Goal: Information Seeking & Learning: Learn about a topic

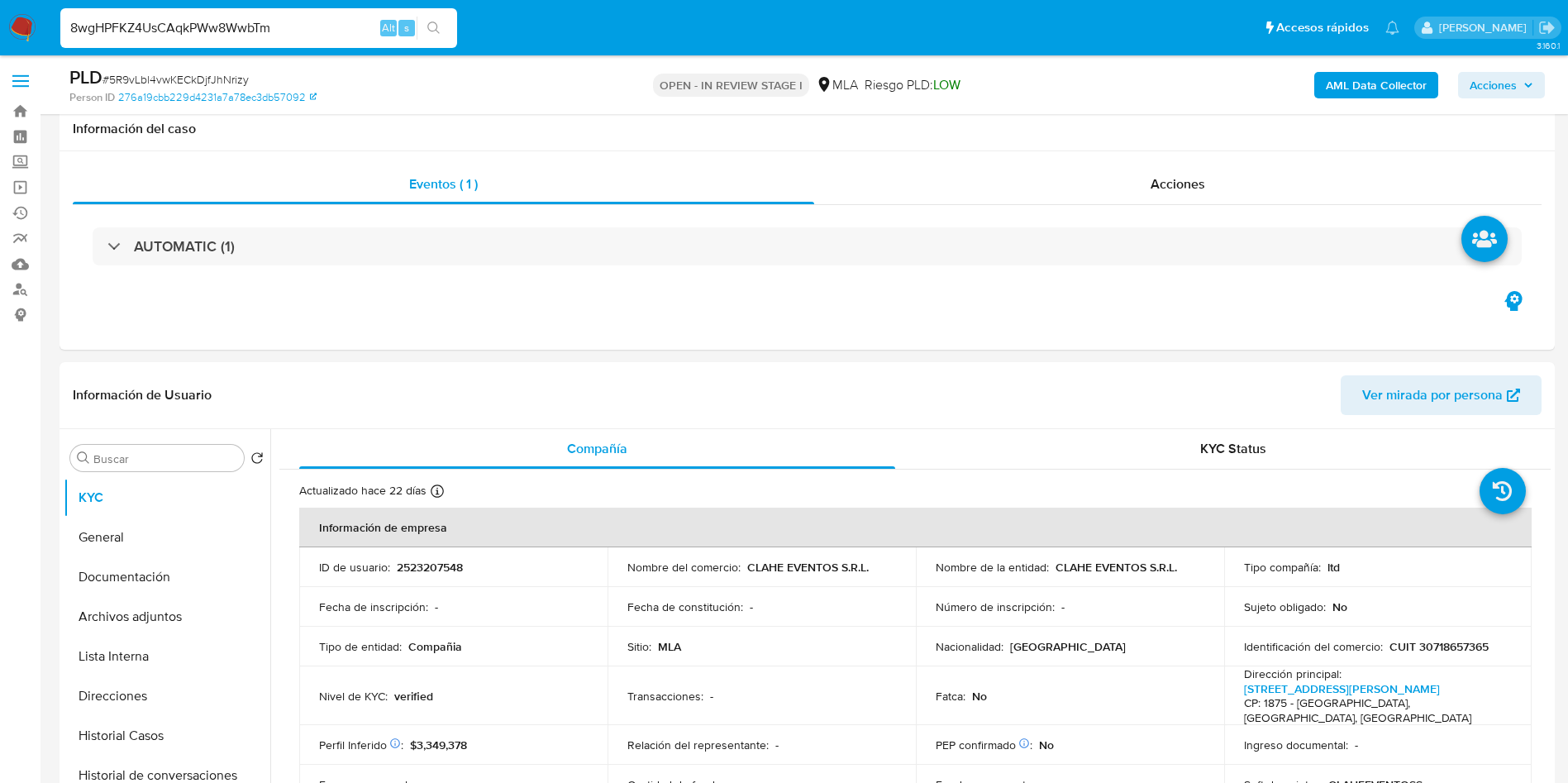
select select "10"
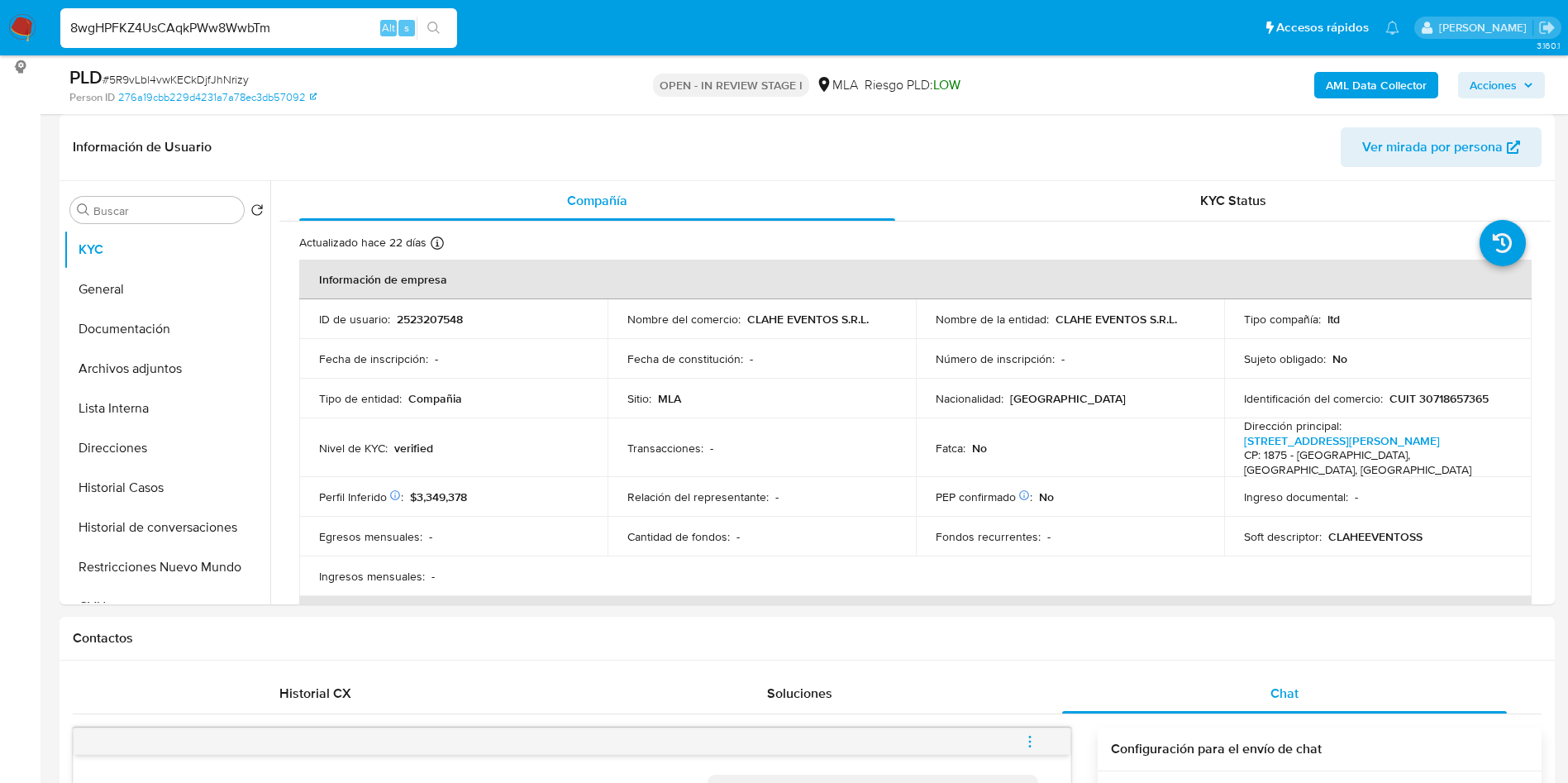
scroll to position [546, 0]
type input "8wgHPFKZ4UsCAqkPWw8WwbTm"
click at [437, 29] on icon "search-icon" at bounding box center [434, 28] width 13 height 13
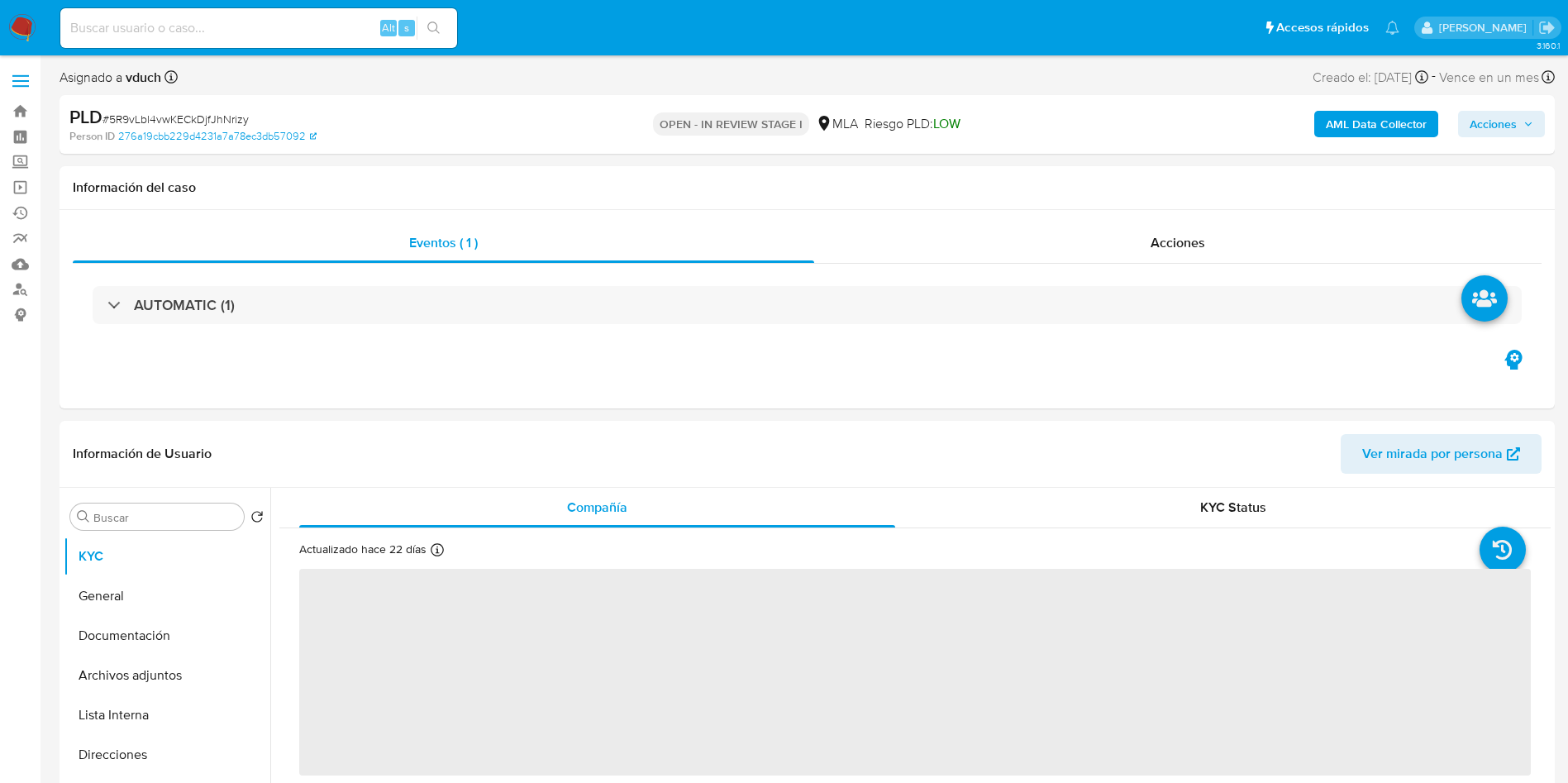
select select "10"
click at [316, 31] on input at bounding box center [258, 28] width 396 height 21
paste input "8wgHPFKZ4UsCAqkPWw8WwbTm"
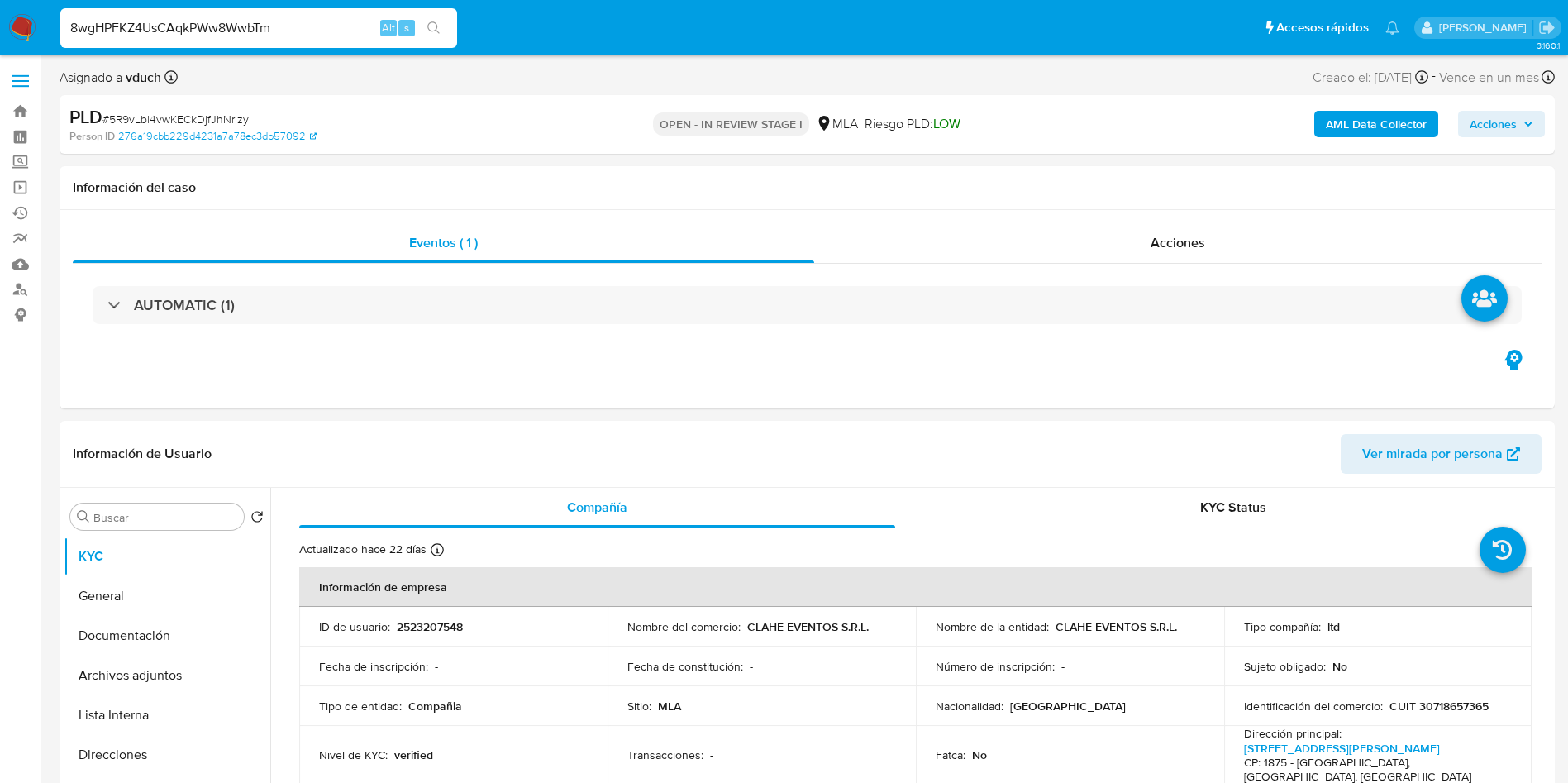
type input "8wgHPFKZ4UsCAqkPWw8WwbTm"
click at [449, 26] on button "search-icon" at bounding box center [434, 29] width 34 height 23
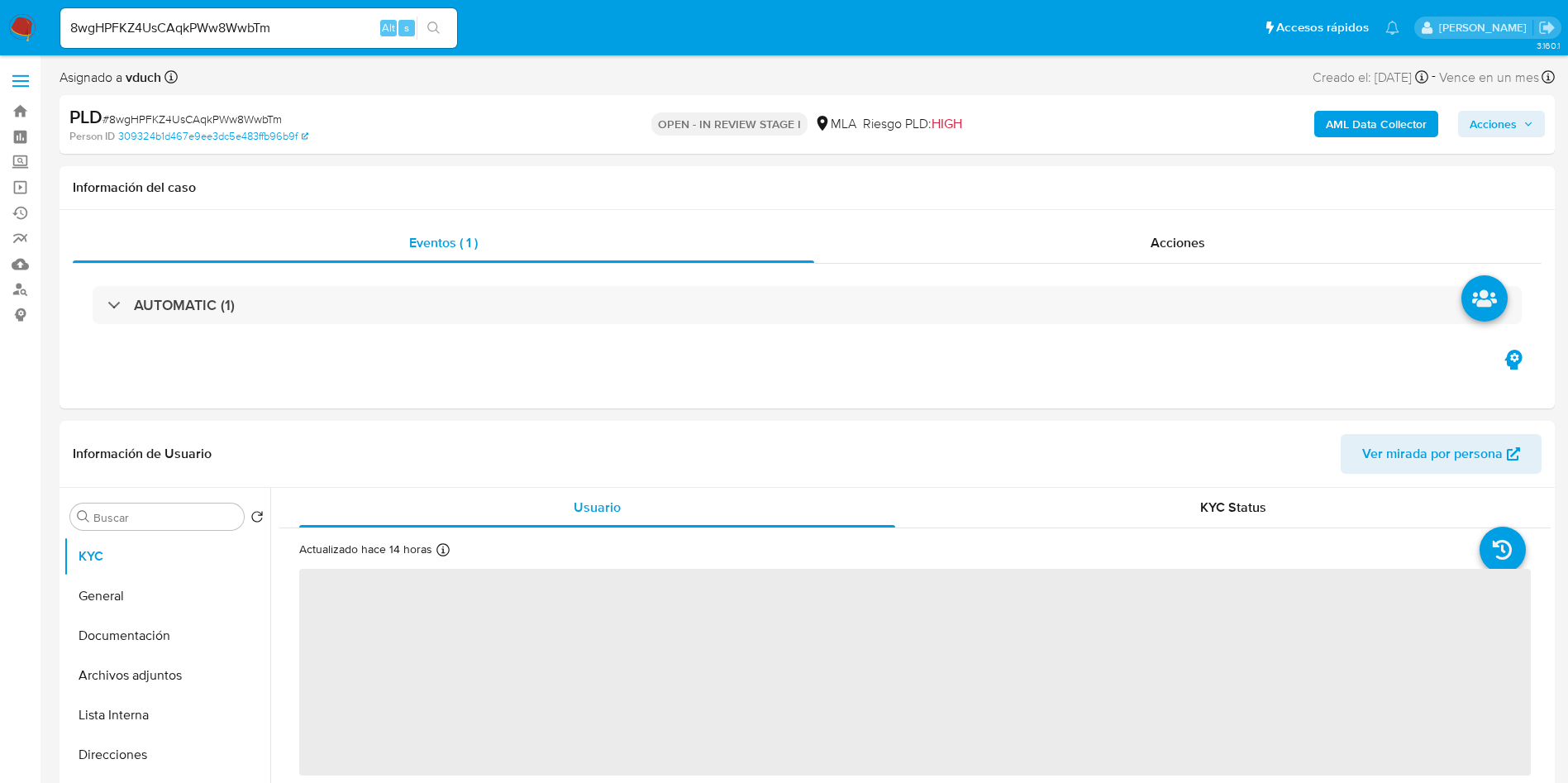
select select "10"
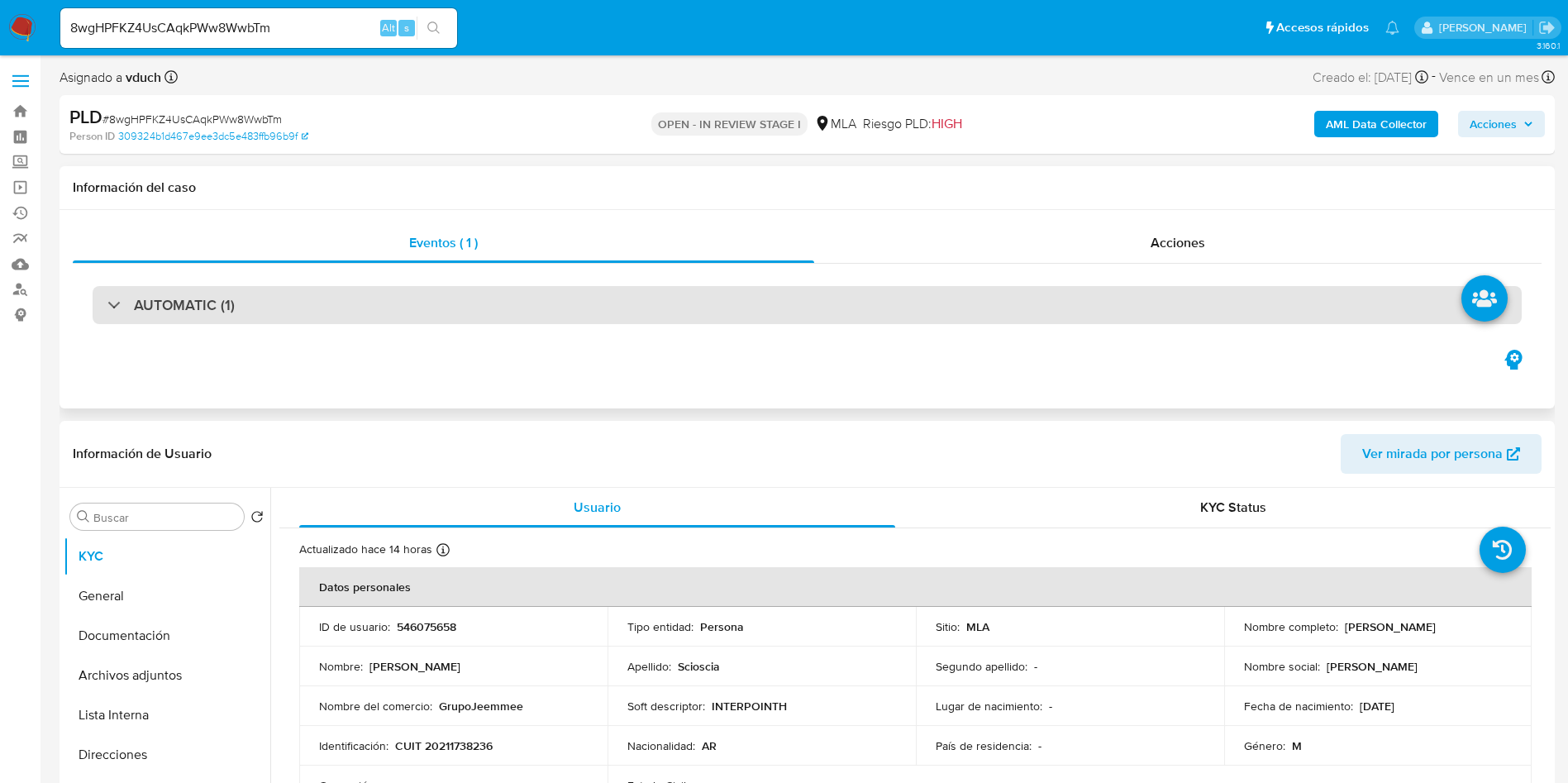
click at [850, 298] on div "AUTOMATIC (1)" at bounding box center [807, 305] width 1429 height 38
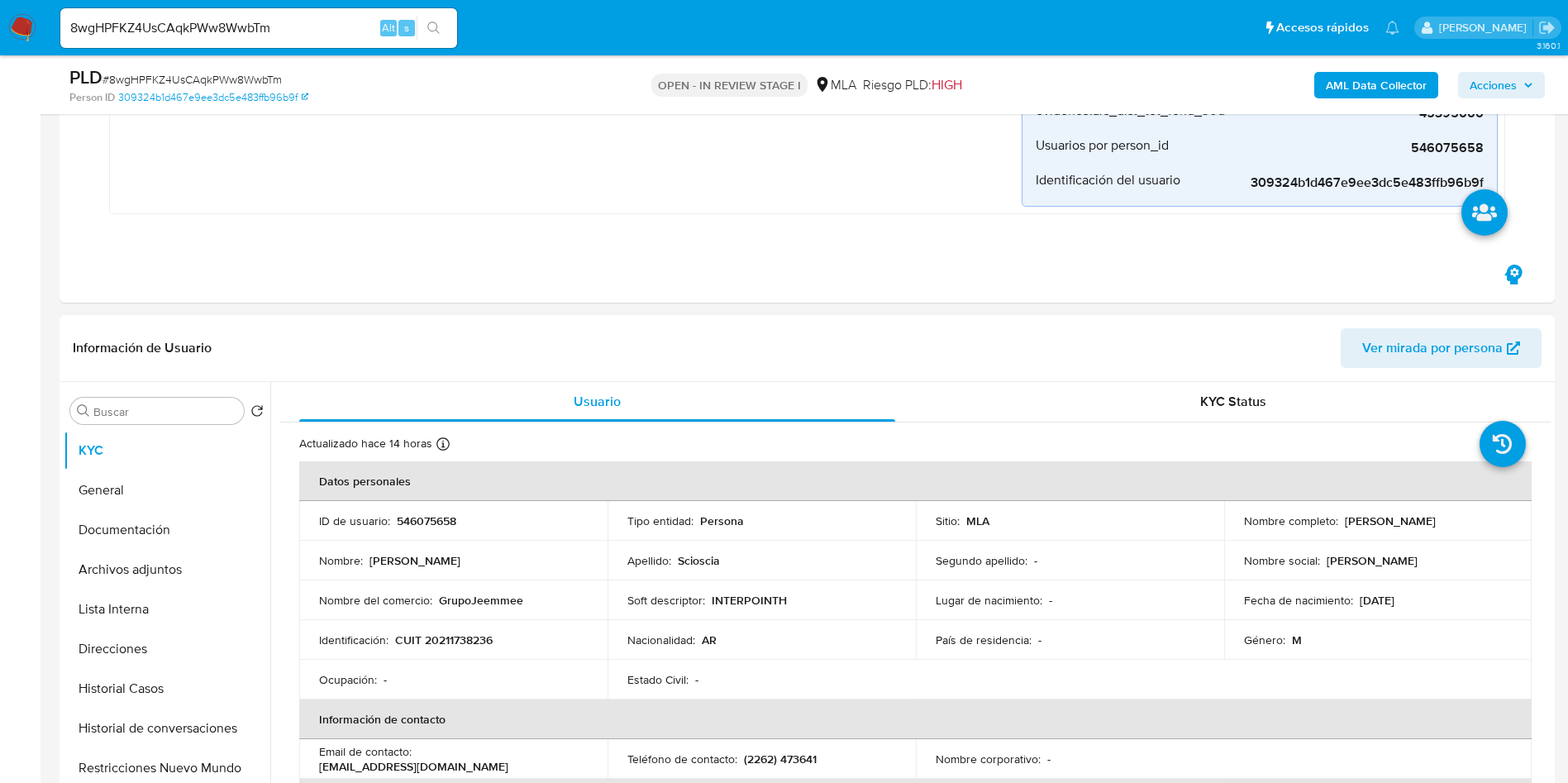
scroll to position [620, 0]
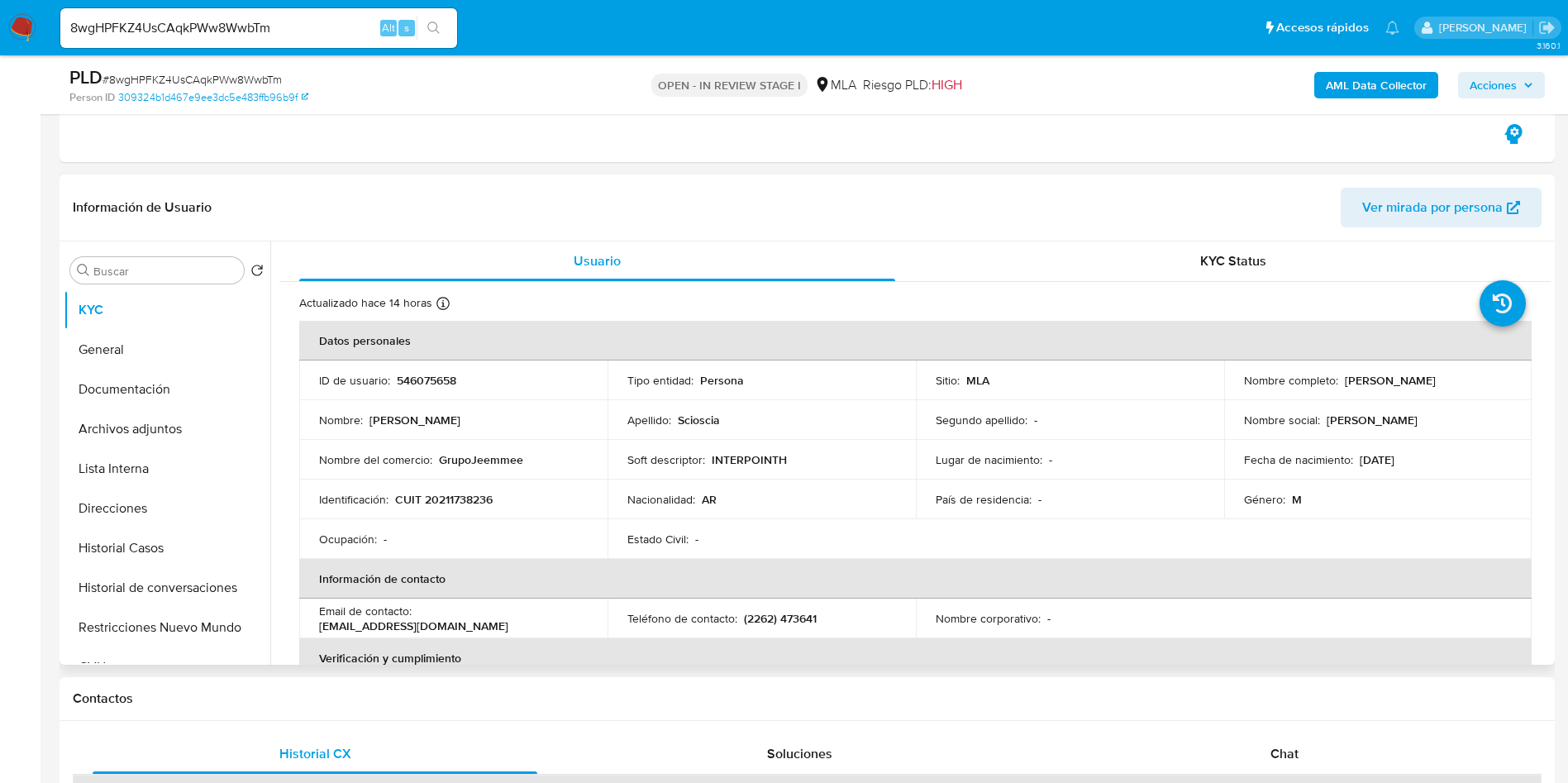
click at [445, 381] on p "546075658" at bounding box center [426, 380] width 60 height 15
copy p "546075658"
drag, startPoint x: 145, startPoint y: 401, endPoint x: 137, endPoint y: 409, distance: 11.3
click at [145, 399] on button "Documentación" at bounding box center [167, 389] width 207 height 40
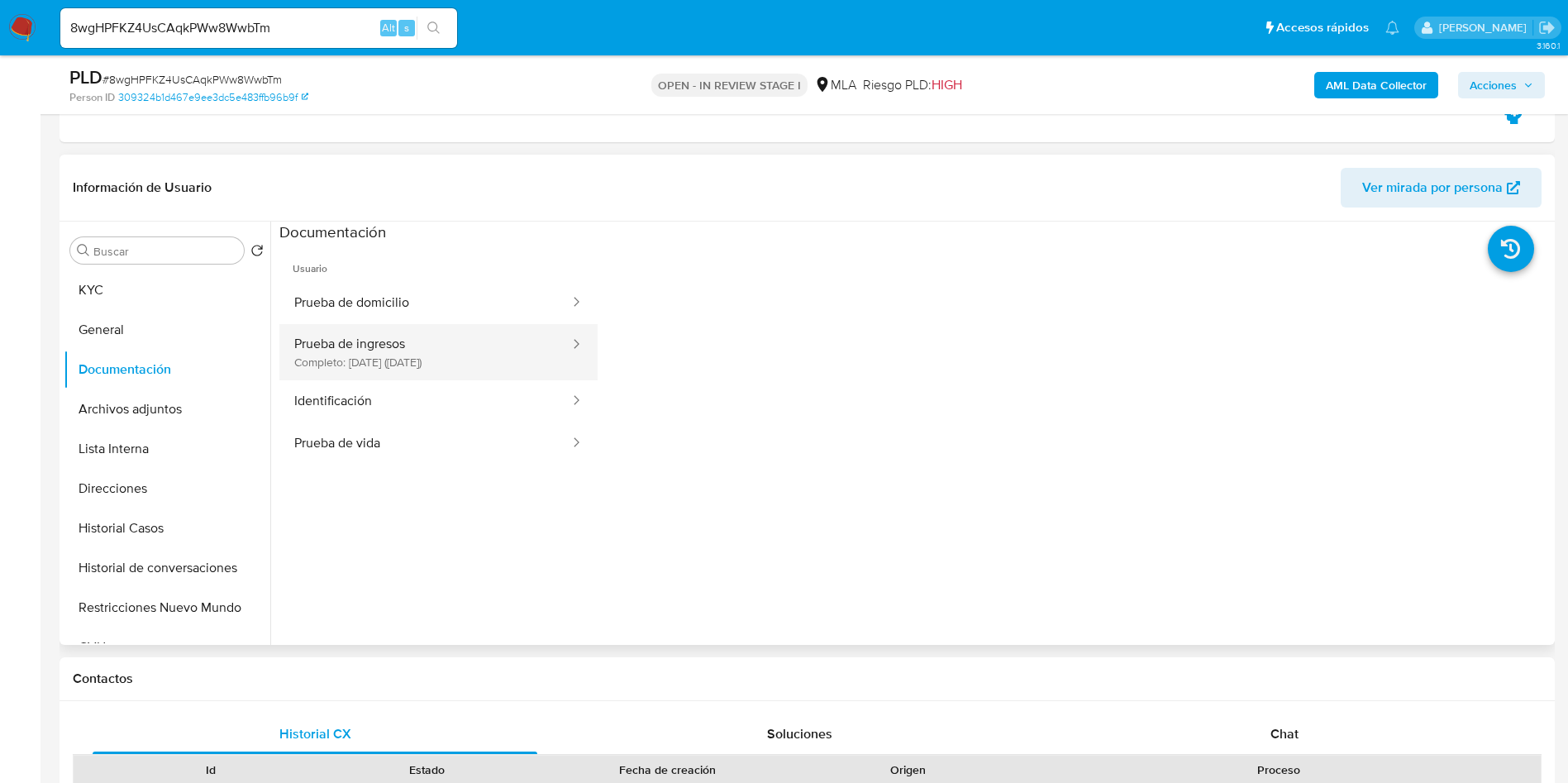
click at [378, 358] on button "Prueba de ingresos Completo: 23/11/2023 (hace 2 años)" at bounding box center [426, 352] width 292 height 56
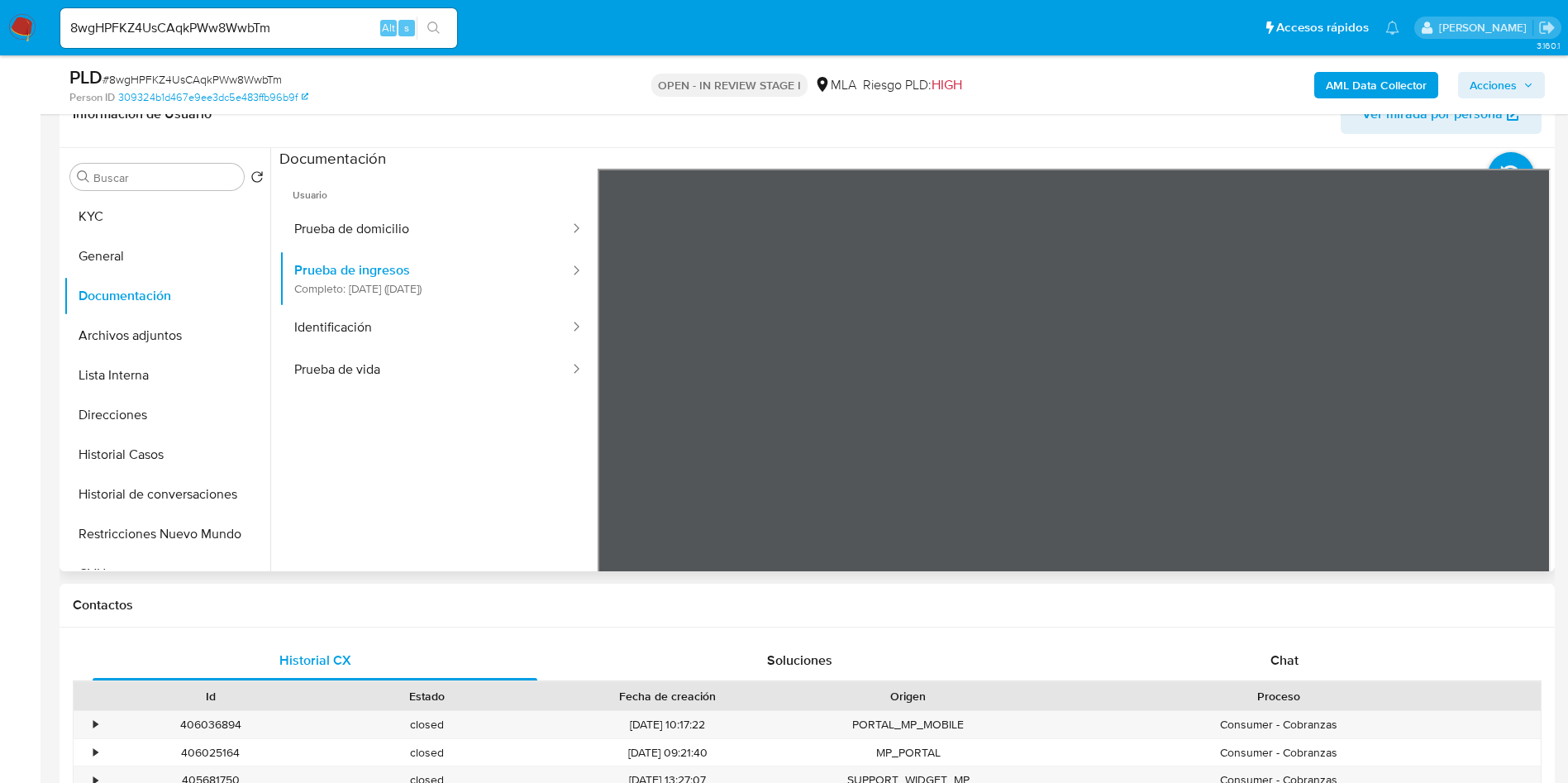
scroll to position [744, 0]
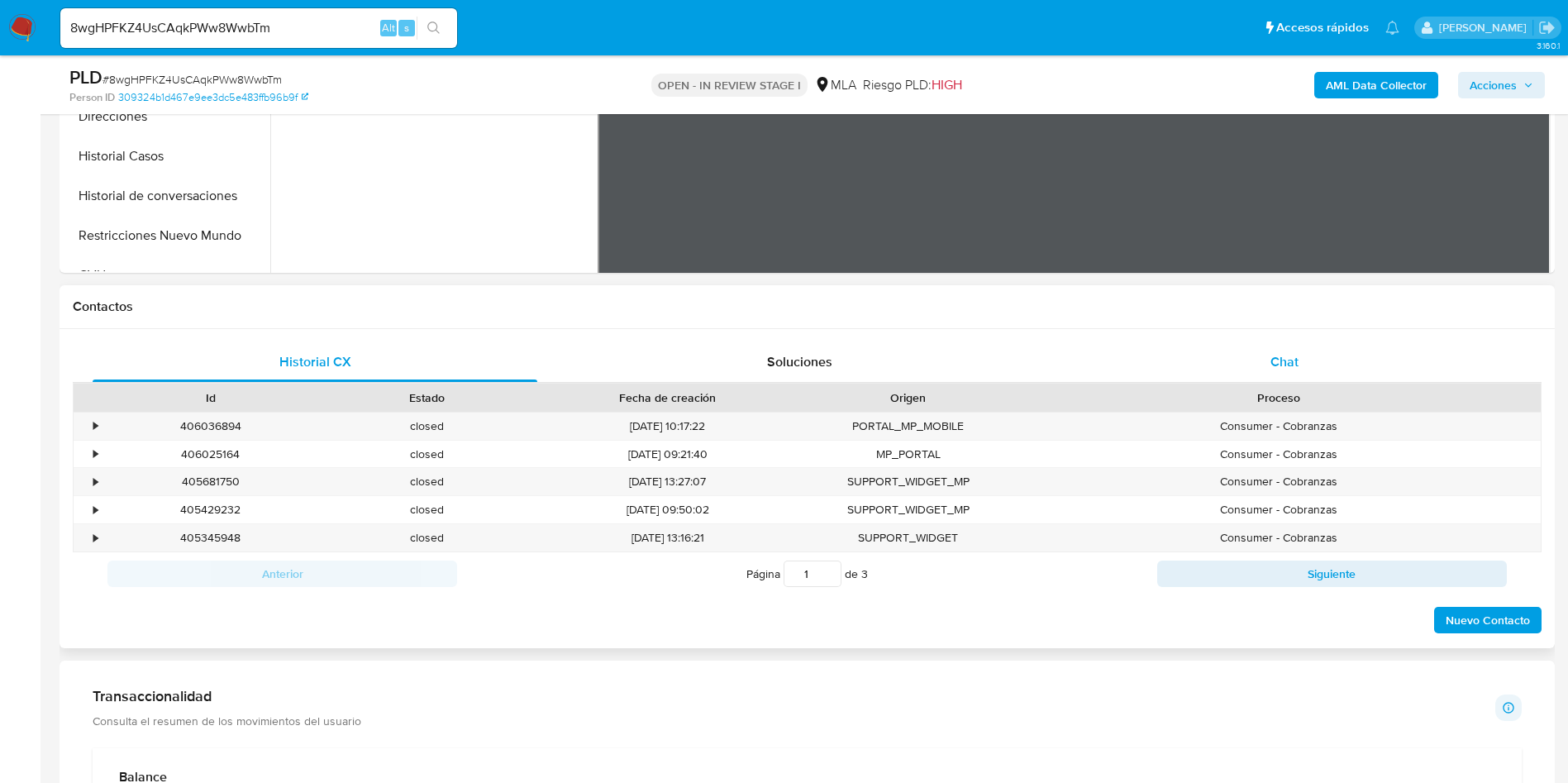
click at [1292, 369] on span "Chat" at bounding box center [1284, 361] width 28 height 19
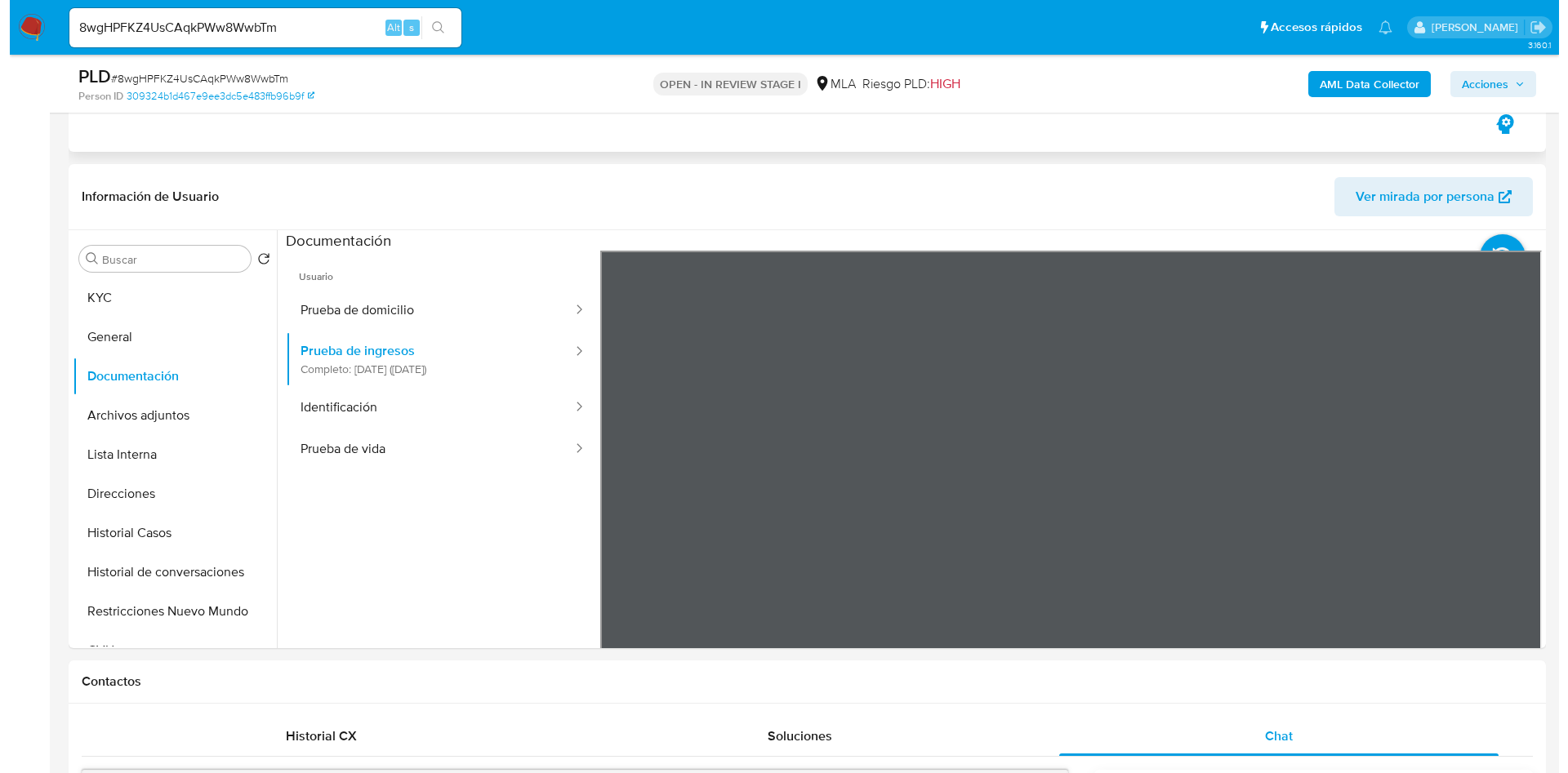
scroll to position [368, 0]
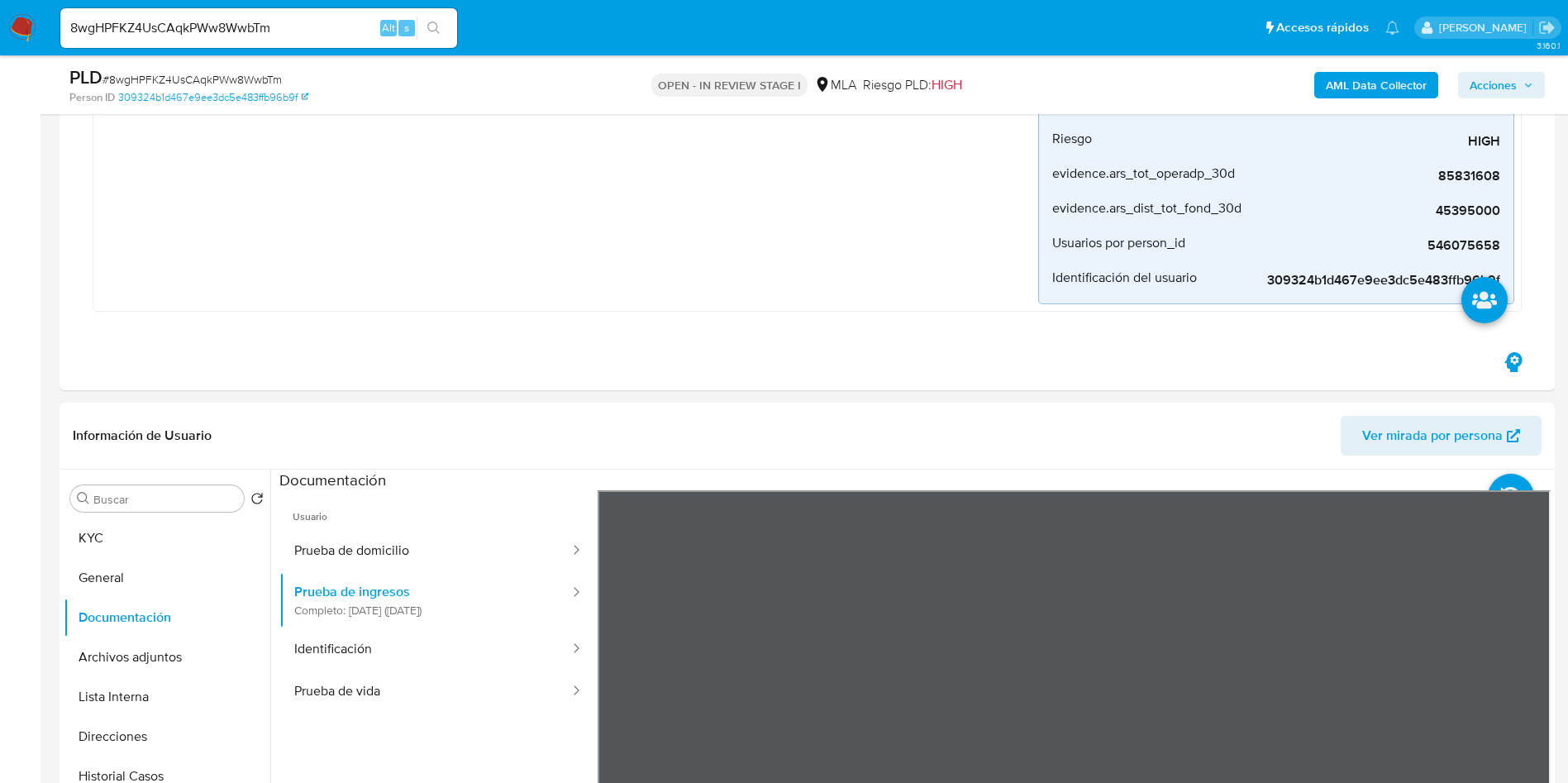
click at [1367, 72] on b "AML Data Collector" at bounding box center [1376, 86] width 101 height 27
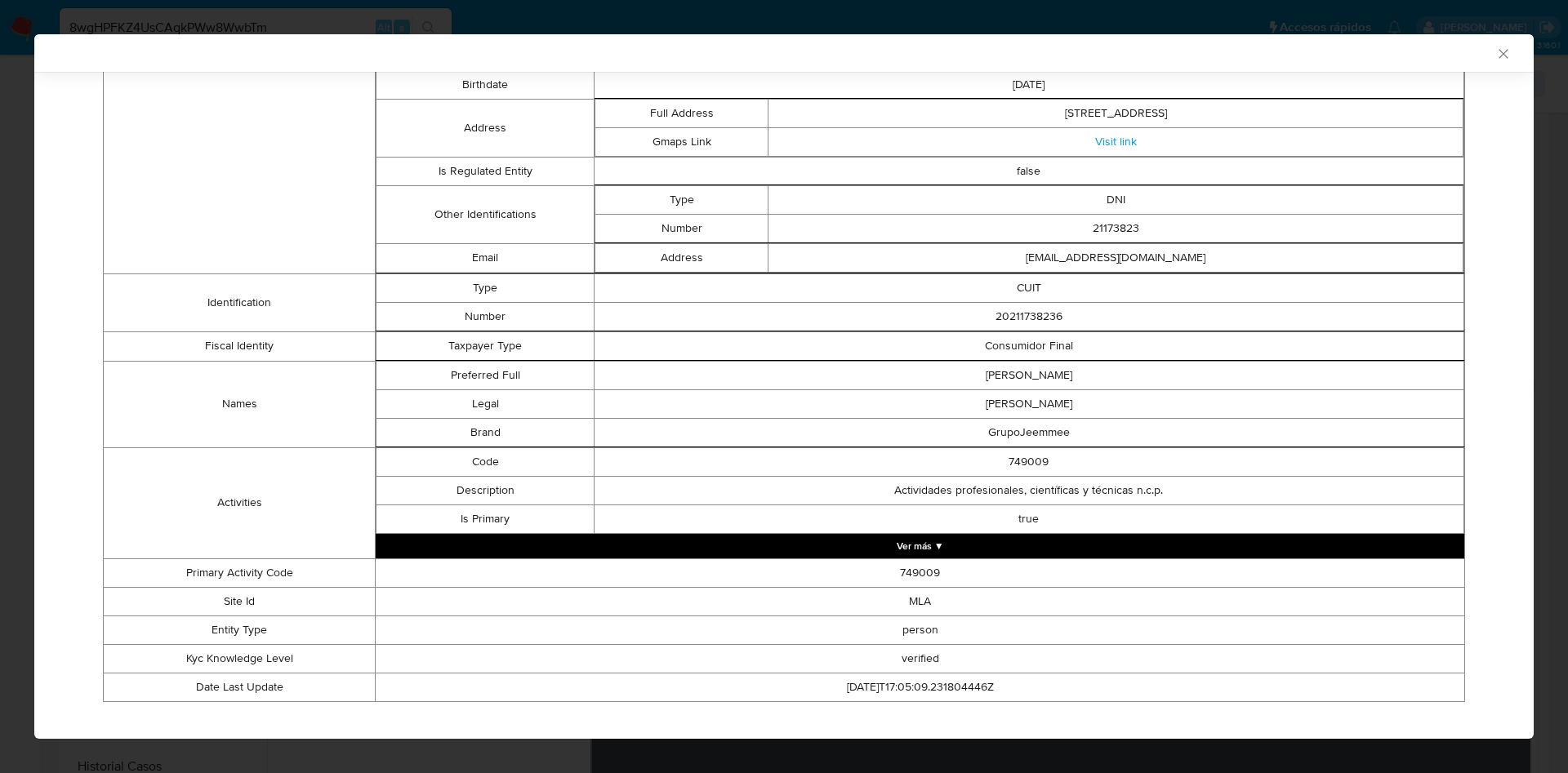
scroll to position [583, 0]
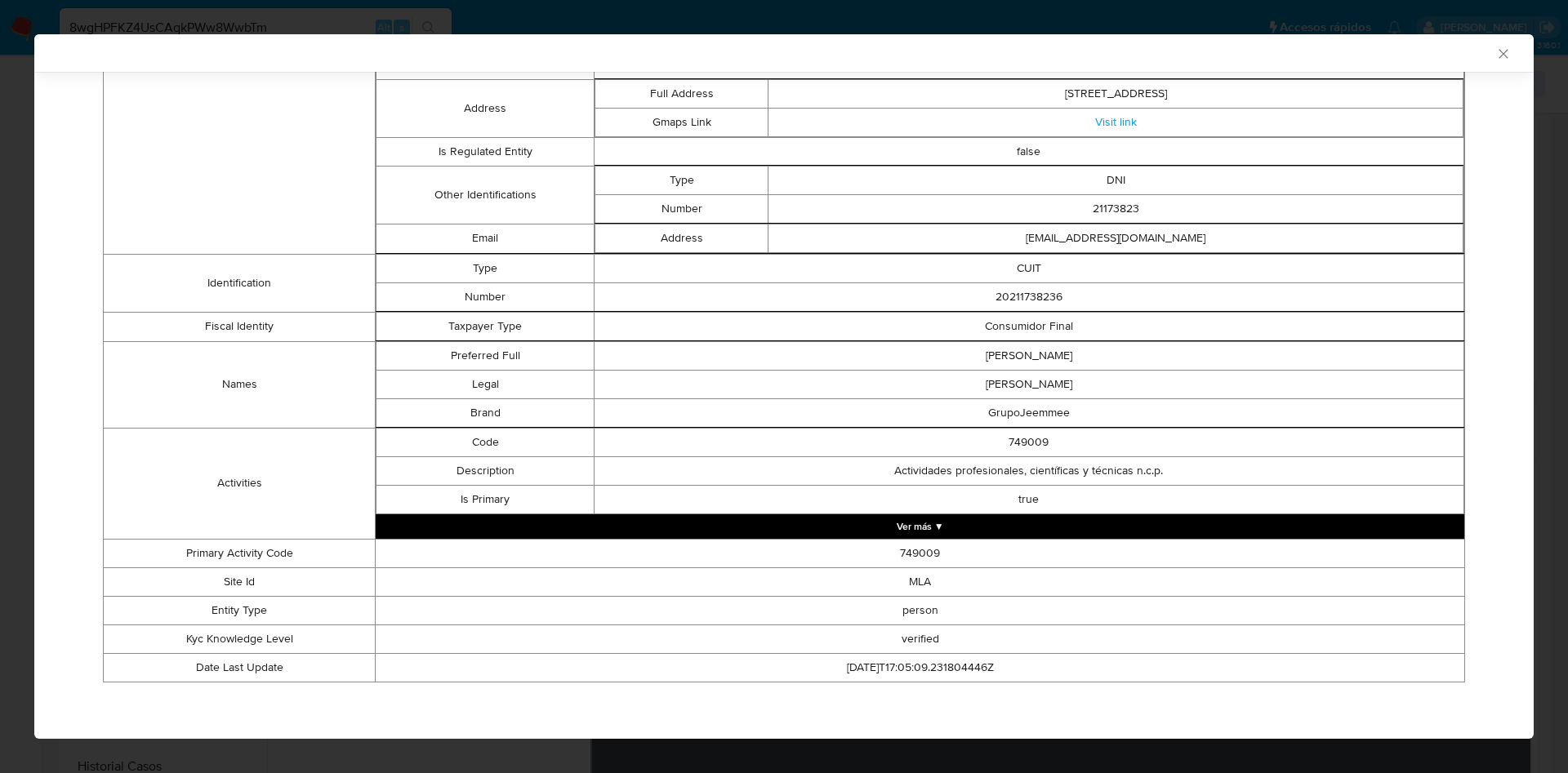
click at [886, 512] on td "true" at bounding box center [1029, 499] width 869 height 28
click at [923, 528] on button "Ver más ▼" at bounding box center [920, 527] width 1088 height 25
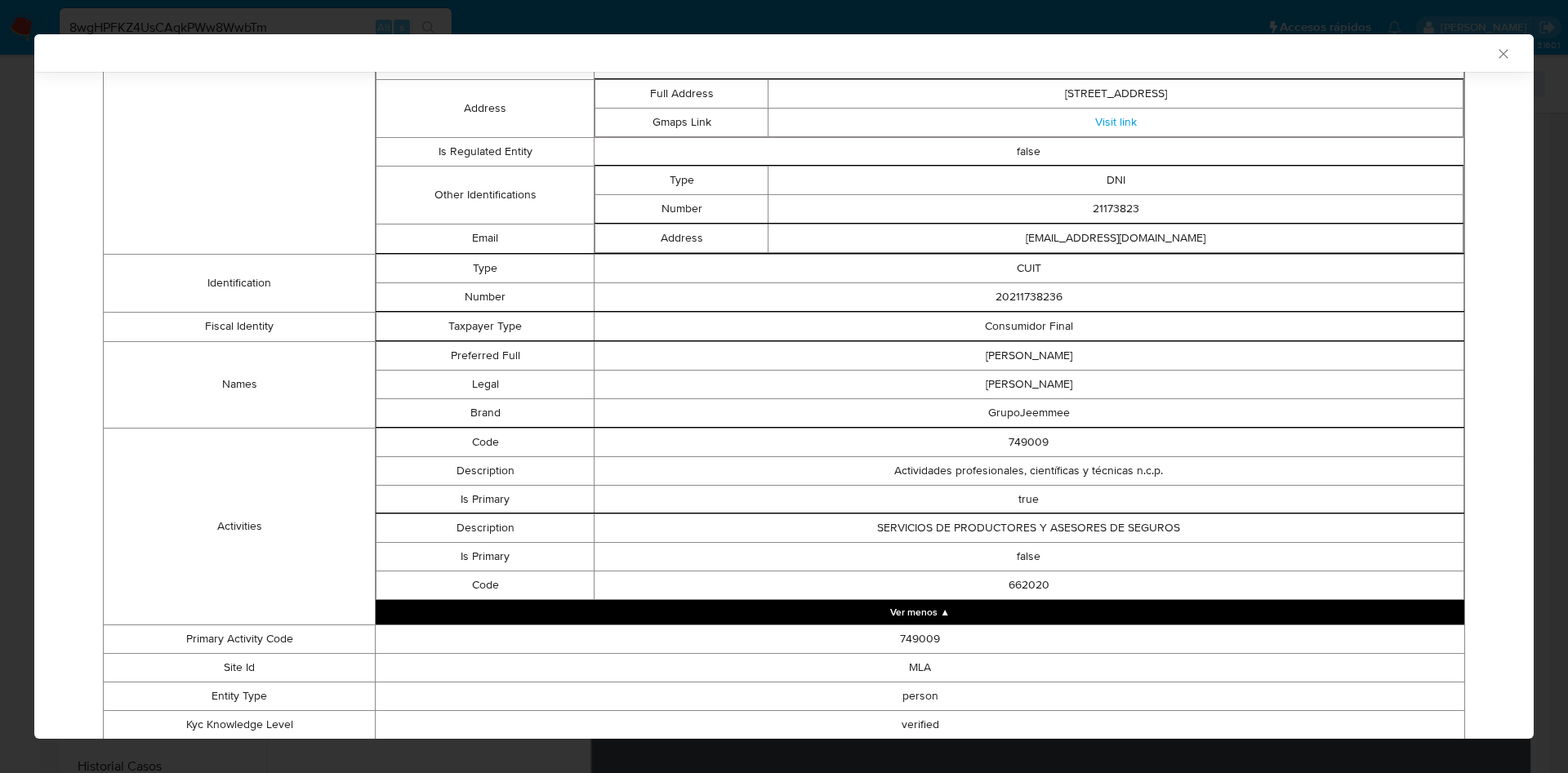
click at [1029, 409] on td "GrupoJeemmee" at bounding box center [1029, 412] width 869 height 28
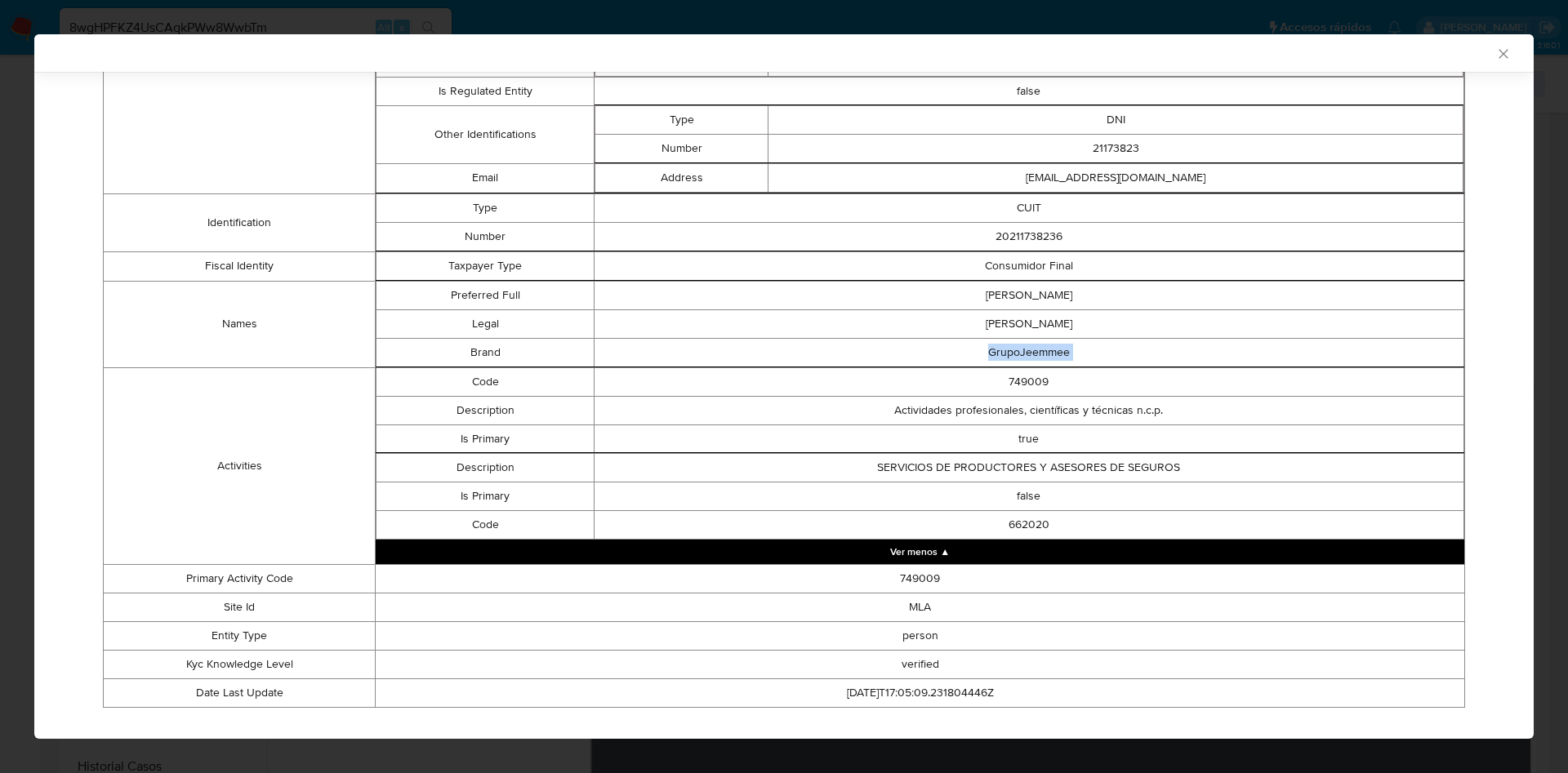
scroll to position [668, 0]
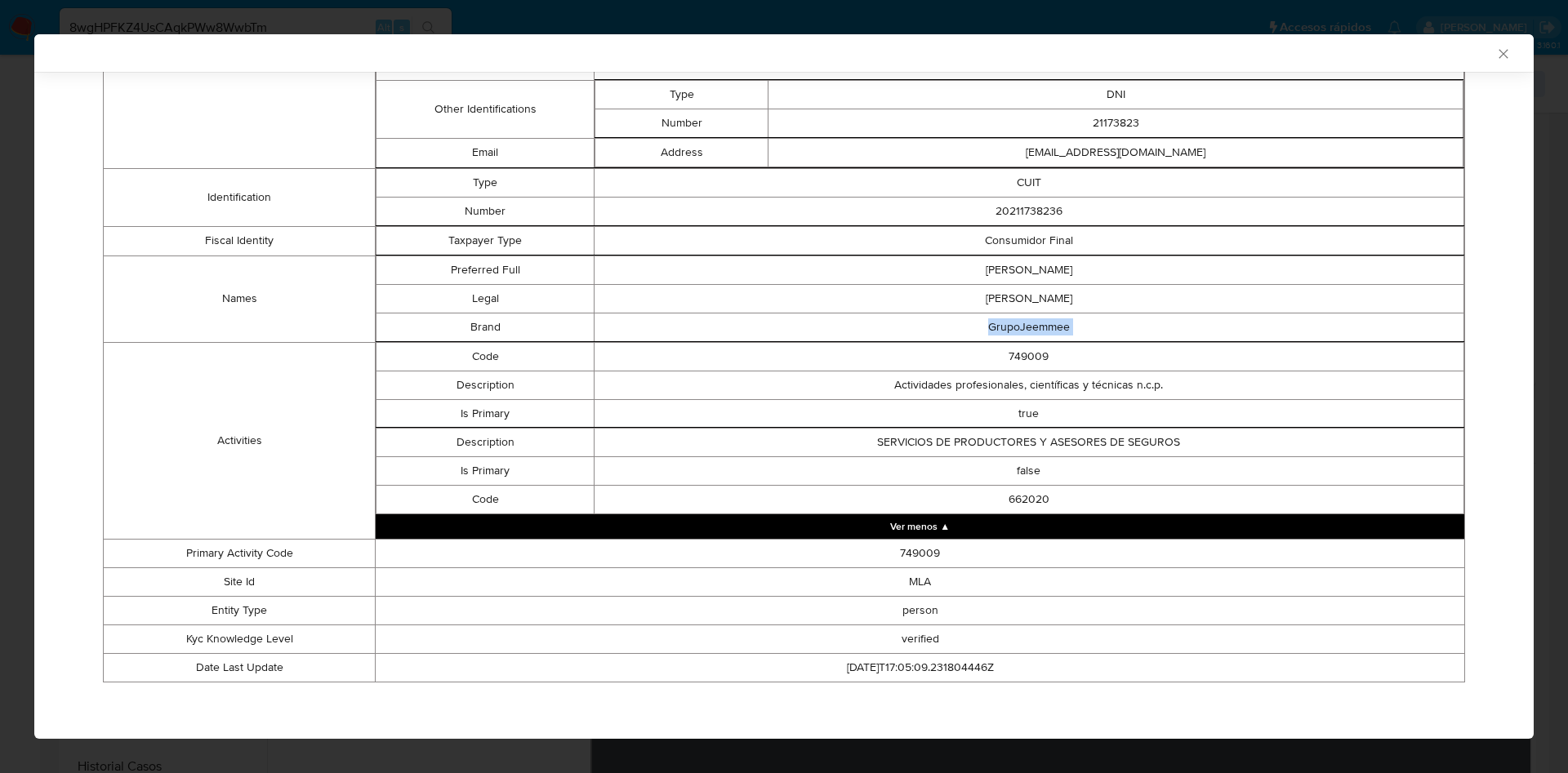
click at [934, 527] on button "Ver menos ▲" at bounding box center [920, 527] width 1088 height 25
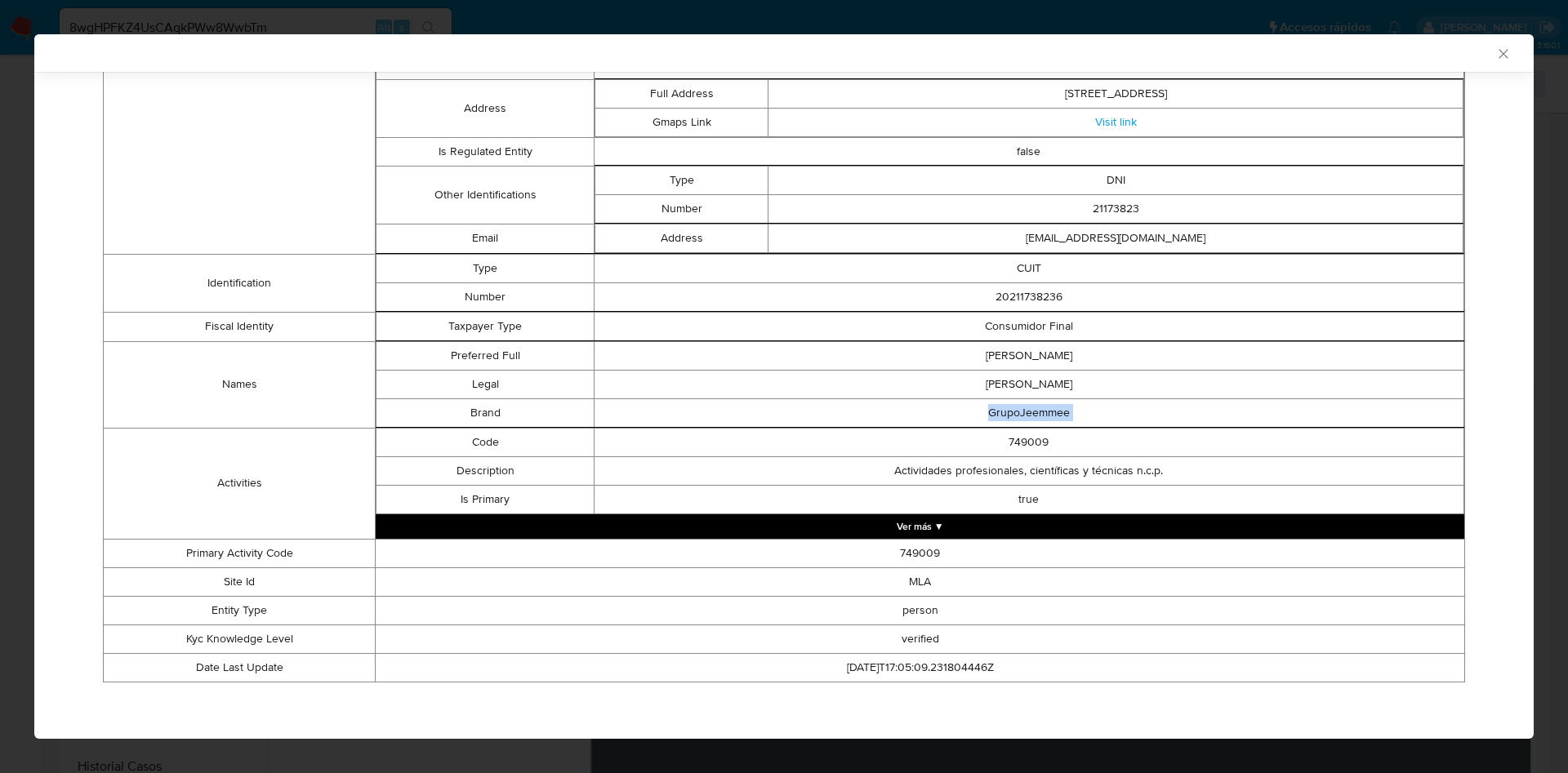
click at [934, 527] on button "Ver más ▼" at bounding box center [920, 527] width 1088 height 25
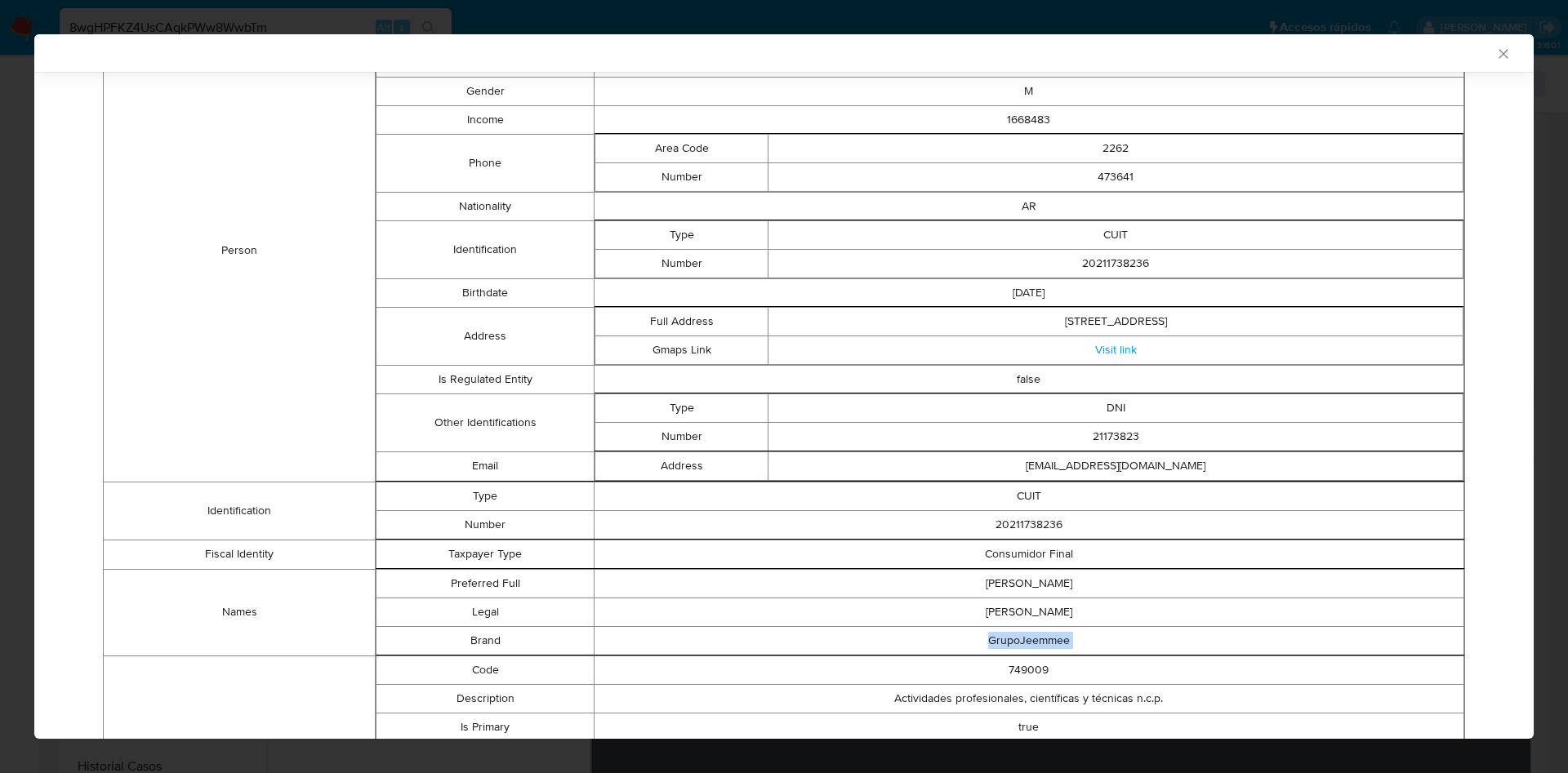
scroll to position [301, 0]
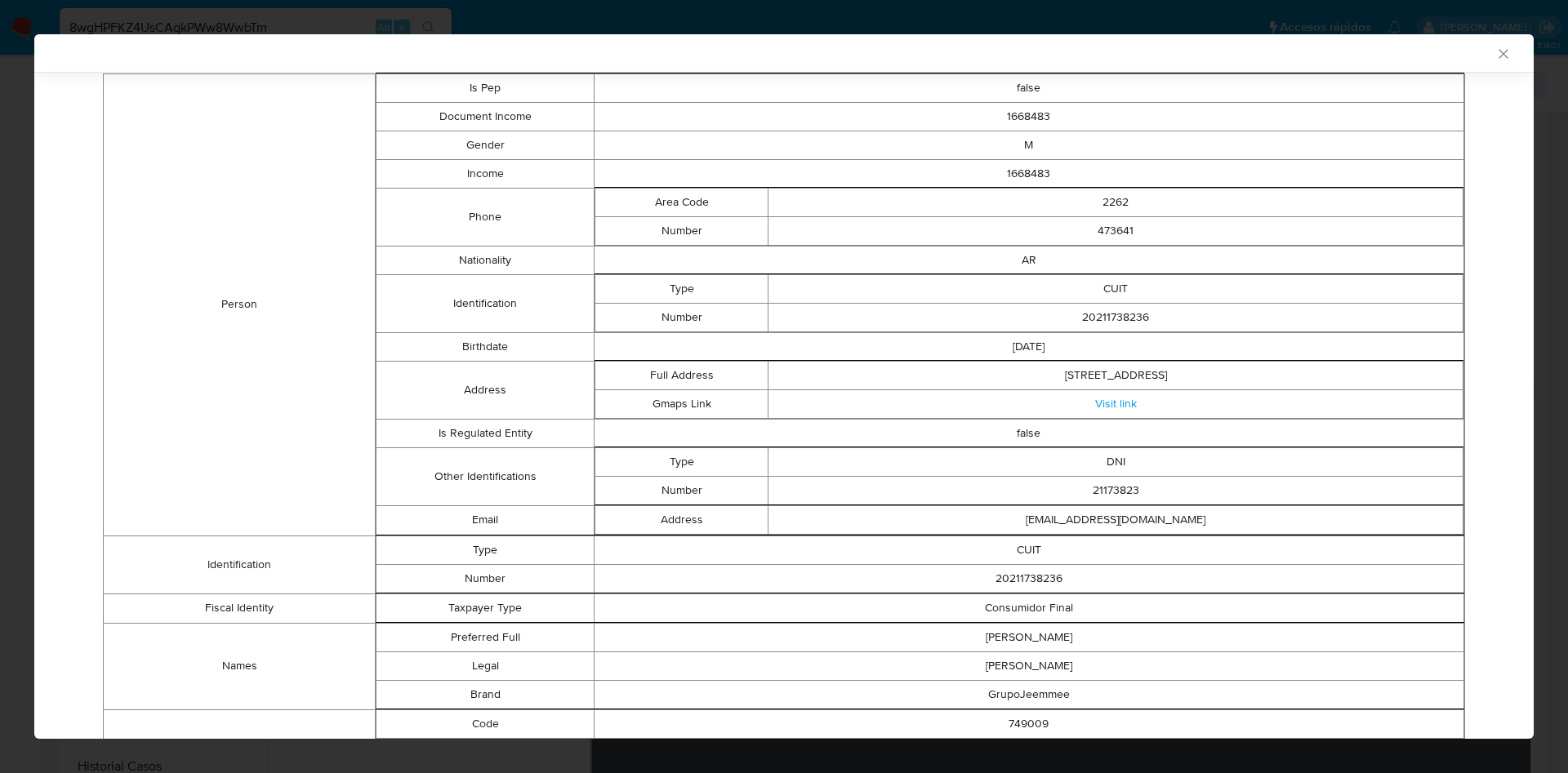
click at [1059, 516] on td "grupojeemmee@gmail.com" at bounding box center [1116, 519] width 695 height 28
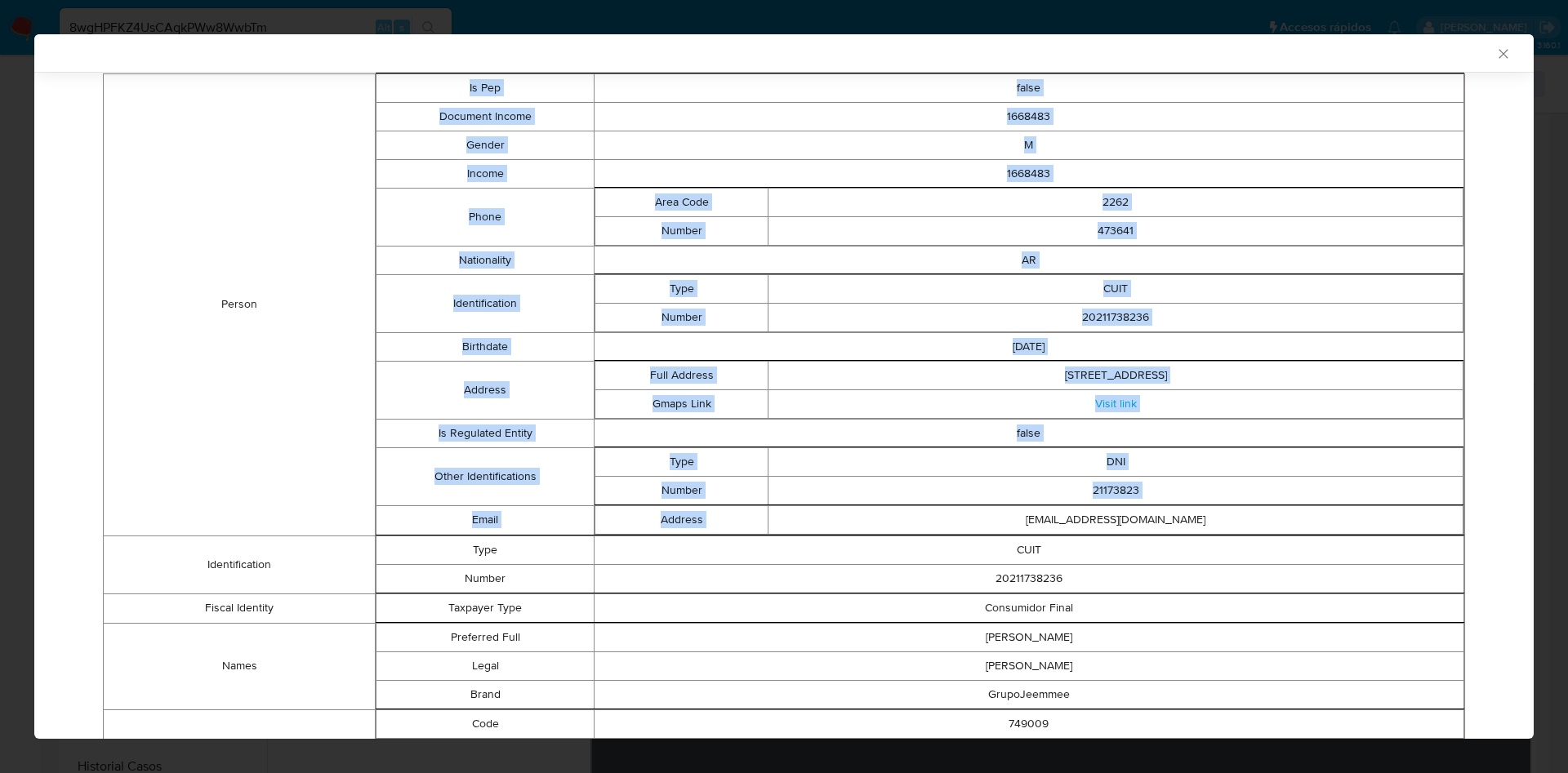
click at [1059, 516] on td "grupojeemmee@gmail.com" at bounding box center [1116, 519] width 695 height 28
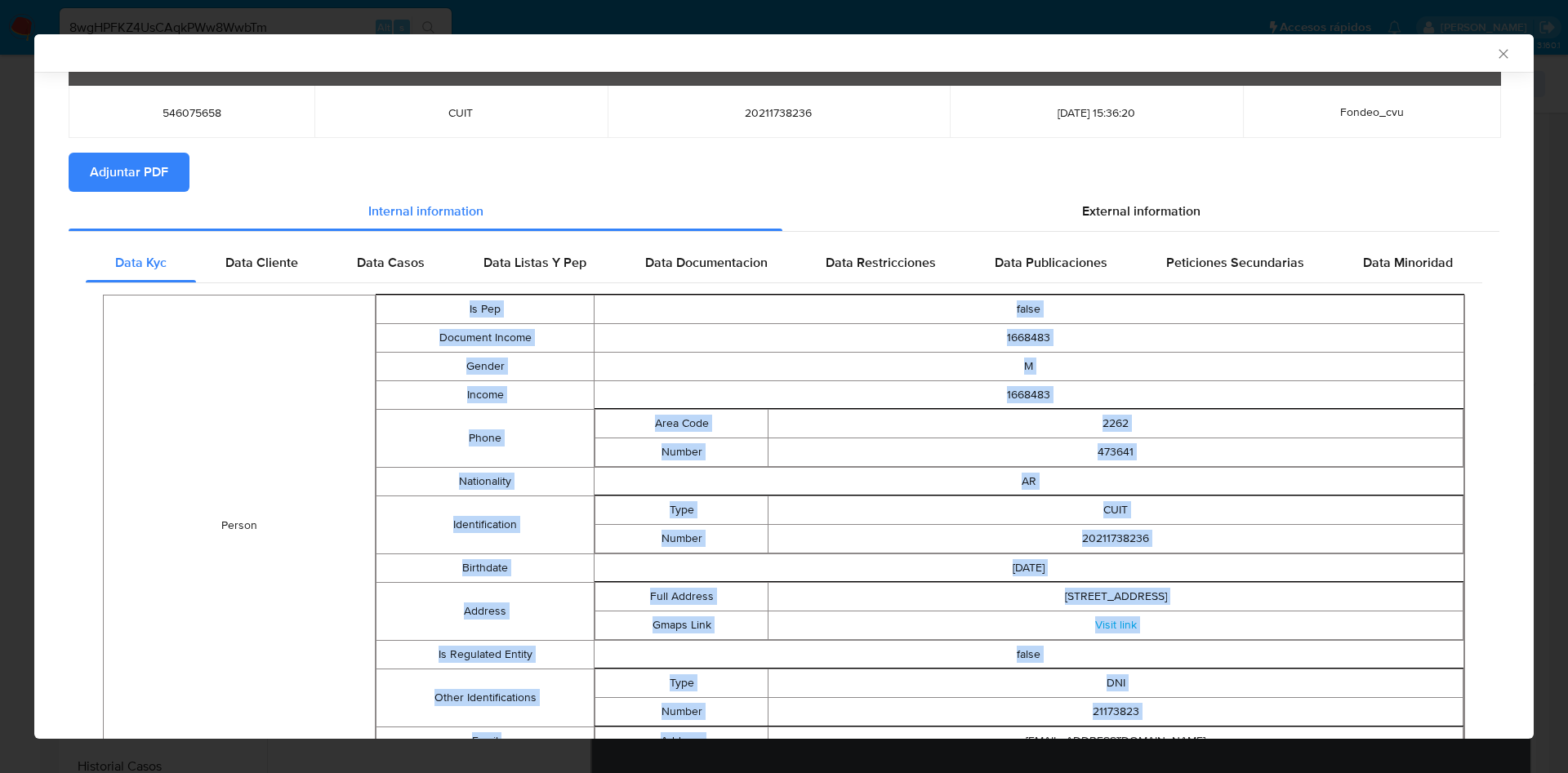
scroll to position [56, 0]
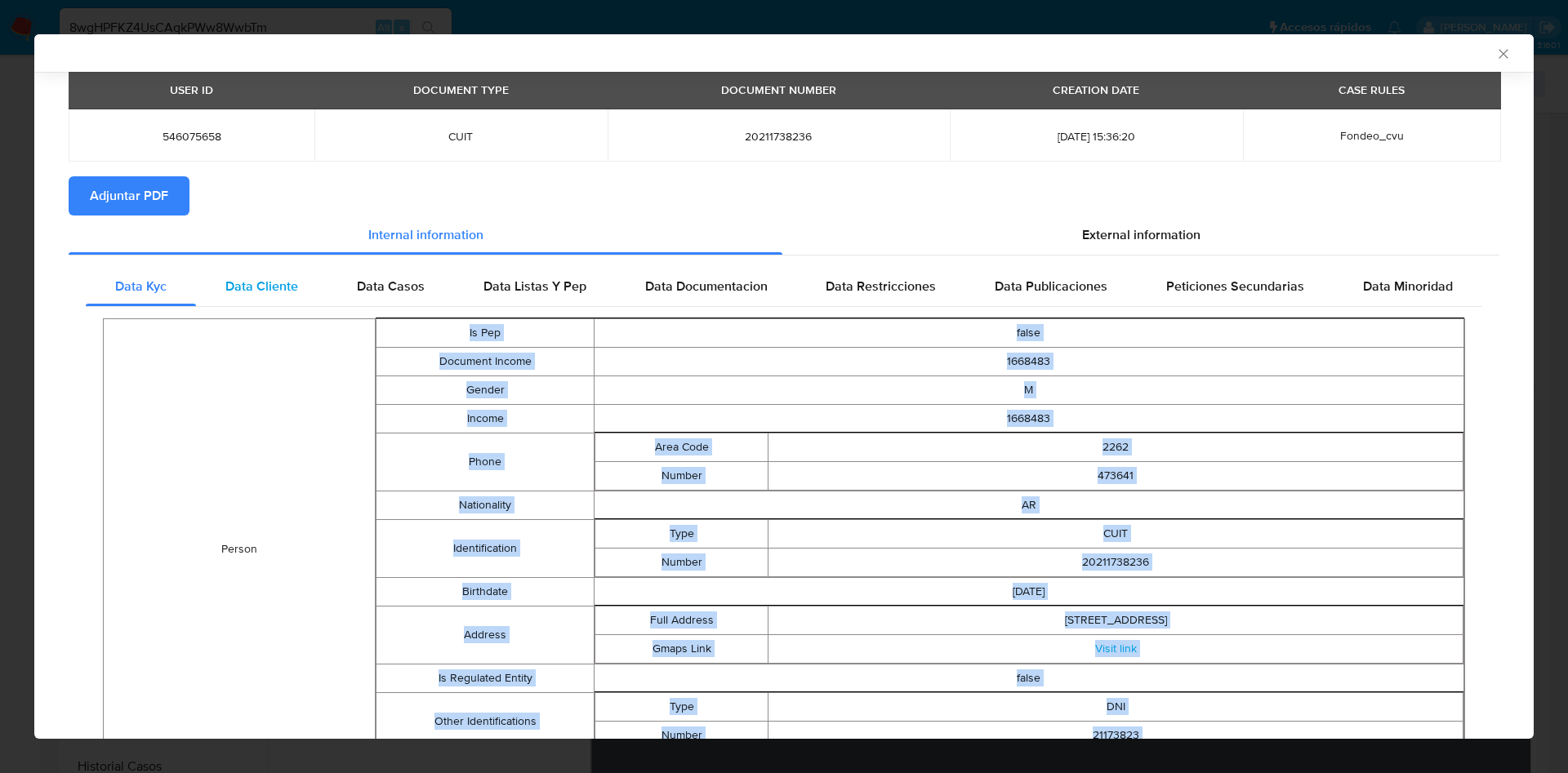
click at [216, 284] on div "Data Cliente" at bounding box center [261, 286] width 131 height 40
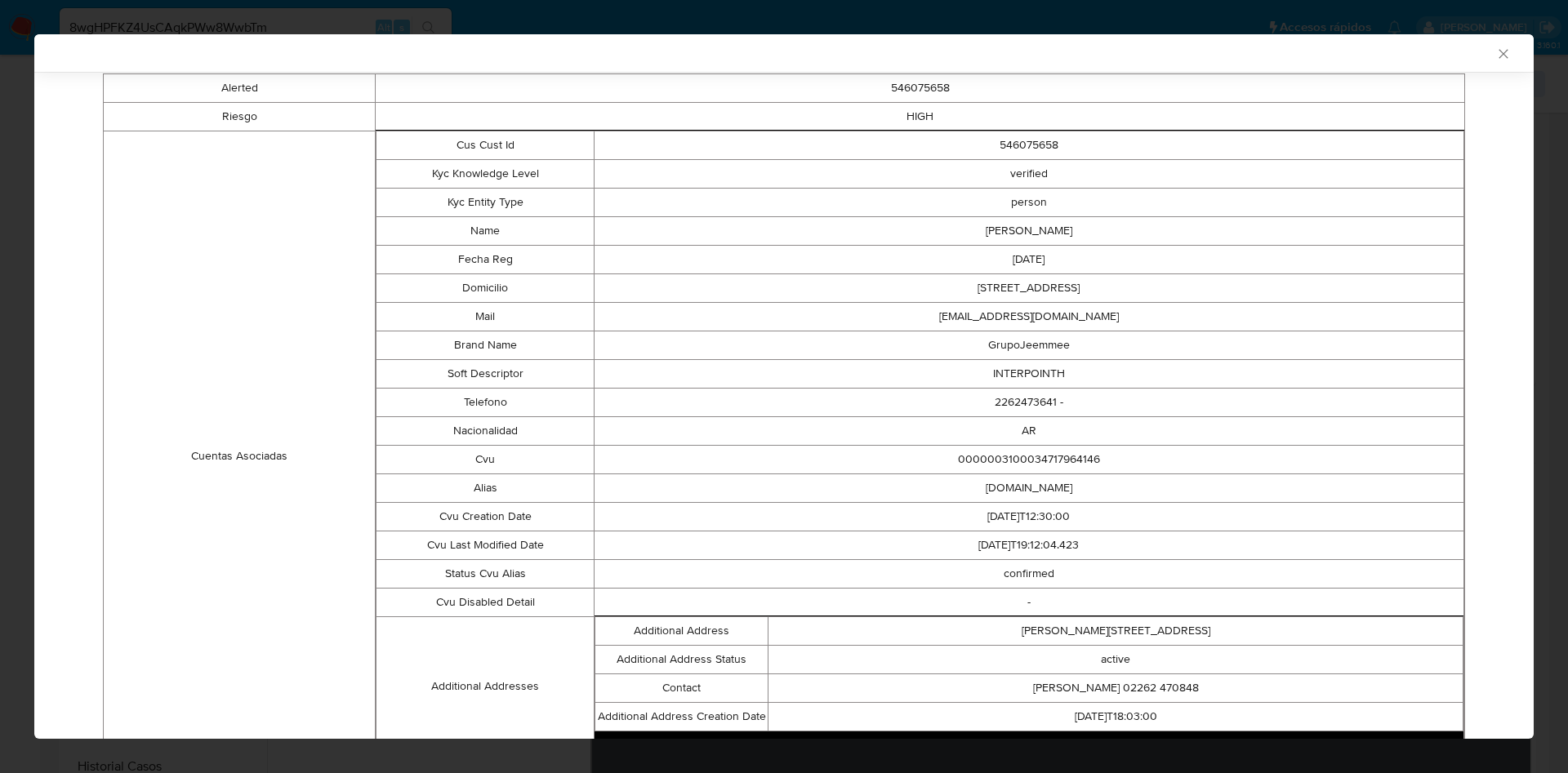
scroll to position [424, 0]
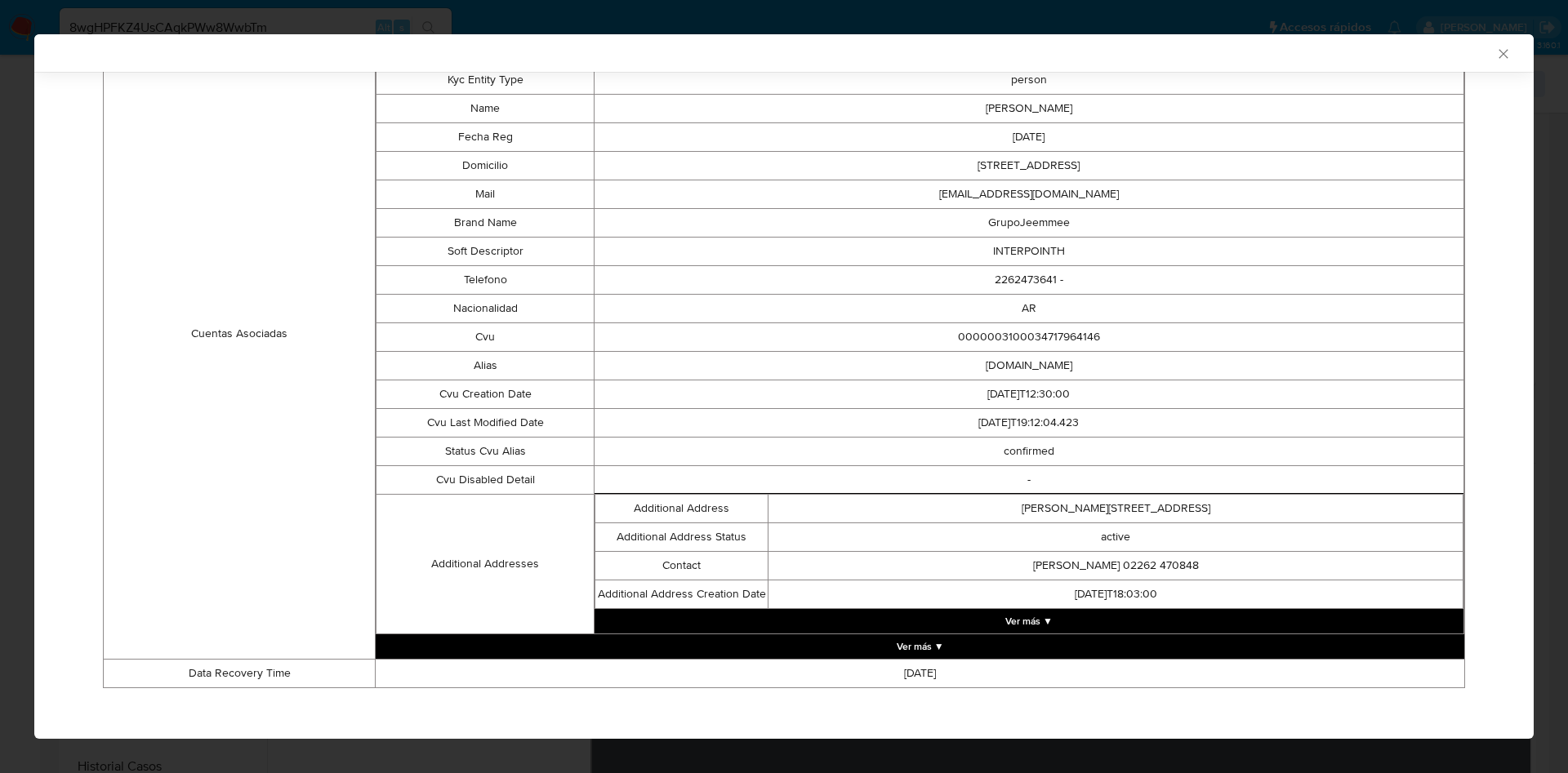
drag, startPoint x: 1044, startPoint y: 364, endPoint x: 964, endPoint y: 369, distance: 80.2
click at [964, 369] on td "taxi.cercos.soga.mp" at bounding box center [1029, 365] width 869 height 28
click at [966, 369] on td "taxi.cercos.soga.mp" at bounding box center [1029, 365] width 869 height 28
click at [1030, 368] on td "taxi.cercos.soga.mp" at bounding box center [1029, 365] width 869 height 28
drag, startPoint x: 1045, startPoint y: 363, endPoint x: 959, endPoint y: 368, distance: 86.1
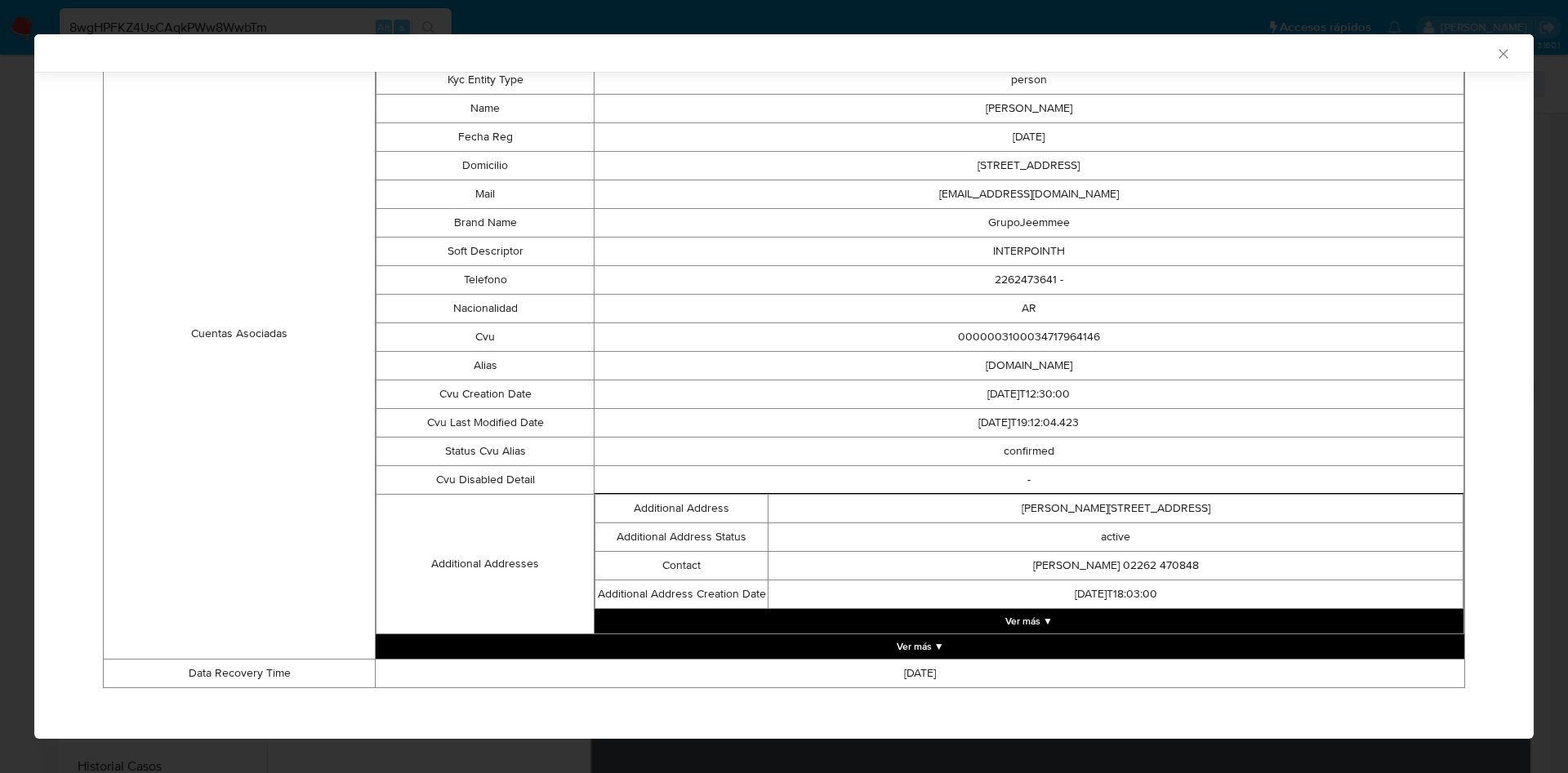
click at [959, 368] on td "taxi.cercos.soga.mp" at bounding box center [1029, 365] width 869 height 28
copy td "taxi.cercos.soga"
click at [1030, 241] on td "INTERPOINTH" at bounding box center [1029, 251] width 869 height 28
click at [1036, 250] on td "INTERPOINTH" at bounding box center [1029, 251] width 869 height 28
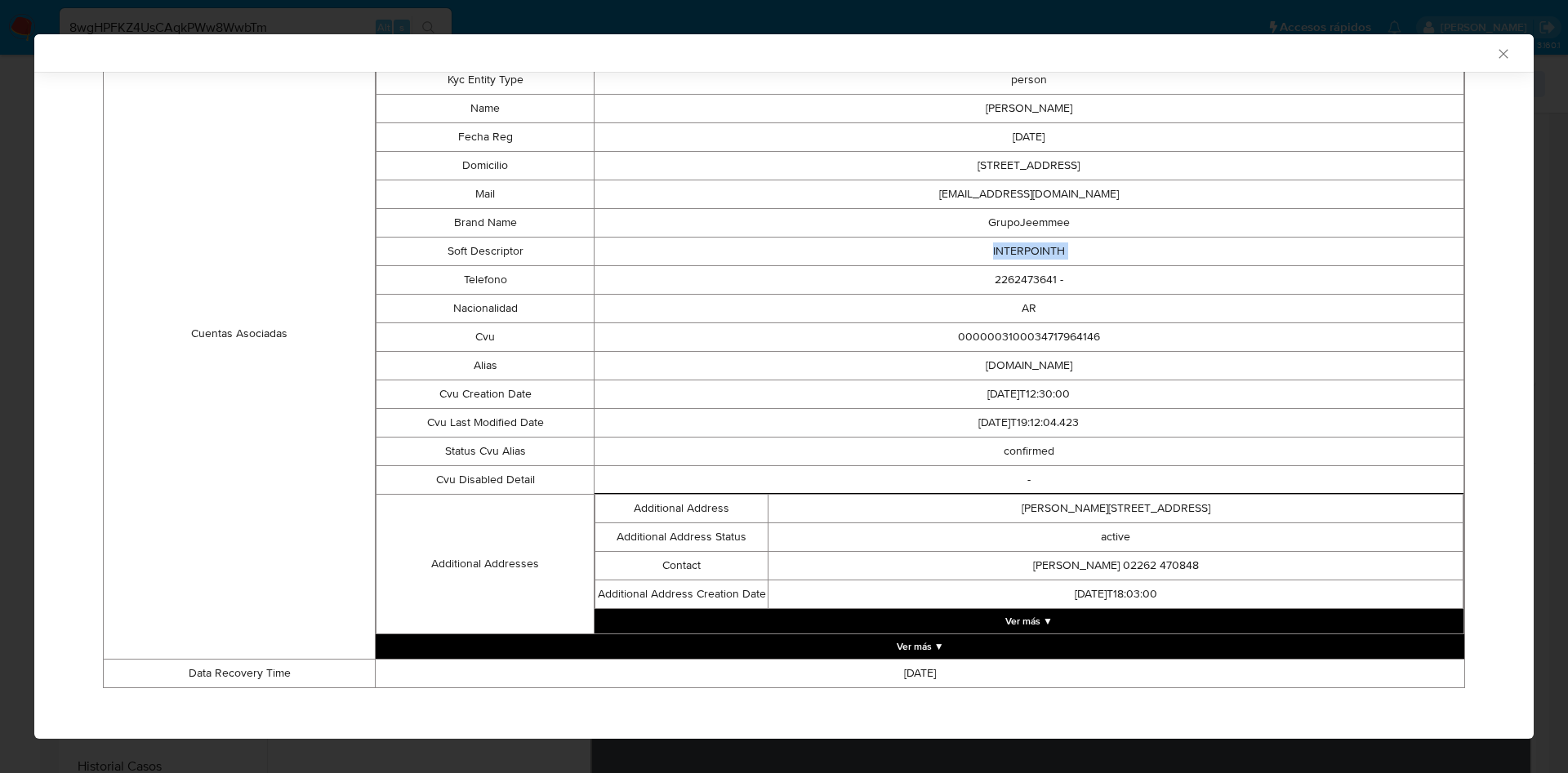
click at [1036, 250] on td "INTERPOINTH" at bounding box center [1029, 251] width 869 height 28
copy td "INTERPOINTH"
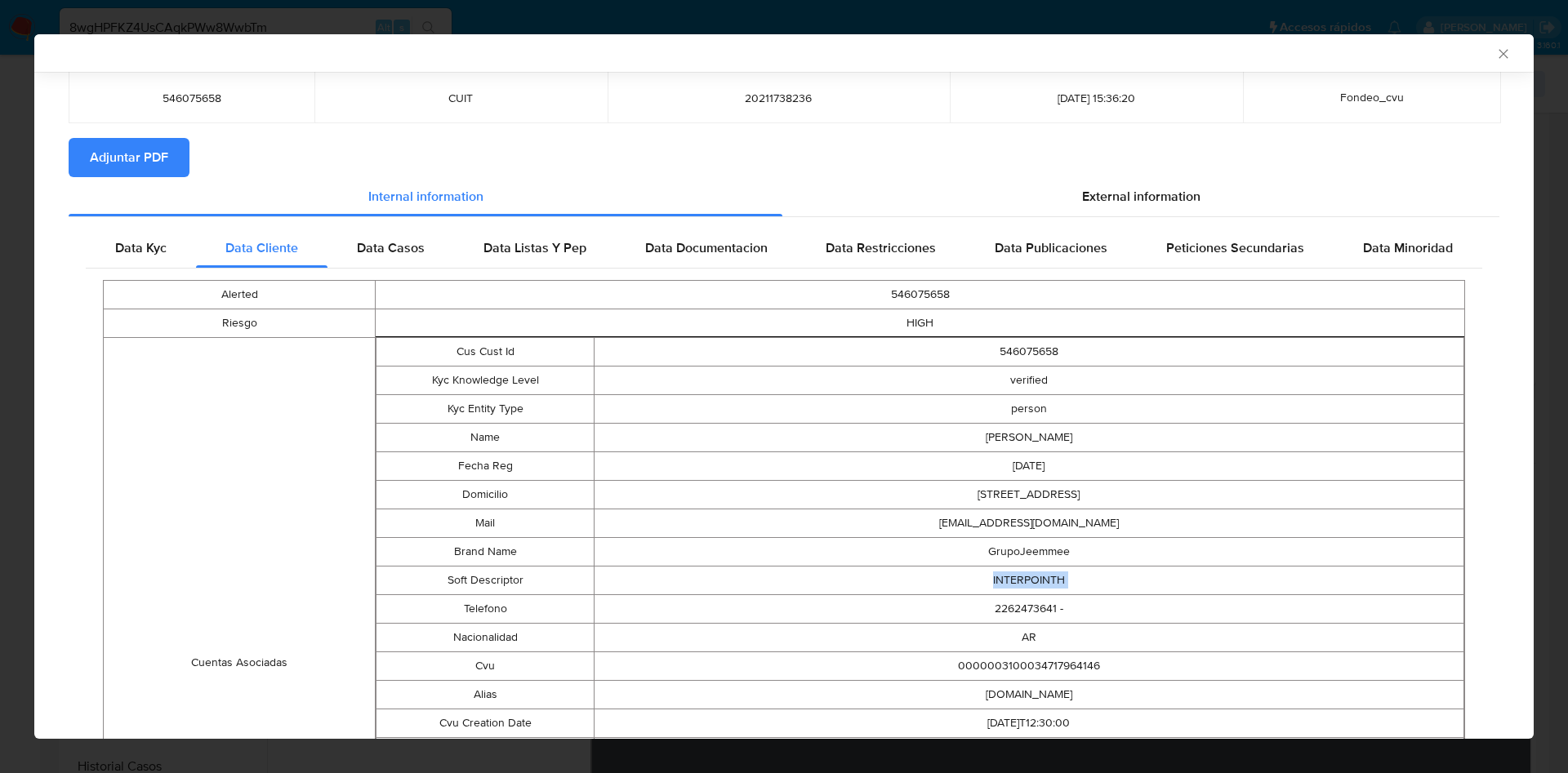
scroll to position [56, 0]
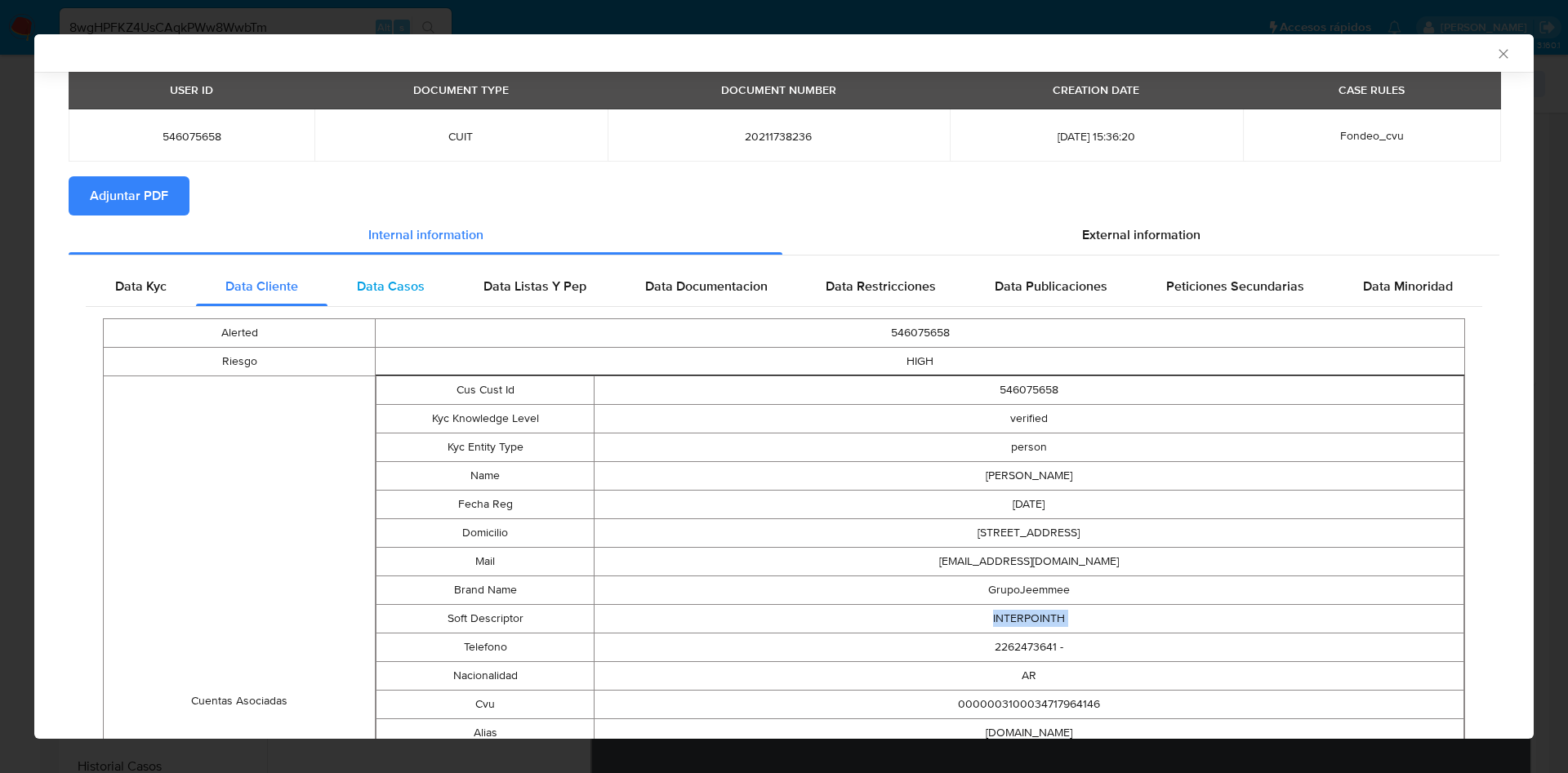
click at [392, 298] on div "Data Casos" at bounding box center [391, 286] width 127 height 40
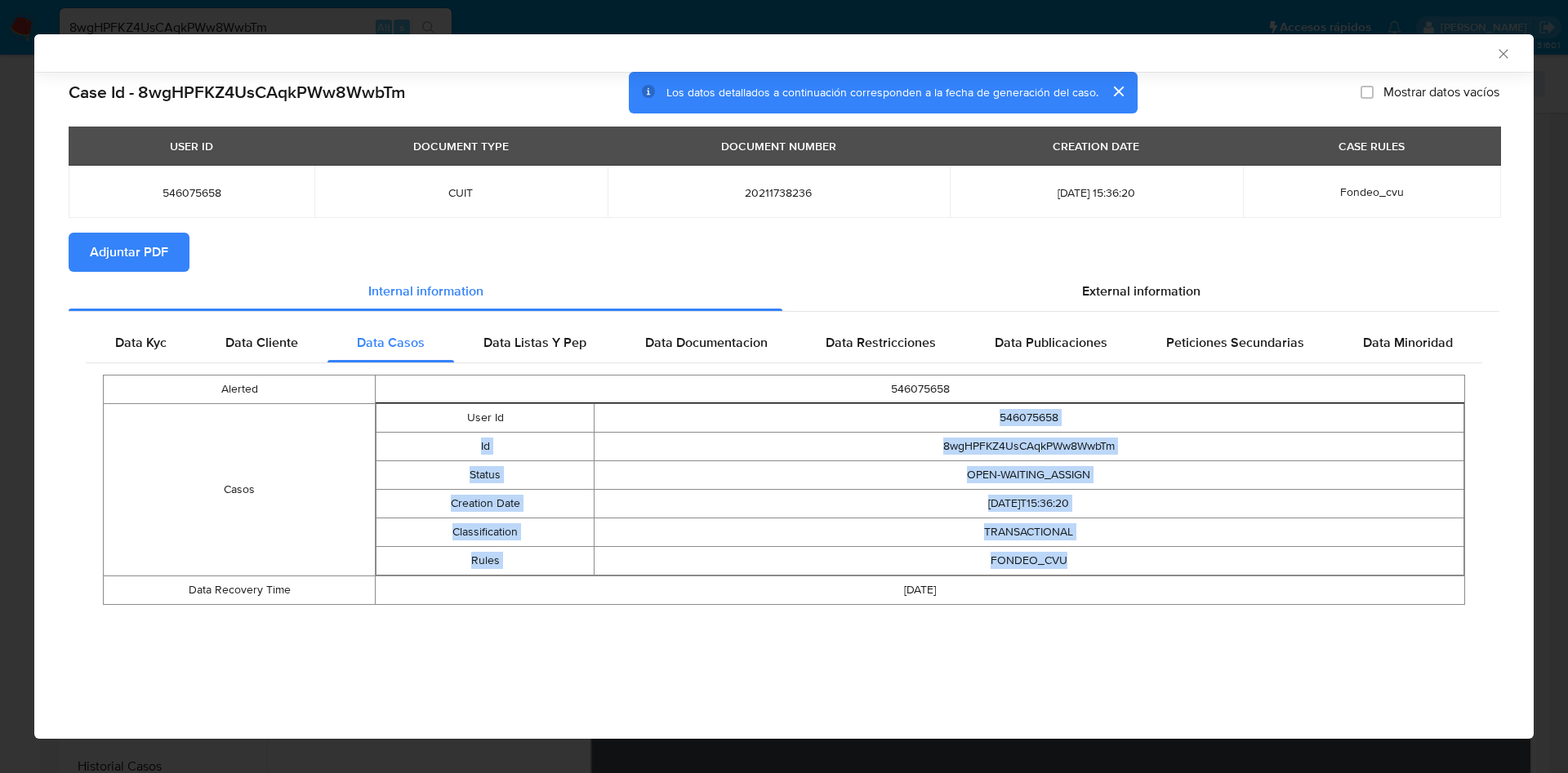
drag, startPoint x: 862, startPoint y: 413, endPoint x: 1147, endPoint y: 562, distance: 321.6
click at [1147, 562] on tbody "User Id 546075658 Id 8wgHPFKZ4UsCAqkPWw8WwbTm Status OPEN-WAITING_ASSIGN Creati…" at bounding box center [920, 488] width 1088 height 171
click at [1010, 573] on td "FONDEO_CVU" at bounding box center [1029, 560] width 869 height 28
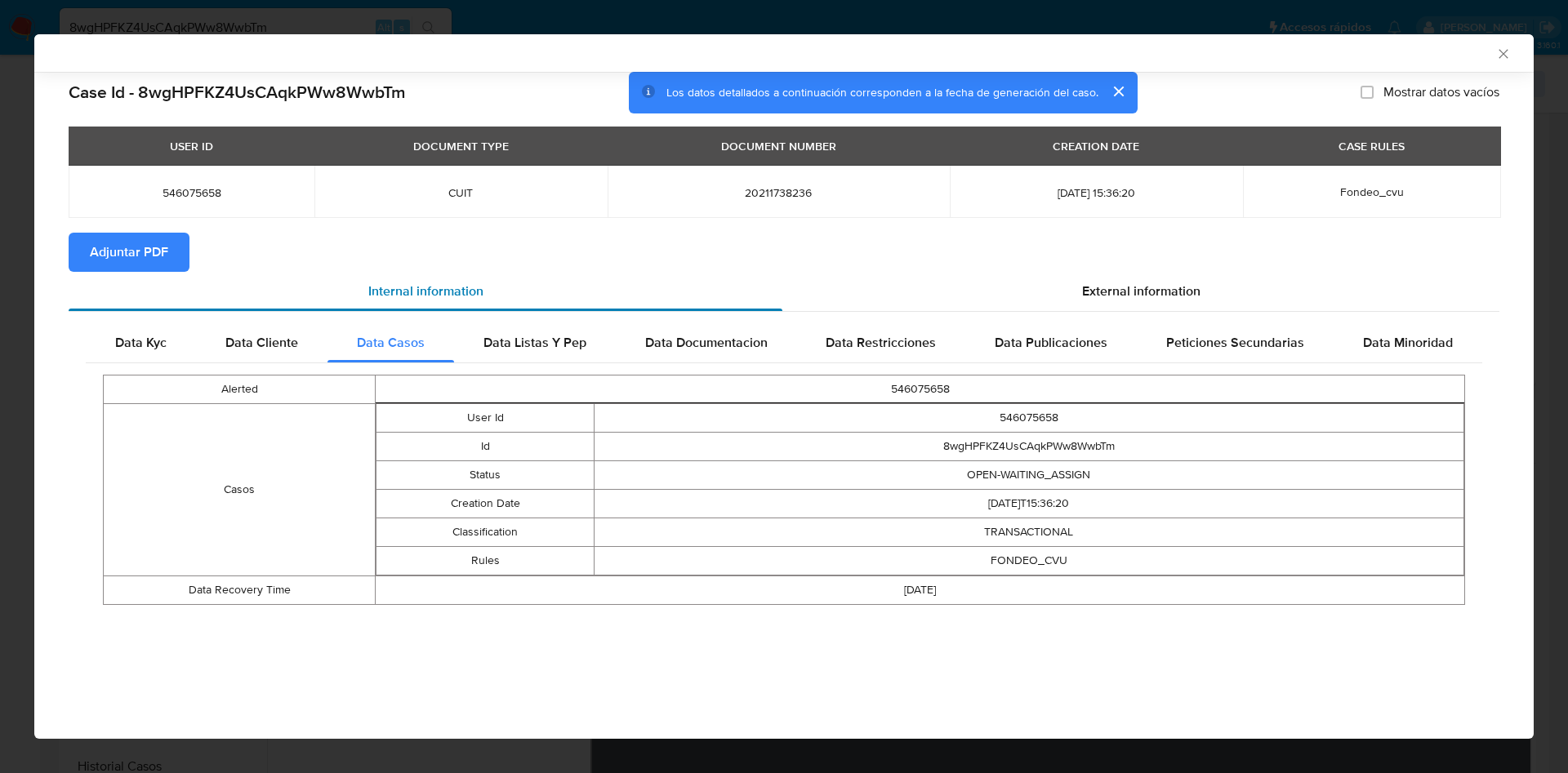
click at [461, 305] on div "Internal information" at bounding box center [425, 291] width 714 height 40
click at [485, 330] on div "Data Listas Y Pep" at bounding box center [535, 343] width 162 height 40
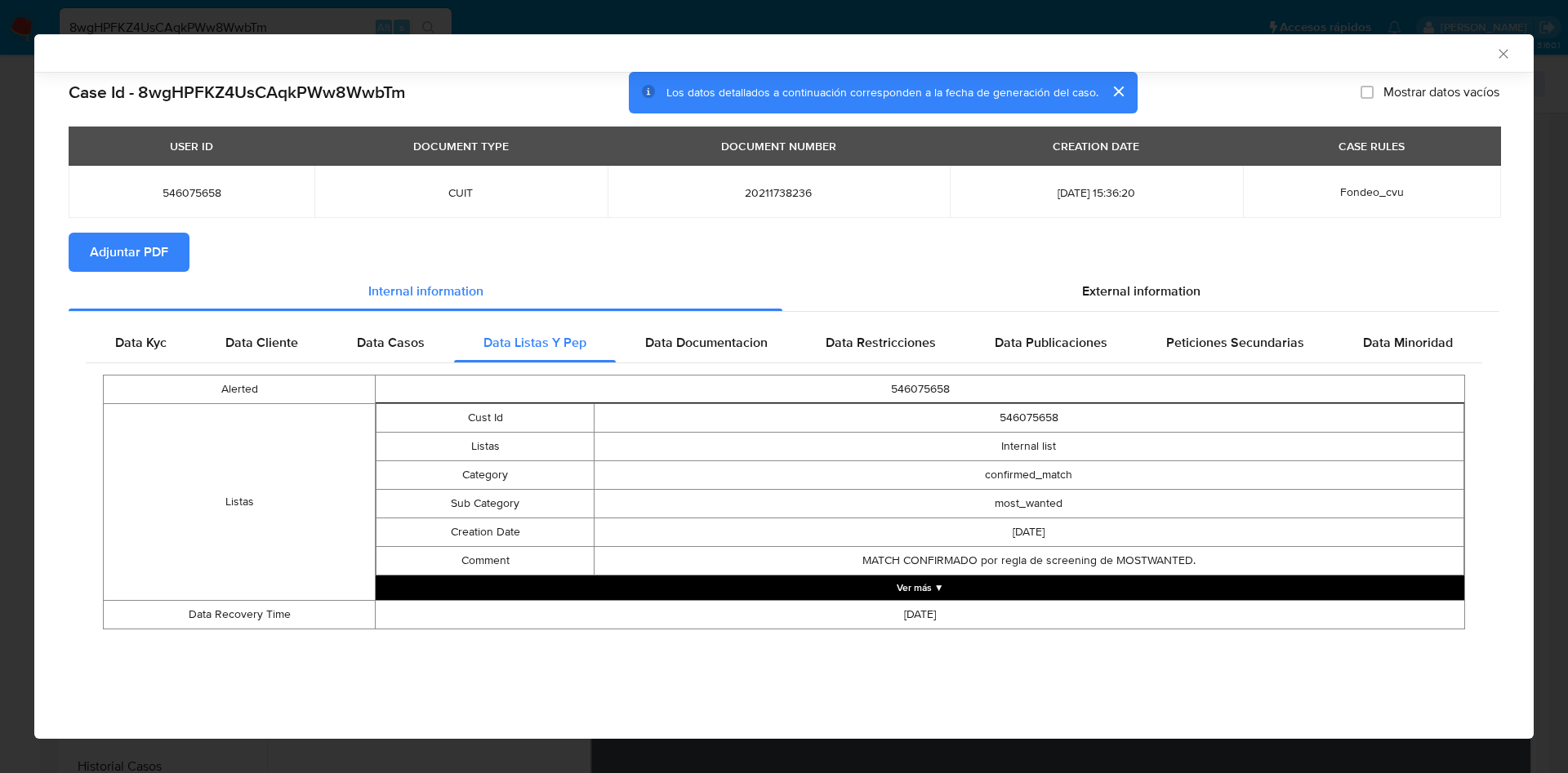
click at [903, 589] on button "Ver más ▼" at bounding box center [920, 587] width 1088 height 25
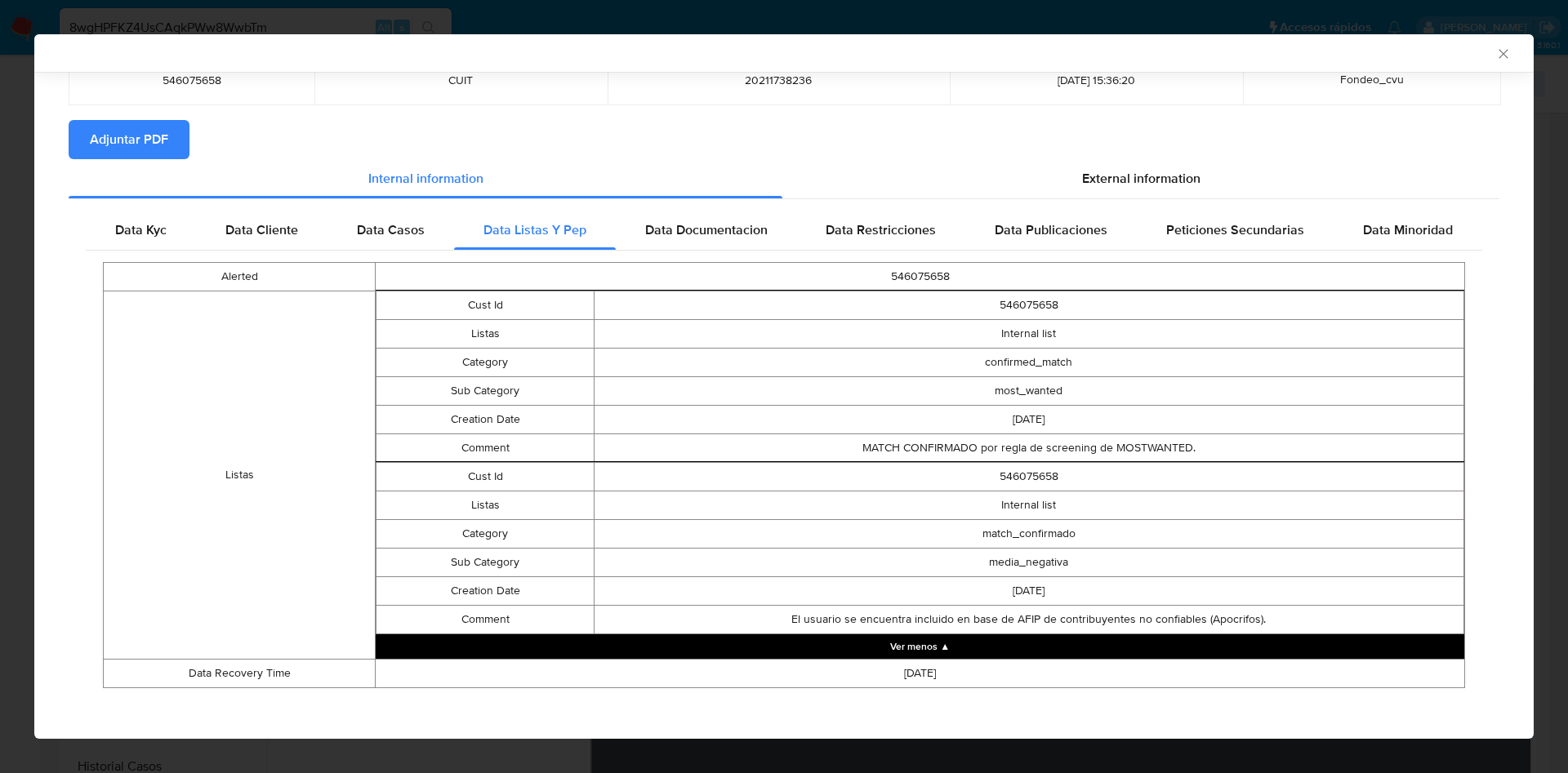
scroll to position [119, 0]
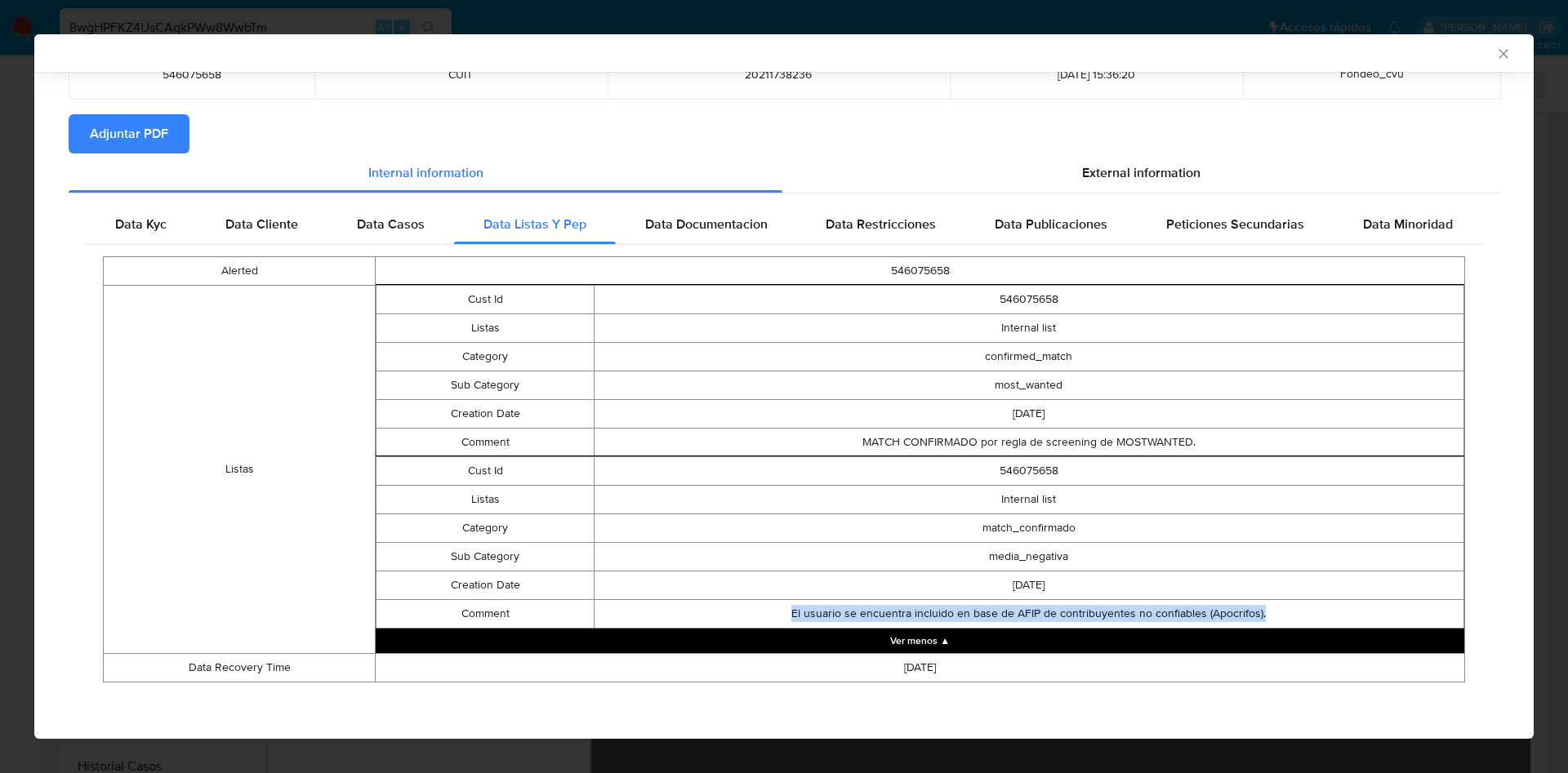
drag, startPoint x: 1252, startPoint y: 609, endPoint x: 767, endPoint y: 617, distance: 485.1
click at [767, 617] on td "El usuario se encuentra incluido en base de AFIP de contribuyentes no confiable…" at bounding box center [1029, 613] width 869 height 28
click at [1086, 566] on td "media_negativa" at bounding box center [1029, 556] width 869 height 28
click at [245, 230] on span "Data Cliente" at bounding box center [261, 223] width 73 height 18
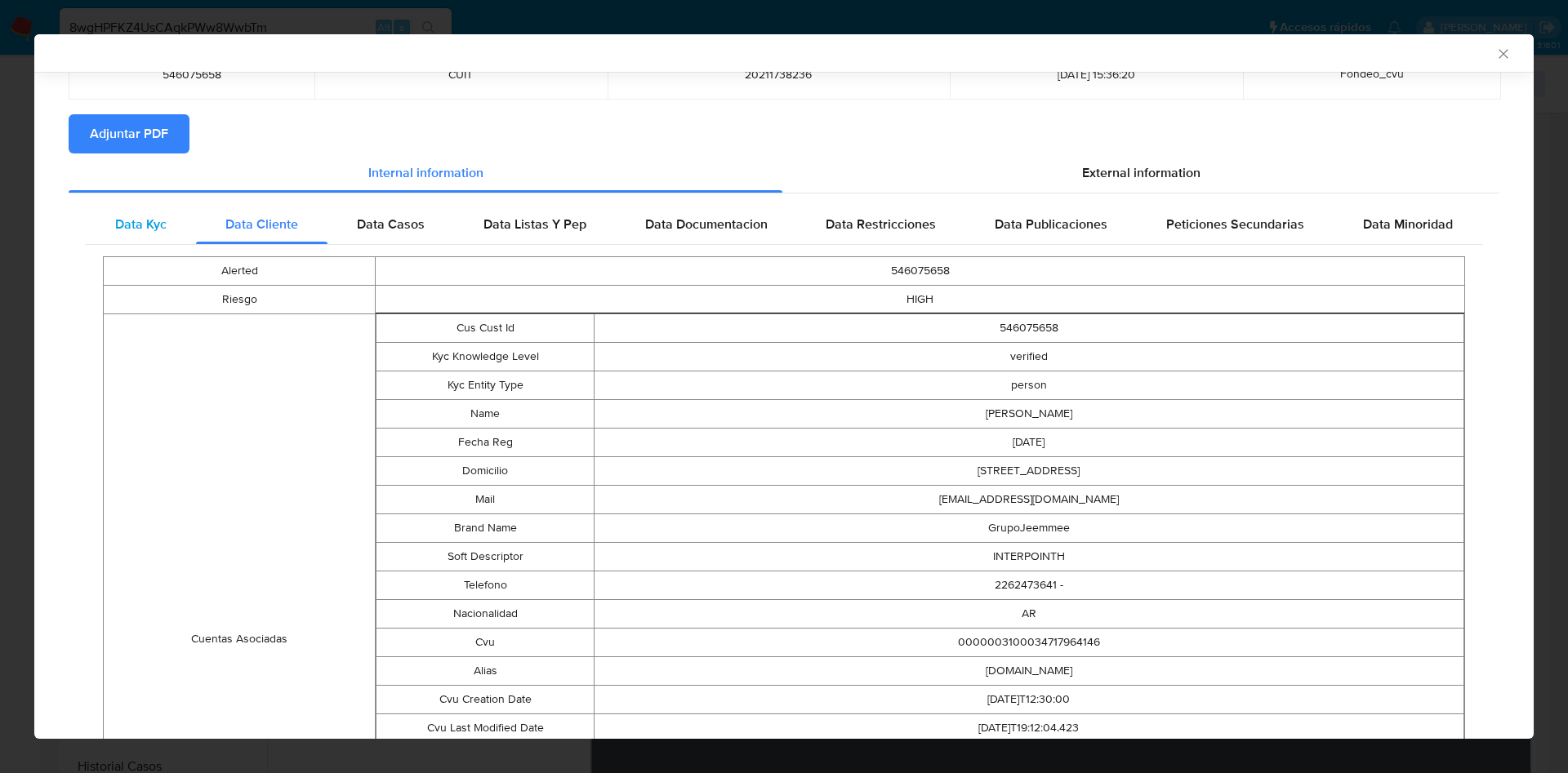
drag, startPoint x: 150, startPoint y: 217, endPoint x: 189, endPoint y: 222, distance: 39.3
click at [150, 216] on span "Data Kyc" at bounding box center [141, 223] width 51 height 18
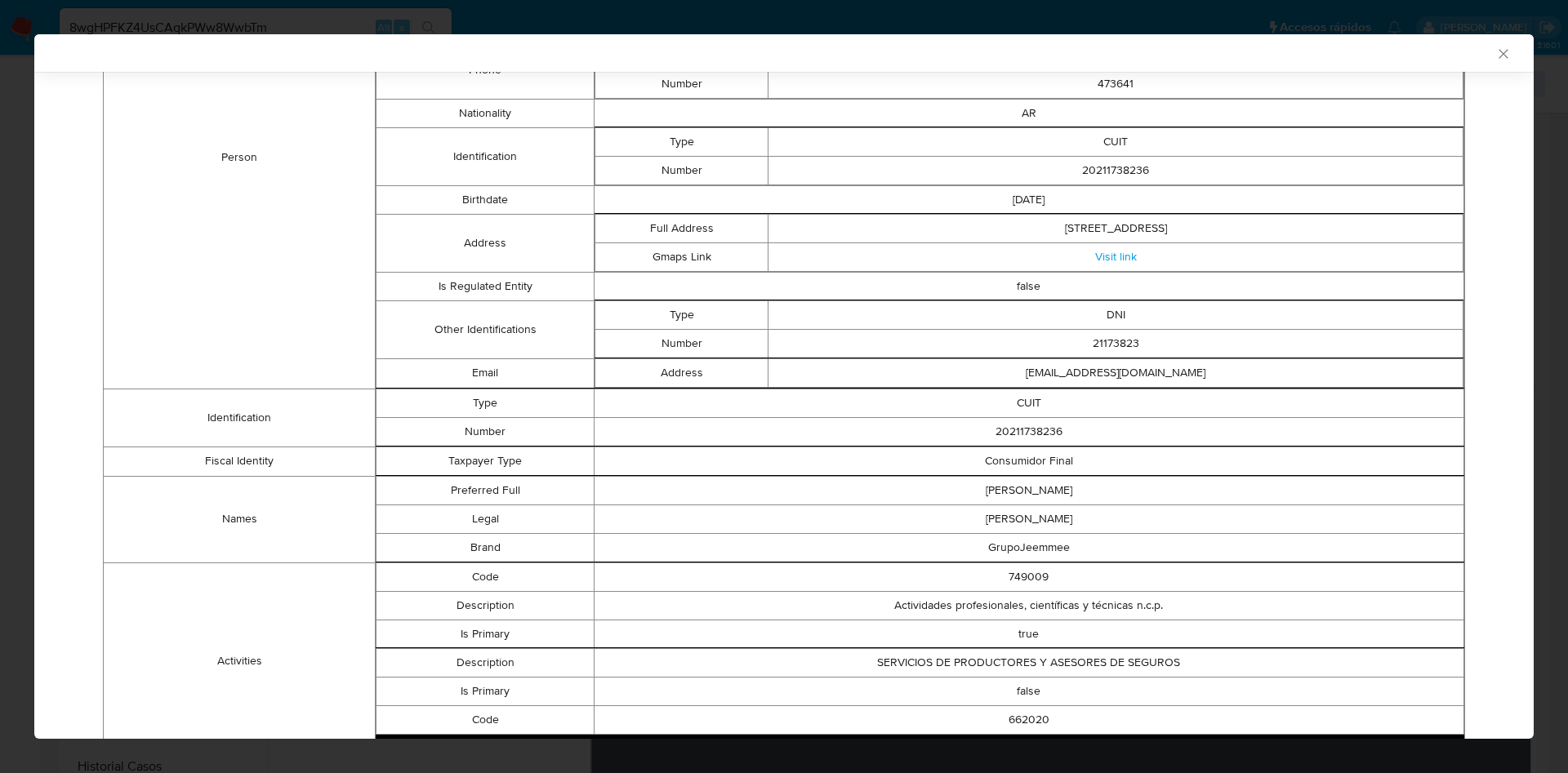
scroll to position [485, 0]
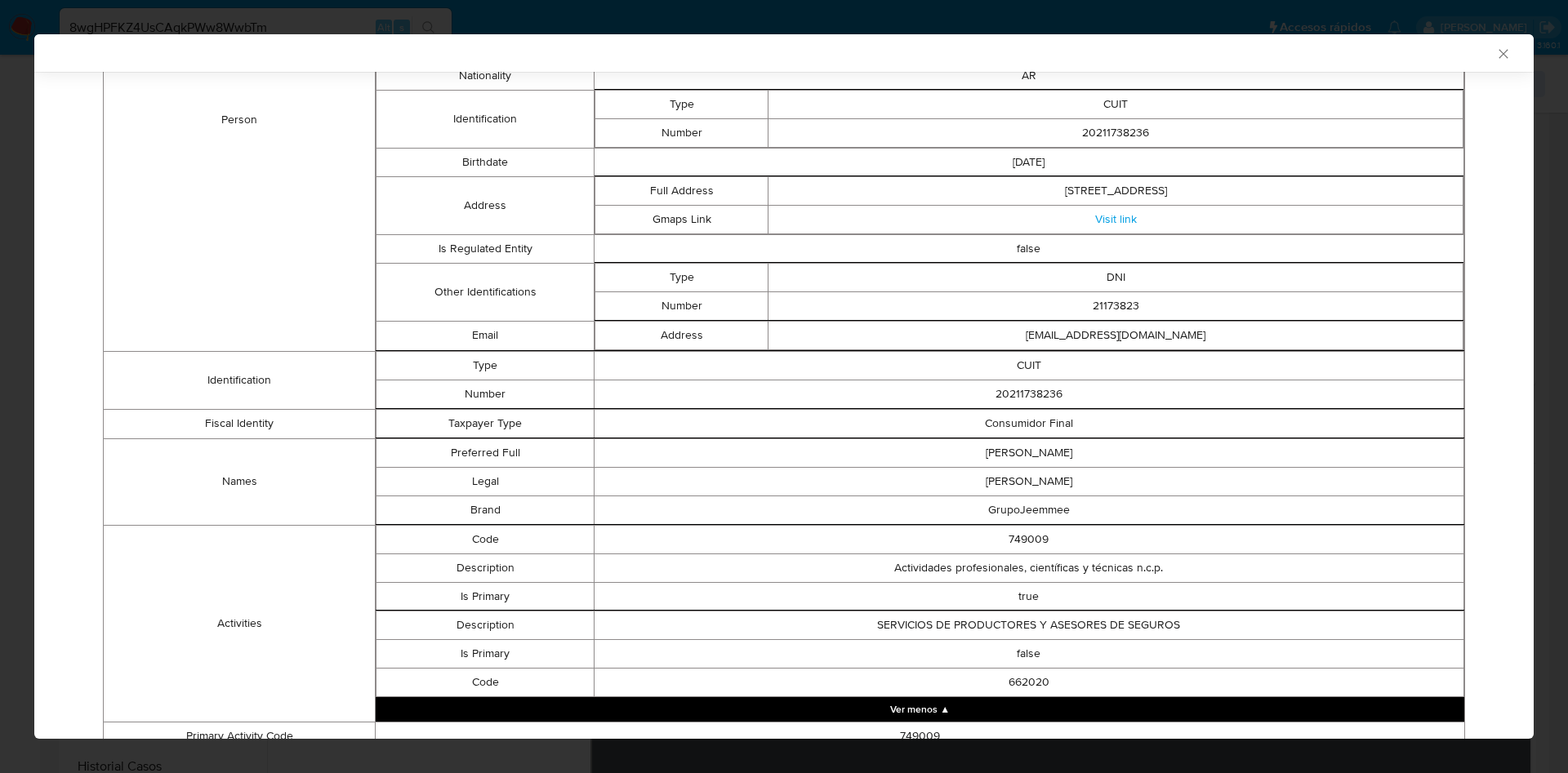
click at [1034, 391] on td "20211738236" at bounding box center [1029, 394] width 869 height 28
copy td "20211738236"
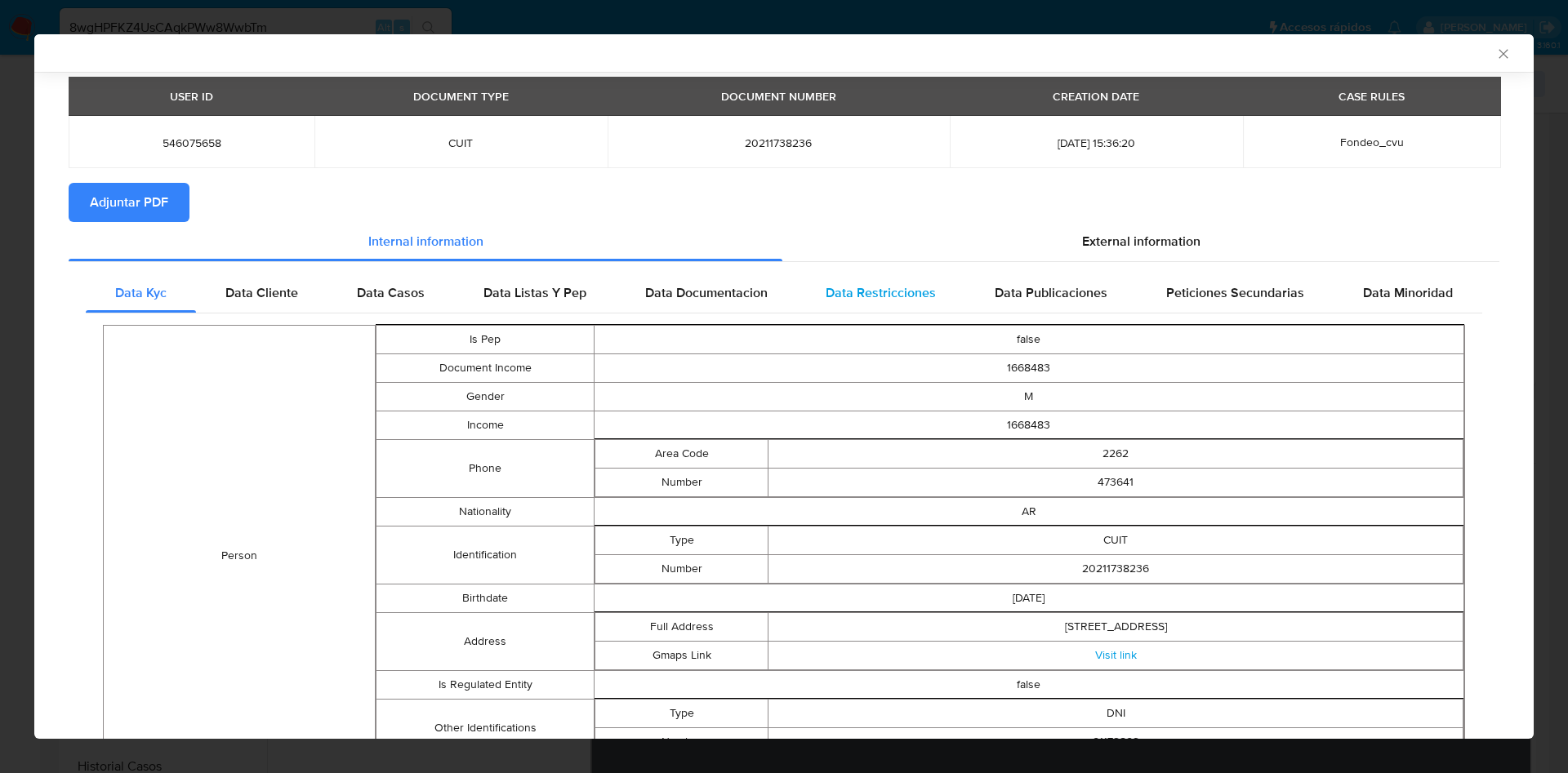
scroll to position [0, 0]
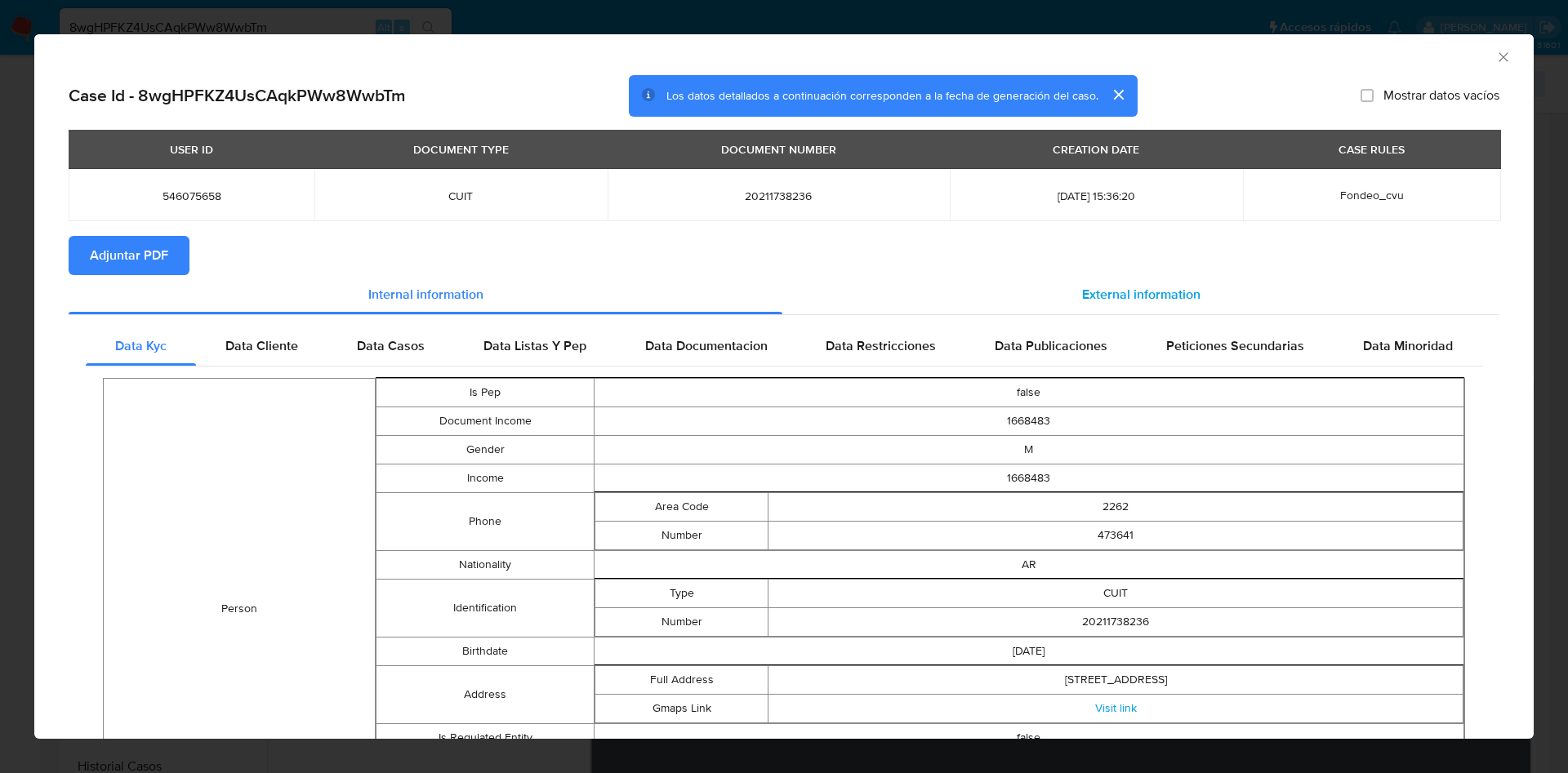
click at [1070, 303] on div "External information" at bounding box center [1140, 295] width 717 height 40
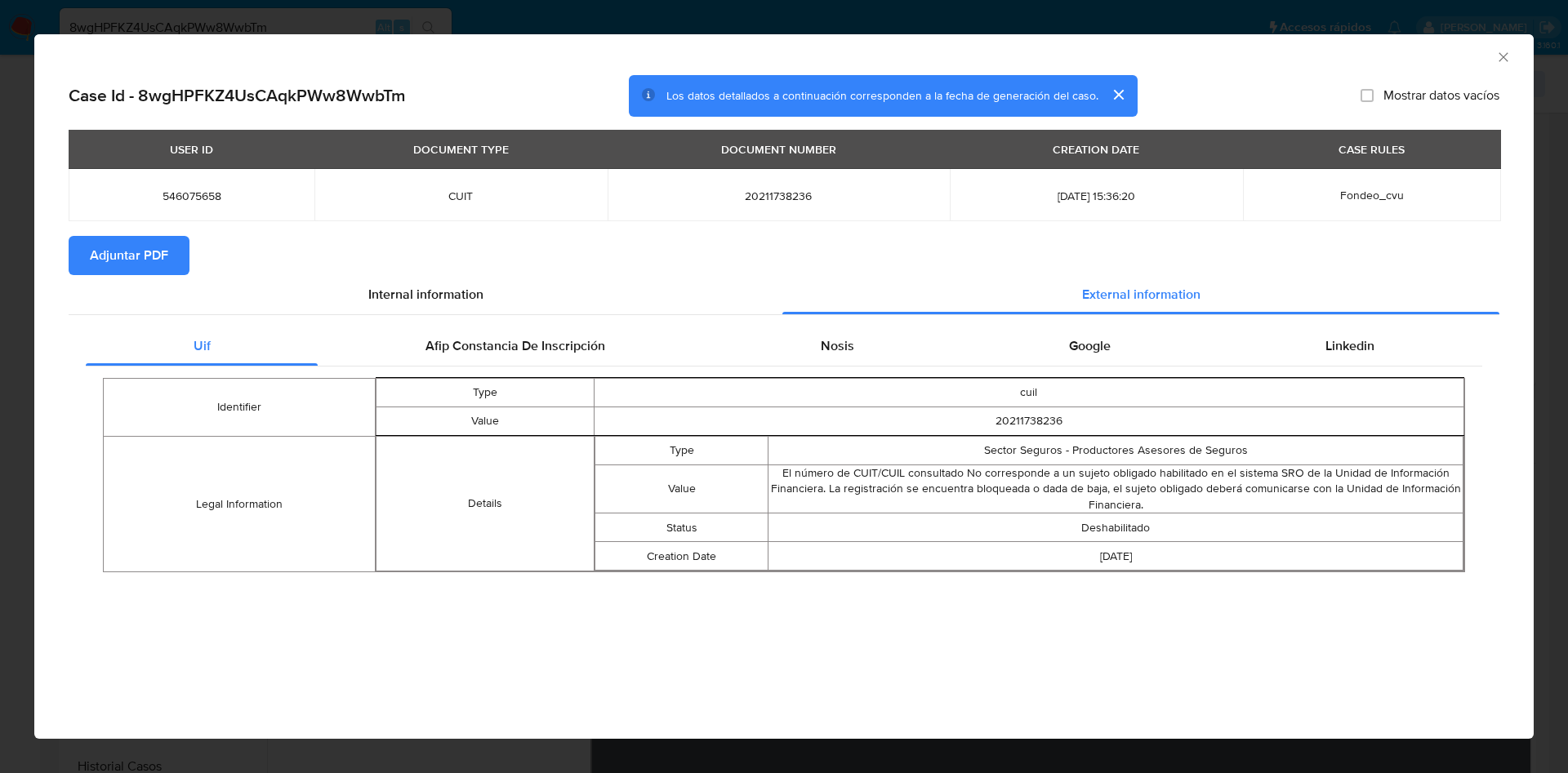
drag, startPoint x: 785, startPoint y: 474, endPoint x: 1352, endPoint y: 558, distance: 573.2
click at [1352, 558] on tbody "Type Sector Seguros - Productores Asesores de Seguros Value El número de CUIT/C…" at bounding box center [1029, 503] width 868 height 135
click at [1134, 539] on td "Deshabilitado" at bounding box center [1116, 528] width 695 height 28
drag, startPoint x: 986, startPoint y: 456, endPoint x: 1279, endPoint y: 456, distance: 293.0
click at [1279, 456] on td "Sector Seguros - Productores Asesores de Seguros" at bounding box center [1116, 450] width 695 height 28
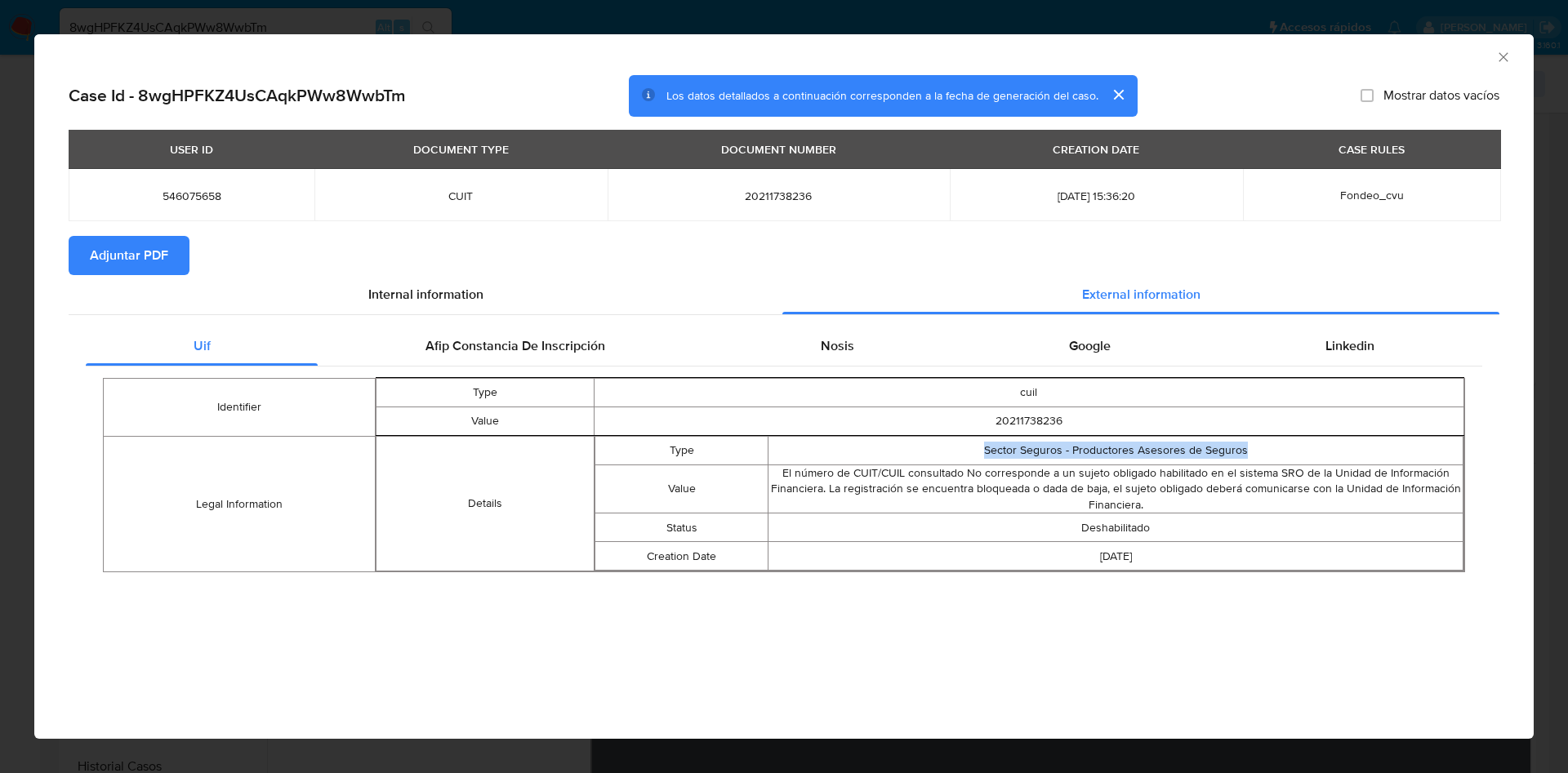
copy td "Sector Seguros - Productores Asesores de Seguros"
drag, startPoint x: 1508, startPoint y: 387, endPoint x: 1478, endPoint y: 383, distance: 30.3
click at [1508, 387] on div "Case Id - 8wgHPFKZ4UsCAqkPWw8WwbTm Los datos detallados a continuación correspo…" at bounding box center [784, 352] width 1499 height 555
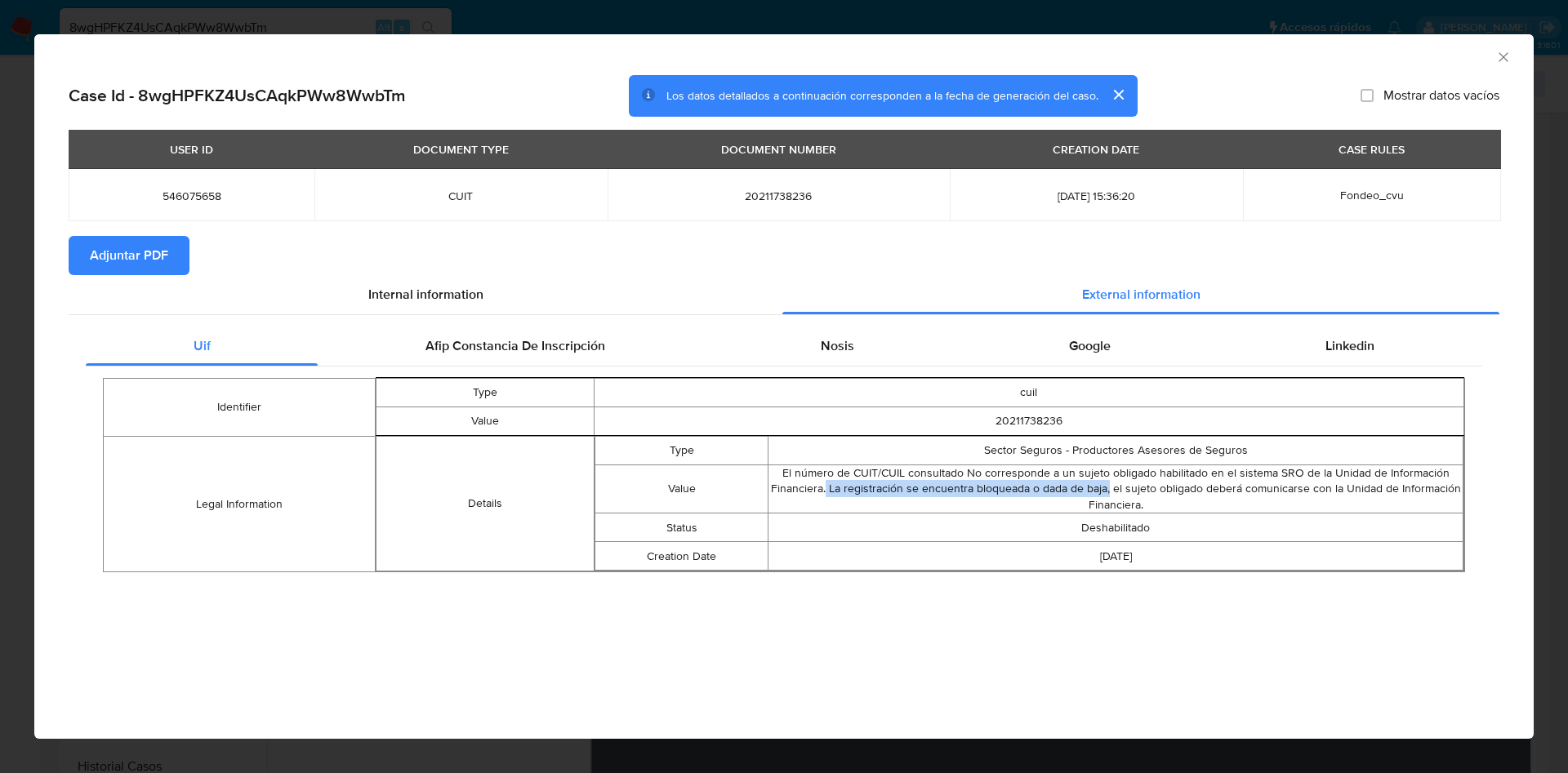
drag, startPoint x: 830, startPoint y: 488, endPoint x: 1110, endPoint y: 482, distance: 280.1
click at [1110, 482] on td "El número de CUIT/CUIL consultado No corresponde a un sujeto obligado habilitad…" at bounding box center [1116, 489] width 695 height 49
copy td "La registración se encuentra bloqueada o dada de baja,"
click at [443, 335] on div "Afip Constancia De Inscripción" at bounding box center [515, 346] width 394 height 40
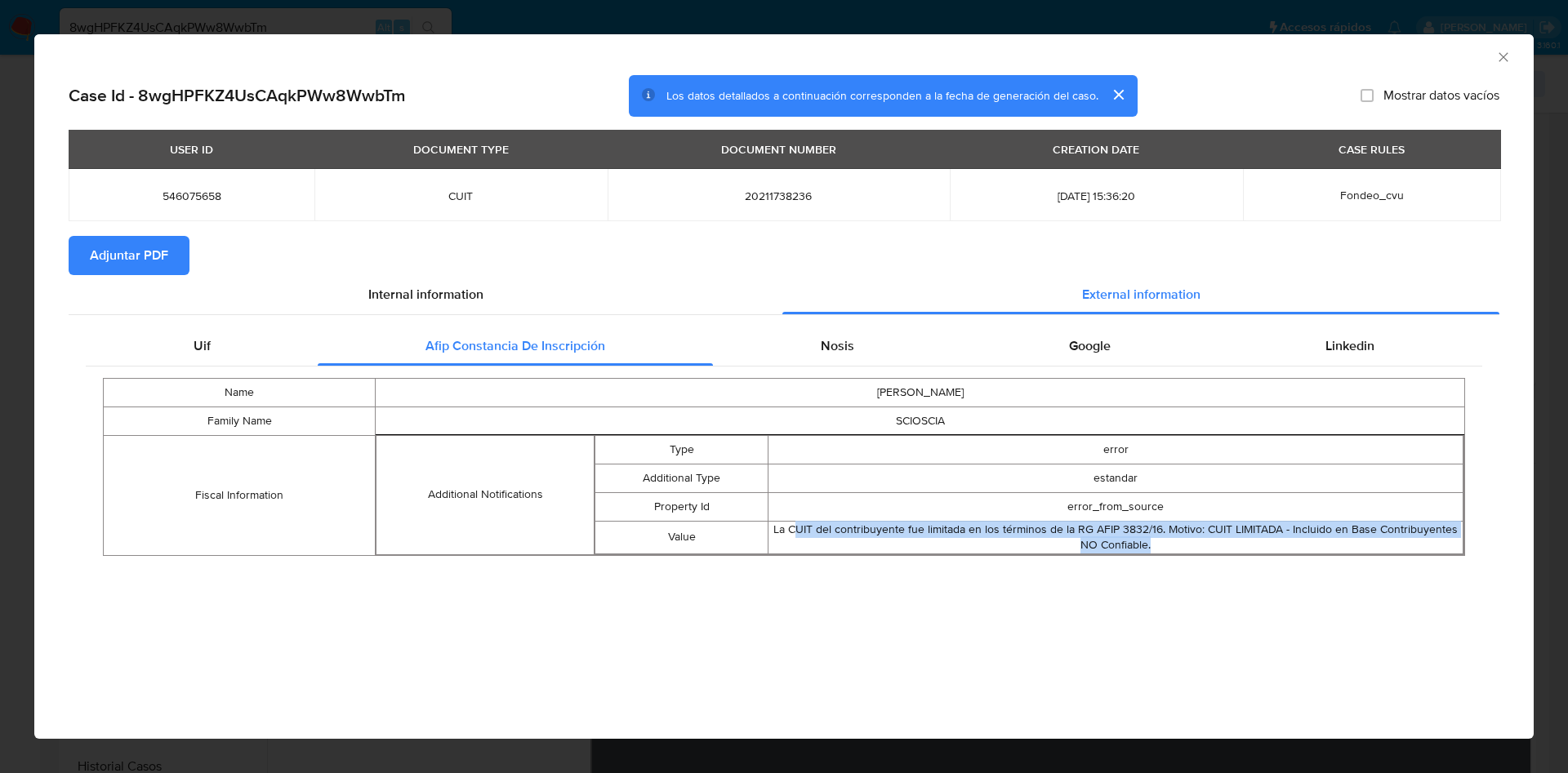
drag, startPoint x: 806, startPoint y: 530, endPoint x: 1187, endPoint y: 542, distance: 381.2
click at [1187, 542] on div "La CUIT del contribuyente fue limitada en los términos de la RG AFIP 3832/16. M…" at bounding box center [1115, 537] width 694 height 32
click at [895, 348] on div "Nosis" at bounding box center [837, 346] width 248 height 40
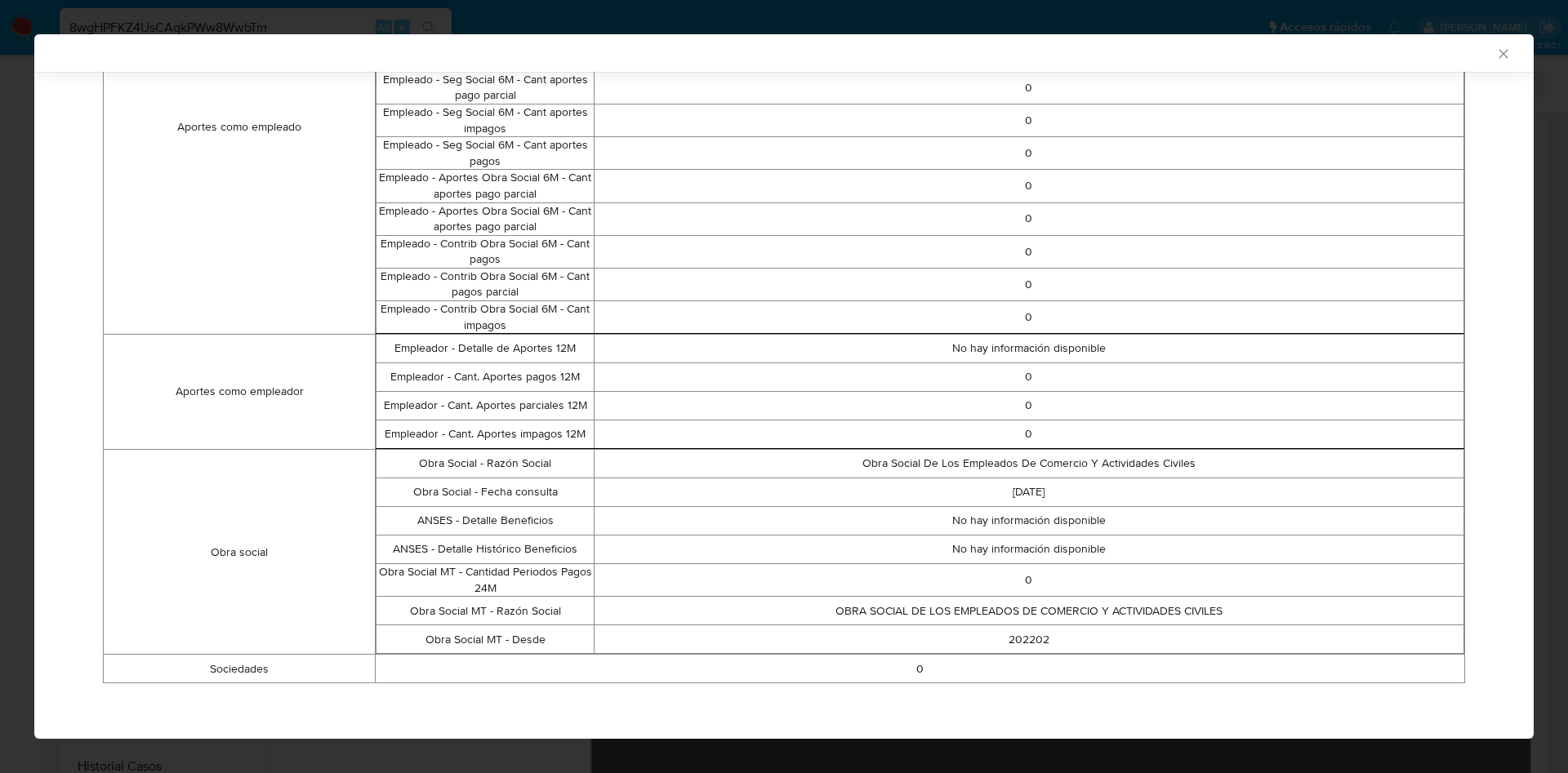
scroll to position [915, 0]
drag, startPoint x: 907, startPoint y: 653, endPoint x: 993, endPoint y: 663, distance: 86.6
click at [993, 663] on td "0" at bounding box center [920, 667] width 1089 height 28
click at [959, 663] on td "0" at bounding box center [920, 667] width 1089 height 28
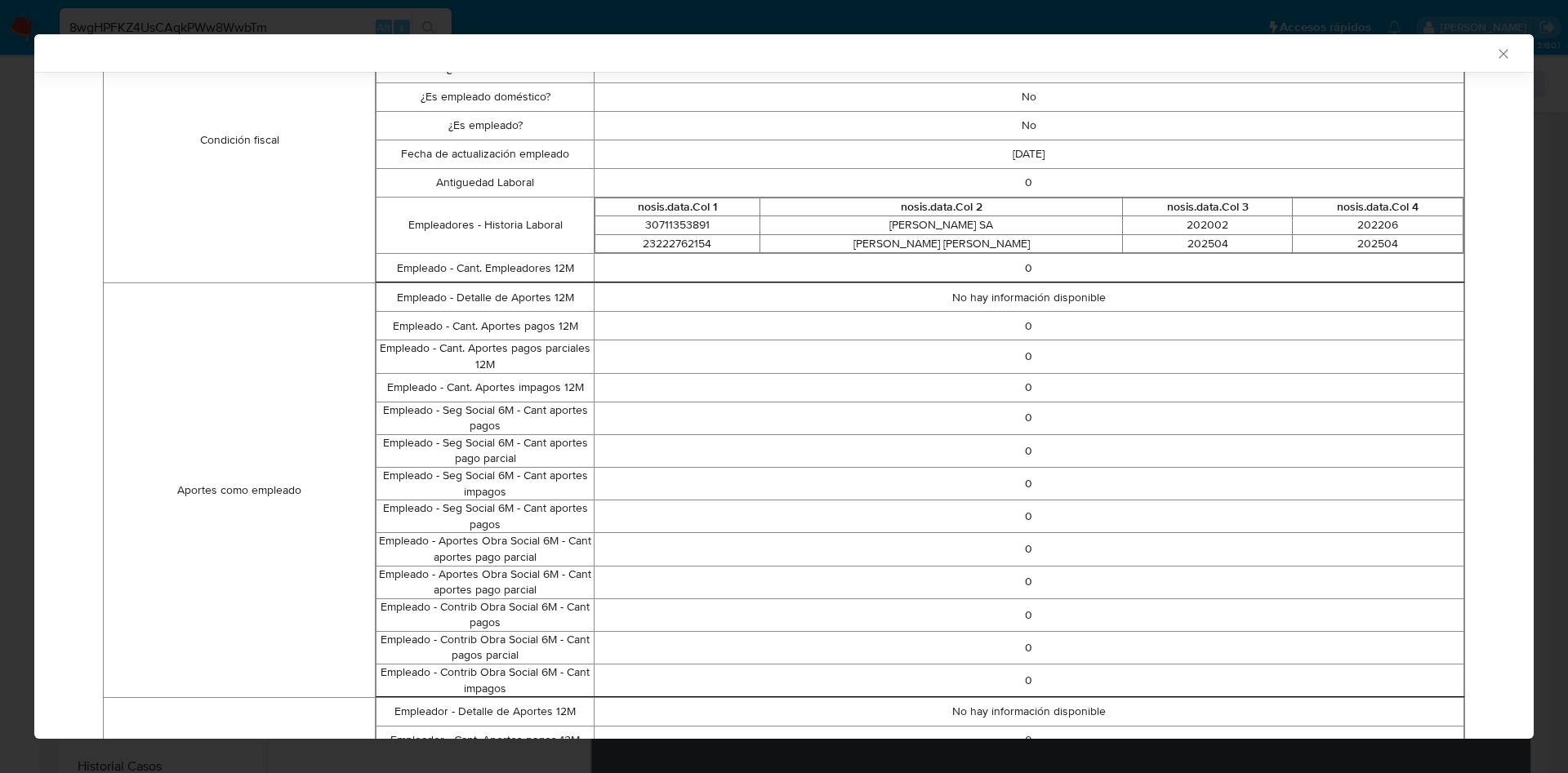
scroll to position [671, 0]
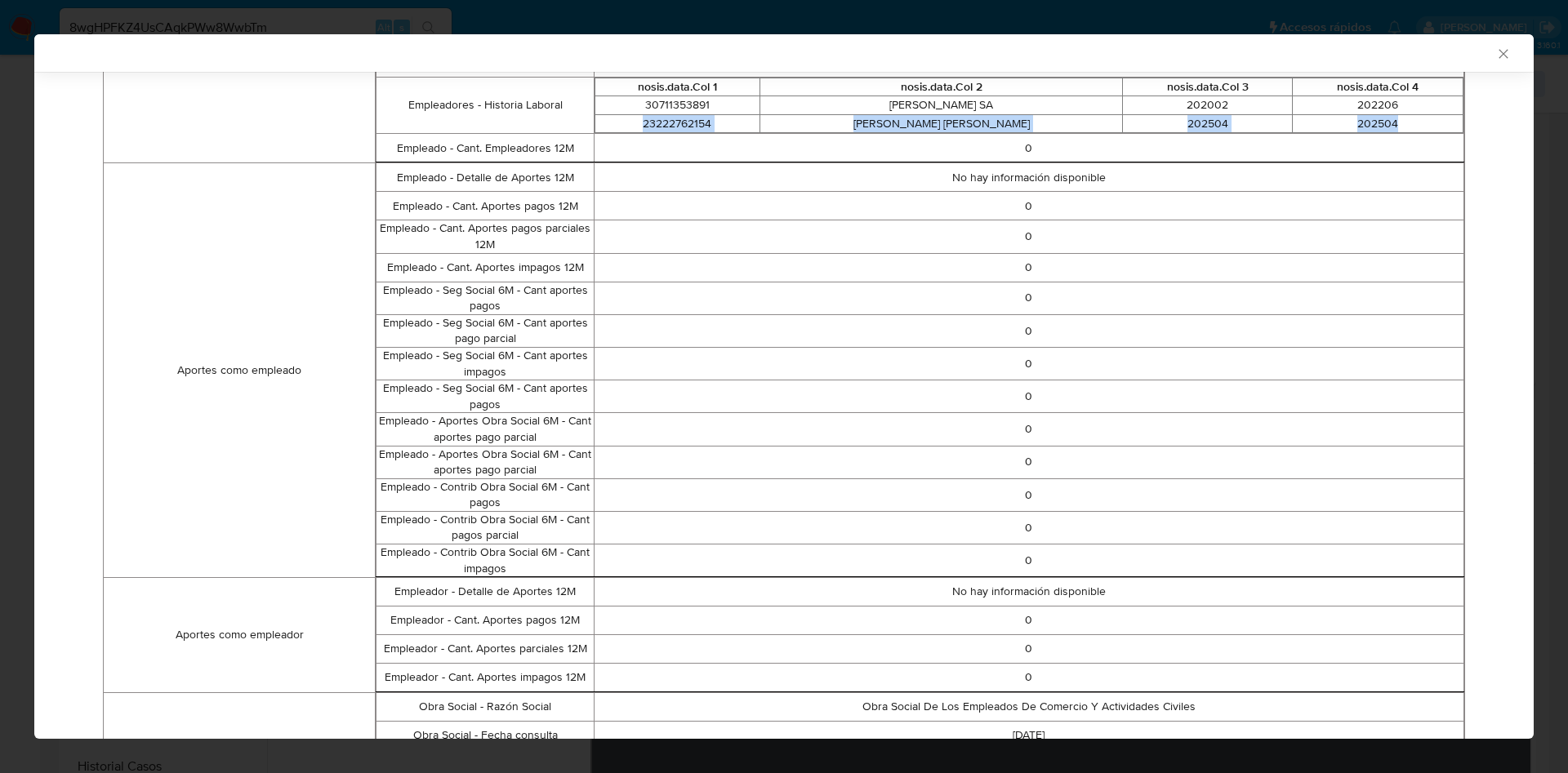
drag, startPoint x: 1395, startPoint y: 129, endPoint x: 634, endPoint y: 130, distance: 761.0
click at [634, 130] on tr "23222762154 SCIOSCIA MARIA ALEJANDRA 202504 202504" at bounding box center [1029, 123] width 868 height 18
click at [1308, 127] on td "202504" at bounding box center [1378, 123] width 171 height 18
drag, startPoint x: 1386, startPoint y: 128, endPoint x: 643, endPoint y: 105, distance: 743.4
click at [643, 105] on tbody "30711353891 GALESE SA 202002 202206 23222762154 SCIOSCIA MARIA ALEJANDRA 202504…" at bounding box center [1029, 115] width 868 height 37
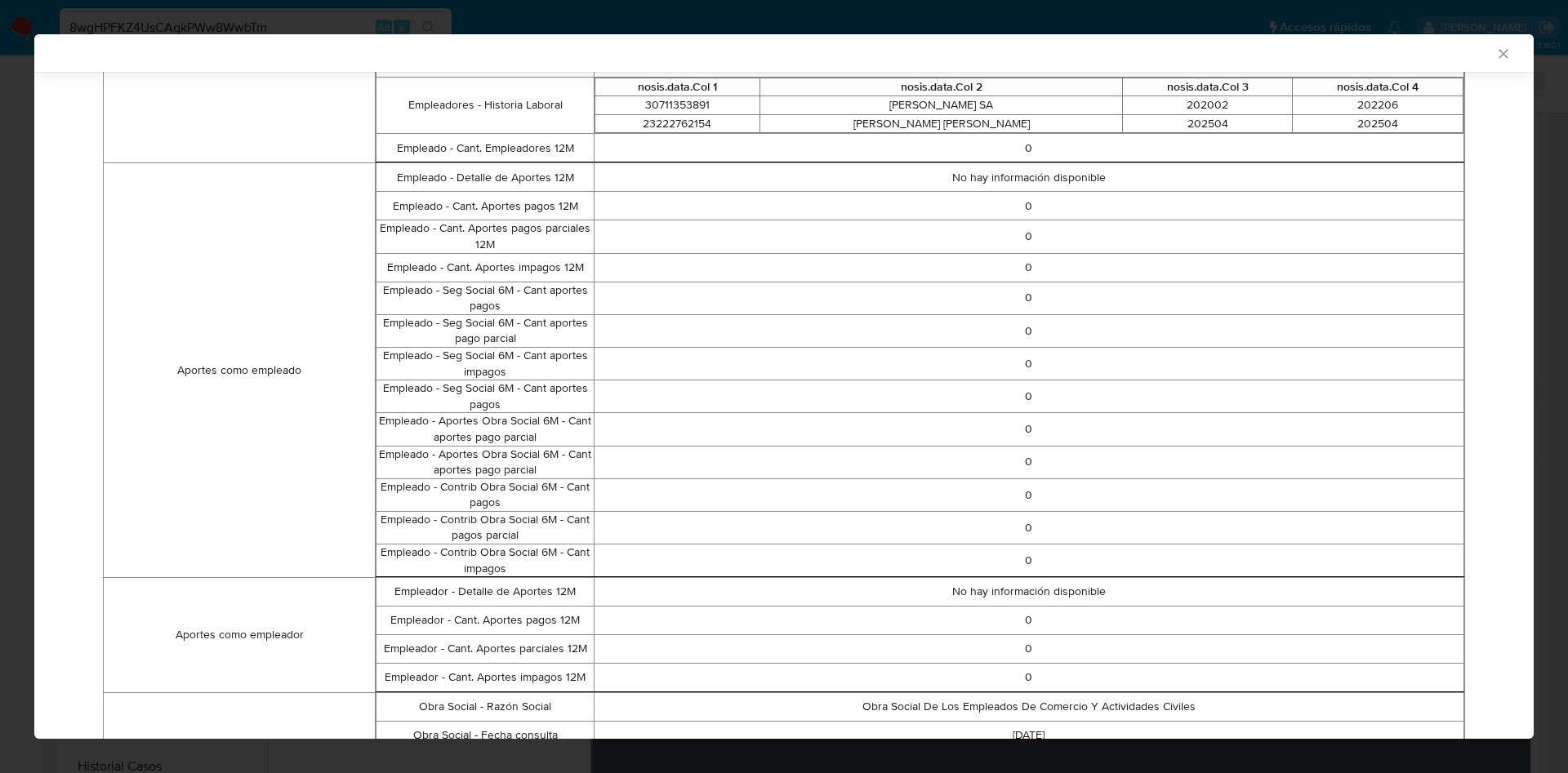
click at [822, 155] on td "0" at bounding box center [1029, 148] width 869 height 28
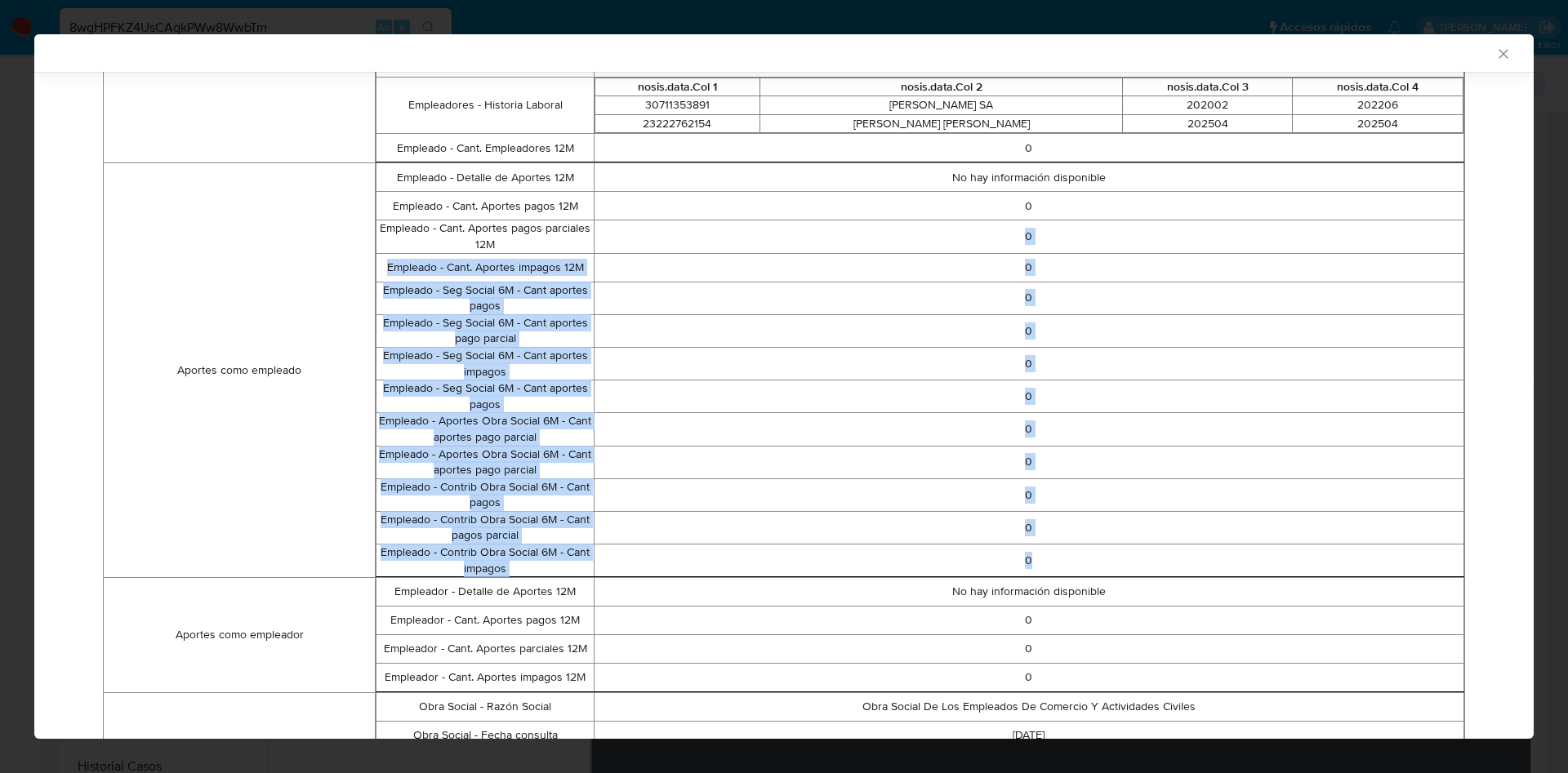
drag, startPoint x: 946, startPoint y: 227, endPoint x: 1051, endPoint y: 565, distance: 353.9
click at [1051, 565] on tbody "Empleado - Detalle de Aportes 12M No hay información disponible Empleado - Cant…" at bounding box center [920, 370] width 1088 height 414
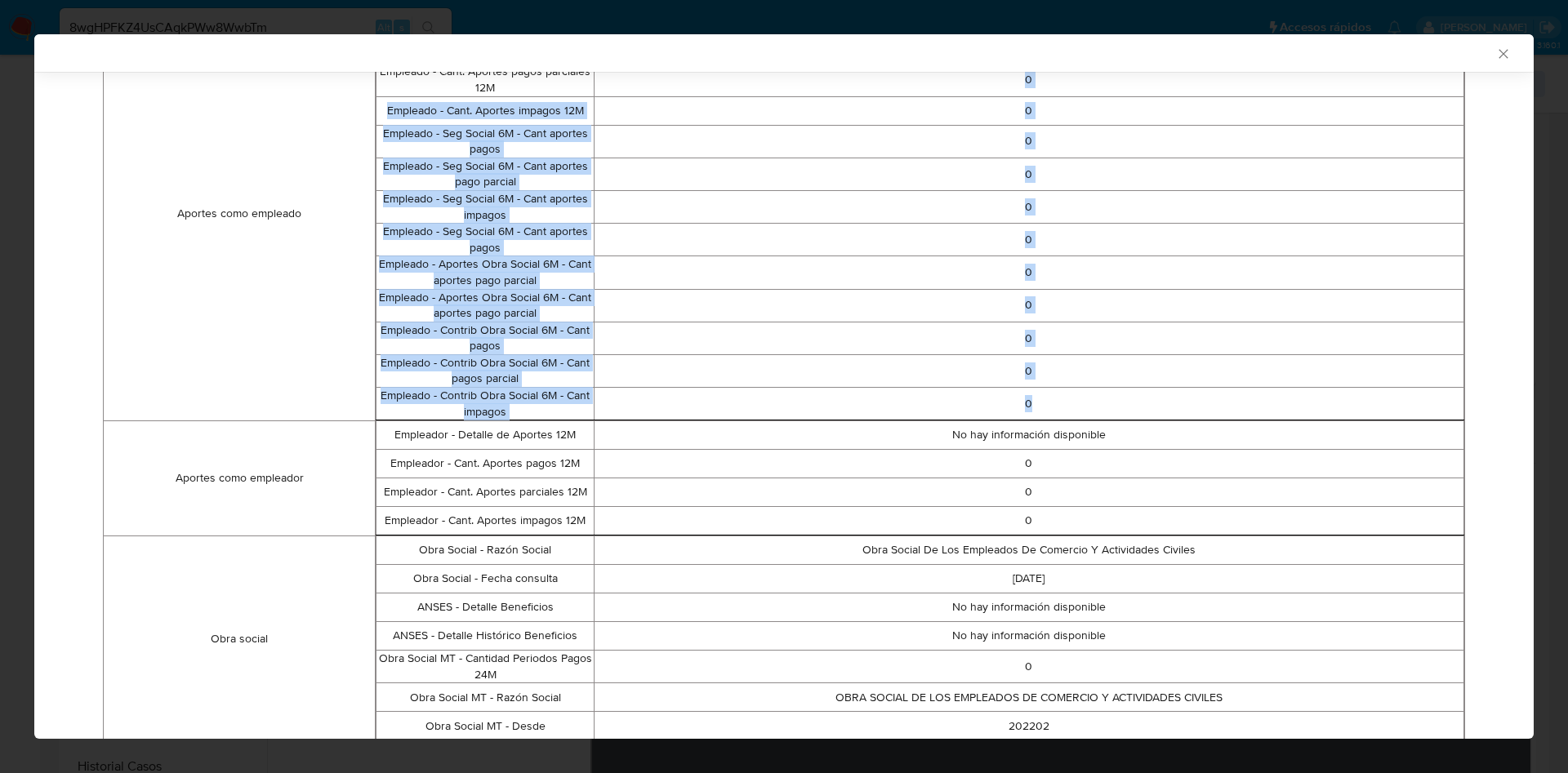
scroll to position [915, 0]
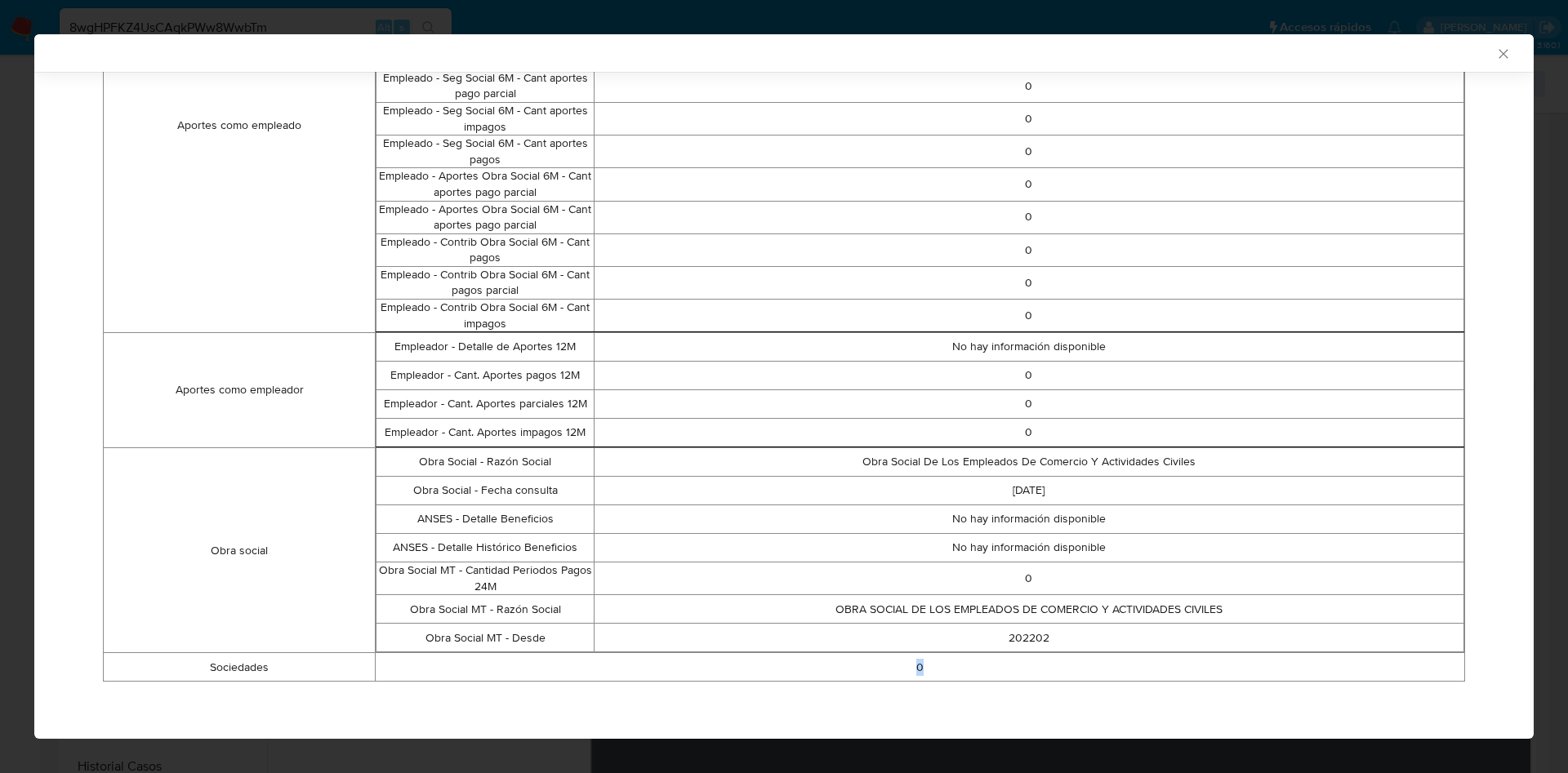
drag, startPoint x: 1016, startPoint y: 661, endPoint x: 815, endPoint y: 660, distance: 201.0
click at [815, 660] on td "0" at bounding box center [920, 667] width 1089 height 28
click at [869, 617] on td "OBRA SOCIAL DE LOS EMPLEADOS DE COMERCIO Y ACTIVIDADES CIVILES" at bounding box center [1029, 609] width 869 height 28
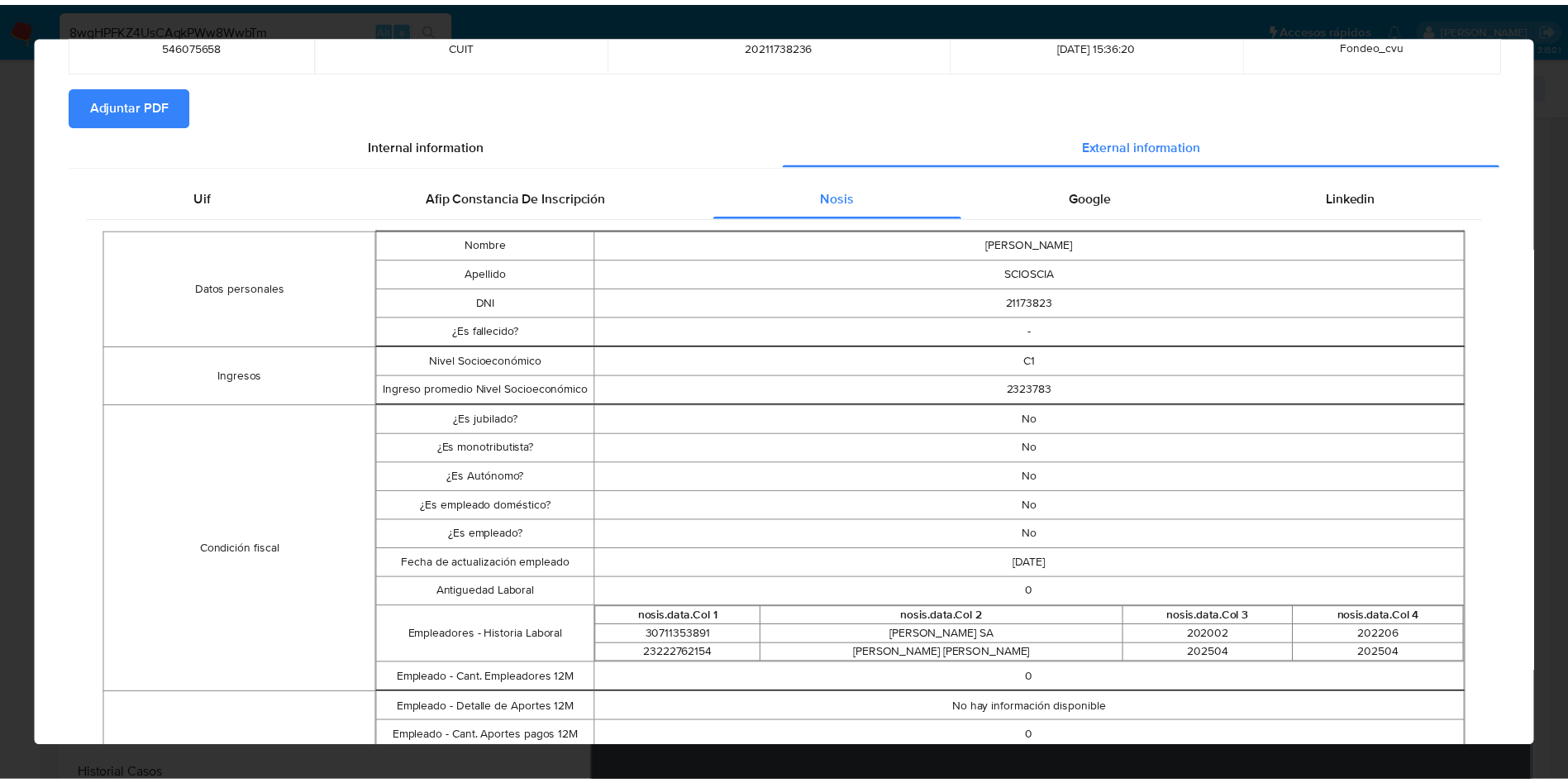
scroll to position [0, 0]
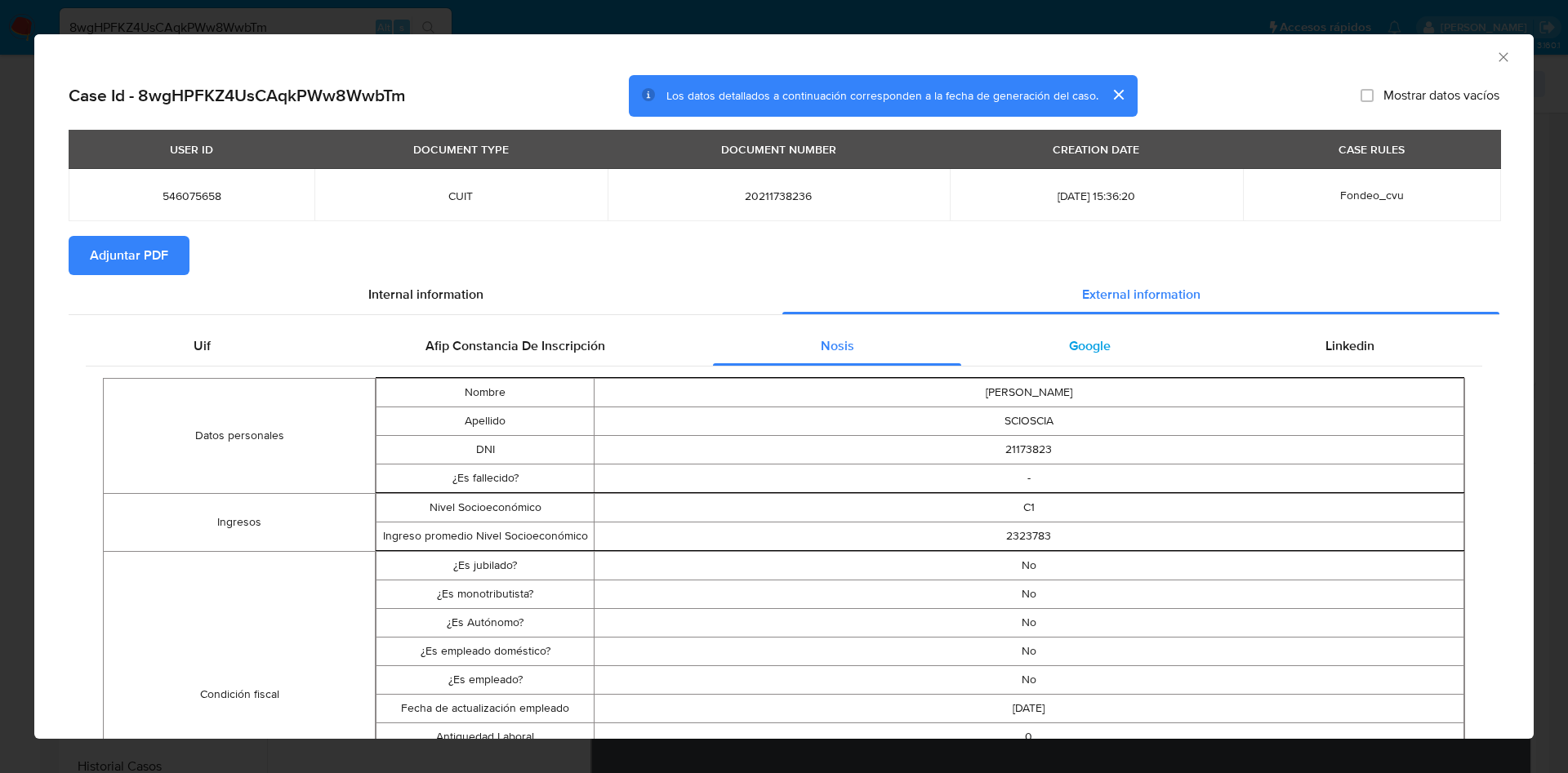
click at [1123, 338] on div "Google" at bounding box center [1088, 346] width 256 height 40
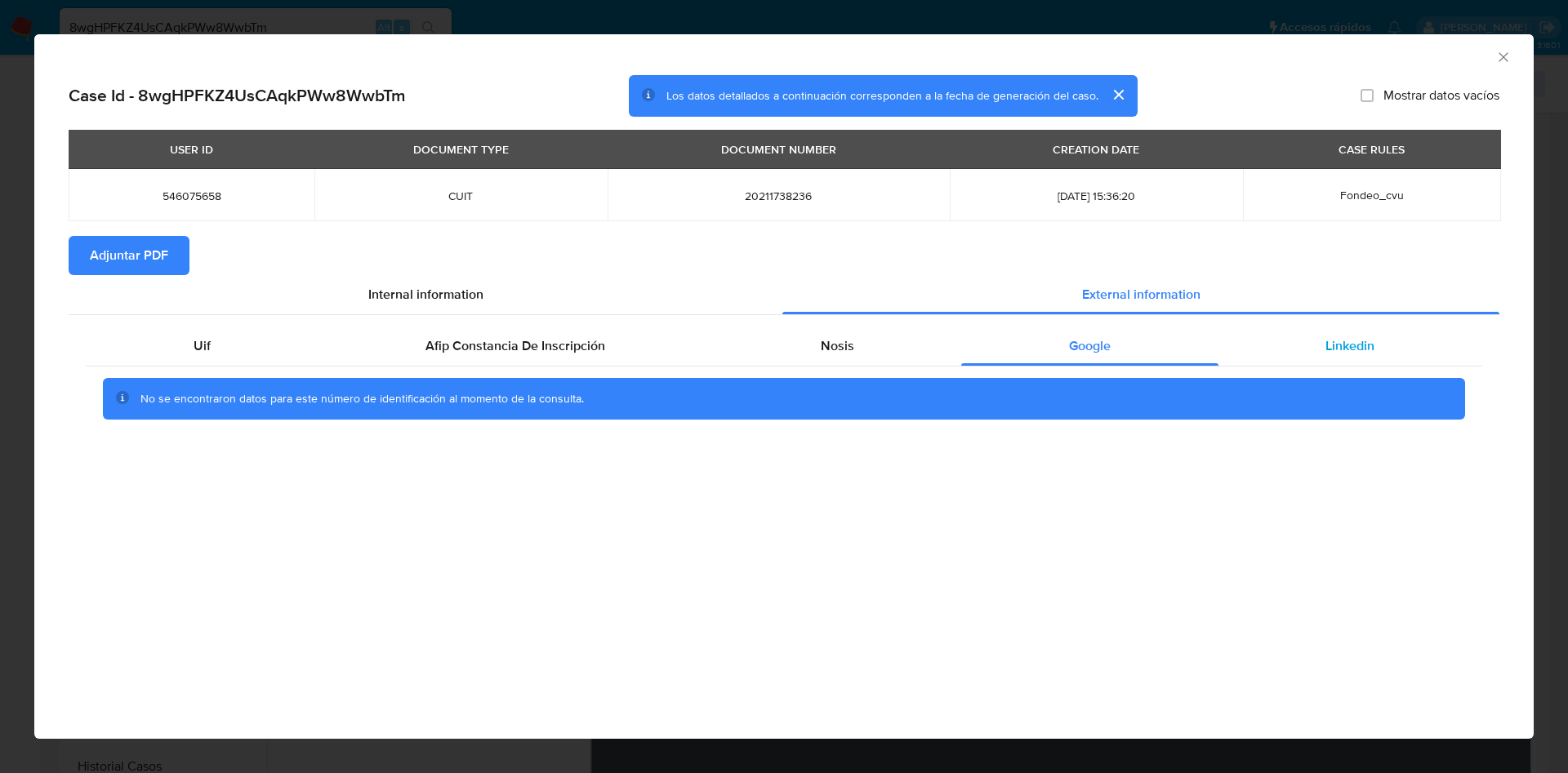
click at [1354, 336] on span "Linkedin" at bounding box center [1350, 345] width 49 height 18
click at [1498, 39] on div "AML Data Collector" at bounding box center [784, 55] width 1499 height 40
click at [1503, 54] on icon "Cerrar ventana" at bounding box center [1503, 57] width 17 height 17
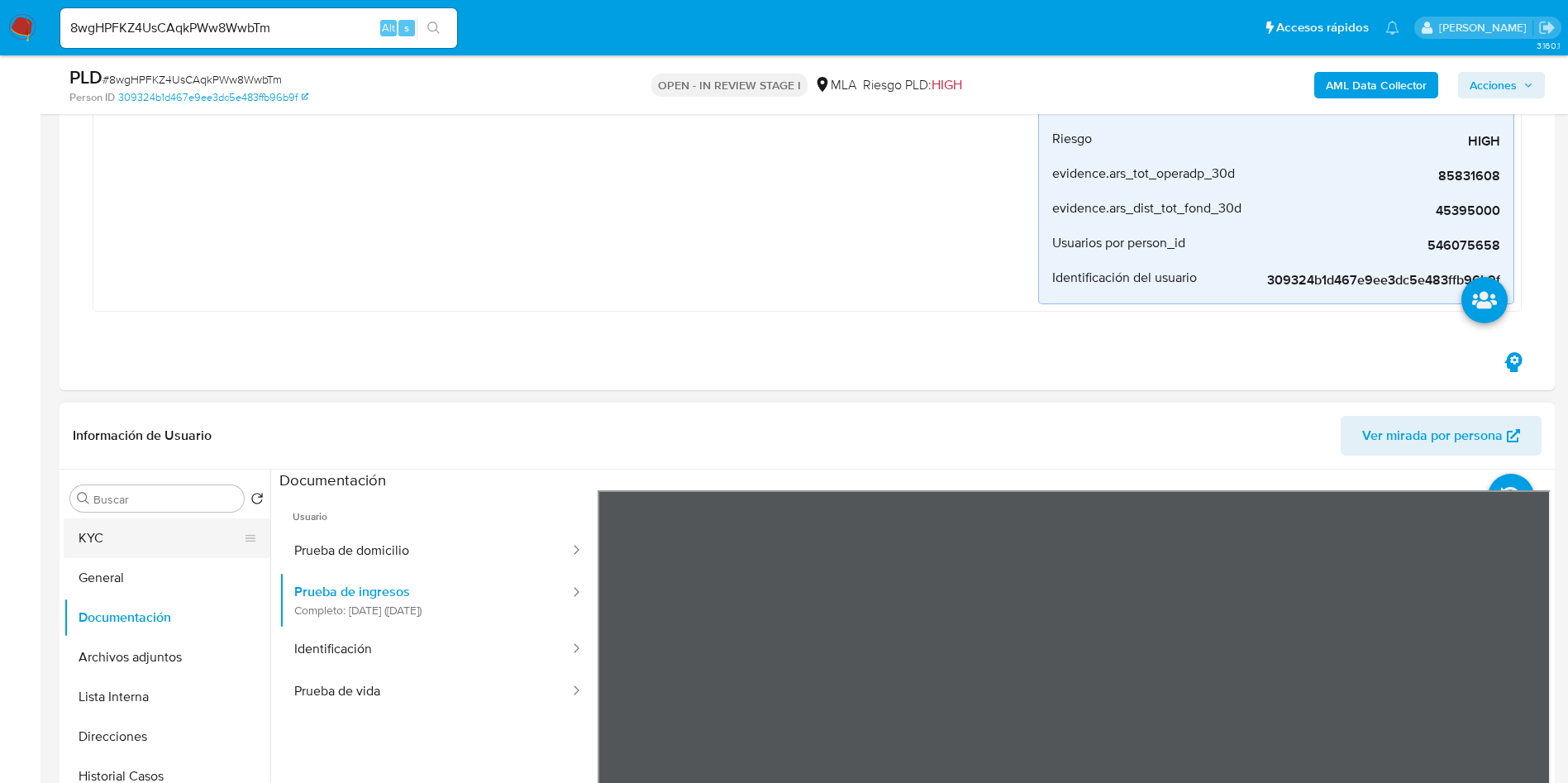
click at [121, 551] on button "KYC" at bounding box center [159, 538] width 193 height 40
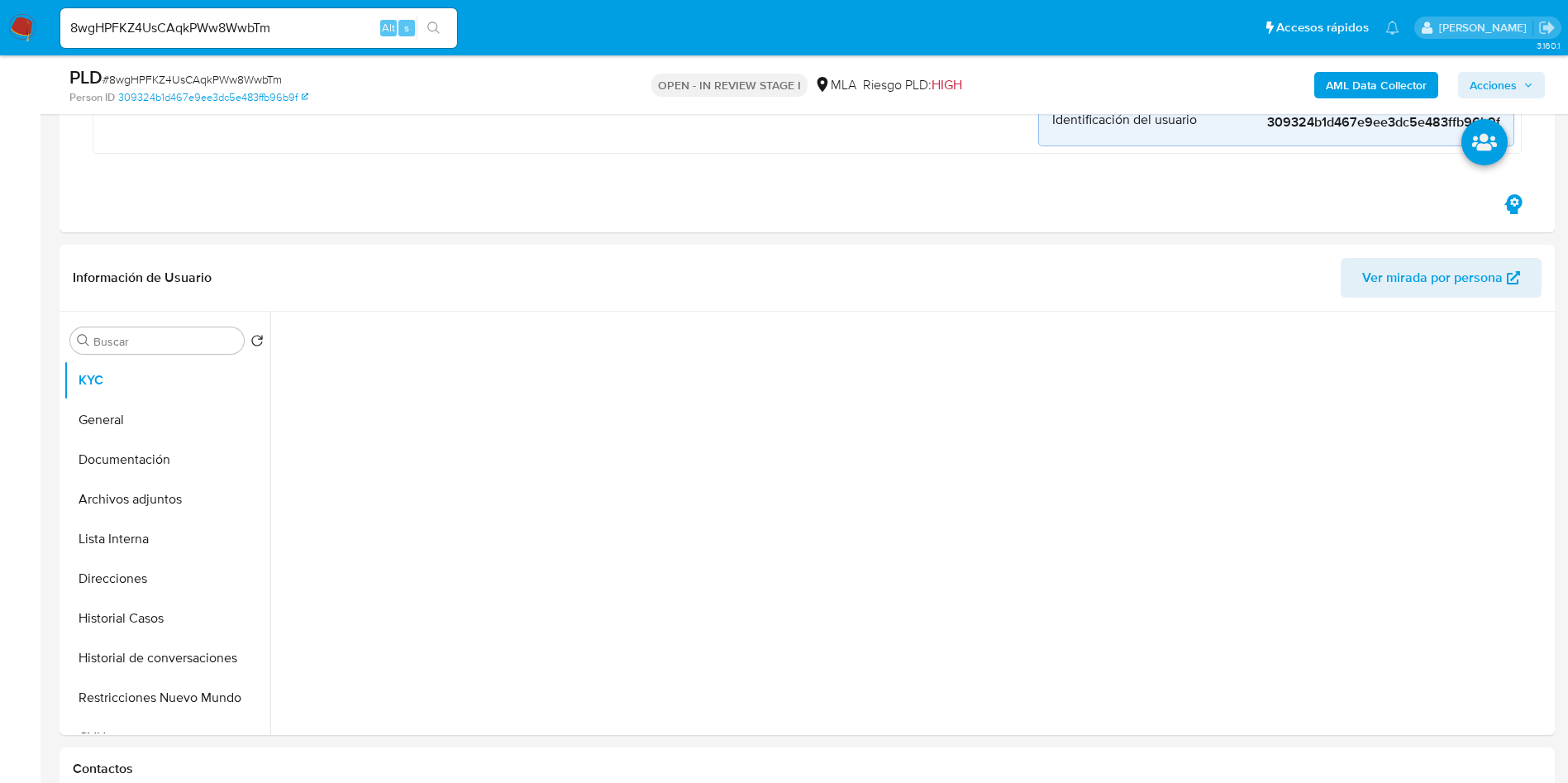
scroll to position [620, 0]
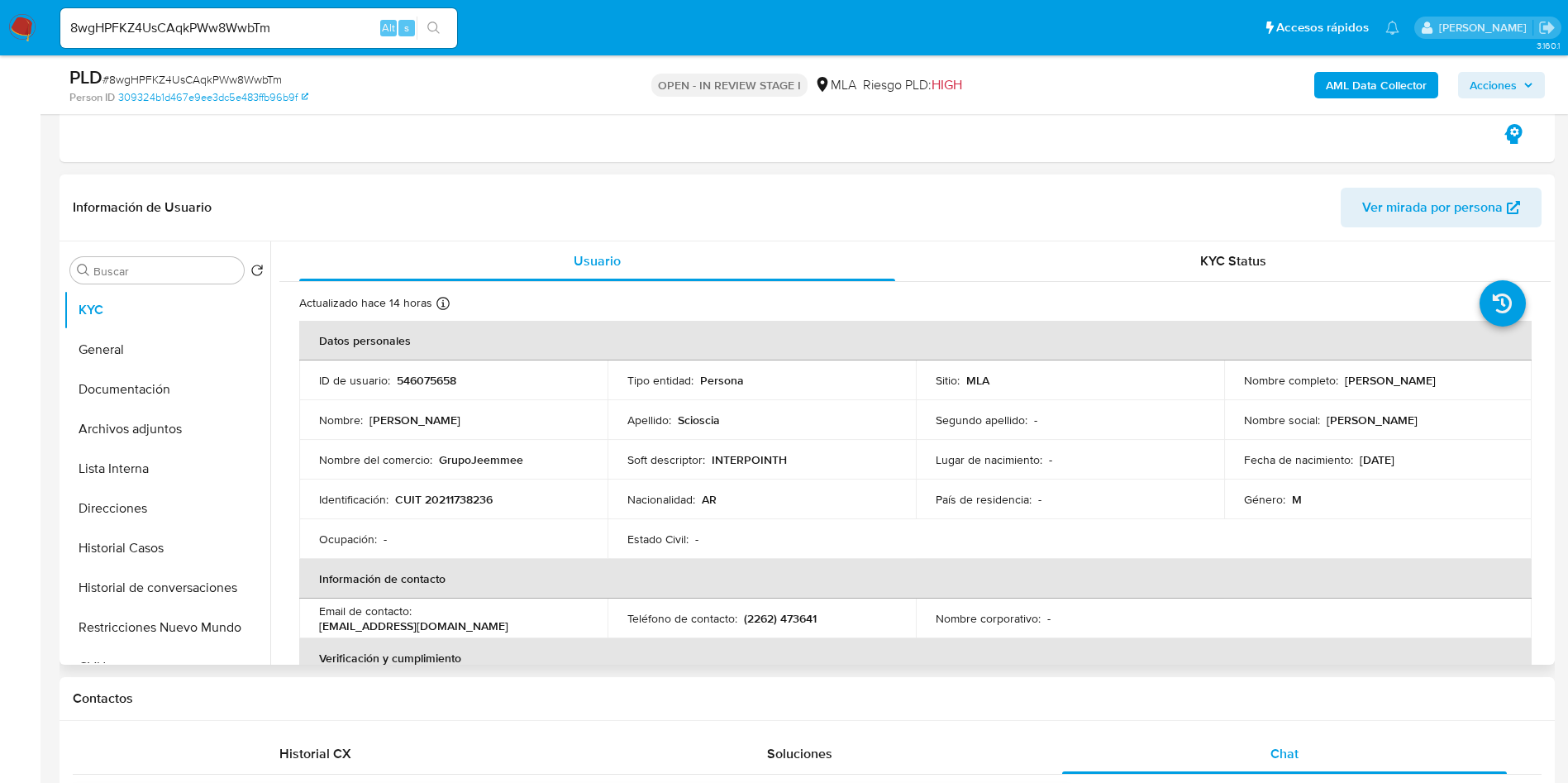
click at [446, 496] on p "CUIT 20211738236" at bounding box center [444, 499] width 98 height 15
copy p "20211738236"
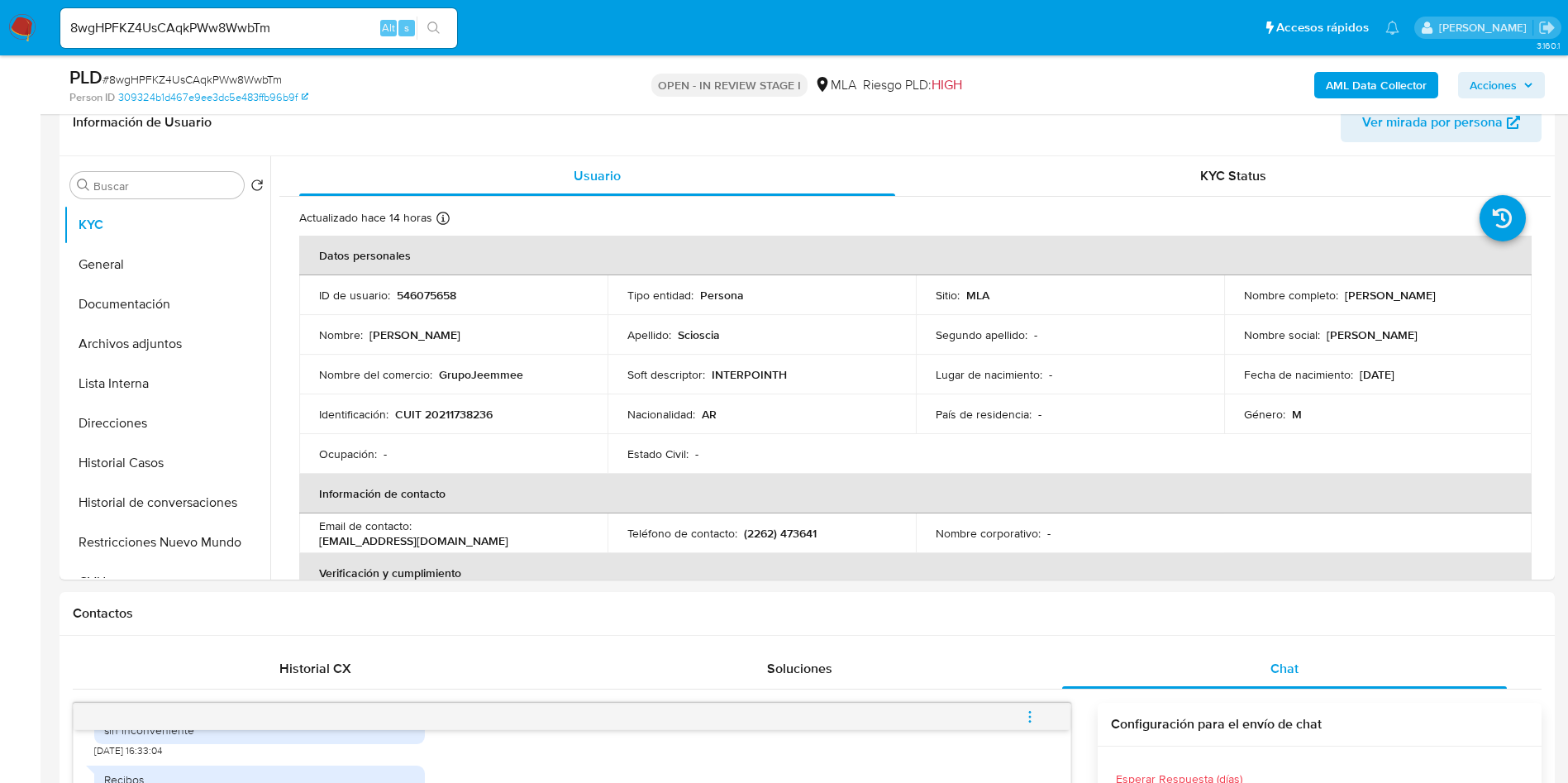
scroll to position [744, 0]
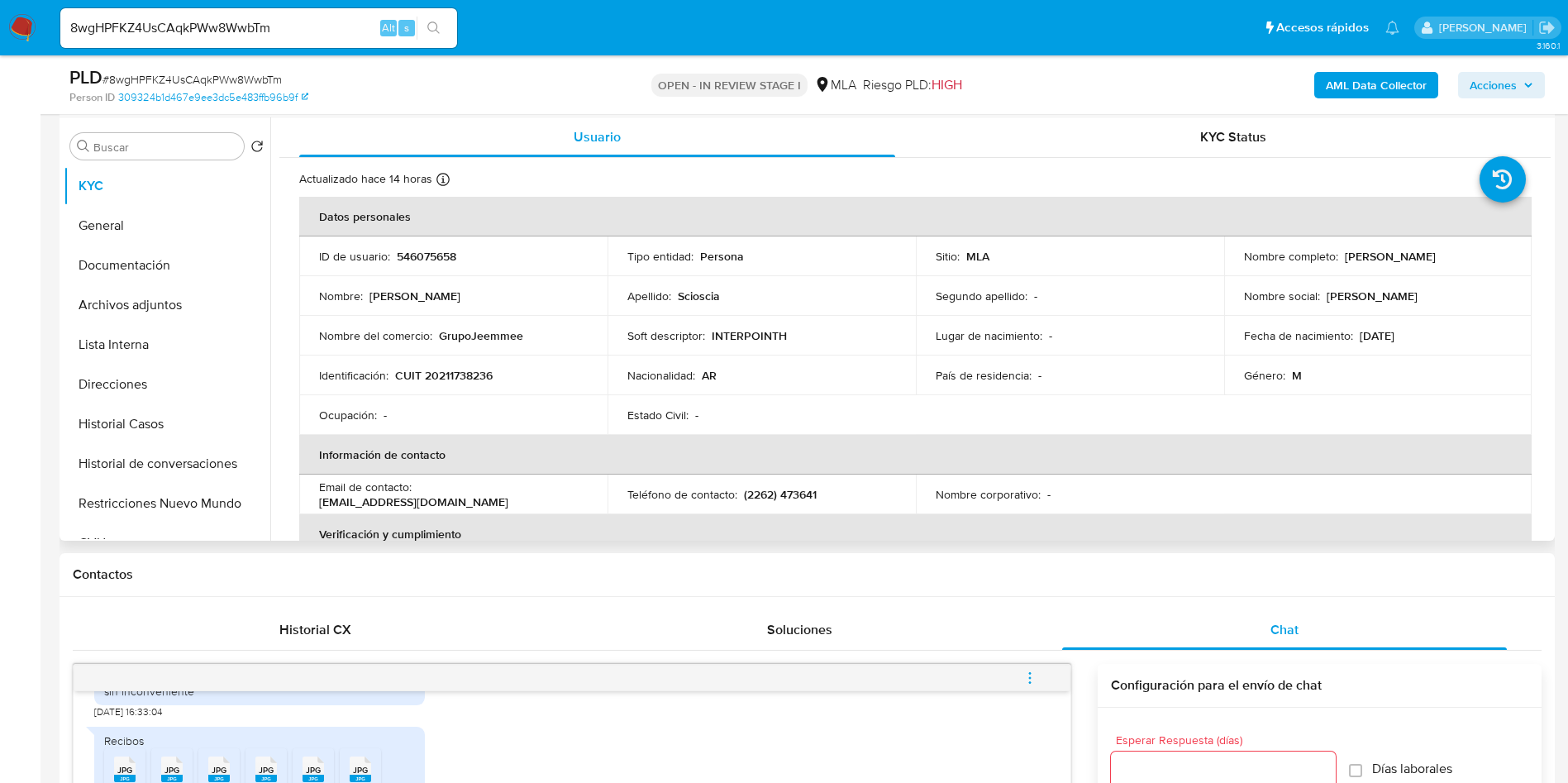
click at [845, 316] on td "Soft descriptor : INTERPOINTH" at bounding box center [761, 336] width 308 height 40
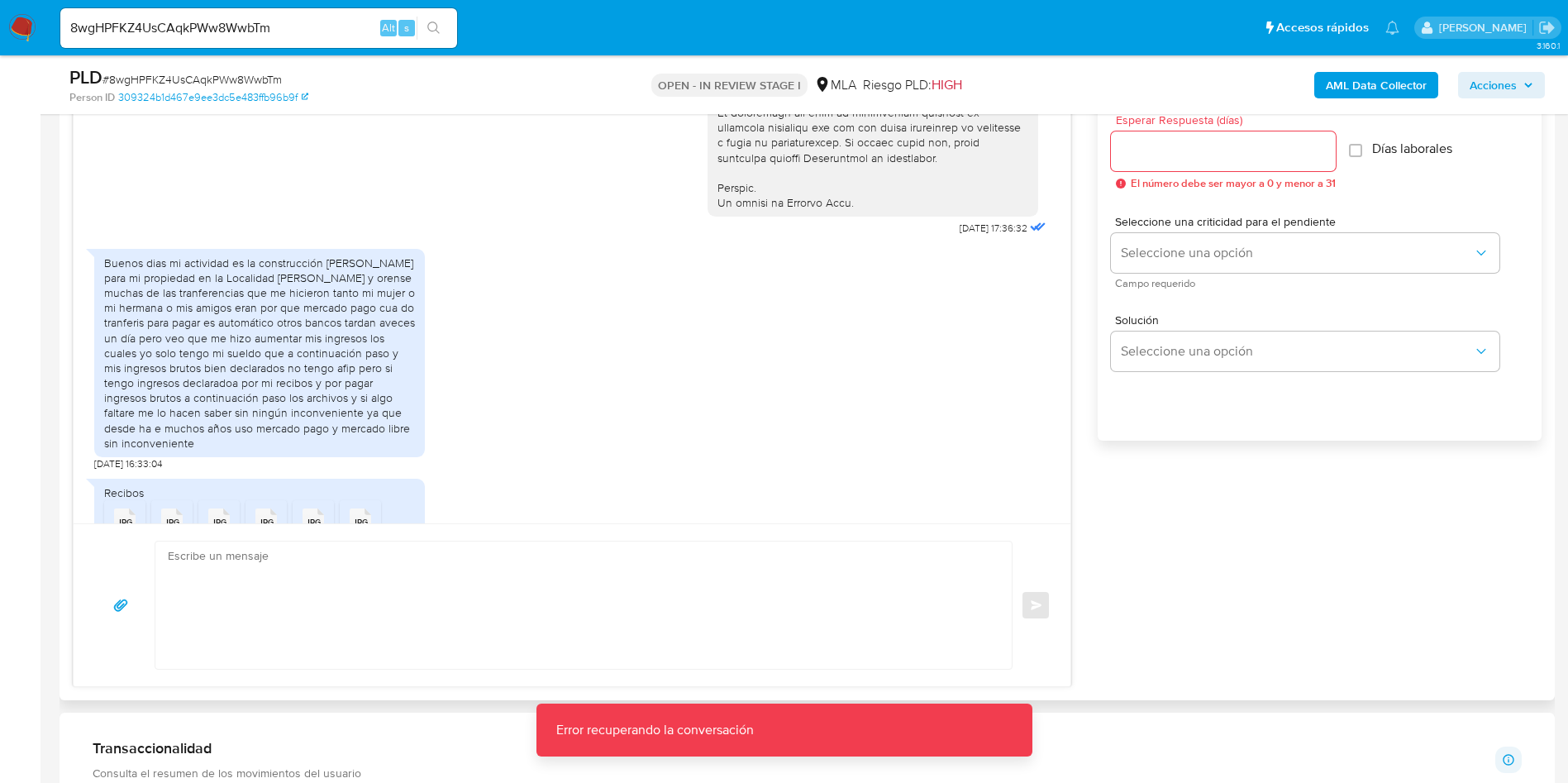
click at [265, 351] on div "Buenos dias mi actividad es la construcción de cabañas para mi propiedad en la …" at bounding box center [259, 353] width 311 height 195
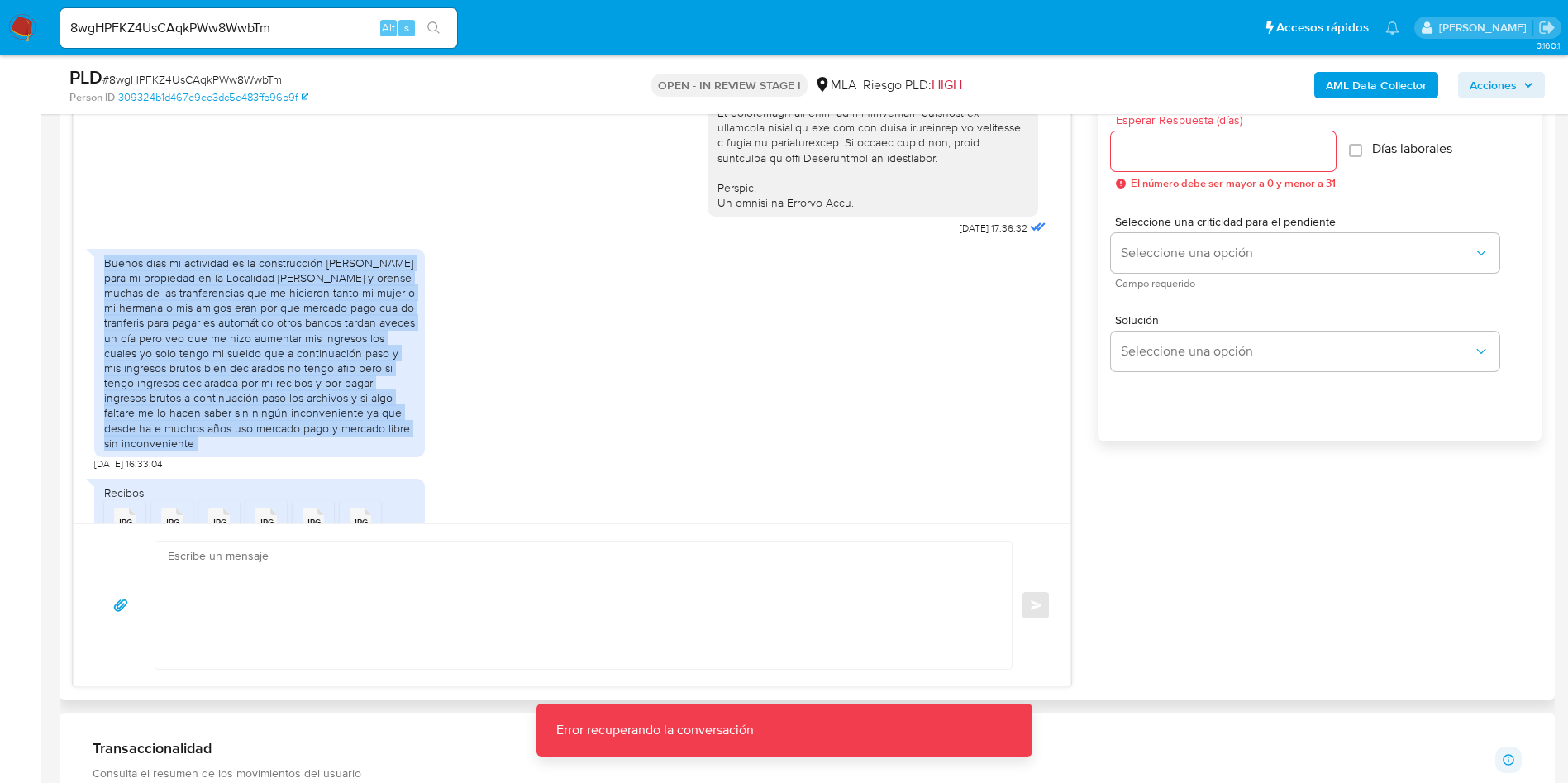
click at [265, 351] on div "Buenos dias mi actividad es la construcción de cabañas para mi propiedad en la …" at bounding box center [259, 353] width 311 height 195
copy div "Buenos dias mi actividad es la construcción de cabañas para mi propiedad en la …"
click at [231, 436] on div "Buenos dias mi actividad es la construcción de cabañas para mi propiedad en la …" at bounding box center [259, 353] width 311 height 195
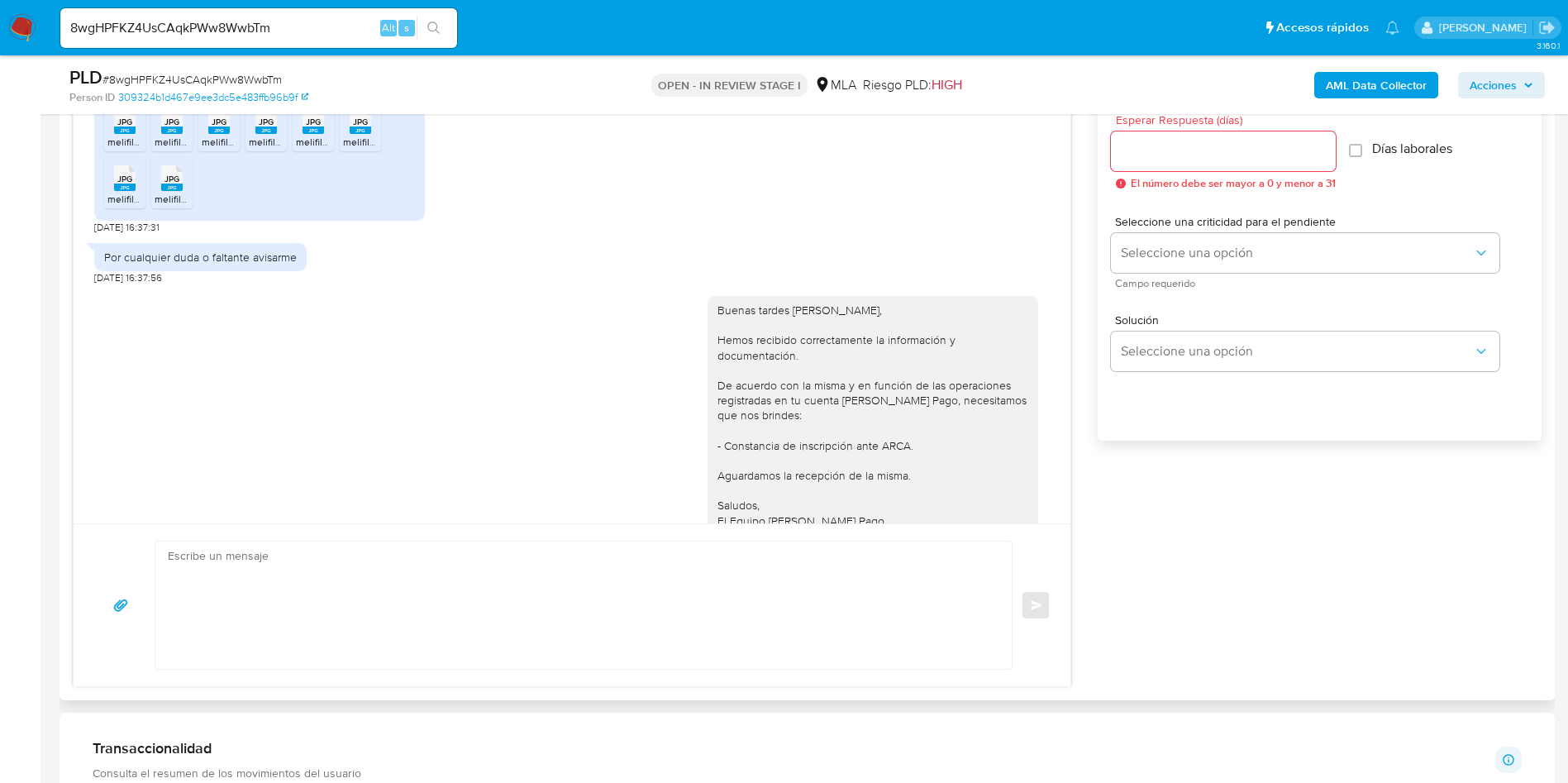
scroll to position [1240, 0]
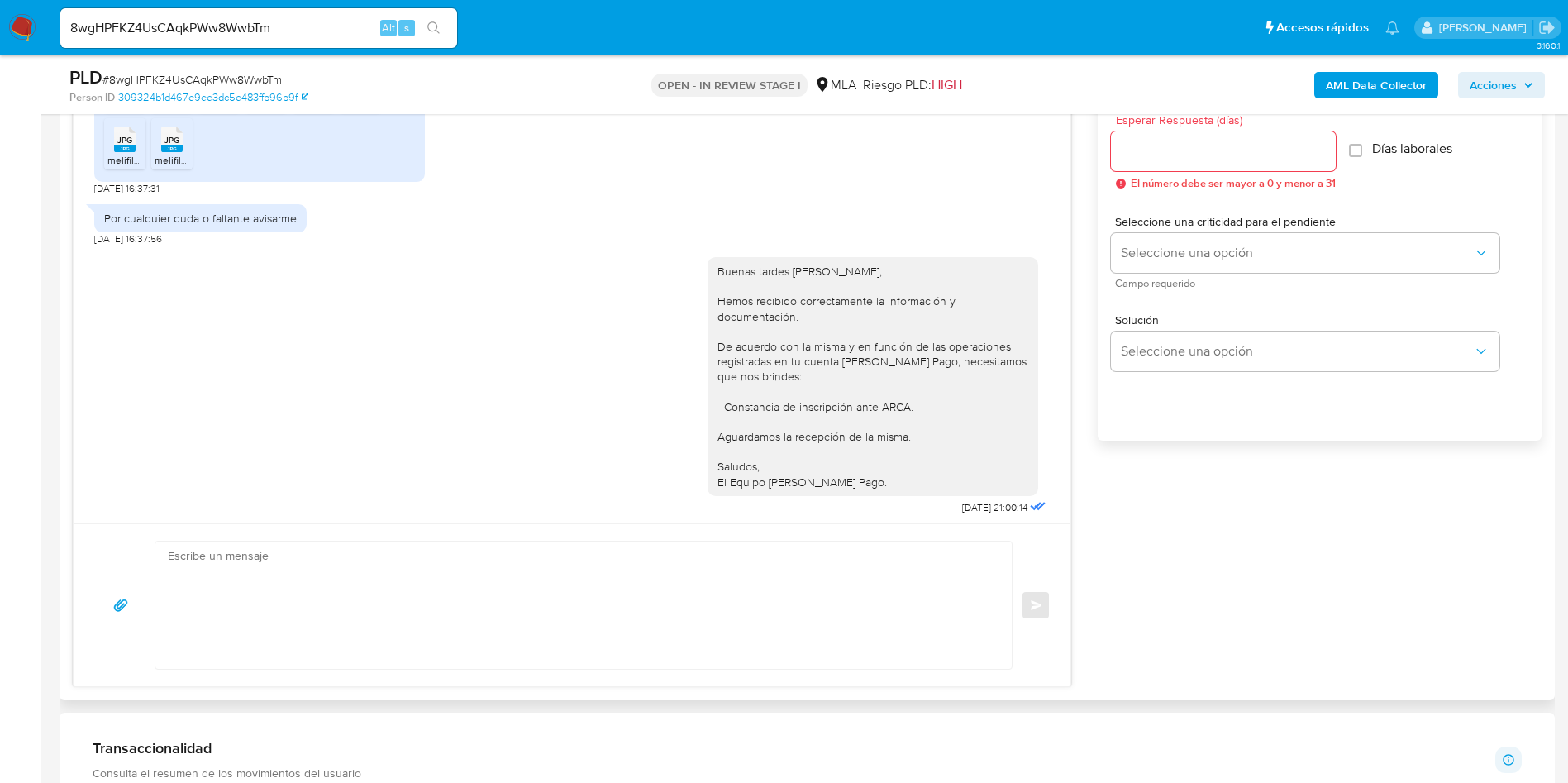
click at [220, 225] on div "Por cualquier duda o faltante avisarme" at bounding box center [200, 218] width 192 height 15
copy div "Por cualquier duda o faltante avisarme"
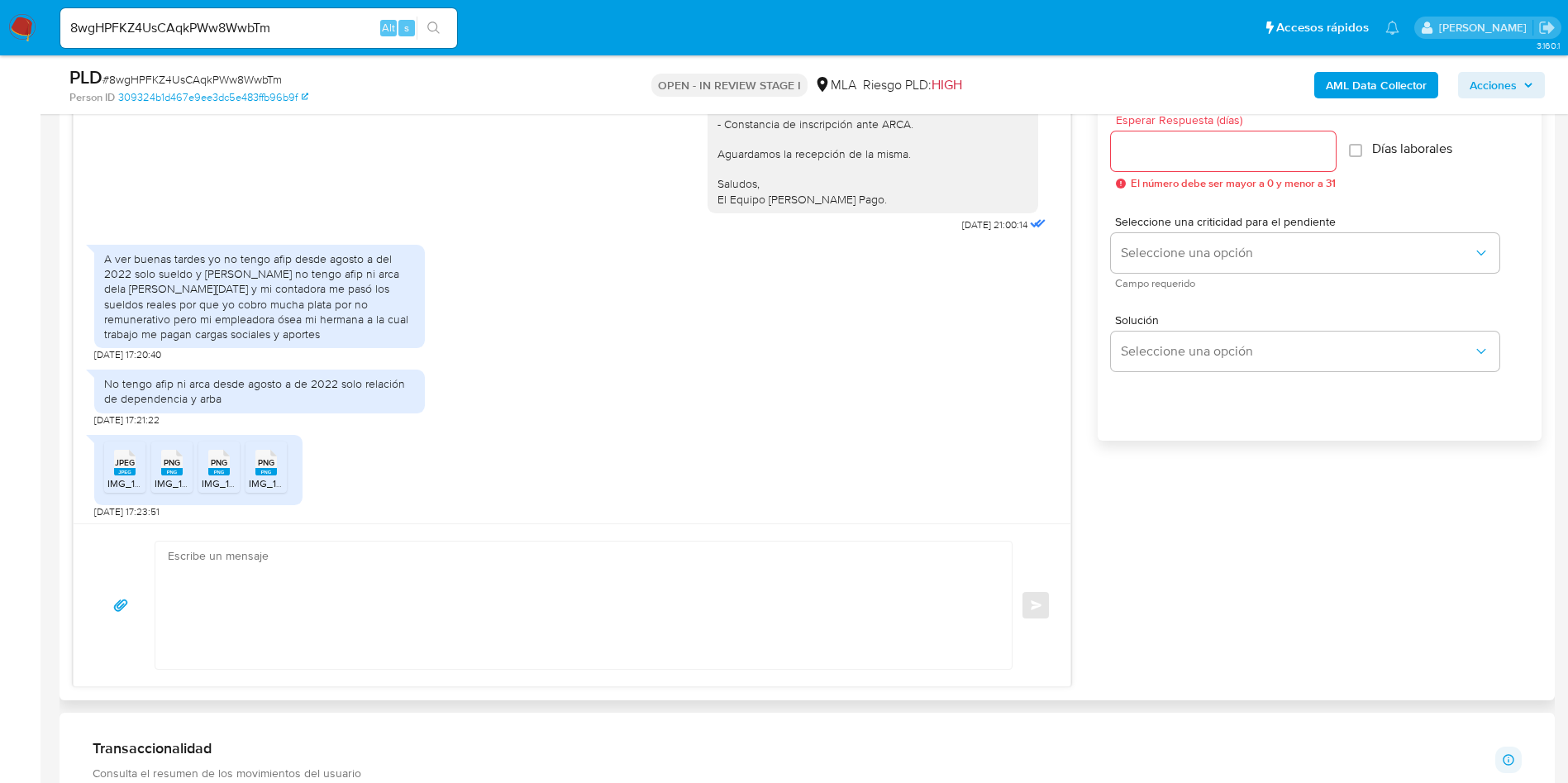
scroll to position [1612, 0]
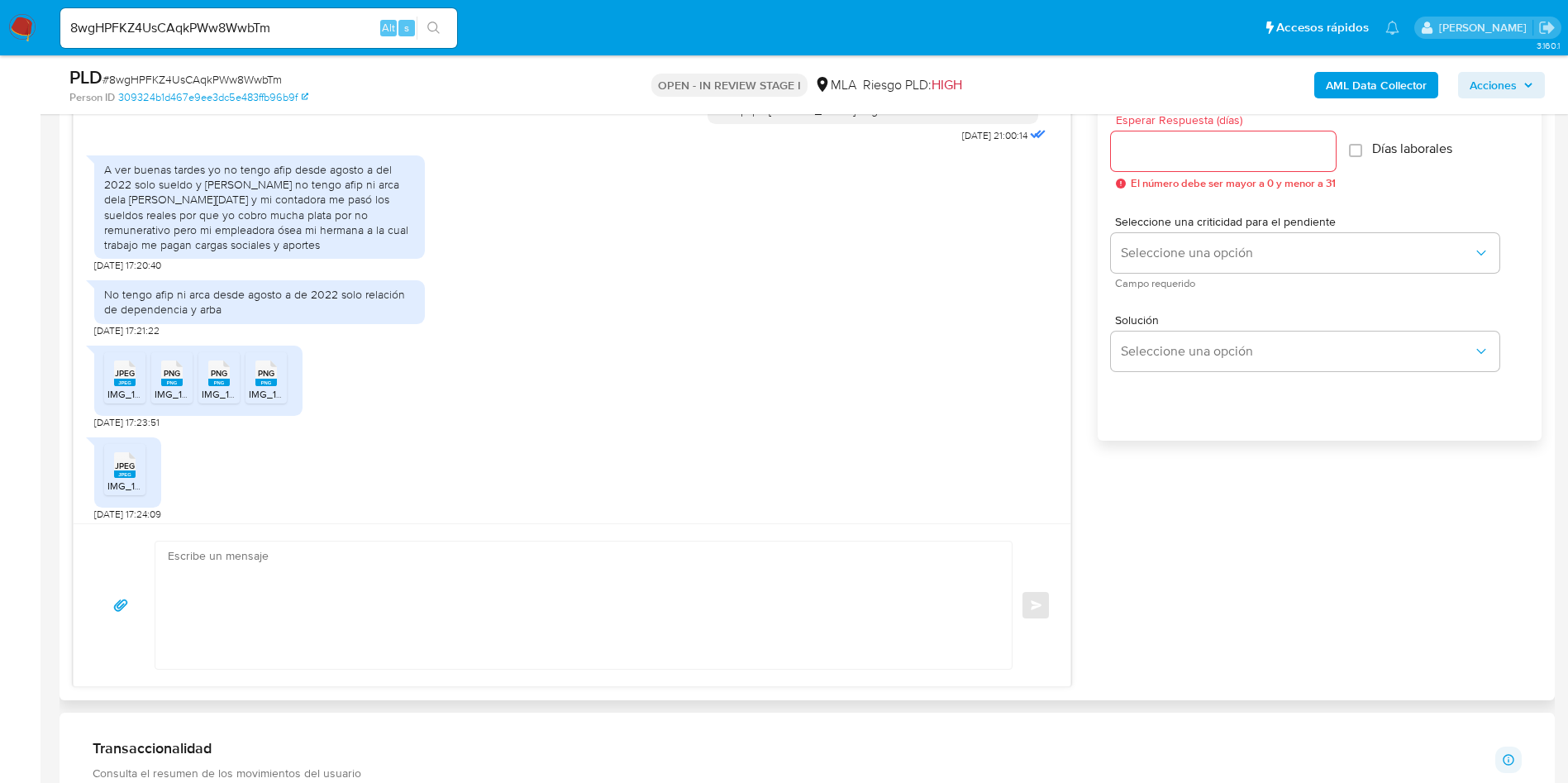
click at [237, 252] on div "A ver buenas tardes yo no tengo afip desde agosto a del 2022 solo sueldo y Arba…" at bounding box center [259, 207] width 311 height 90
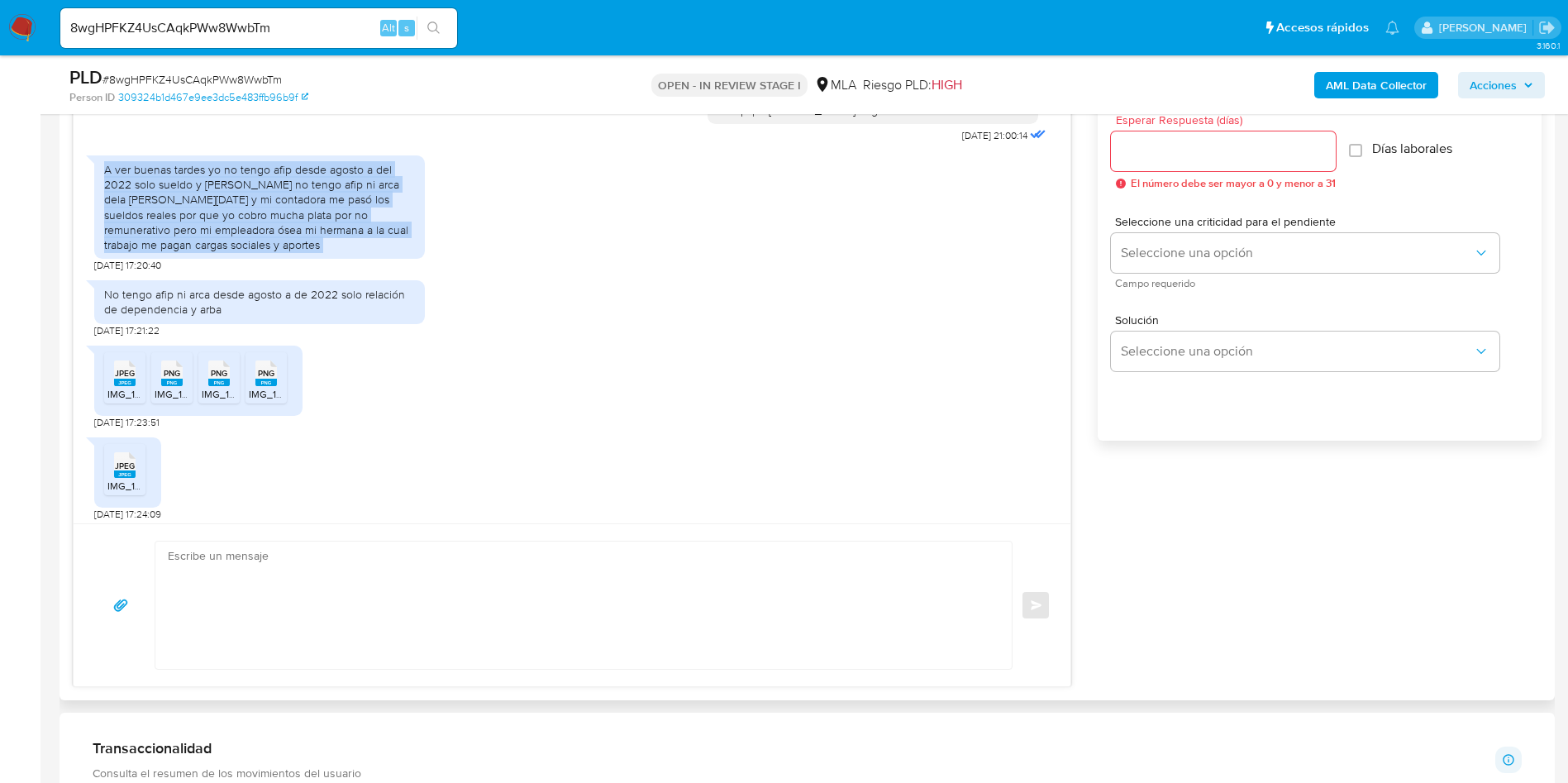
click at [237, 252] on div "A ver buenas tardes yo no tengo afip desde agosto a del 2022 solo sueldo y Arba…" at bounding box center [259, 207] width 311 height 90
click at [258, 252] on div "A ver buenas tardes yo no tengo afip desde agosto a del 2022 solo sueldo y Arba…" at bounding box center [259, 207] width 311 height 90
copy div "A ver buenas tardes yo no tengo afip desde agosto a del 2022 solo sueldo y Arba…"
click at [242, 316] on div "No tengo afip ni arca desde agosto a de 2022 solo relación de dependencia y arba" at bounding box center [259, 301] width 311 height 29
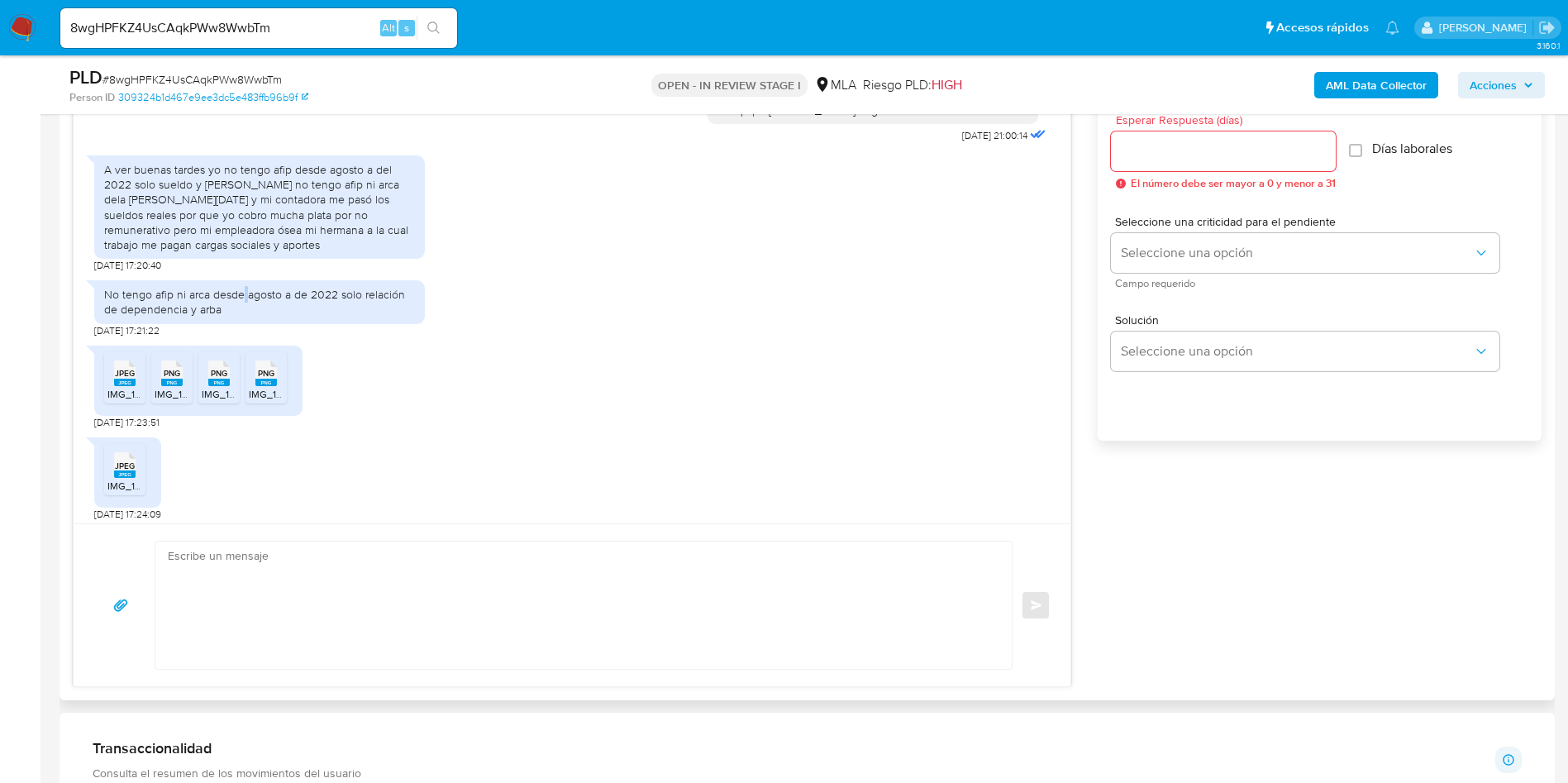
click at [242, 316] on div "No tengo afip ni arca desde agosto a de 2022 solo relación de dependencia y arba" at bounding box center [259, 301] width 311 height 29
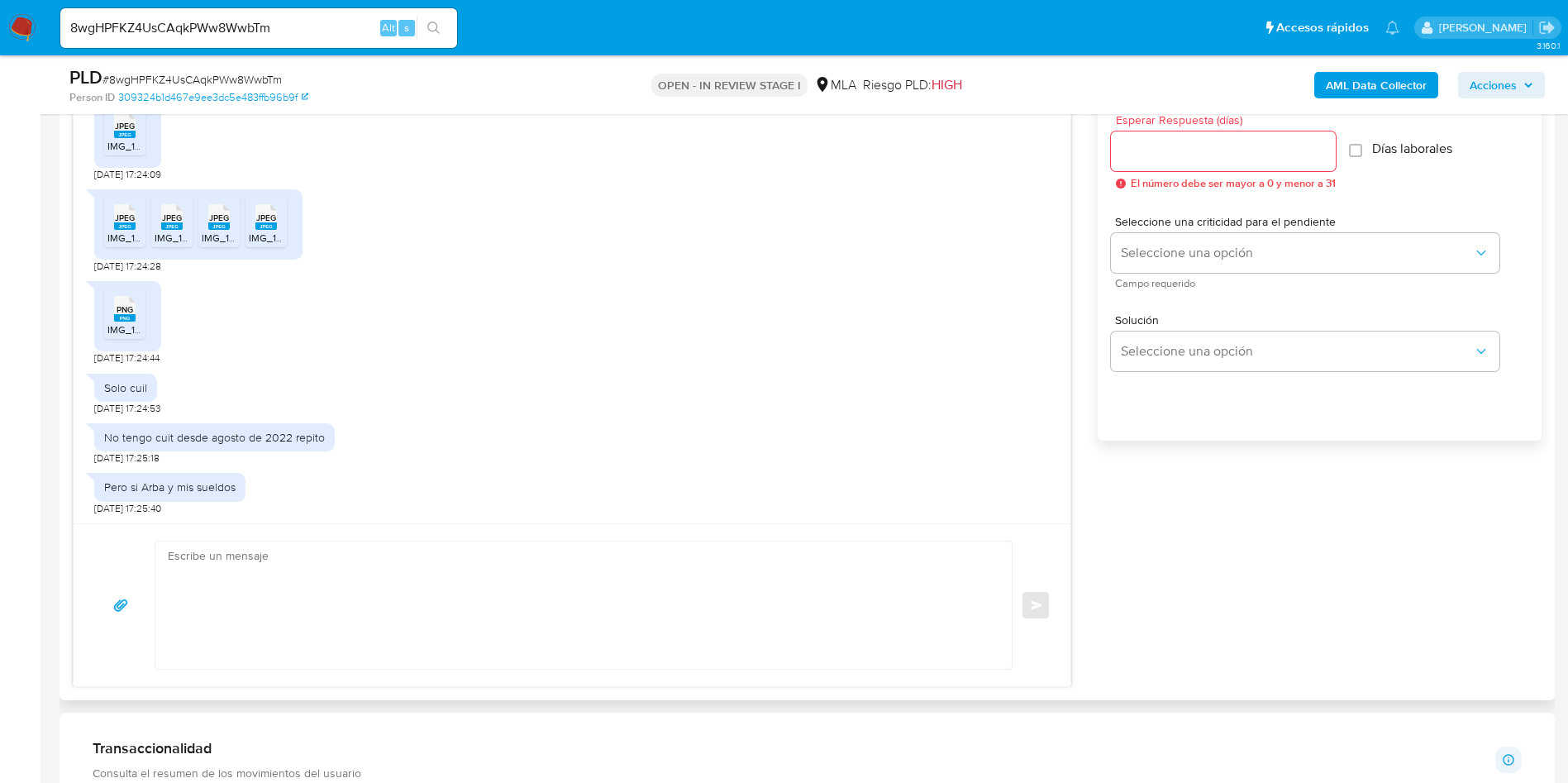
scroll to position [1982, 0]
click at [118, 395] on div "Solo cuil" at bounding box center [126, 387] width 43 height 15
click at [132, 387] on div "Solo cuil" at bounding box center [126, 387] width 43 height 15
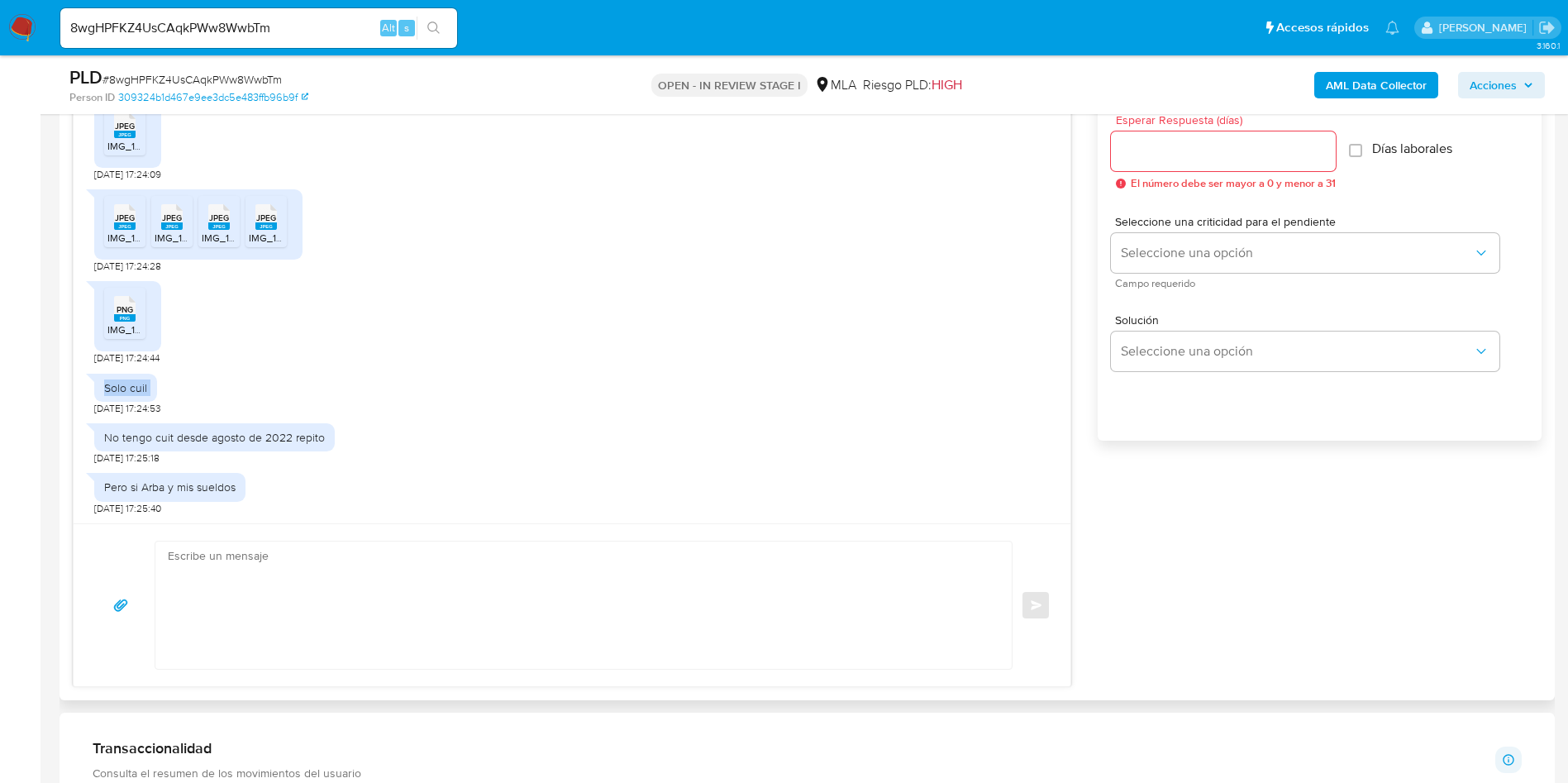
click at [132, 387] on div "Solo cuil" at bounding box center [126, 387] width 43 height 15
click at [223, 431] on div "No tengo cuit desde agosto de 2022 repito" at bounding box center [215, 437] width 221 height 15
click at [194, 486] on div "Pero si Arba y mis sueldos" at bounding box center [170, 486] width 132 height 15
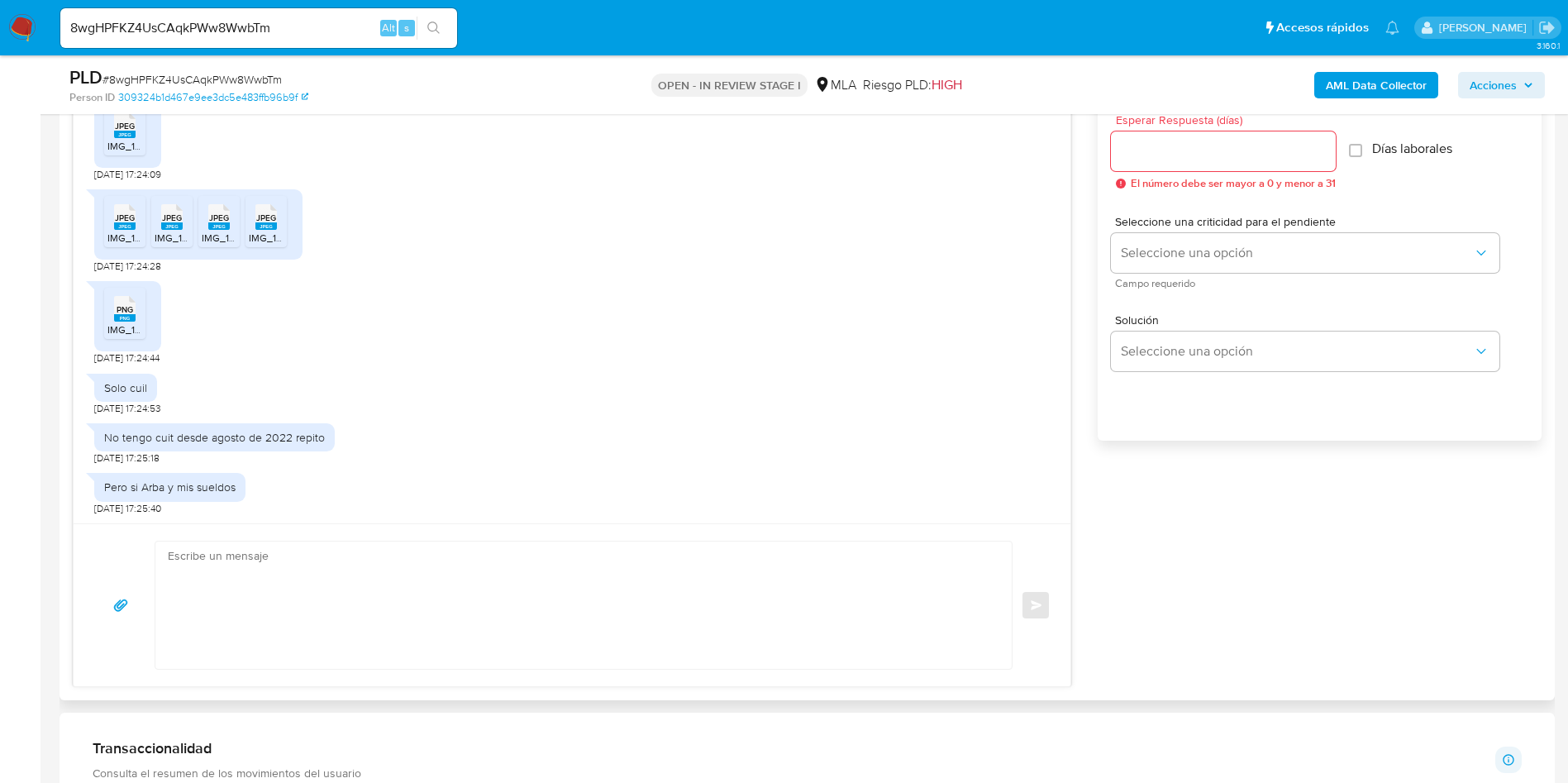
click at [195, 487] on div "Pero si Arba y mis sueldos" at bounding box center [170, 486] width 132 height 15
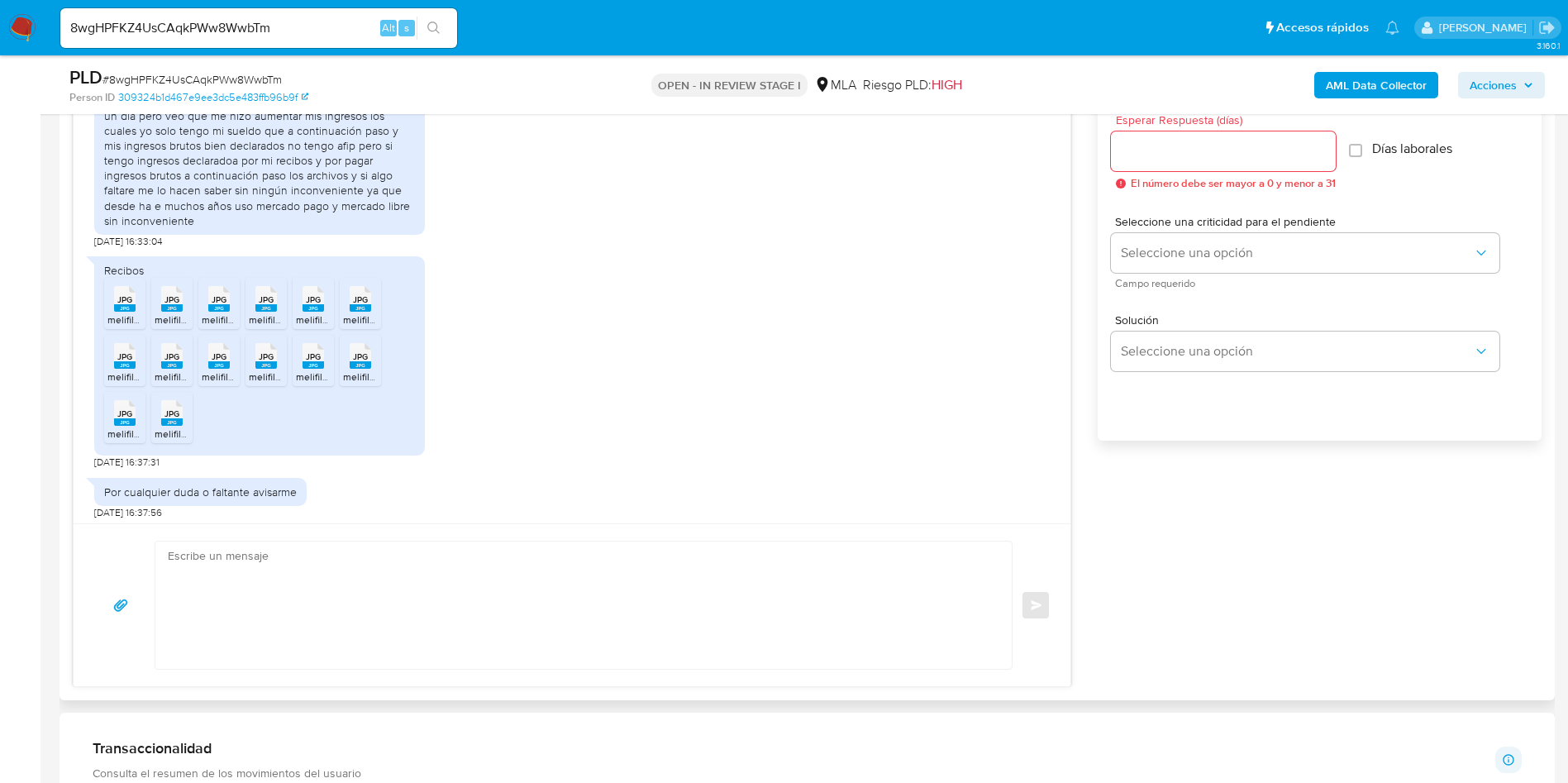
scroll to position [990, 0]
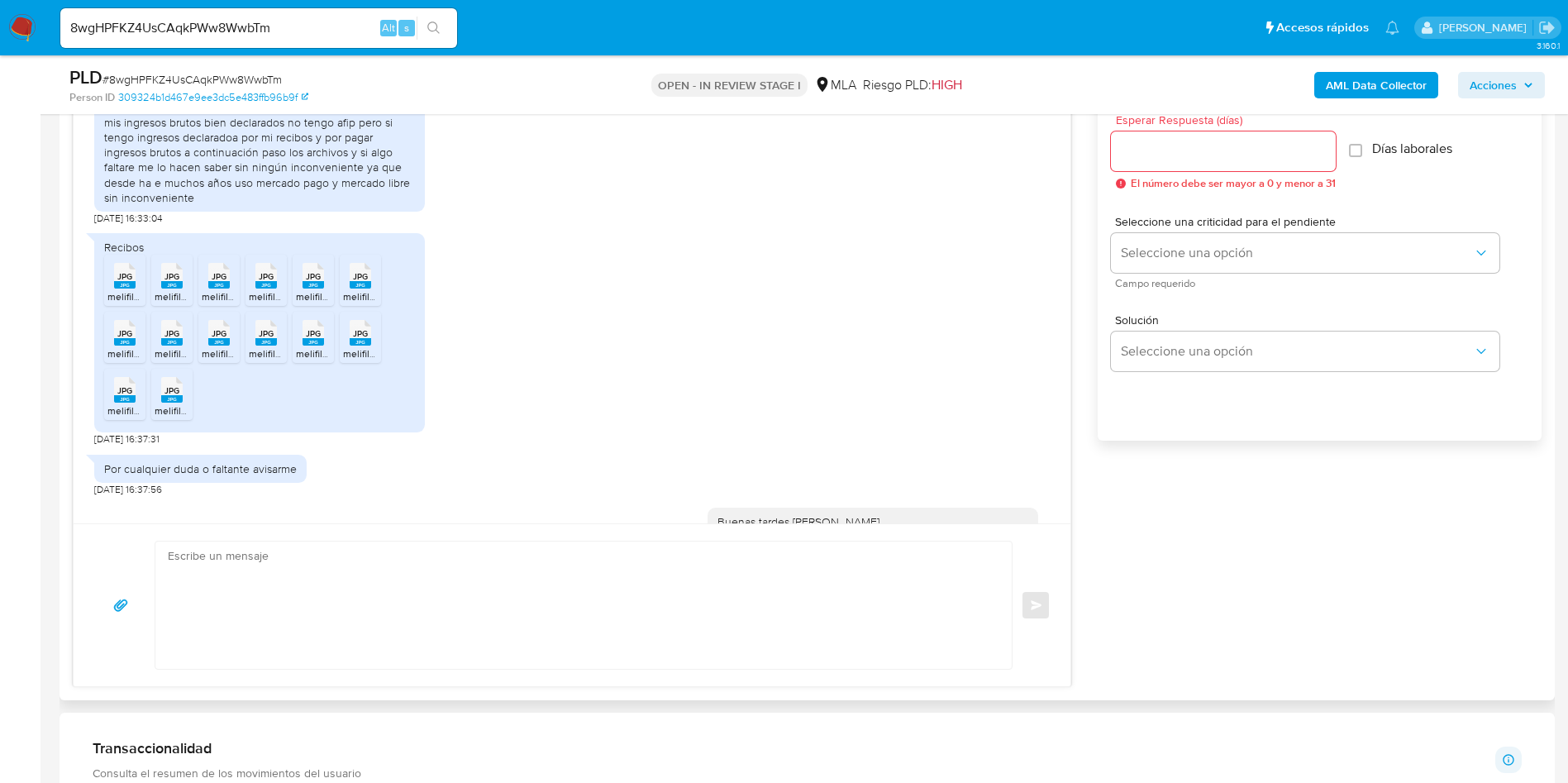
drag, startPoint x: 122, startPoint y: 314, endPoint x: 136, endPoint y: 313, distance: 14.0
click at [121, 289] on rect at bounding box center [125, 285] width 21 height 7
click at [166, 281] on span "JPG" at bounding box center [172, 276] width 15 height 11
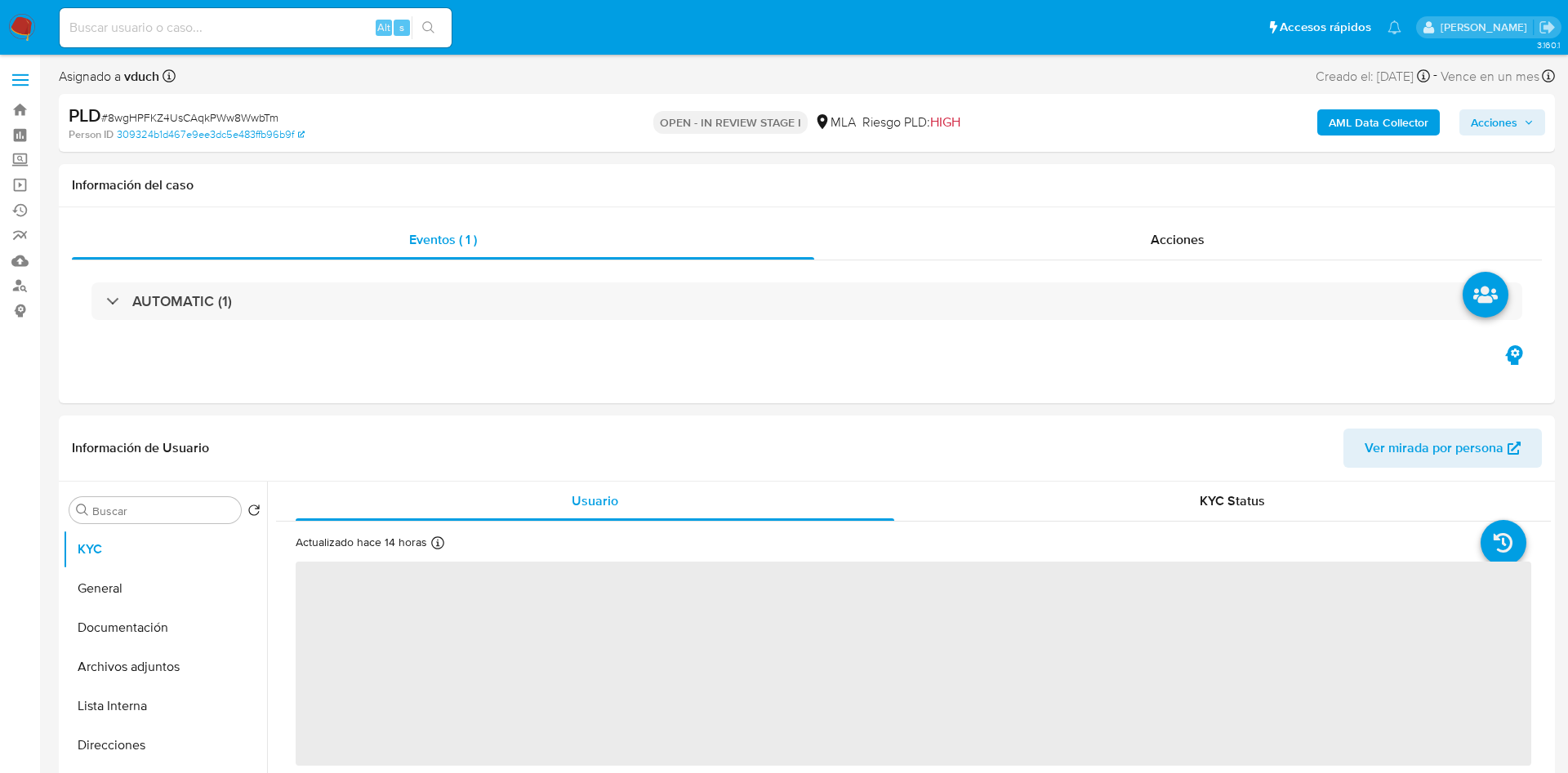
select select "10"
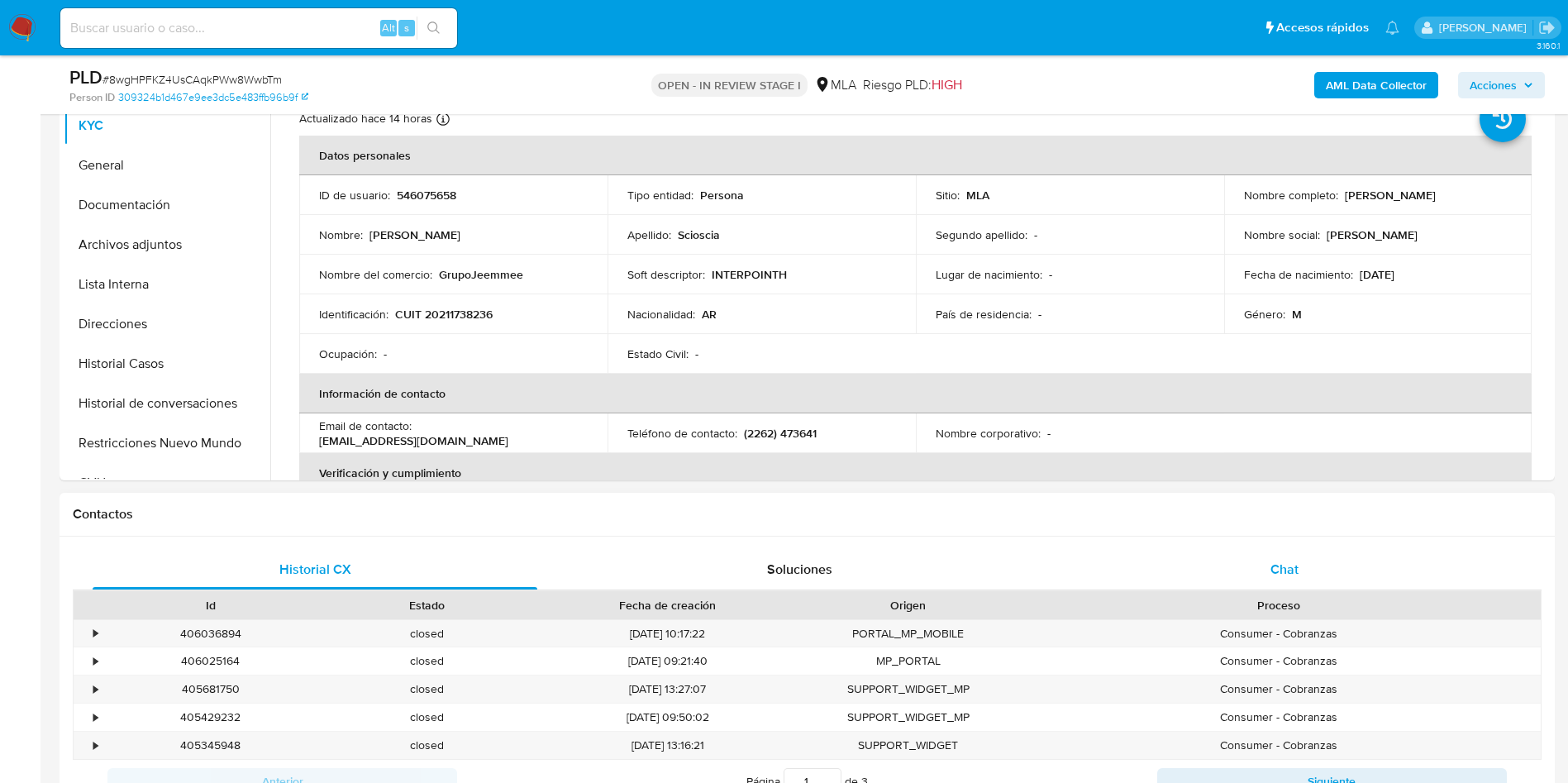
click at [1222, 552] on div "Chat" at bounding box center [1284, 569] width 444 height 40
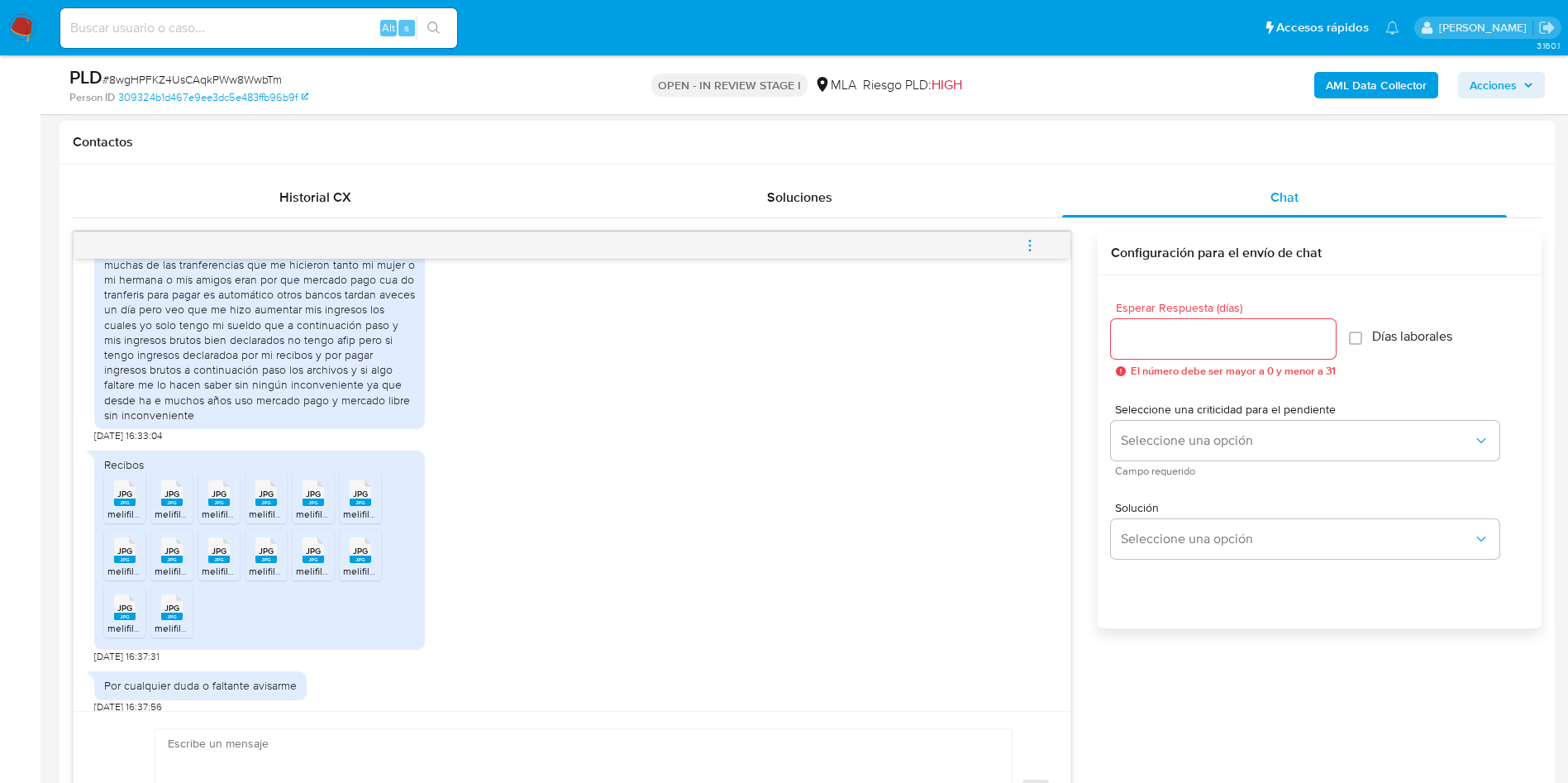
scroll to position [1116, 0]
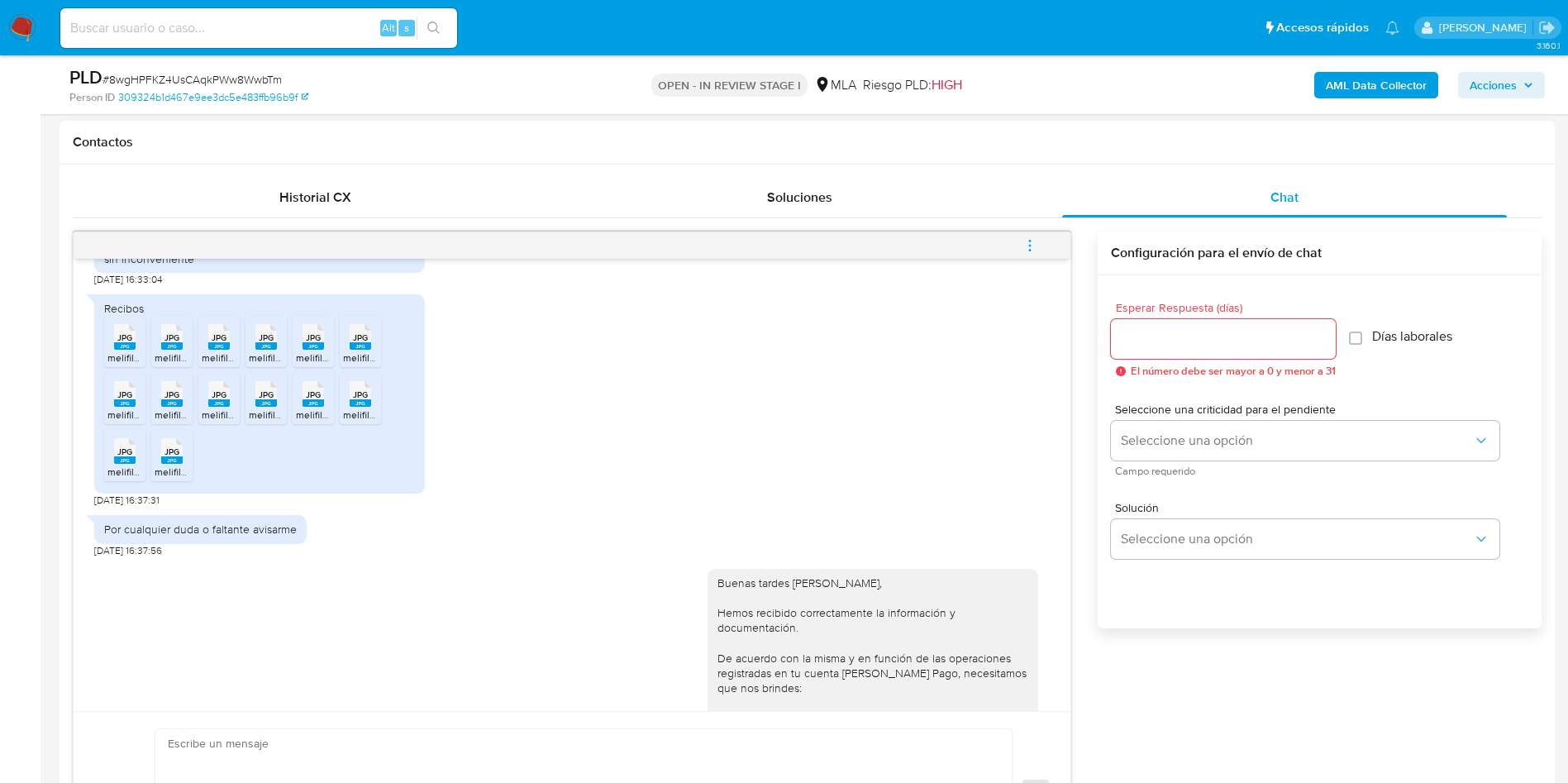
click at [121, 343] on span "JPG" at bounding box center [125, 338] width 15 height 11
click at [169, 350] on rect at bounding box center [172, 346] width 21 height 7
click at [223, 350] on rect at bounding box center [219, 346] width 21 height 7
click at [267, 367] on li "JPG JPG melifile166951256228159815.jpg" at bounding box center [266, 342] width 41 height 52
click at [316, 343] on span "JPG" at bounding box center [313, 338] width 15 height 11
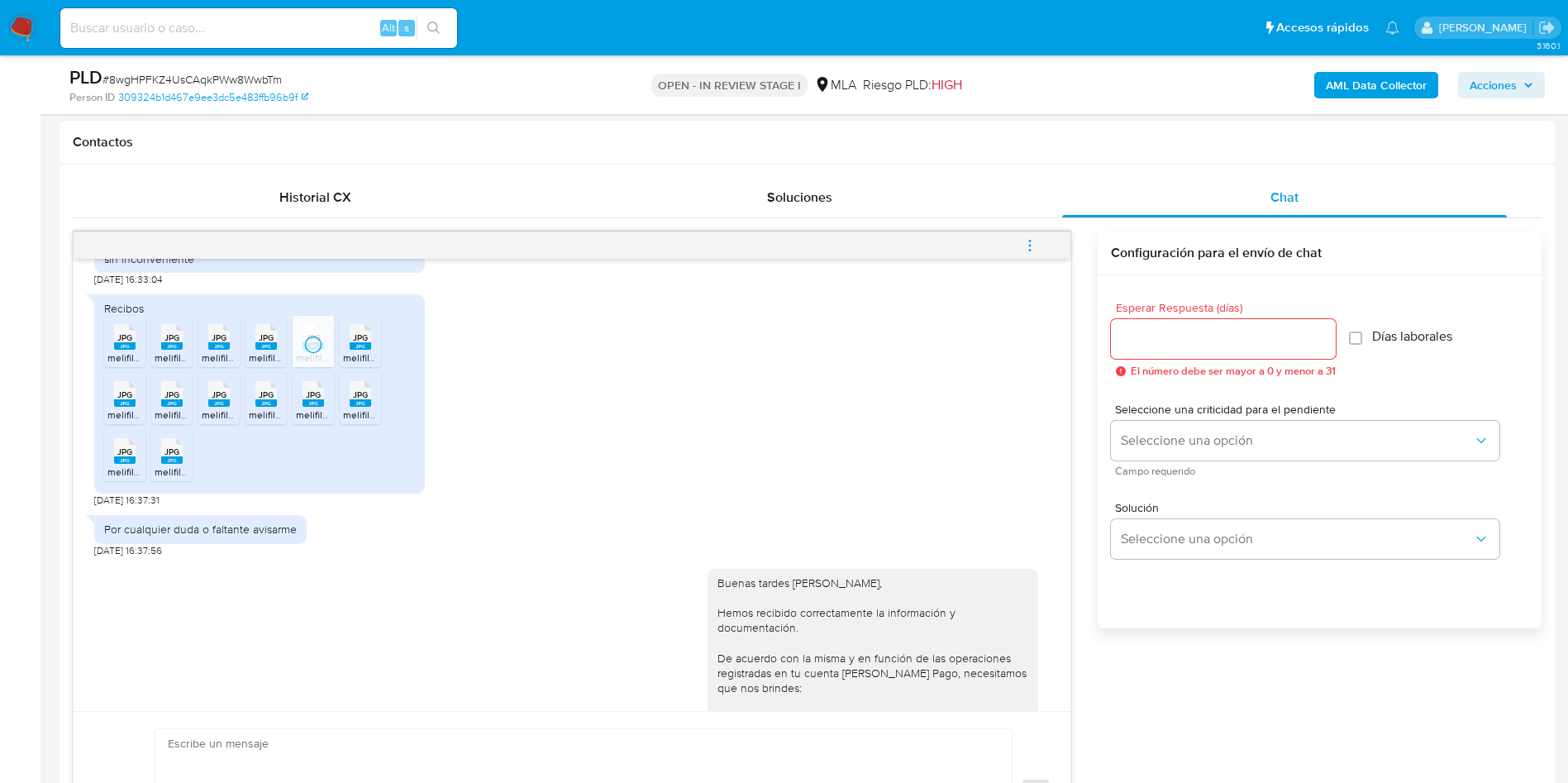
click at [365, 343] on span "JPG" at bounding box center [360, 338] width 15 height 11
click at [120, 407] on rect at bounding box center [125, 403] width 21 height 7
click at [172, 400] on span "JPG" at bounding box center [172, 395] width 15 height 11
click at [220, 400] on span "JPG" at bounding box center [219, 395] width 15 height 11
drag, startPoint x: 267, startPoint y: 428, endPoint x: 305, endPoint y: 428, distance: 38.0
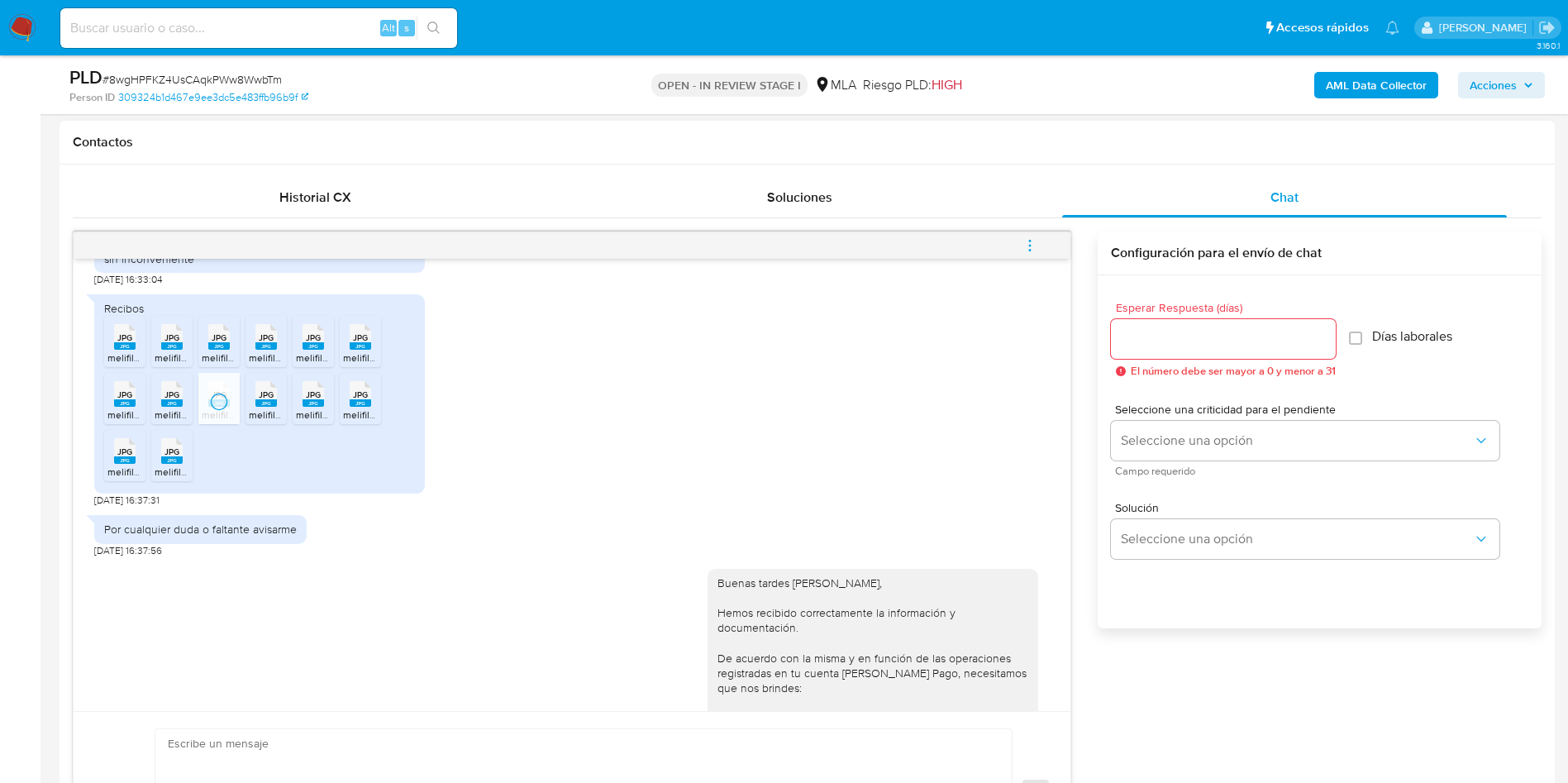
click at [267, 400] on span "JPG" at bounding box center [265, 395] width 15 height 11
click at [312, 400] on span "JPG" at bounding box center [313, 395] width 15 height 11
click at [353, 400] on span "JPG" at bounding box center [360, 395] width 15 height 11
click at [108, 466] on div "JPG JPG" at bounding box center [125, 449] width 35 height 32
click at [170, 457] on span "JPG" at bounding box center [172, 452] width 15 height 11
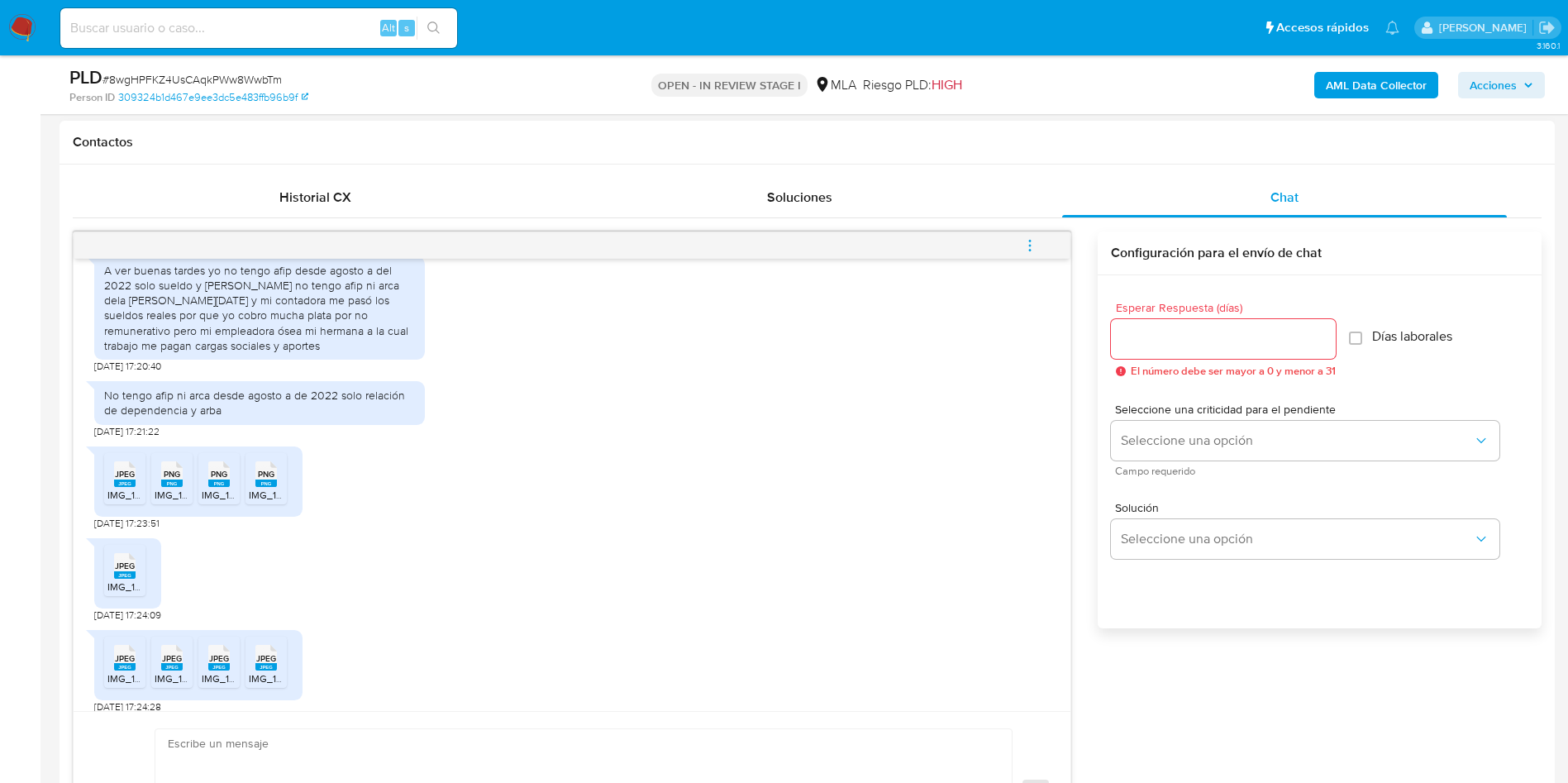
scroll to position [1736, 0]
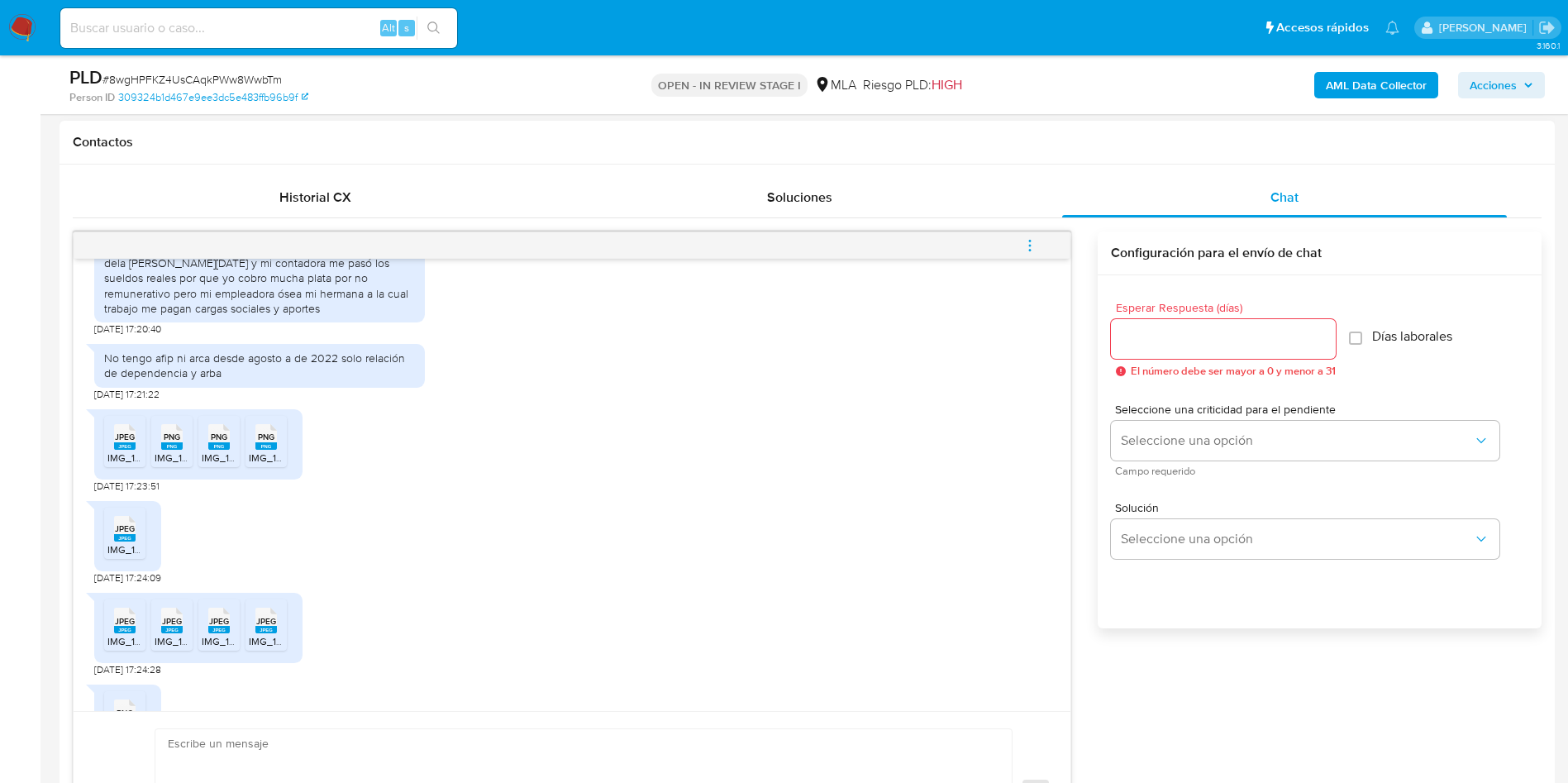
click at [118, 465] on span "IMG_1056.jpeg" at bounding box center [141, 458] width 67 height 14
click at [179, 450] on rect at bounding box center [172, 446] width 21 height 7
click at [215, 443] on span "PNG" at bounding box center [219, 436] width 17 height 11
drag, startPoint x: 272, startPoint y: 471, endPoint x: 141, endPoint y: 573, distance: 166.0
click at [272, 443] on span "PNG" at bounding box center [266, 436] width 17 height 11
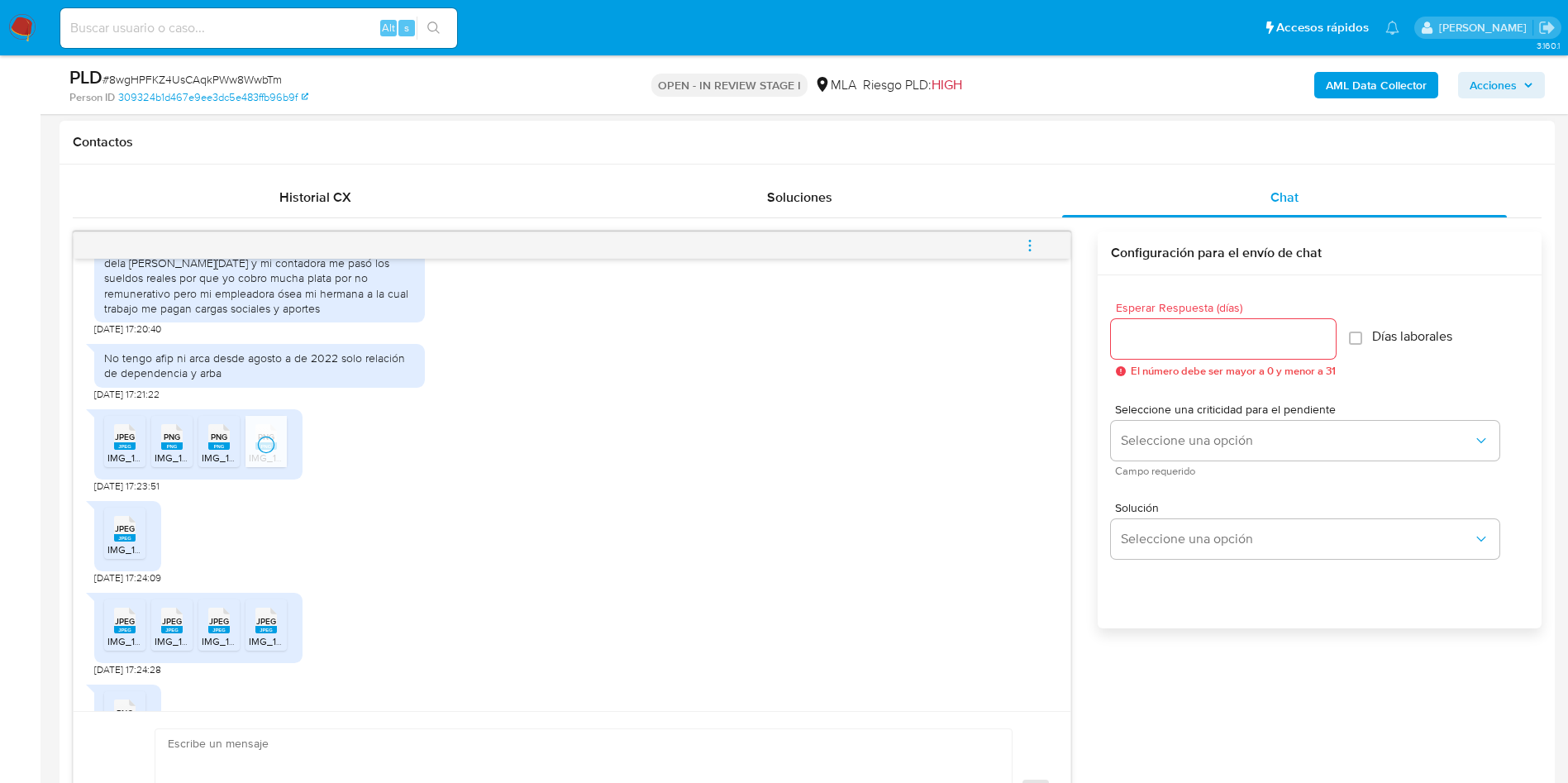
drag, startPoint x: 118, startPoint y: 567, endPoint x: 124, endPoint y: 608, distance: 41.4
click at [118, 543] on div "JPEG JPEG" at bounding box center [125, 527] width 35 height 32
drag, startPoint x: 124, startPoint y: 639, endPoint x: 174, endPoint y: 651, distance: 51.4
click at [125, 633] on icon at bounding box center [125, 620] width 21 height 26
click at [178, 627] on span "JPEG" at bounding box center [172, 621] width 20 height 11
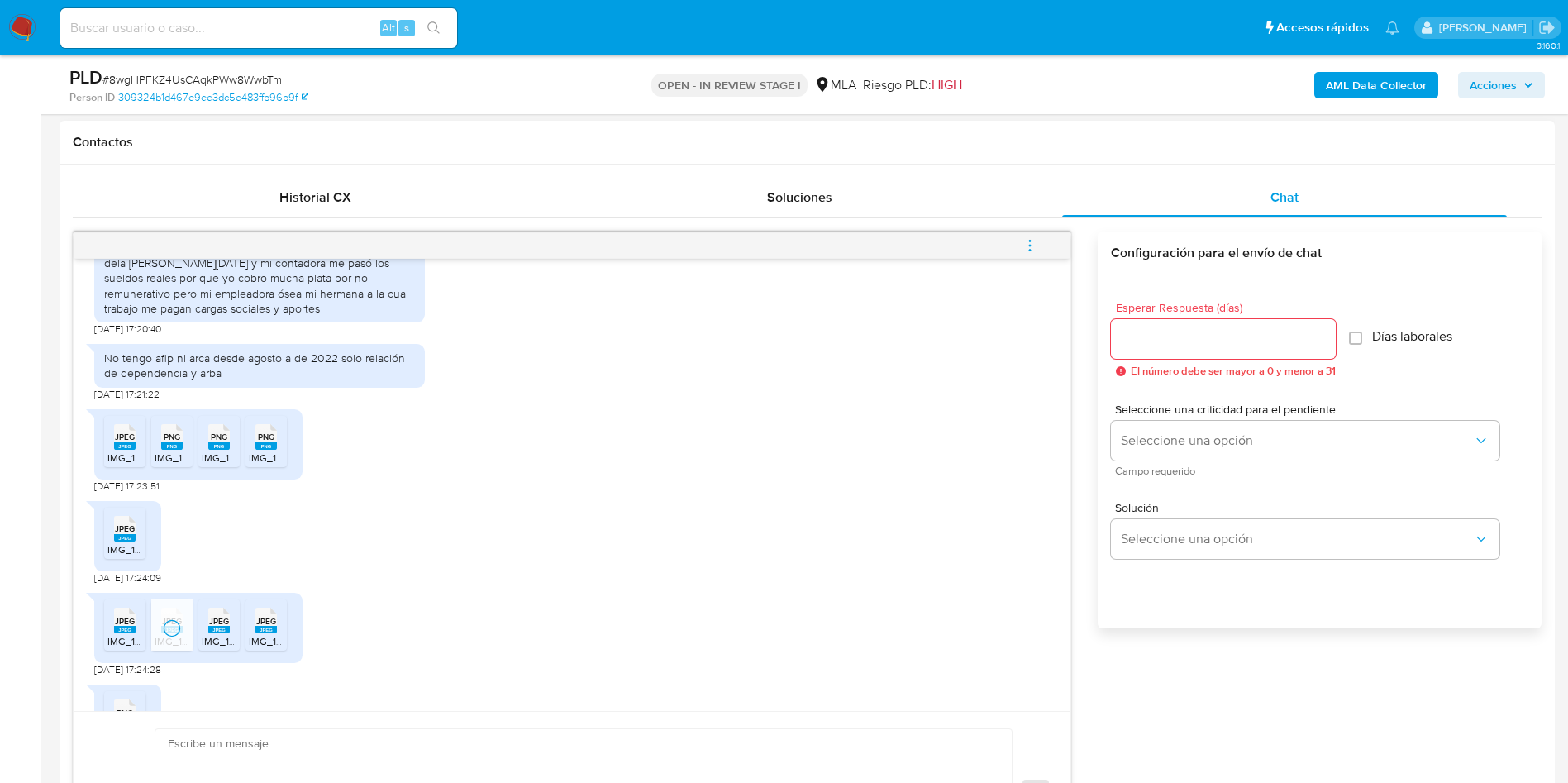
click at [223, 627] on span "JPEG" at bounding box center [219, 621] width 20 height 11
click at [275, 627] on span "JPEG" at bounding box center [266, 621] width 20 height 11
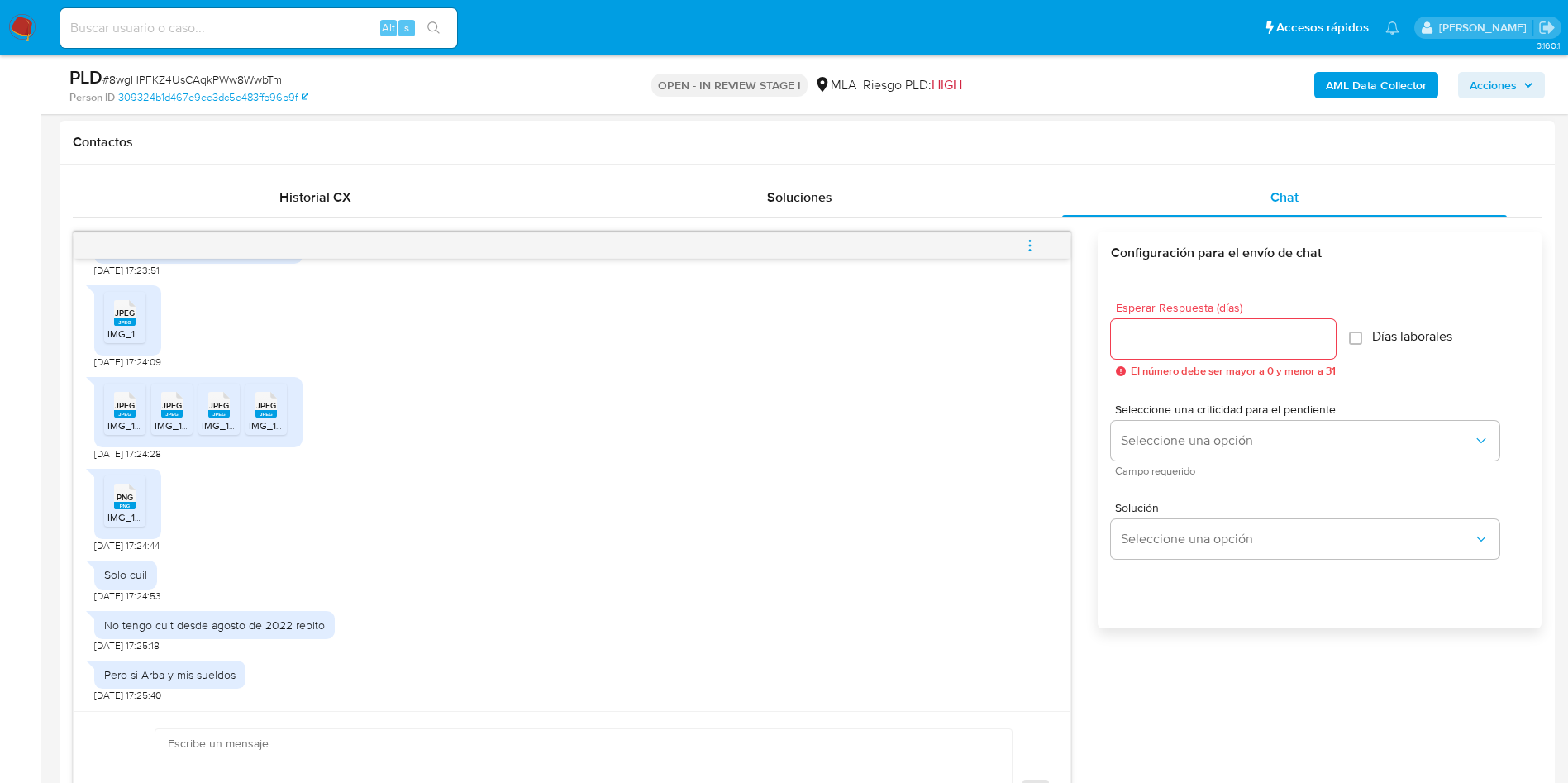
click at [131, 506] on rect at bounding box center [125, 505] width 21 height 7
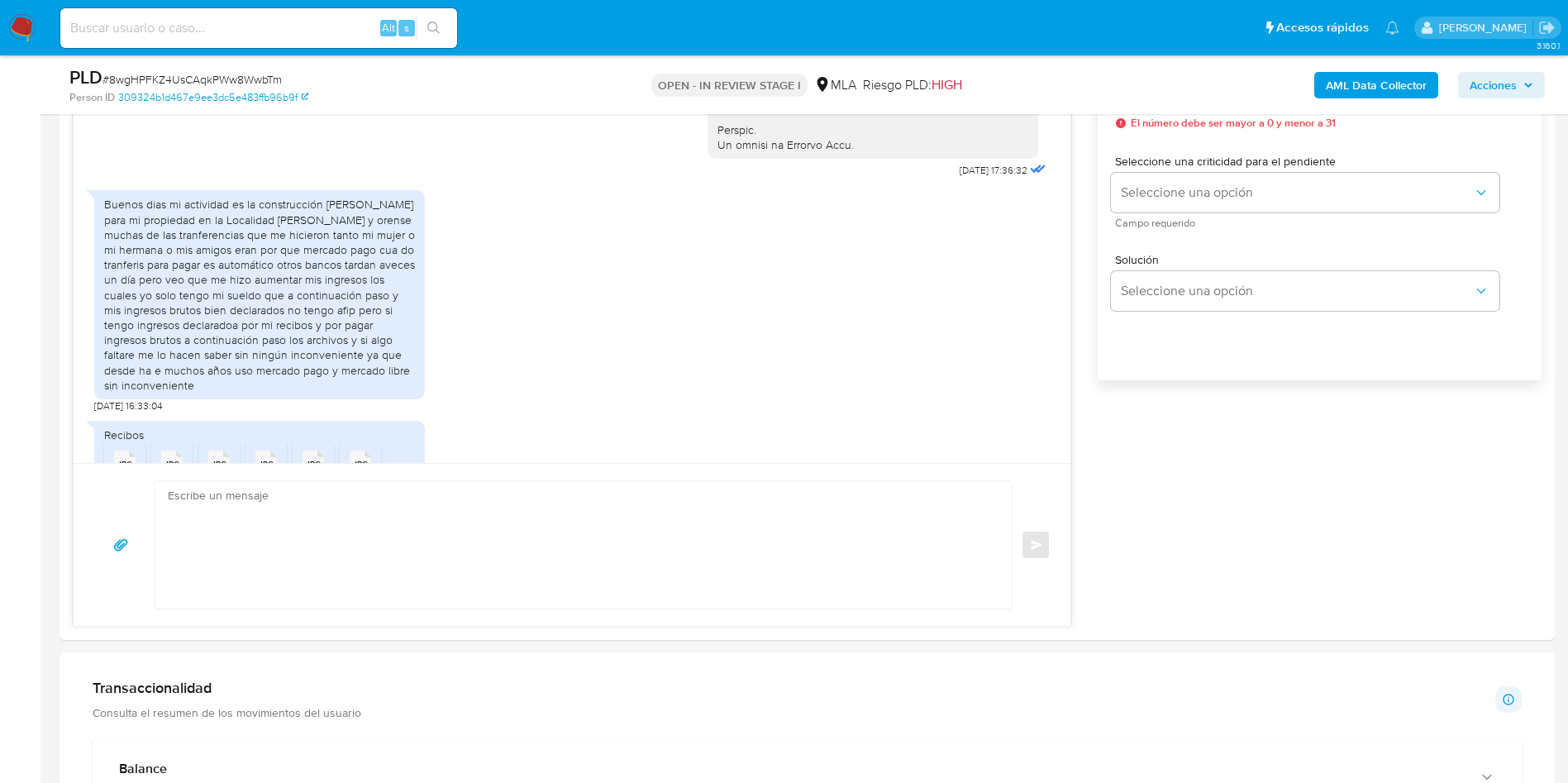
scroll to position [1574, 0]
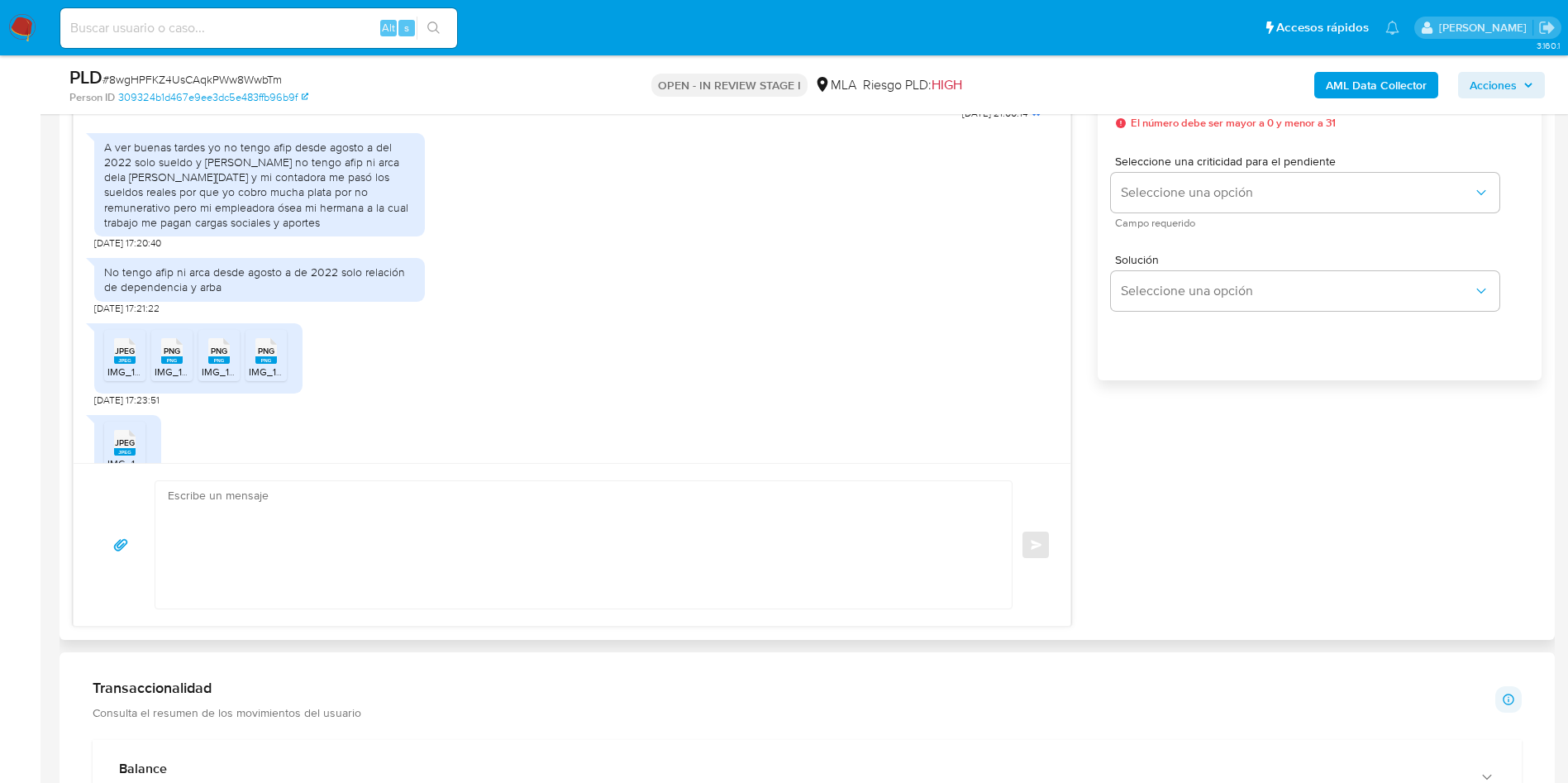
click at [477, 293] on div "No tengo afip ni arca desde agosto a de 2022 solo relación de dependencia y arb…" at bounding box center [572, 281] width 955 height 65
click at [0, 387] on aside "Bandeja Tablero Screening Búsqueda en Listas Watchlist Herramientas Operaciones…" at bounding box center [20, 719] width 40 height 3423
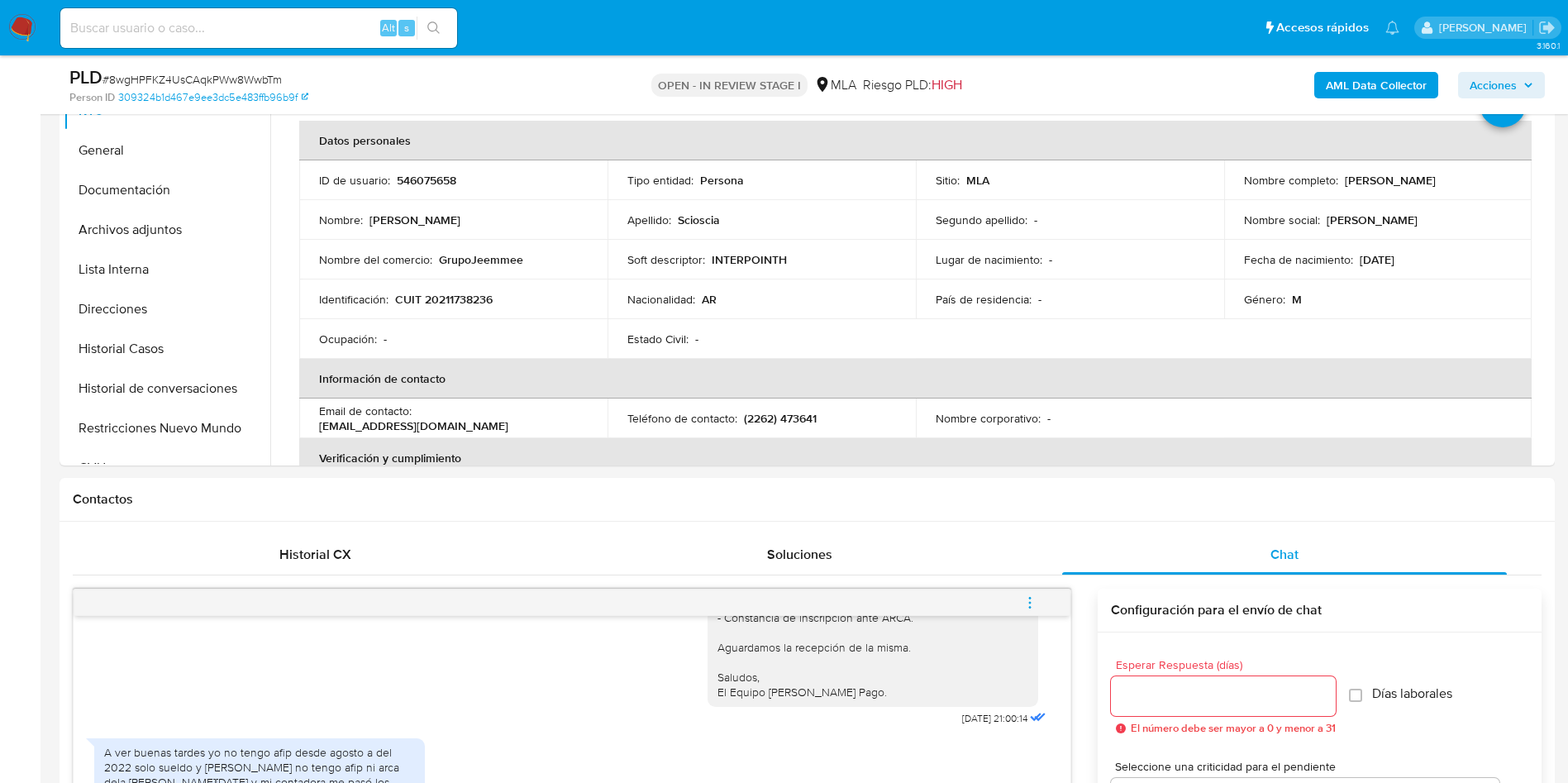
scroll to position [124, 0]
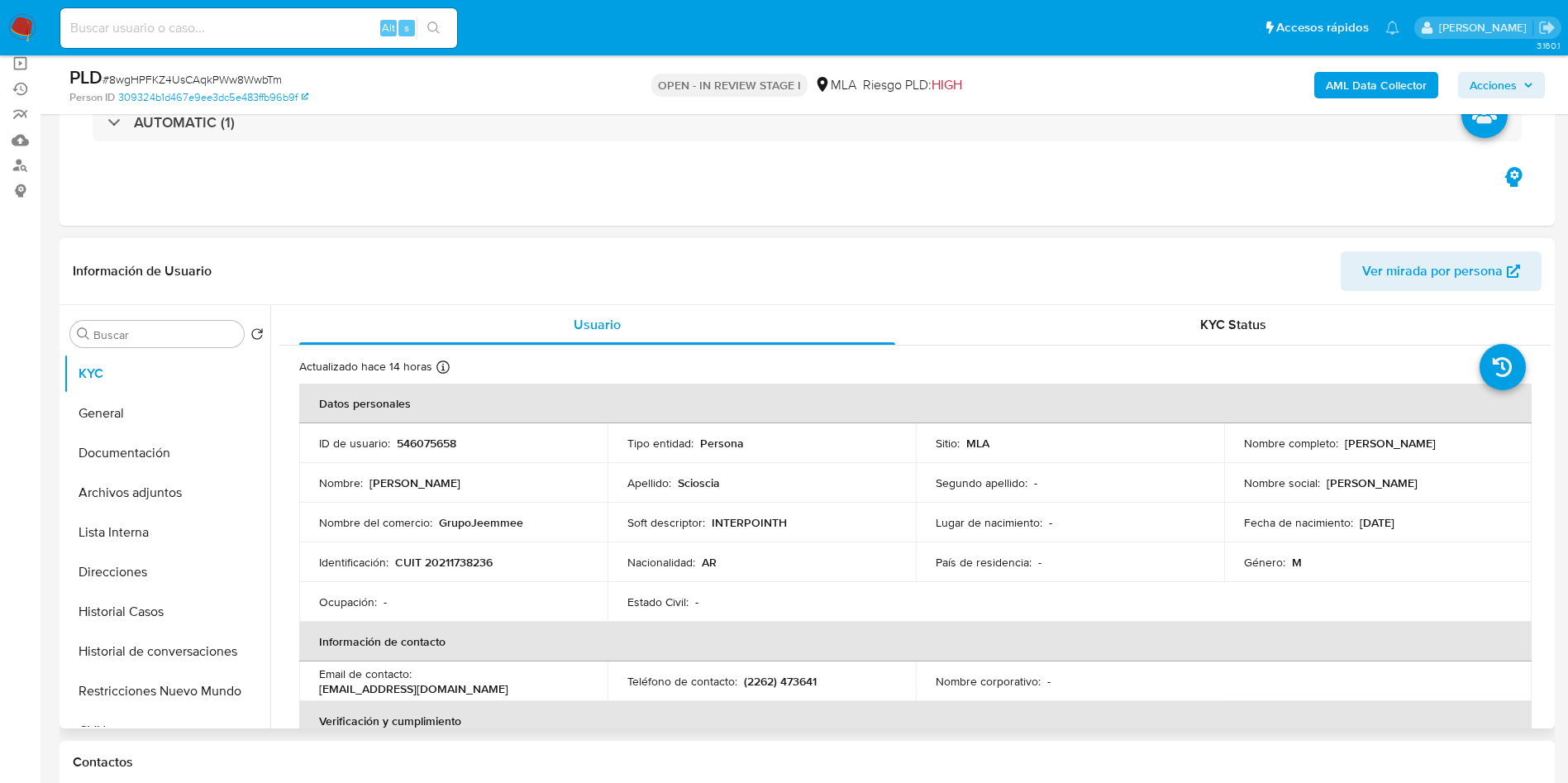
click at [435, 559] on p "CUIT 20211738236" at bounding box center [444, 562] width 98 height 15
copy p "20211738236"
click at [816, 420] on th "Datos personales" at bounding box center [915, 404] width 1232 height 40
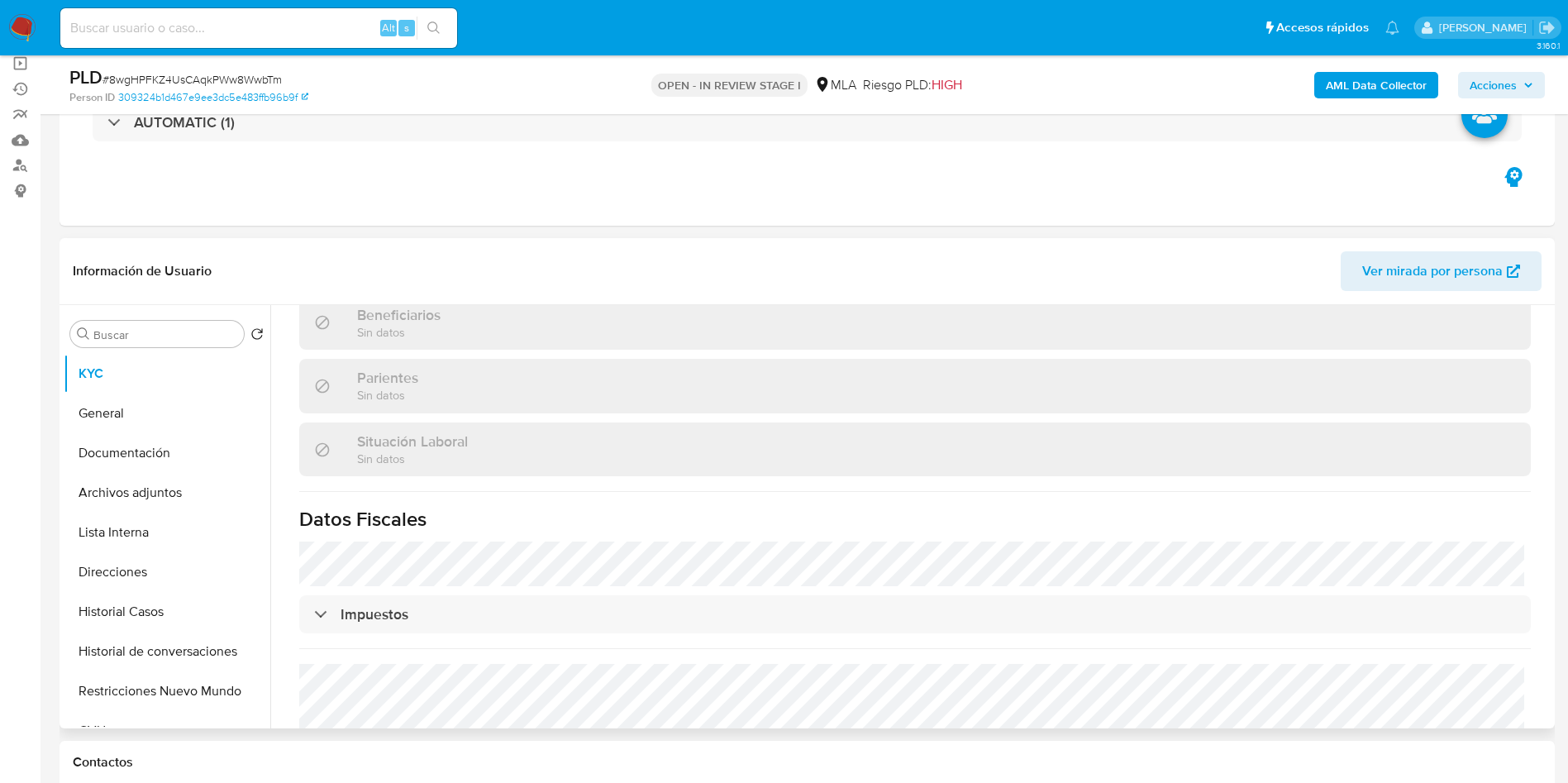
scroll to position [886, 0]
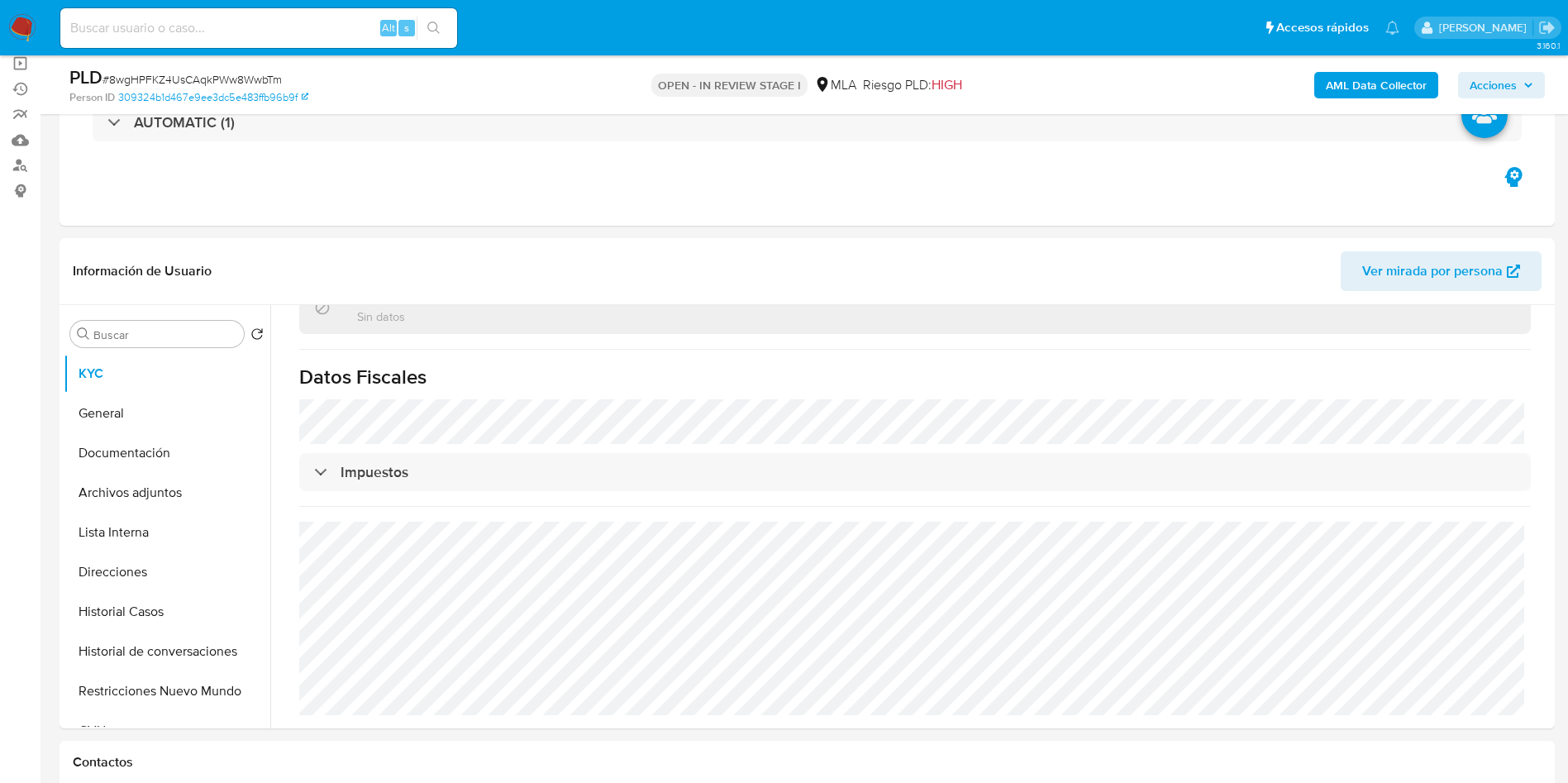
click at [152, 565] on button "Direcciones" at bounding box center [167, 572] width 207 height 40
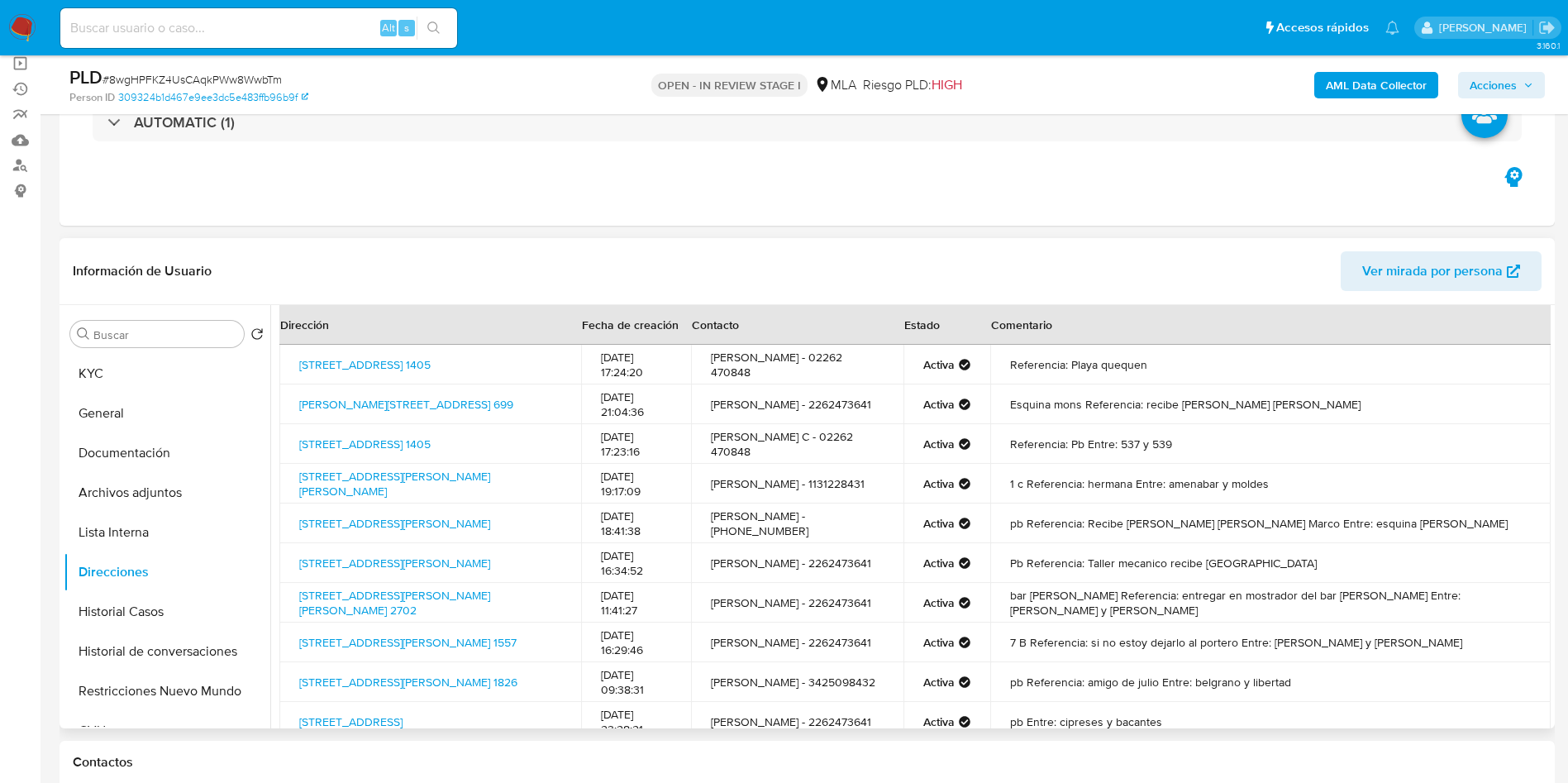
scroll to position [248, 0]
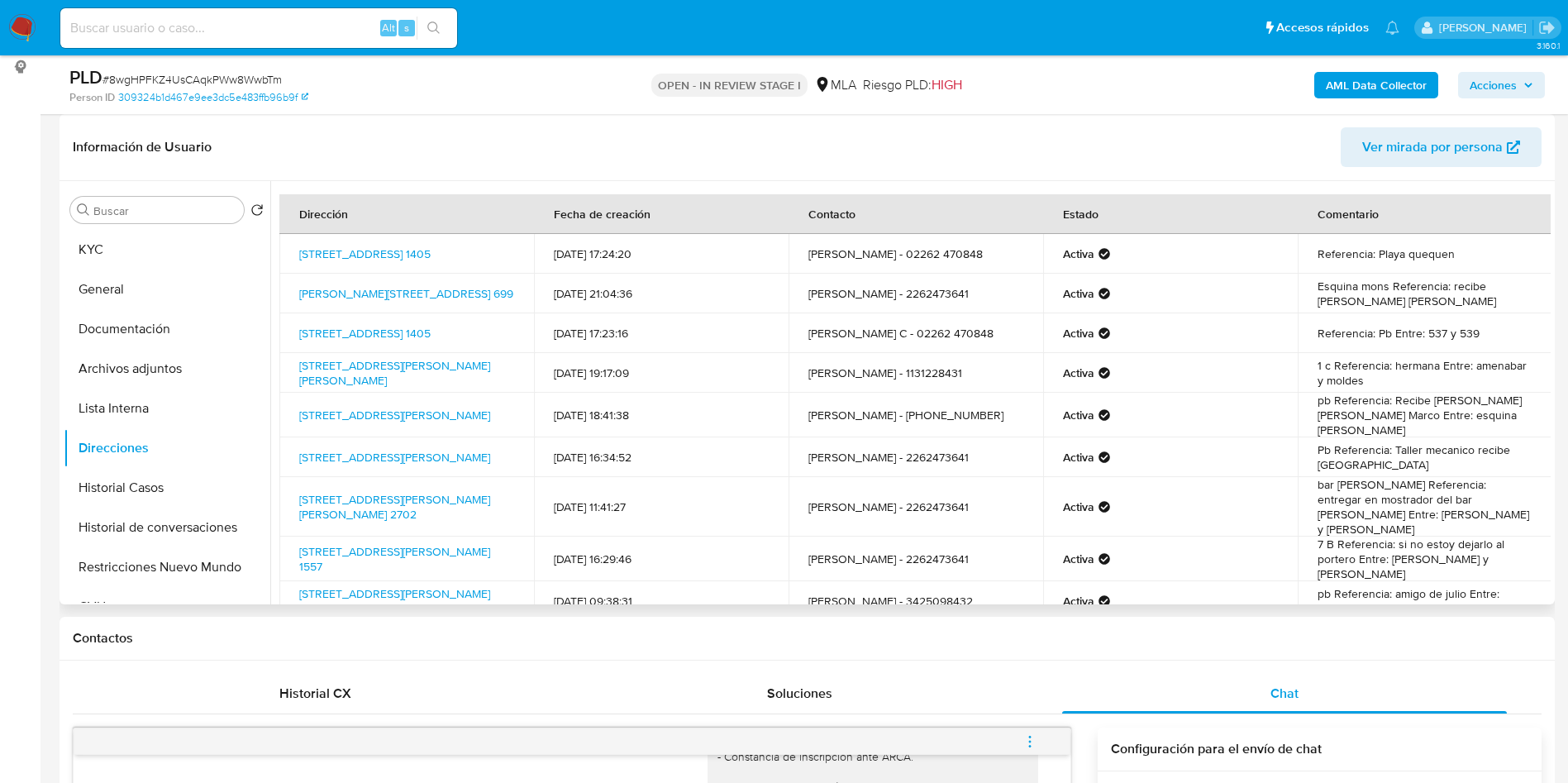
drag, startPoint x: 1483, startPoint y: 291, endPoint x: 1005, endPoint y: 302, distance: 478.1
click at [1005, 302] on tr "Esparza 699, Pinamar, Buenos Aires, 7167, Argentina 699 07/01/2025 21:04:36 Jul…" at bounding box center [915, 293] width 1272 height 40
click at [1385, 280] on td "Esquina mons Referencia: recibe Calderon maria jose" at bounding box center [1425, 293] width 255 height 40
drag, startPoint x: 1464, startPoint y: 368, endPoint x: 1290, endPoint y: 379, distance: 174.3
click at [1290, 379] on tr "Calle Manuela Pedraza 2618, Núñez, Capital Federal, 1429, Argentina 2618 28/09/…" at bounding box center [915, 372] width 1272 height 40
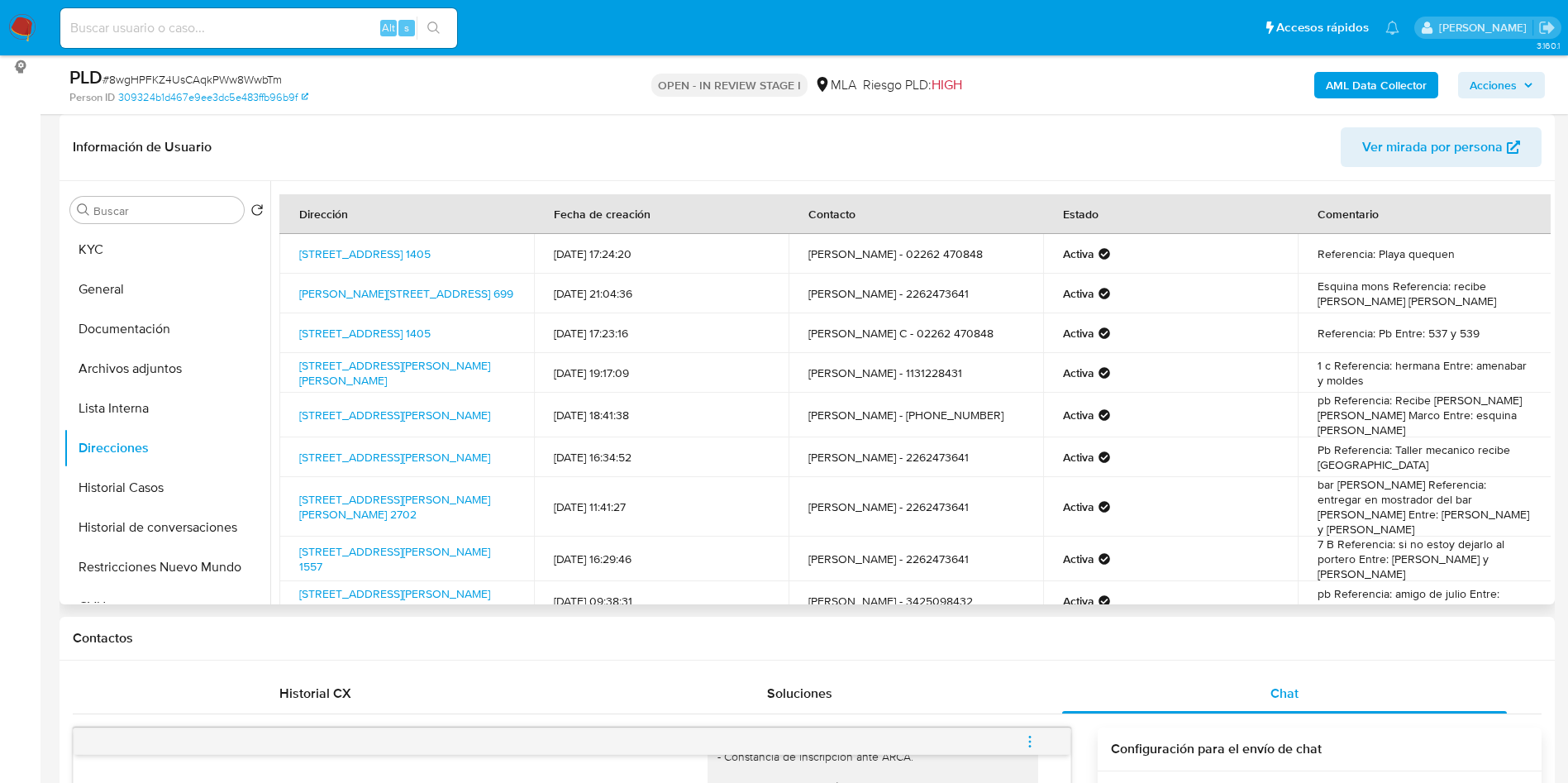
click at [1382, 383] on td "1 c Referencia: hermana Entre: amenabar y moldes" at bounding box center [1425, 372] width 255 height 40
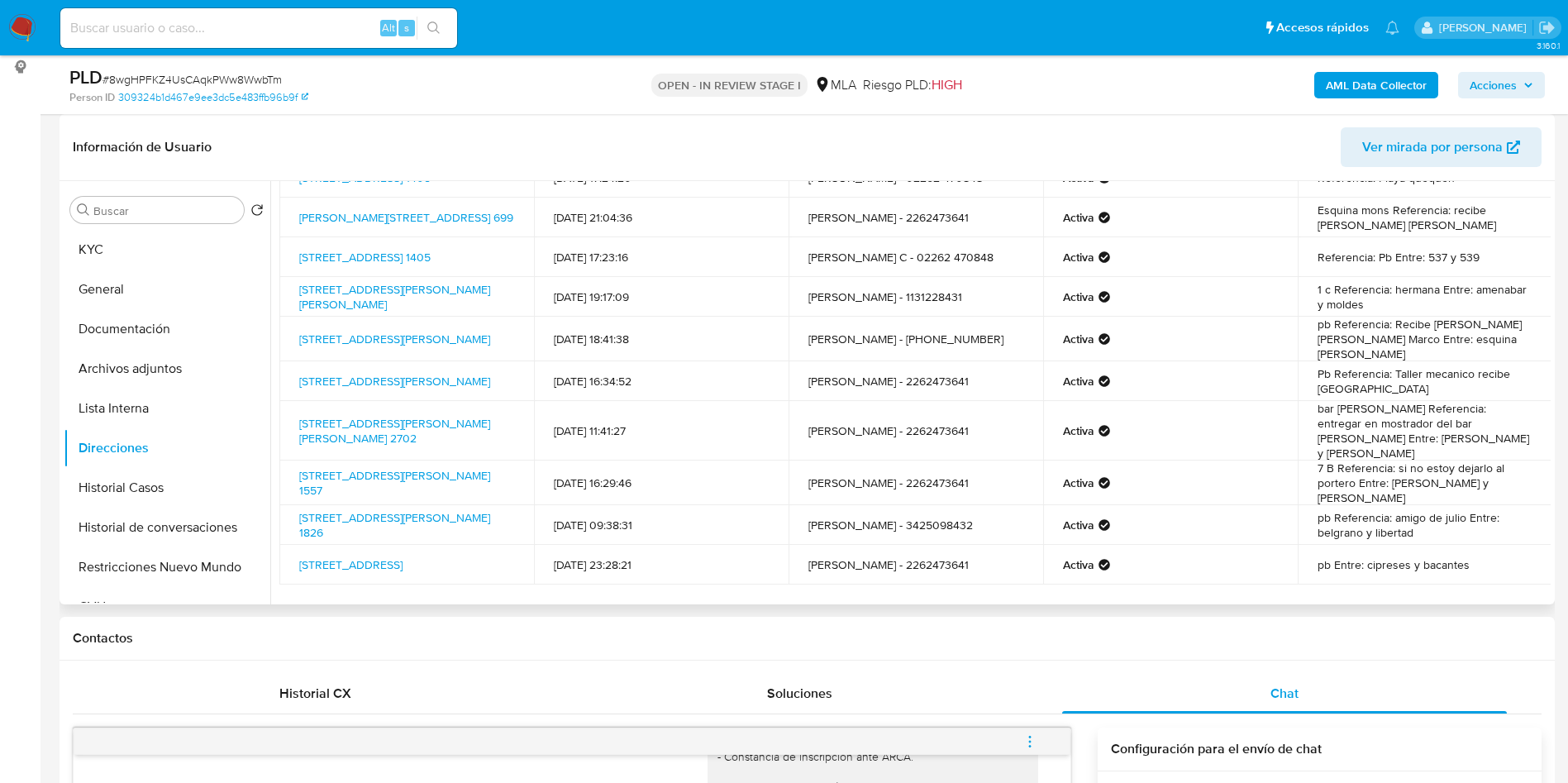
scroll to position [110, 0]
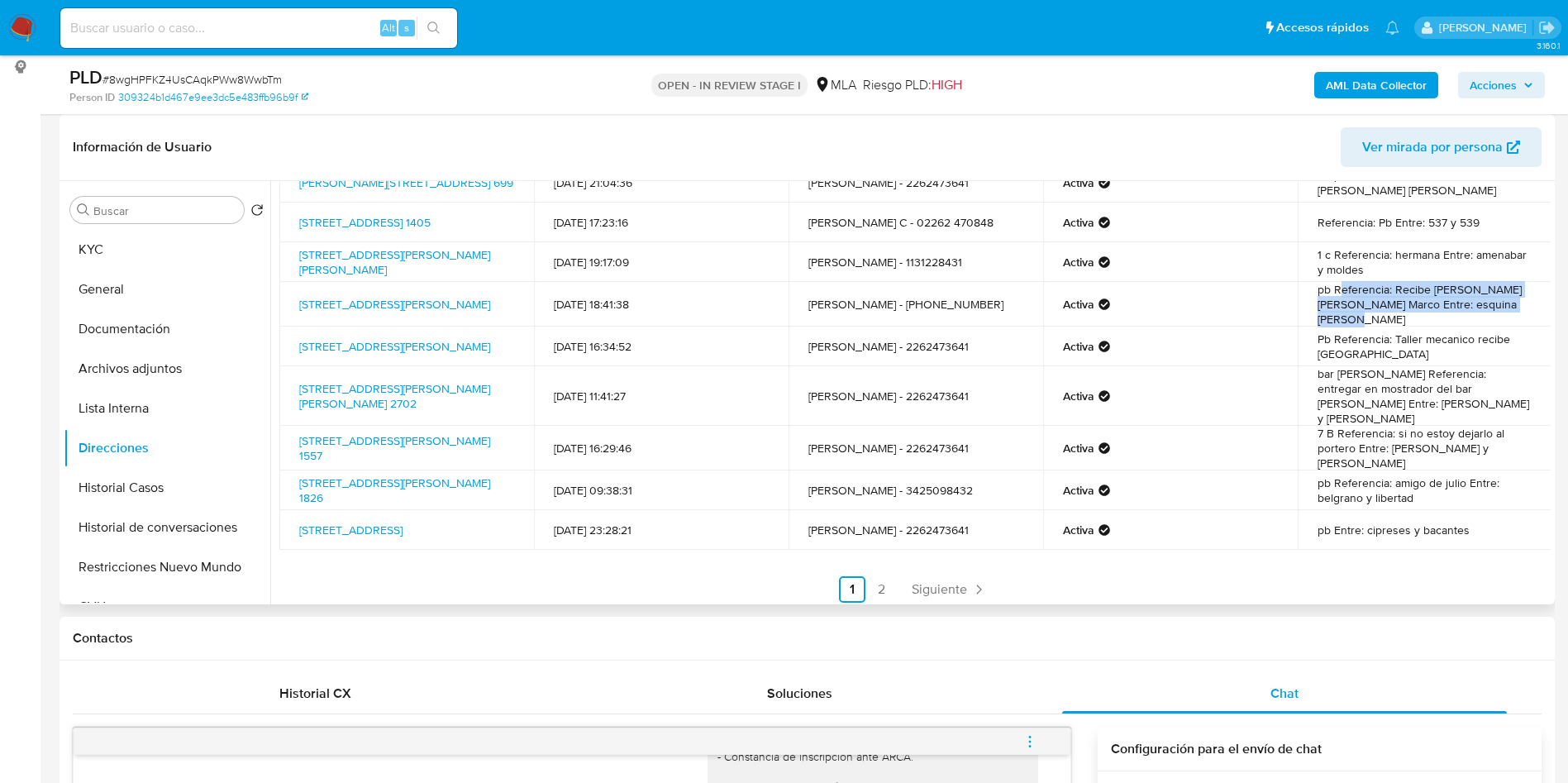
drag, startPoint x: 1336, startPoint y: 298, endPoint x: 1507, endPoint y: 311, distance: 171.5
click at [1507, 311] on td "pb Referencia: Recibe Carolina Coraglio o Scioscia Marco Entre: esquina moreno" at bounding box center [1425, 304] width 255 height 45
drag, startPoint x: 1394, startPoint y: 345, endPoint x: 1448, endPoint y: 351, distance: 54.3
click at [1448, 351] on td "Pb Referencia: Taller mecanico recibe santiago" at bounding box center [1425, 347] width 255 height 40
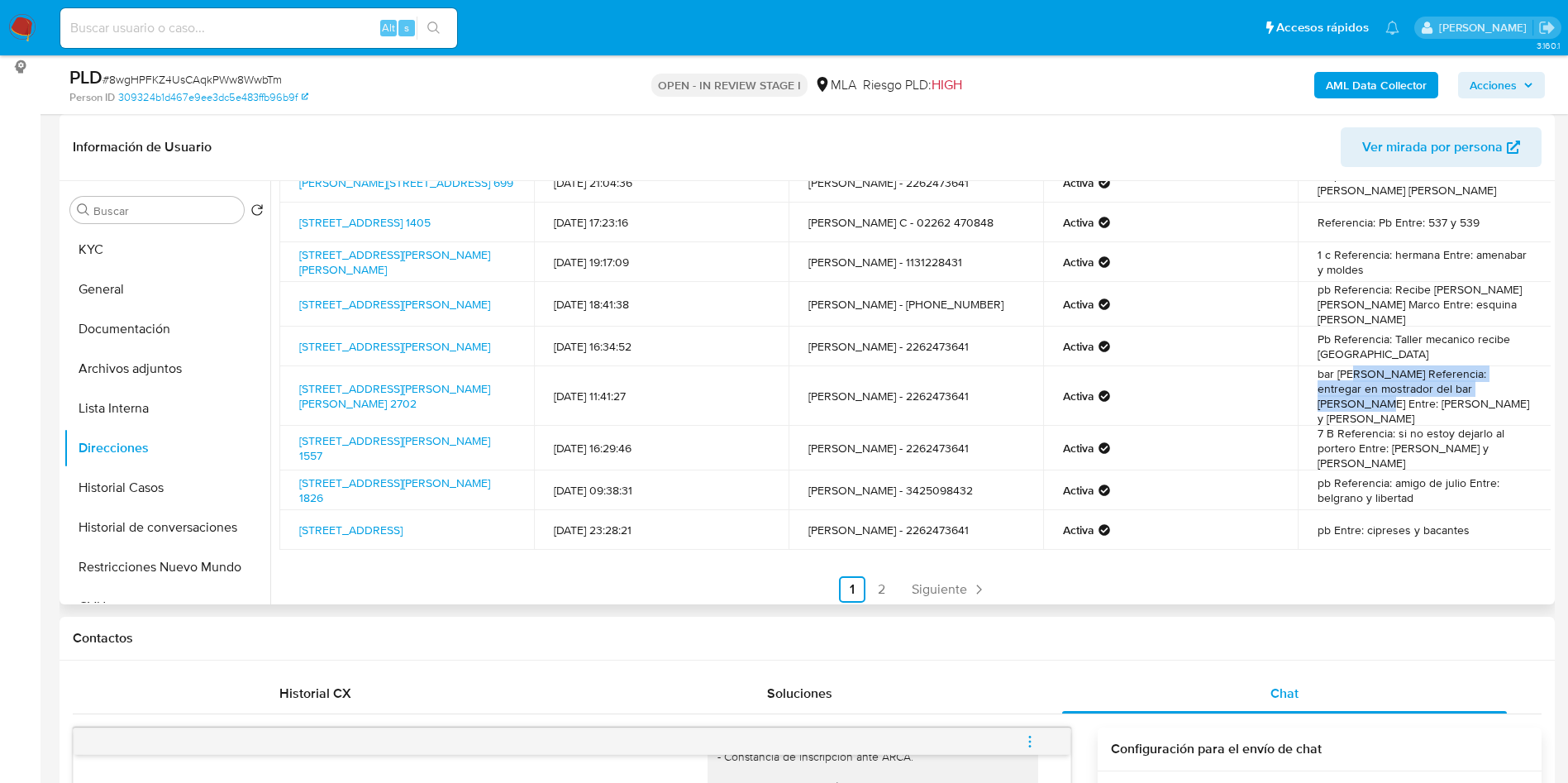
drag, startPoint x: 1352, startPoint y: 375, endPoint x: 1491, endPoint y: 386, distance: 139.4
click at [1491, 386] on td "bar douglas Referencia: entregar en mostrador del bar douglas Entre: terrada y …" at bounding box center [1425, 396] width 255 height 60
drag, startPoint x: 1361, startPoint y: 414, endPoint x: 1468, endPoint y: 433, distance: 108.7
click at [1468, 433] on td "7 B Referencia: si no estoy dejarlo al portero Entre: dr luis belaustegui y ces…" at bounding box center [1425, 448] width 255 height 45
drag, startPoint x: 1424, startPoint y: 475, endPoint x: 1433, endPoint y: 477, distance: 9.2
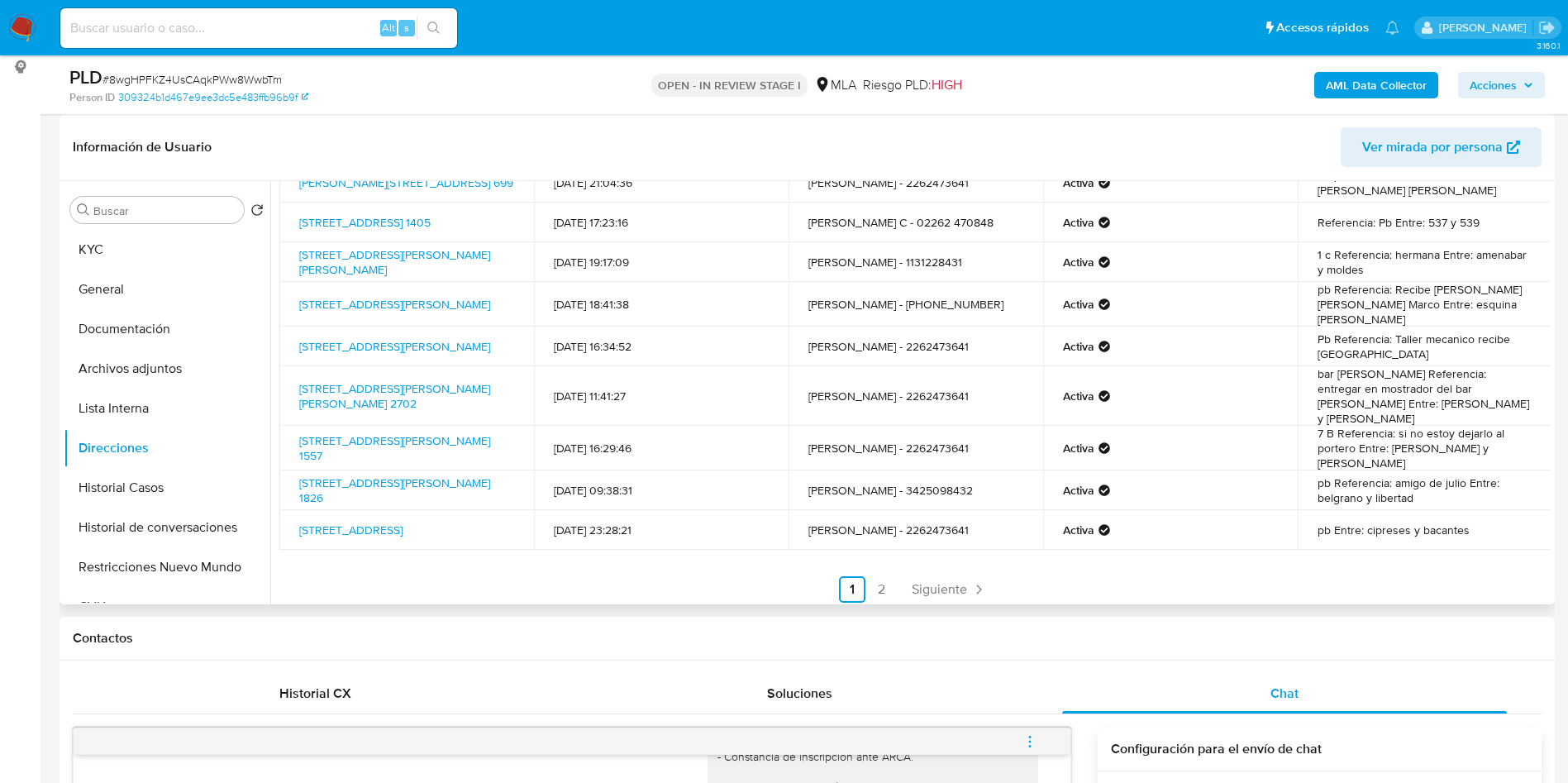
click at [1433, 477] on td "pb Referencia: amigo de julio Entre: belgrano y libertad" at bounding box center [1425, 490] width 255 height 40
click at [982, 553] on div "Dirección Fecha de creación Contacto Estado Comentario Calle 508 1405, Quequen,…" at bounding box center [914, 343] width 1271 height 519
click at [975, 581] on icon "Paginación" at bounding box center [979, 589] width 17 height 17
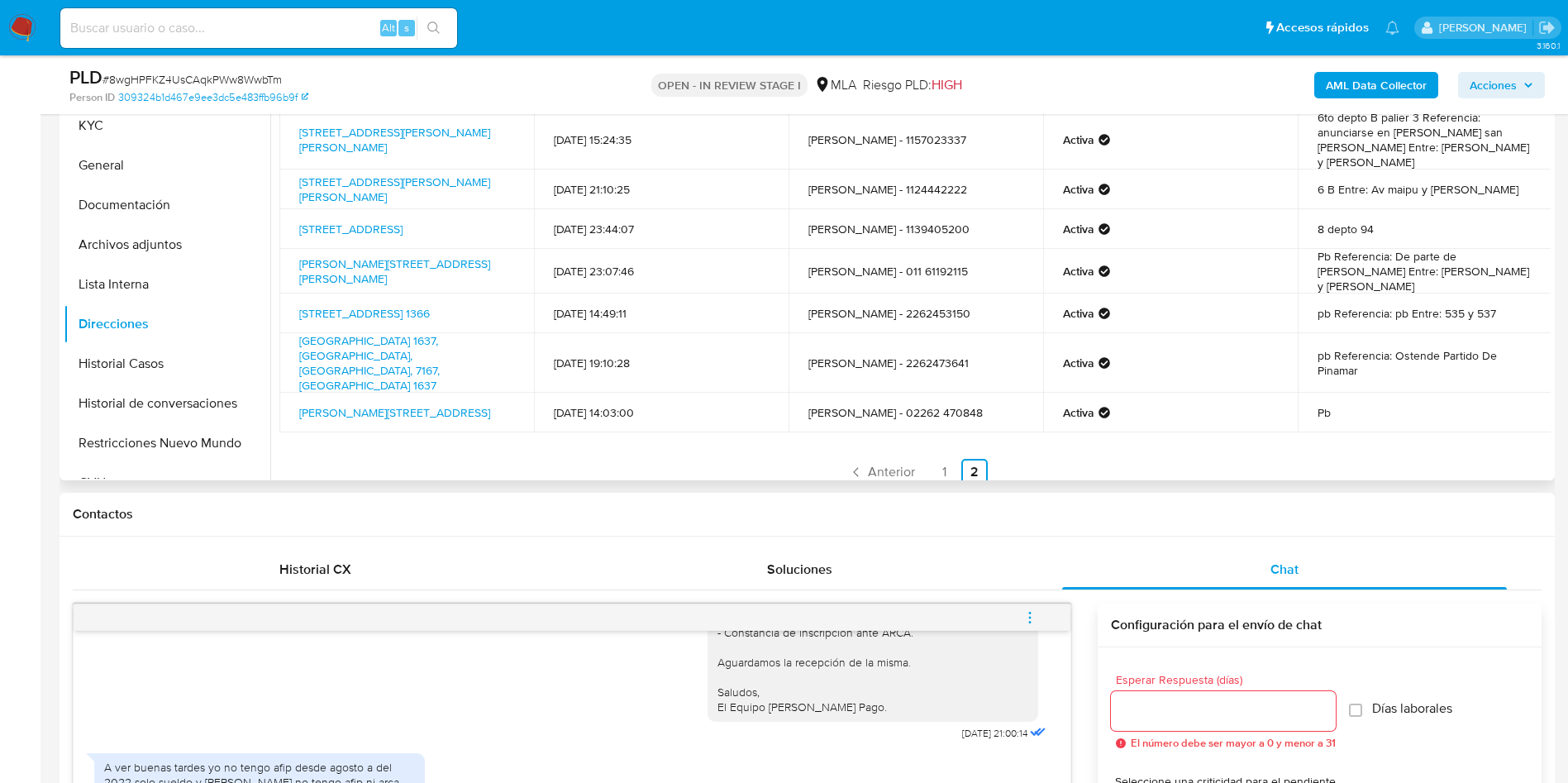
scroll to position [248, 0]
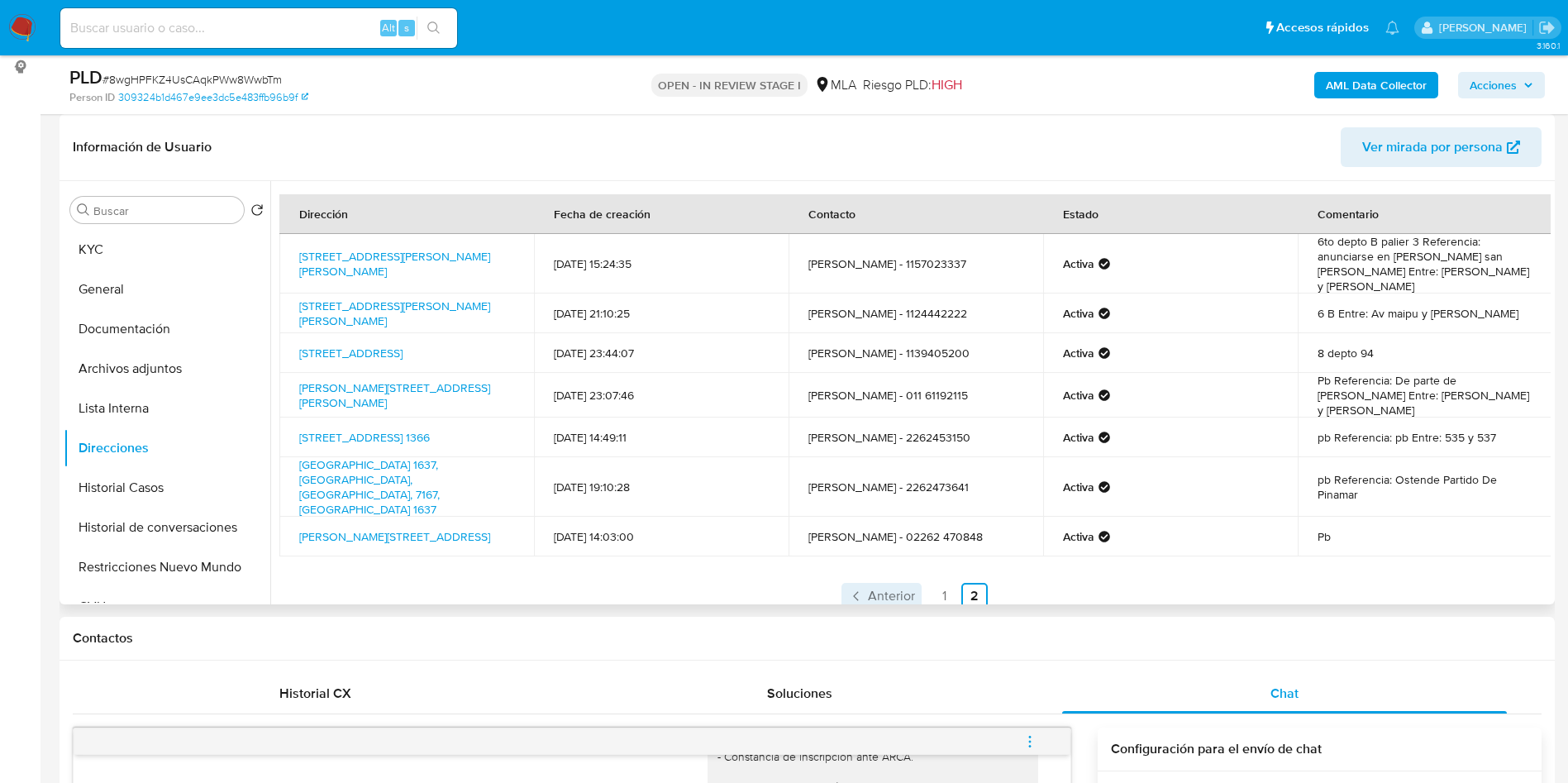
click at [901, 590] on span "Anterior" at bounding box center [891, 596] width 47 height 13
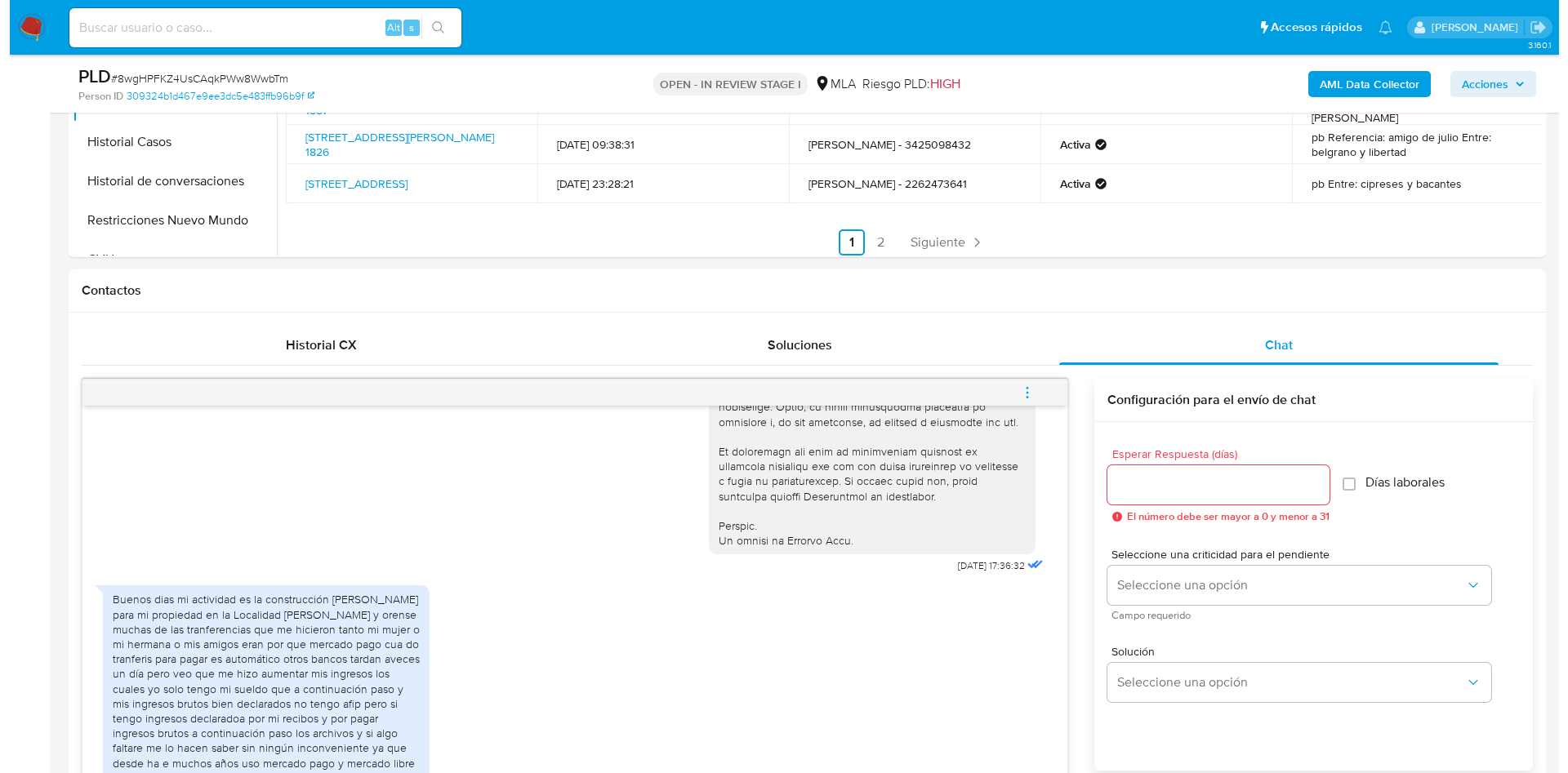
scroll to position [215, 0]
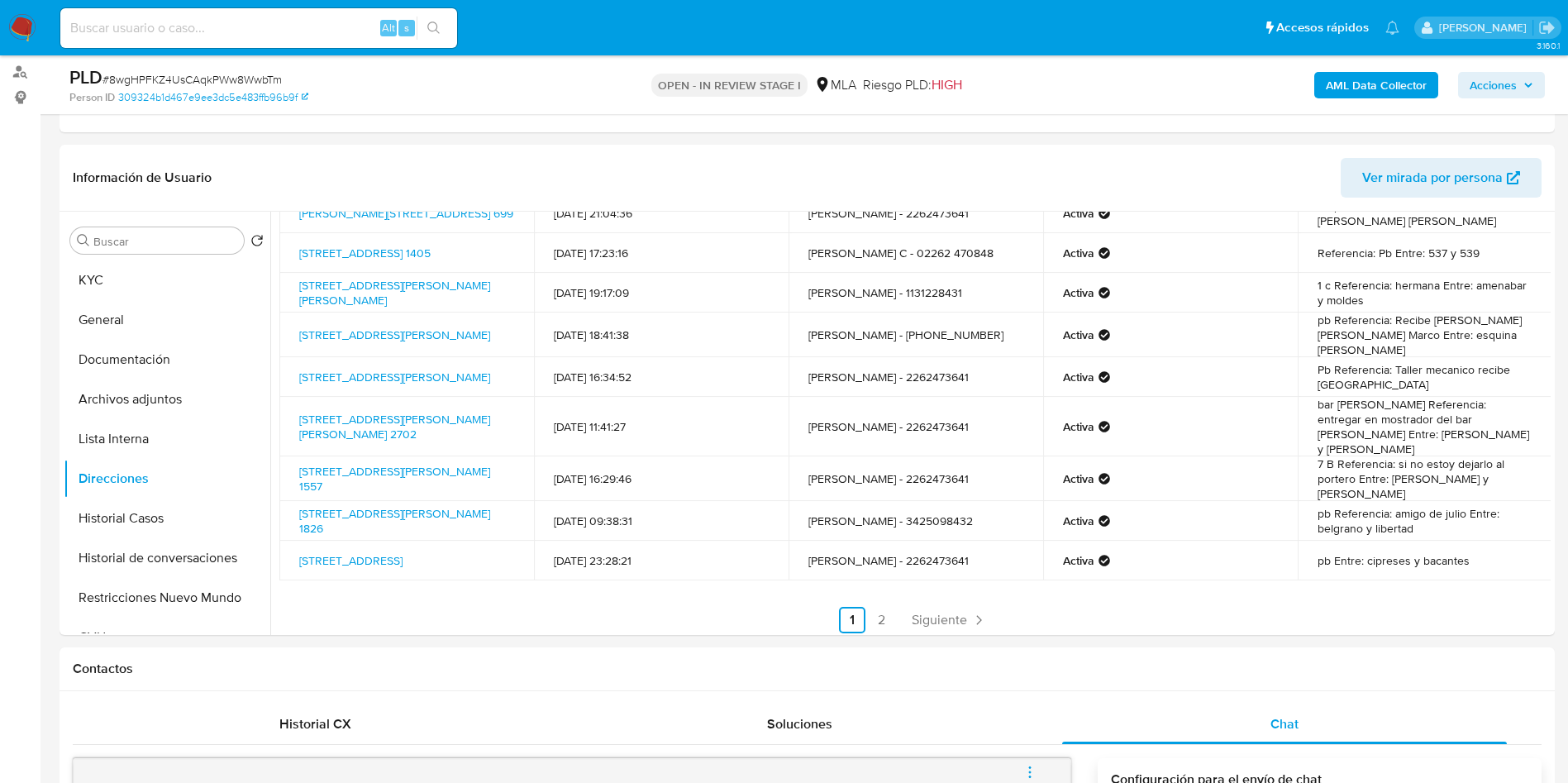
click at [1338, 89] on b "AML Data Collector" at bounding box center [1376, 86] width 101 height 27
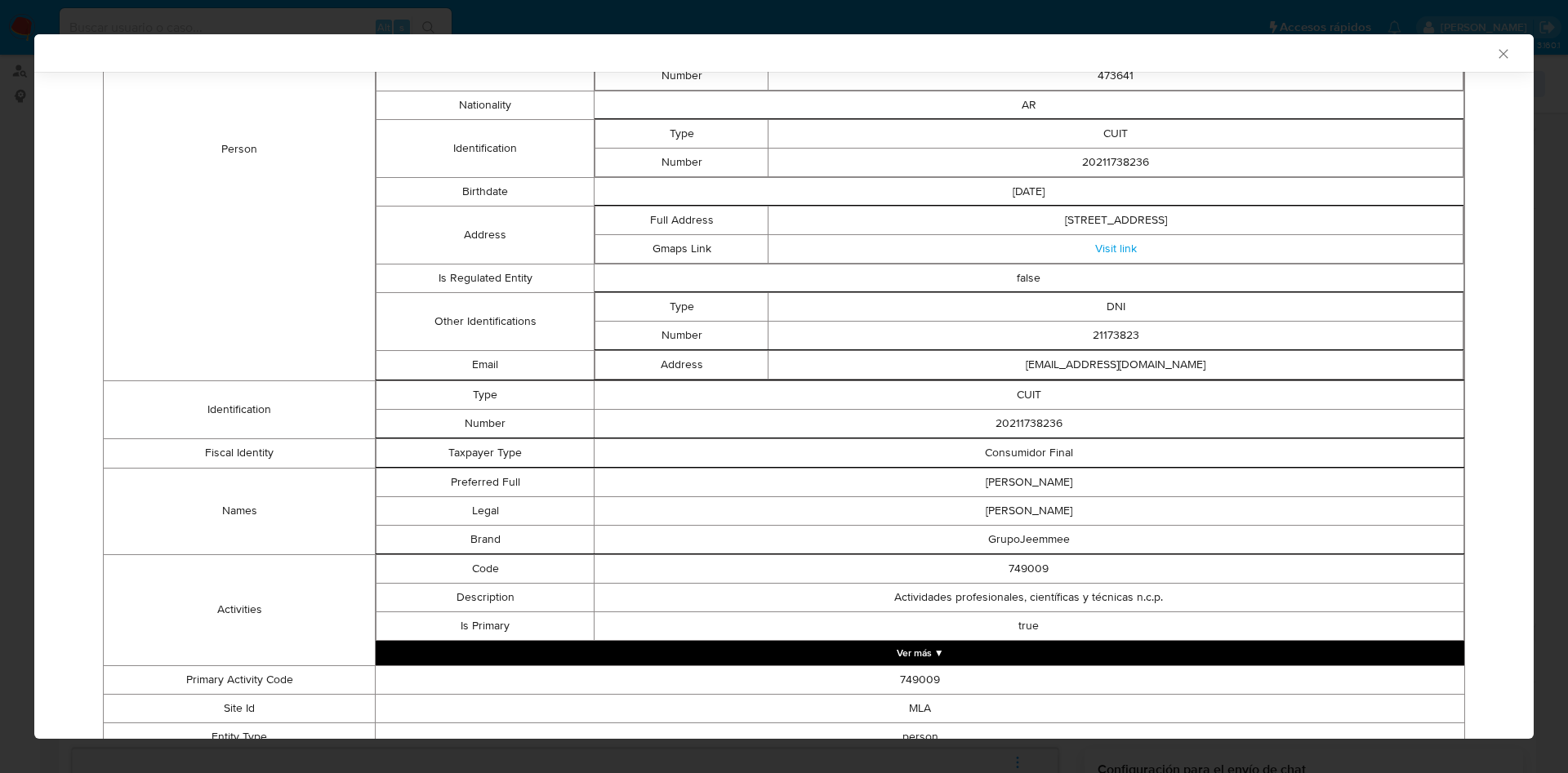
scroll to position [596, 0]
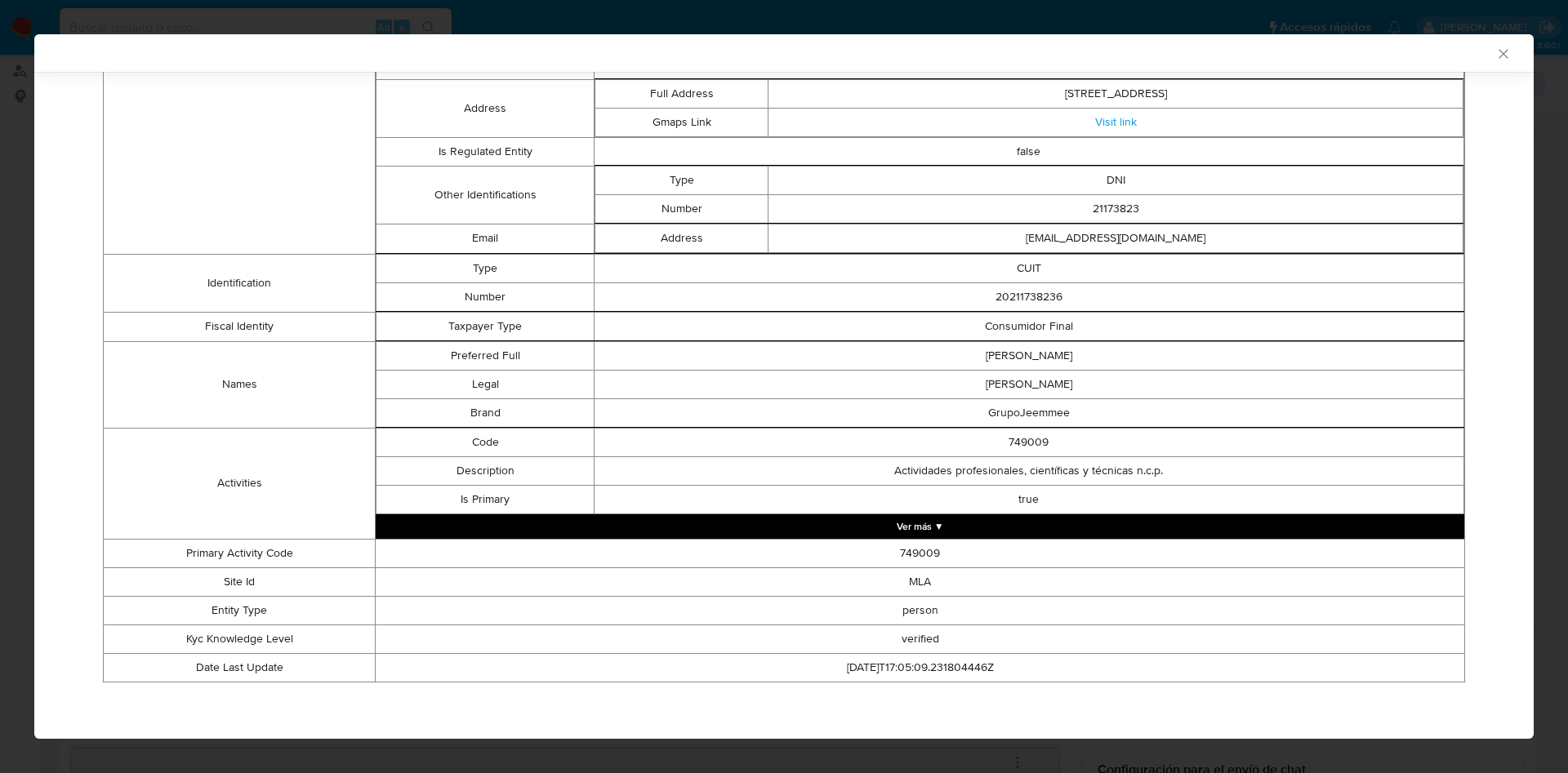
click at [912, 521] on button "Ver más ▼" at bounding box center [920, 527] width 1088 height 25
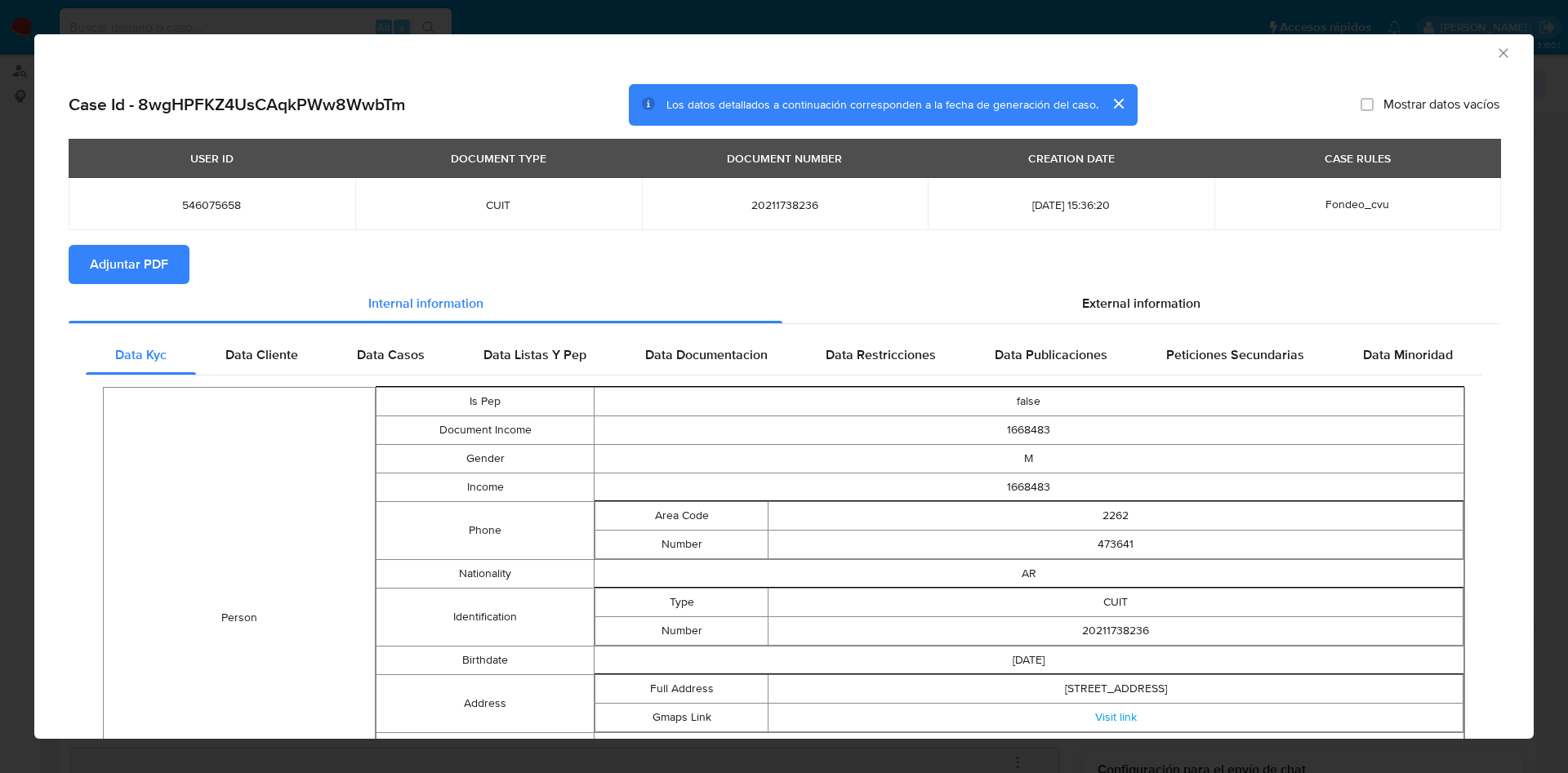
scroll to position [0, 0]
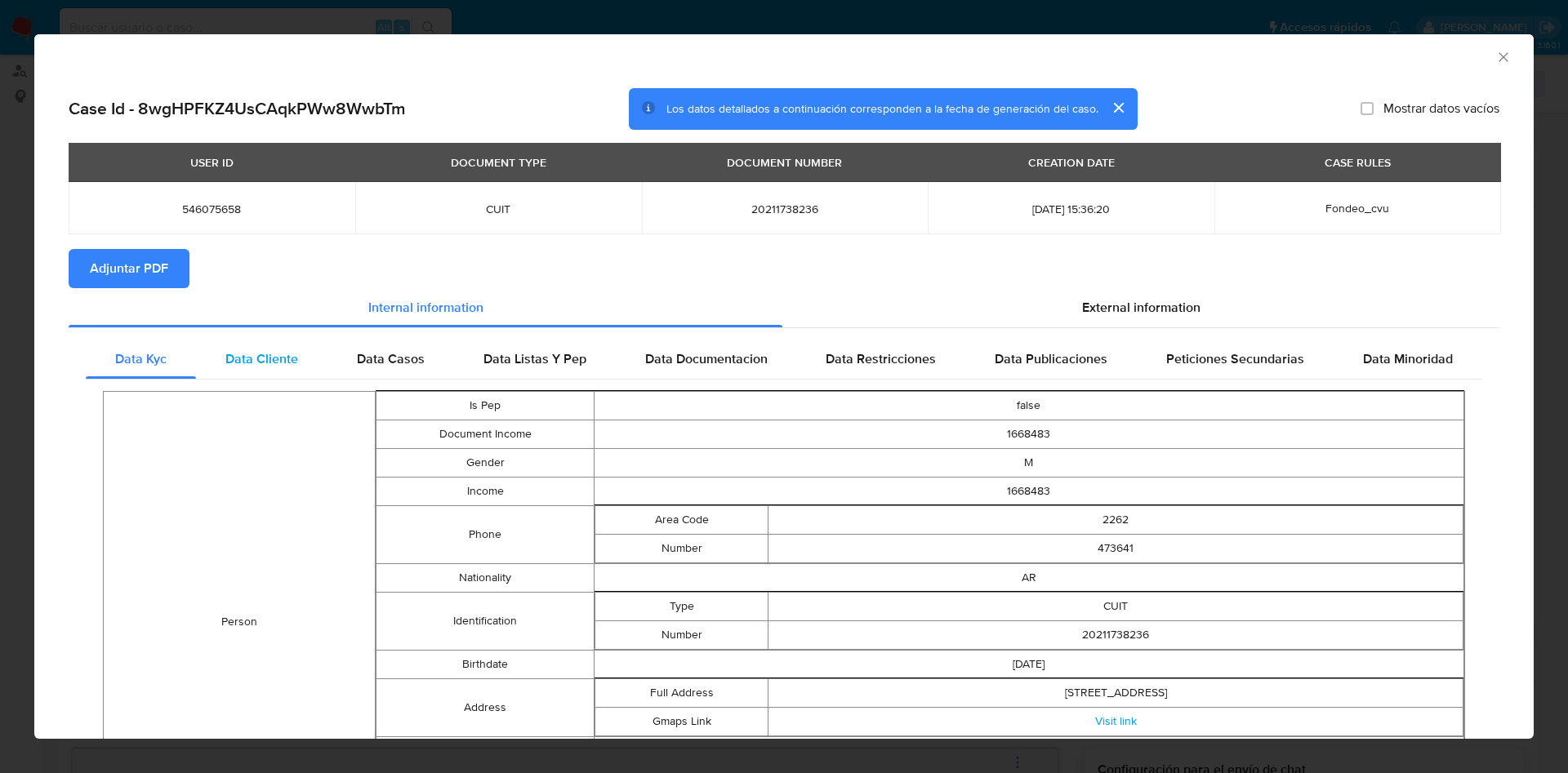
click at [282, 375] on div "Data Cliente" at bounding box center [261, 359] width 131 height 40
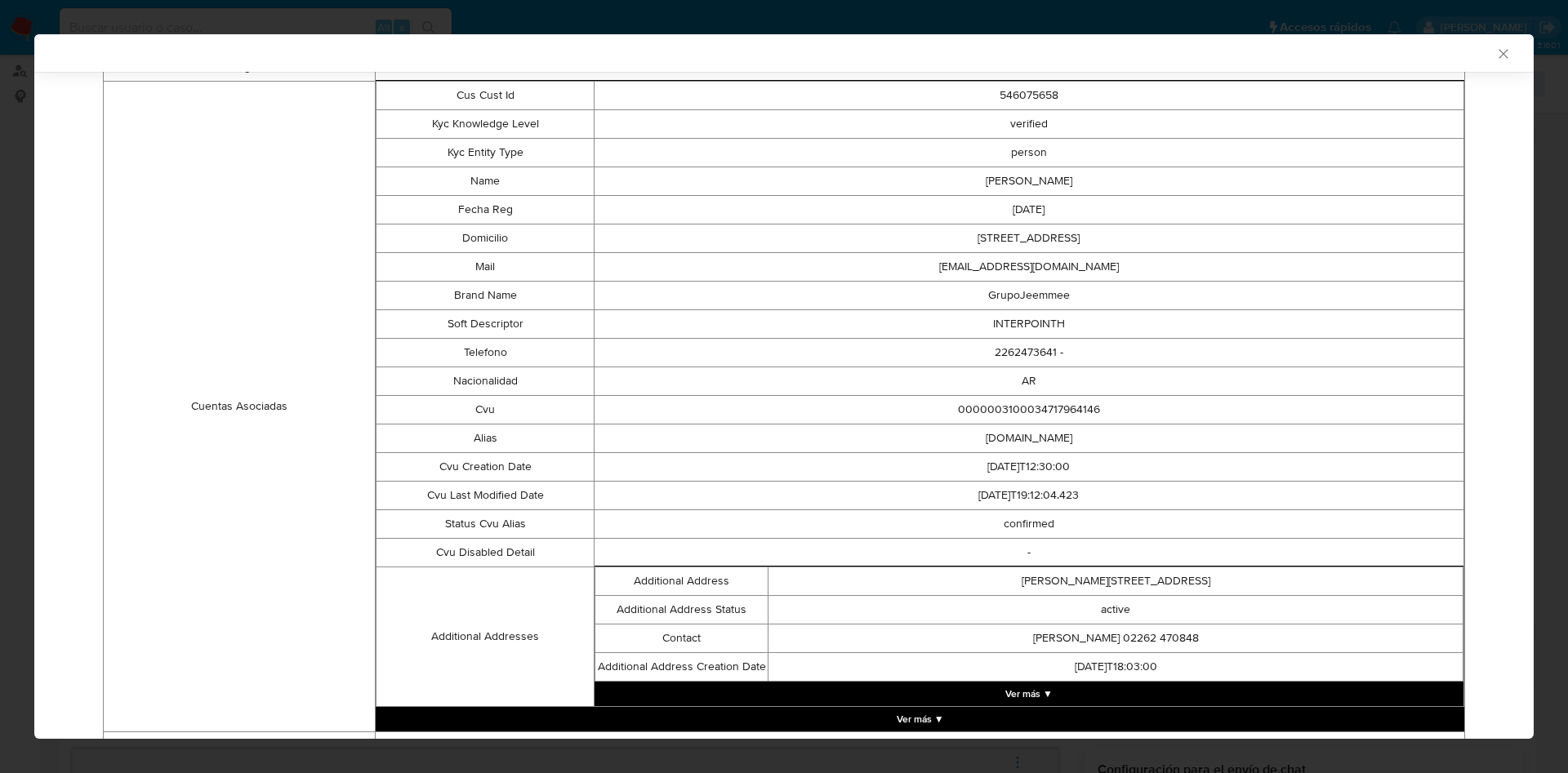
scroll to position [442, 0]
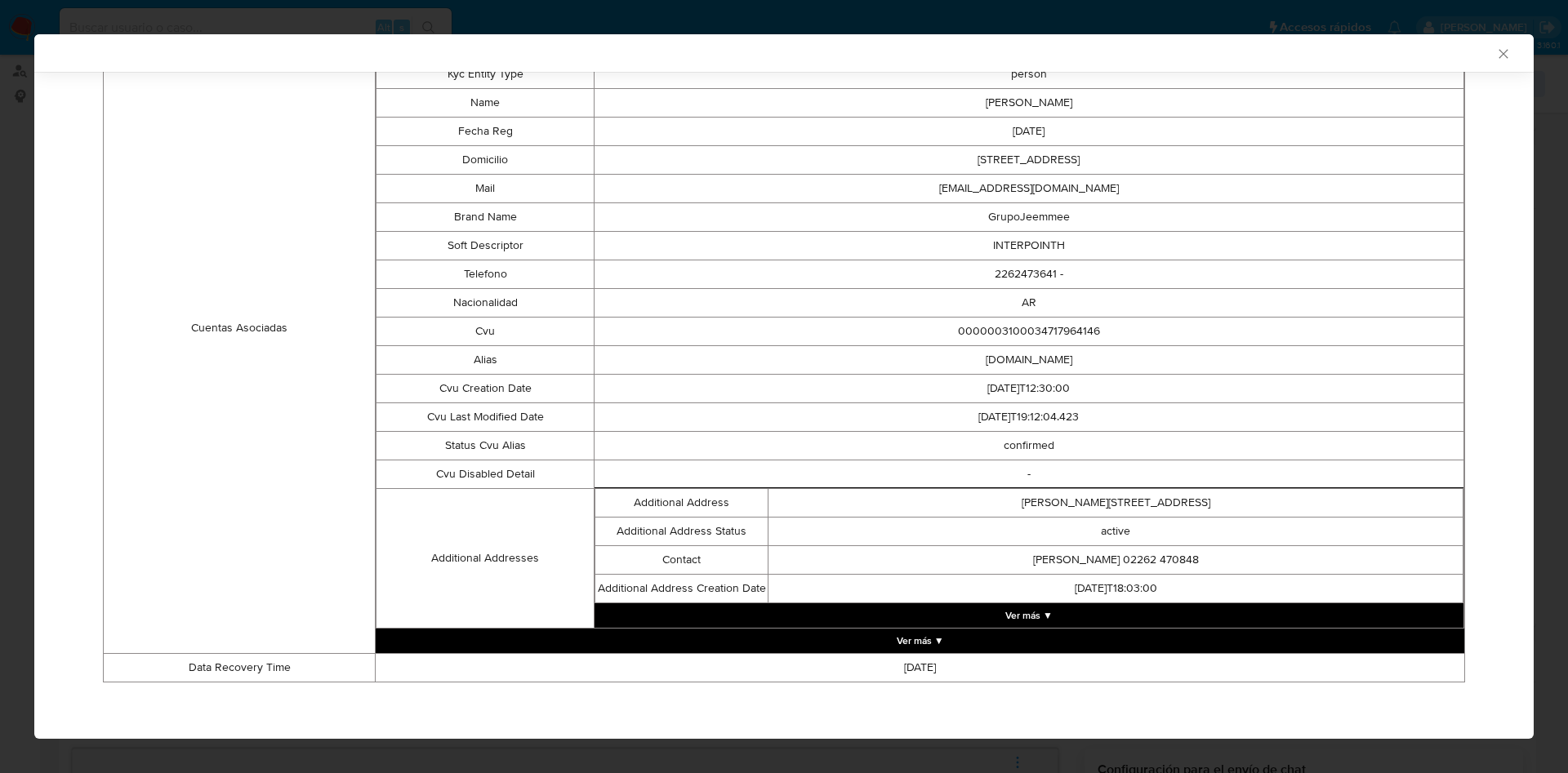
click at [927, 609] on button "Ver más ▼" at bounding box center [1029, 616] width 868 height 25
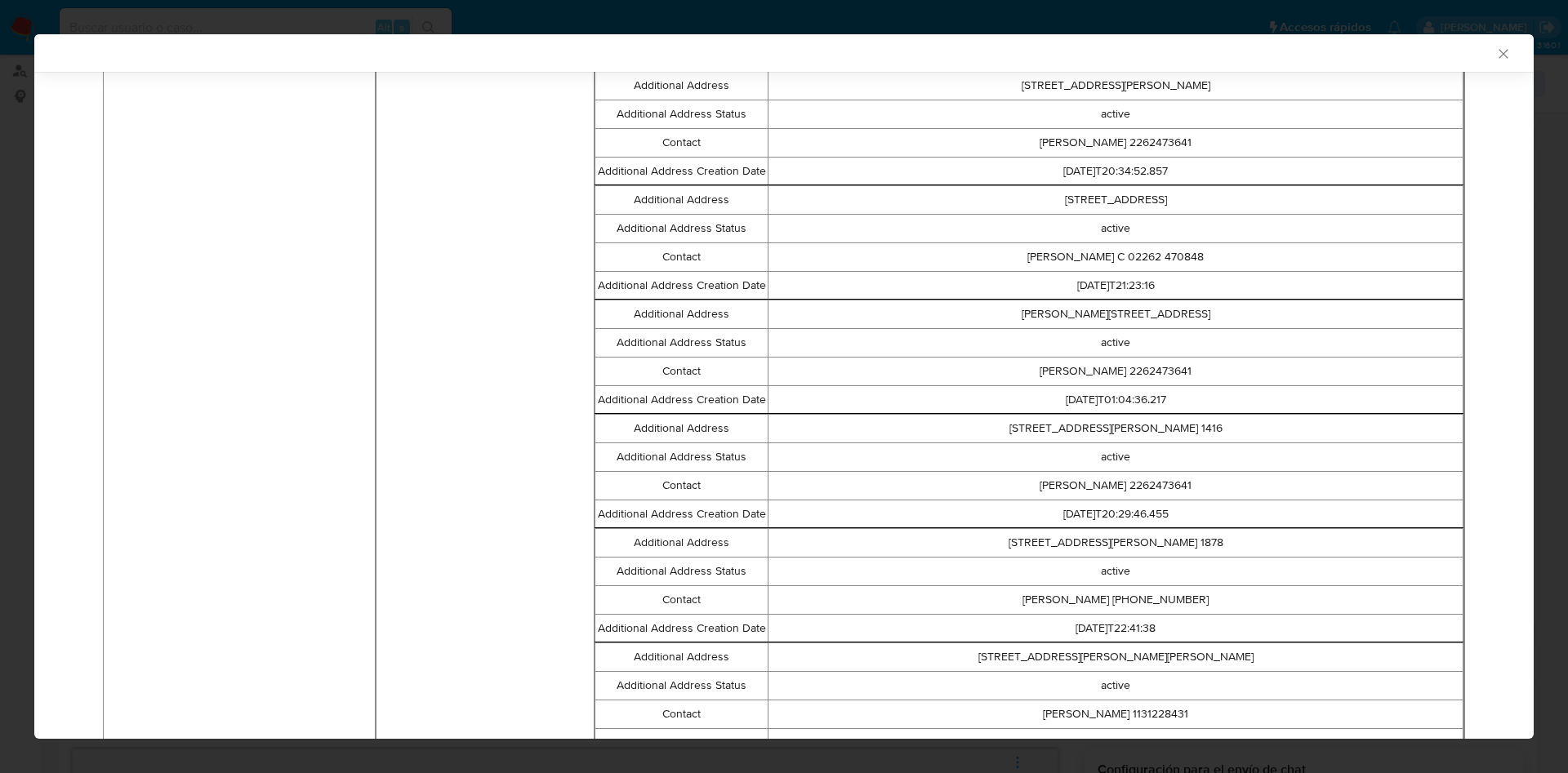
scroll to position [2356, 0]
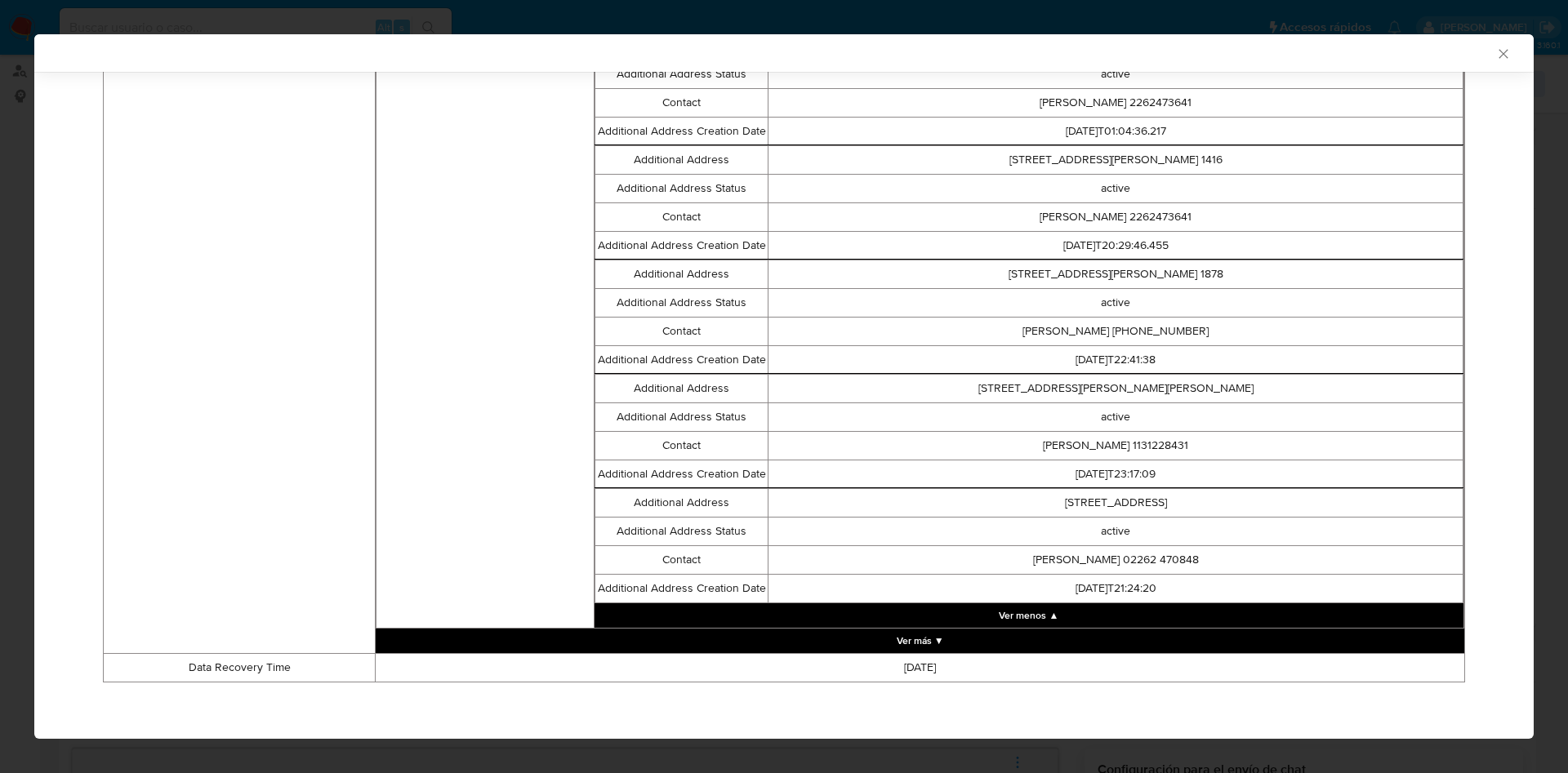
click at [906, 638] on button "Ver más ▼" at bounding box center [920, 641] width 1088 height 25
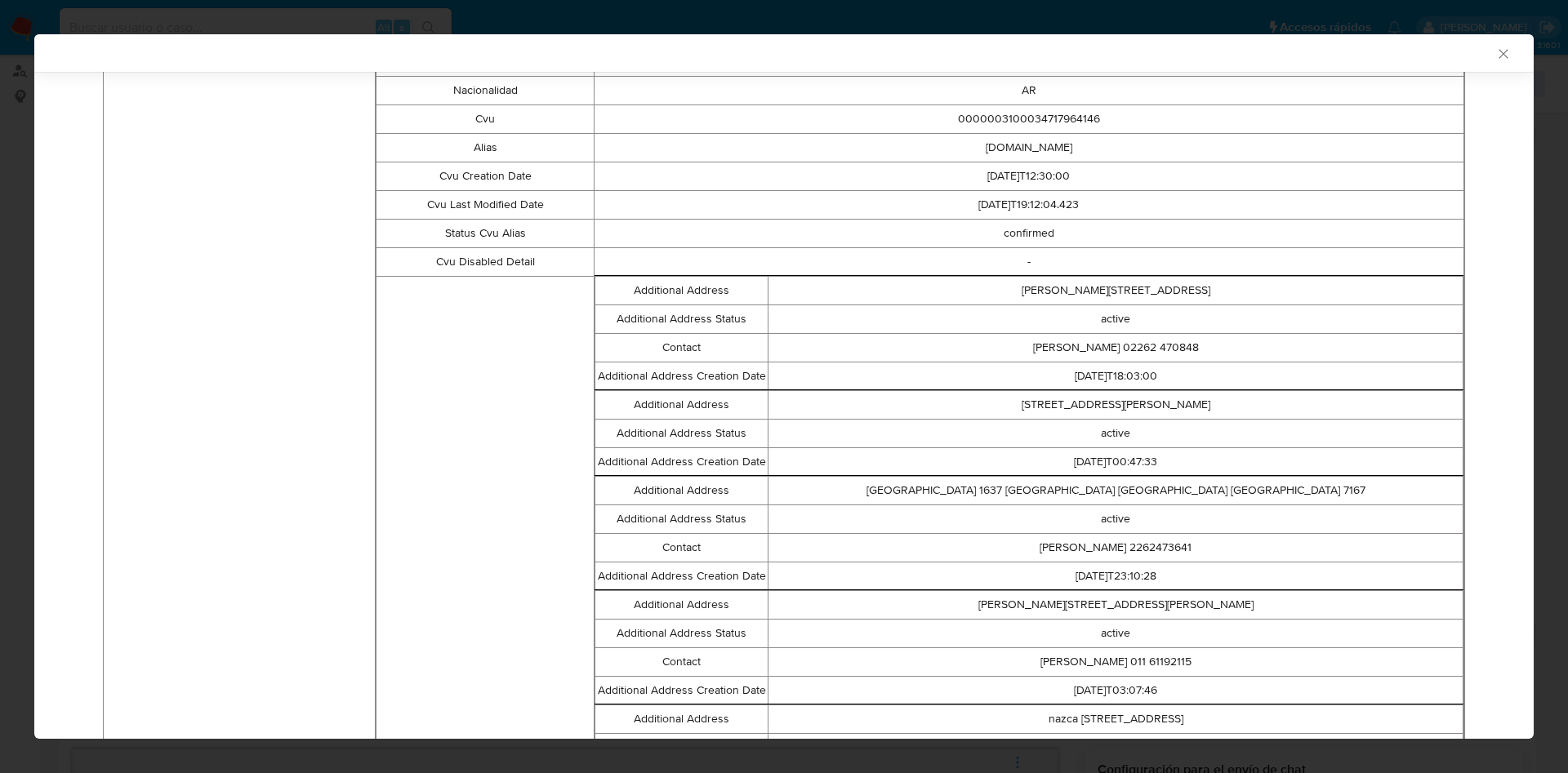
scroll to position [0, 0]
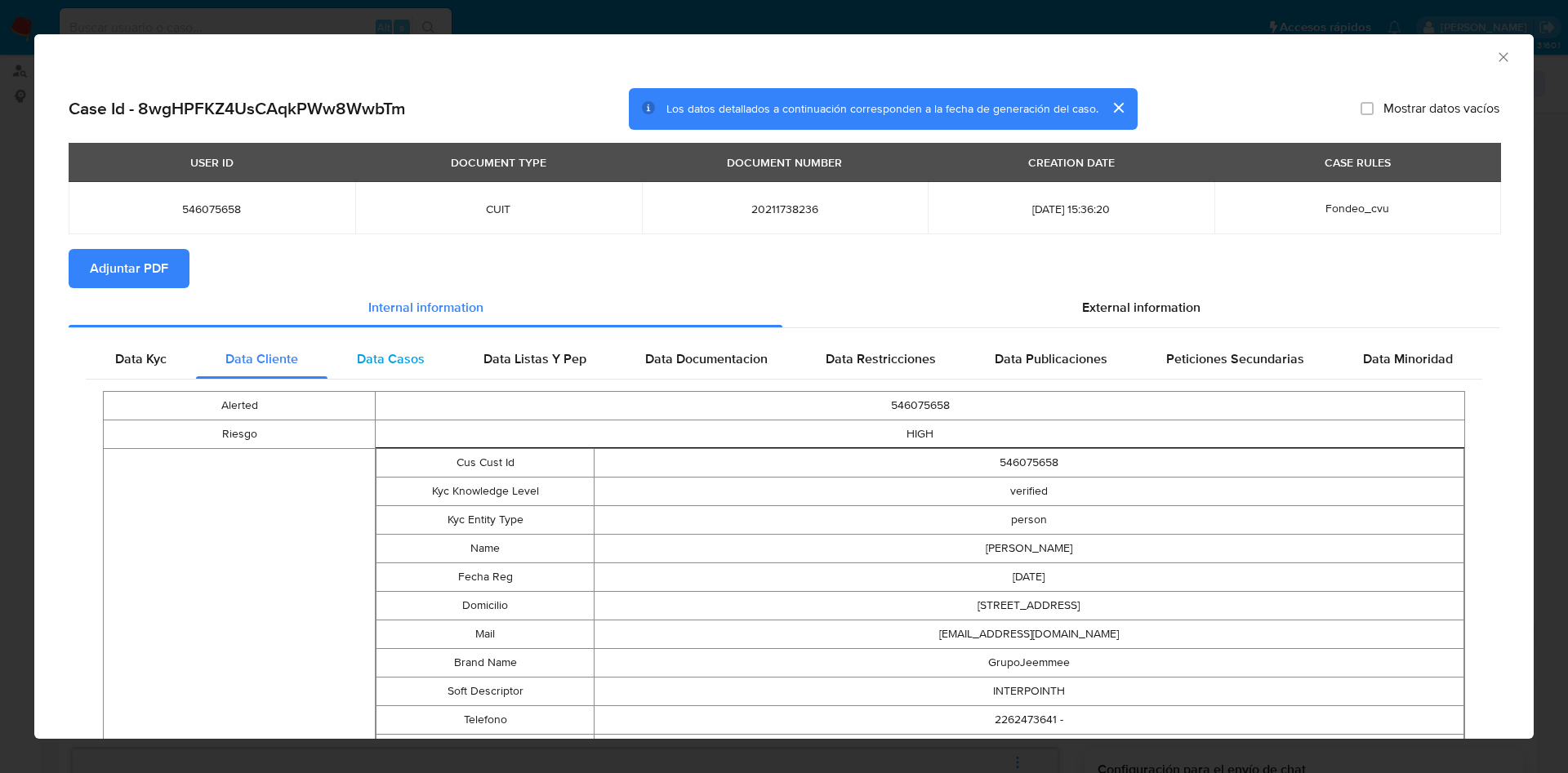
click at [426, 367] on div "Data Casos" at bounding box center [391, 359] width 127 height 40
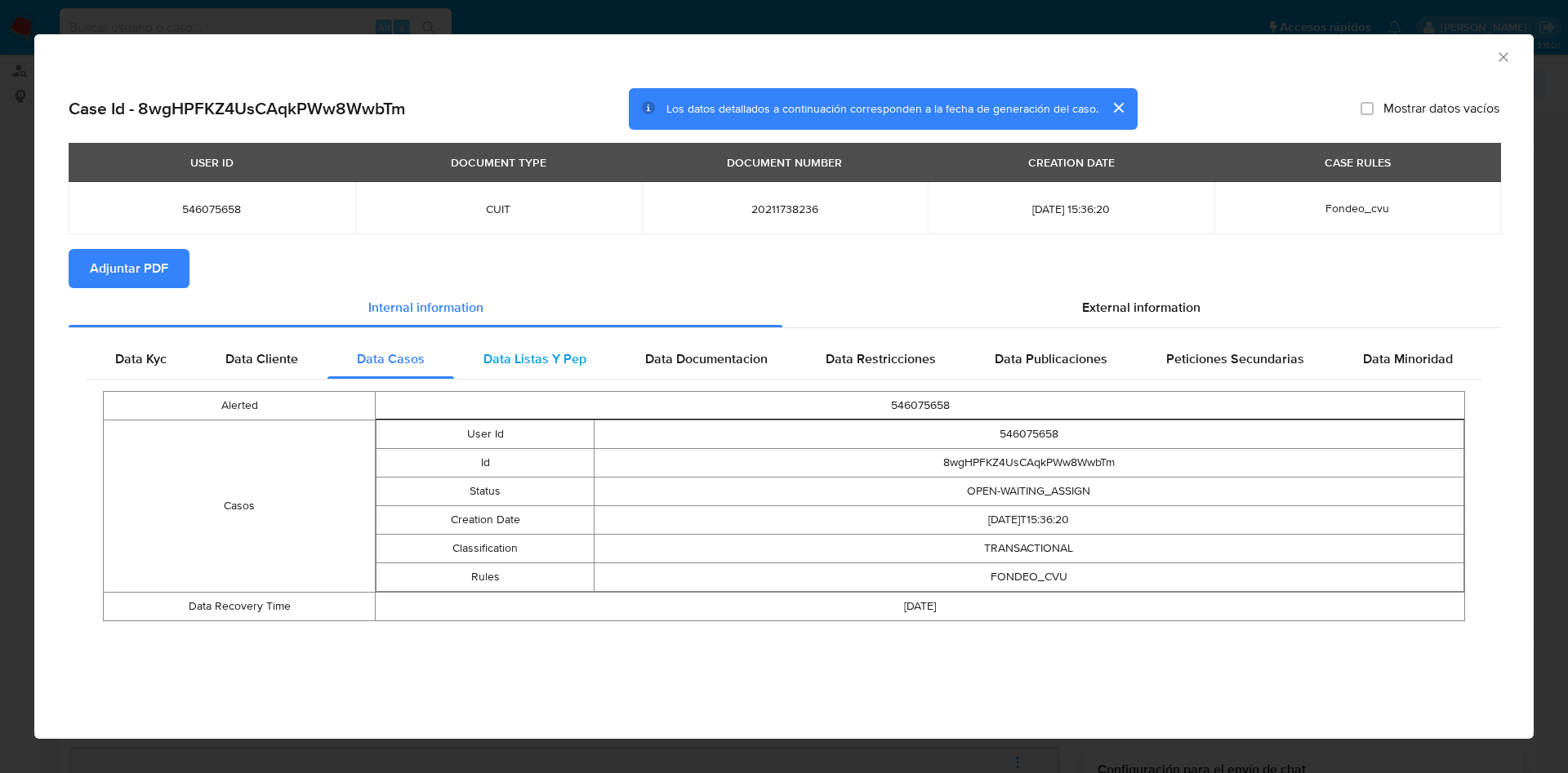
click at [550, 353] on span "Data Listas Y Pep" at bounding box center [534, 358] width 103 height 18
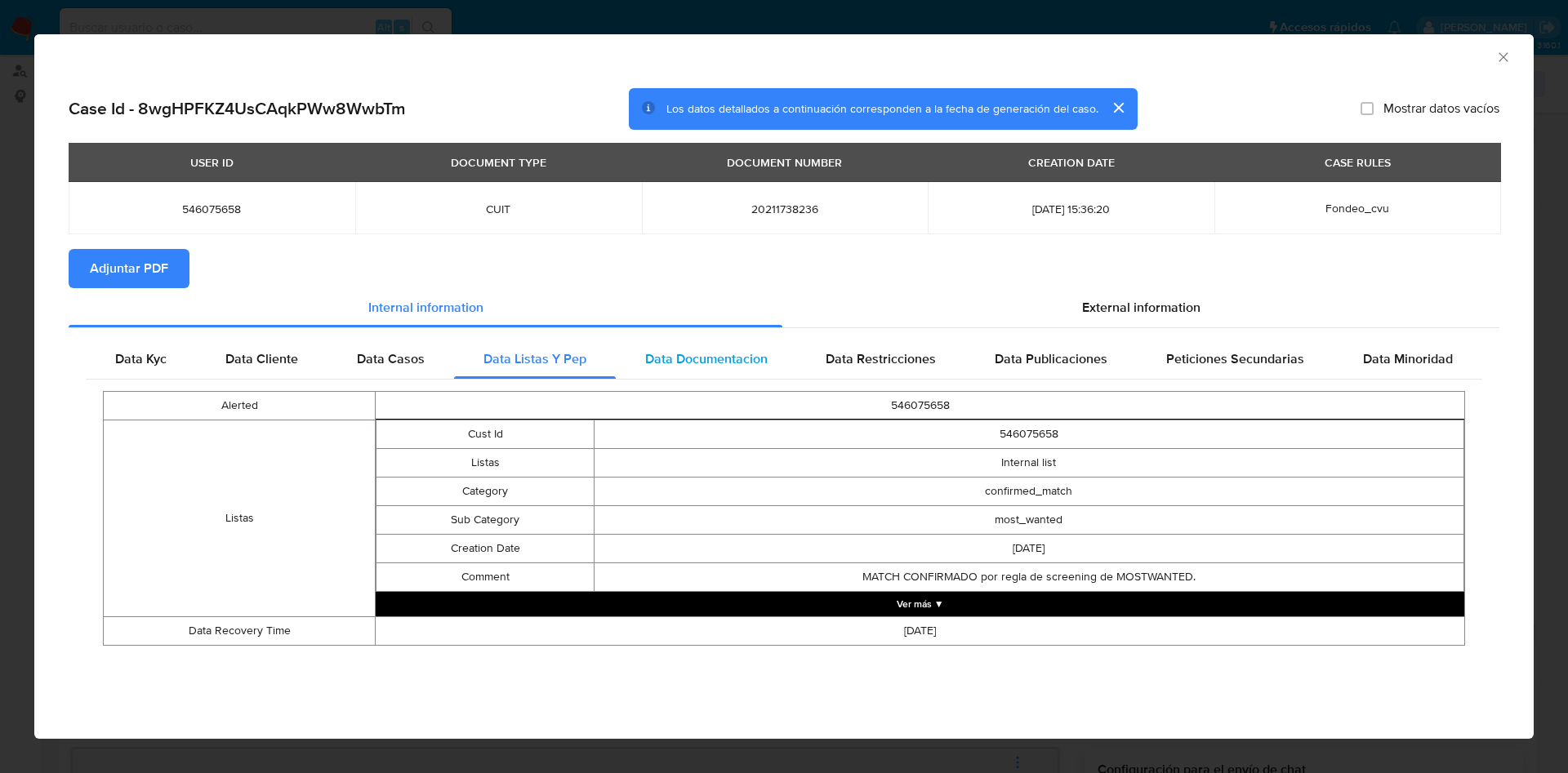
click at [744, 365] on span "Data Documentacion" at bounding box center [706, 358] width 122 height 18
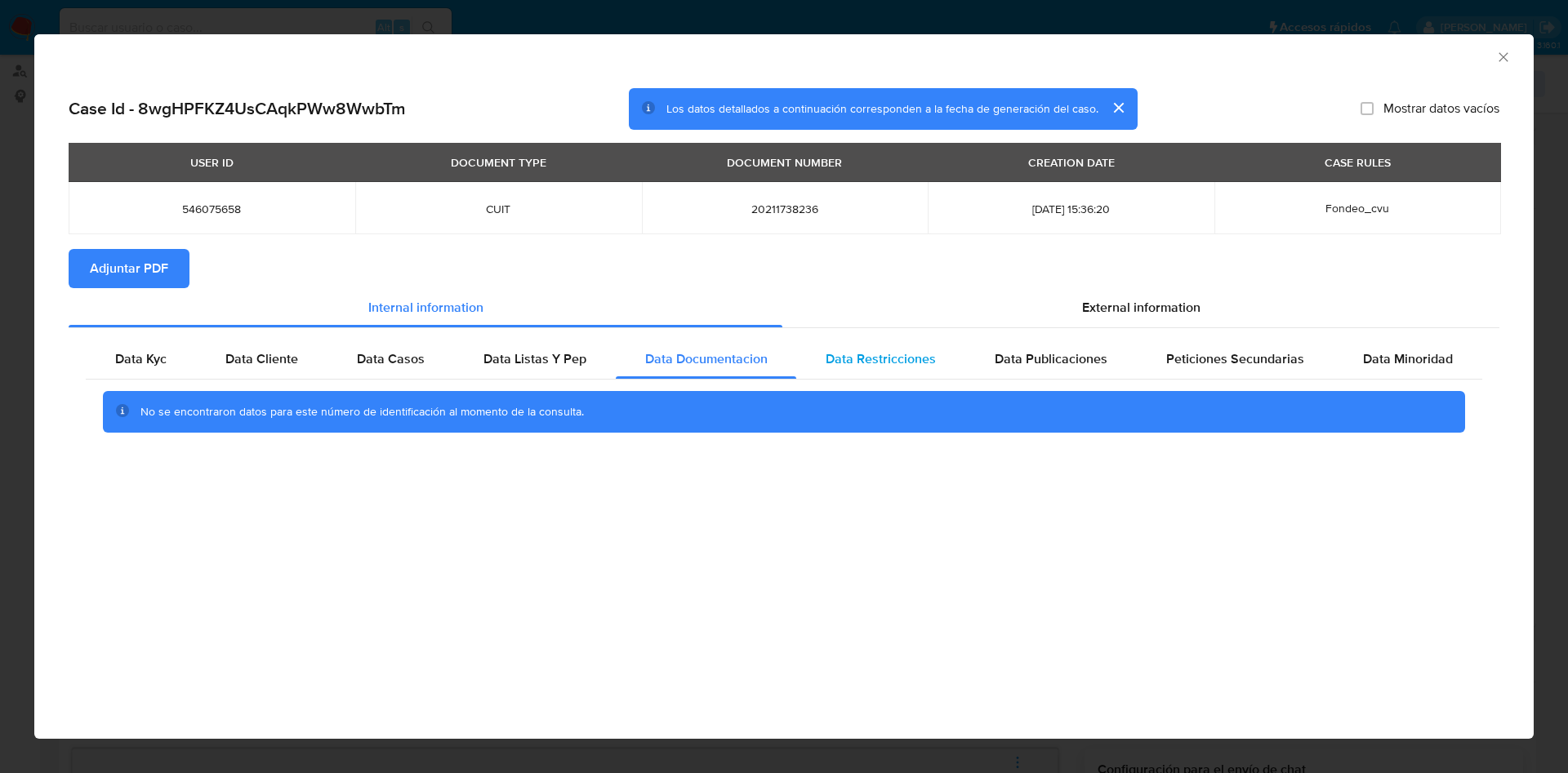
click at [898, 368] on span "Data Restricciones" at bounding box center [880, 358] width 110 height 18
click at [1029, 361] on span "Data Publicaciones" at bounding box center [1051, 358] width 113 height 18
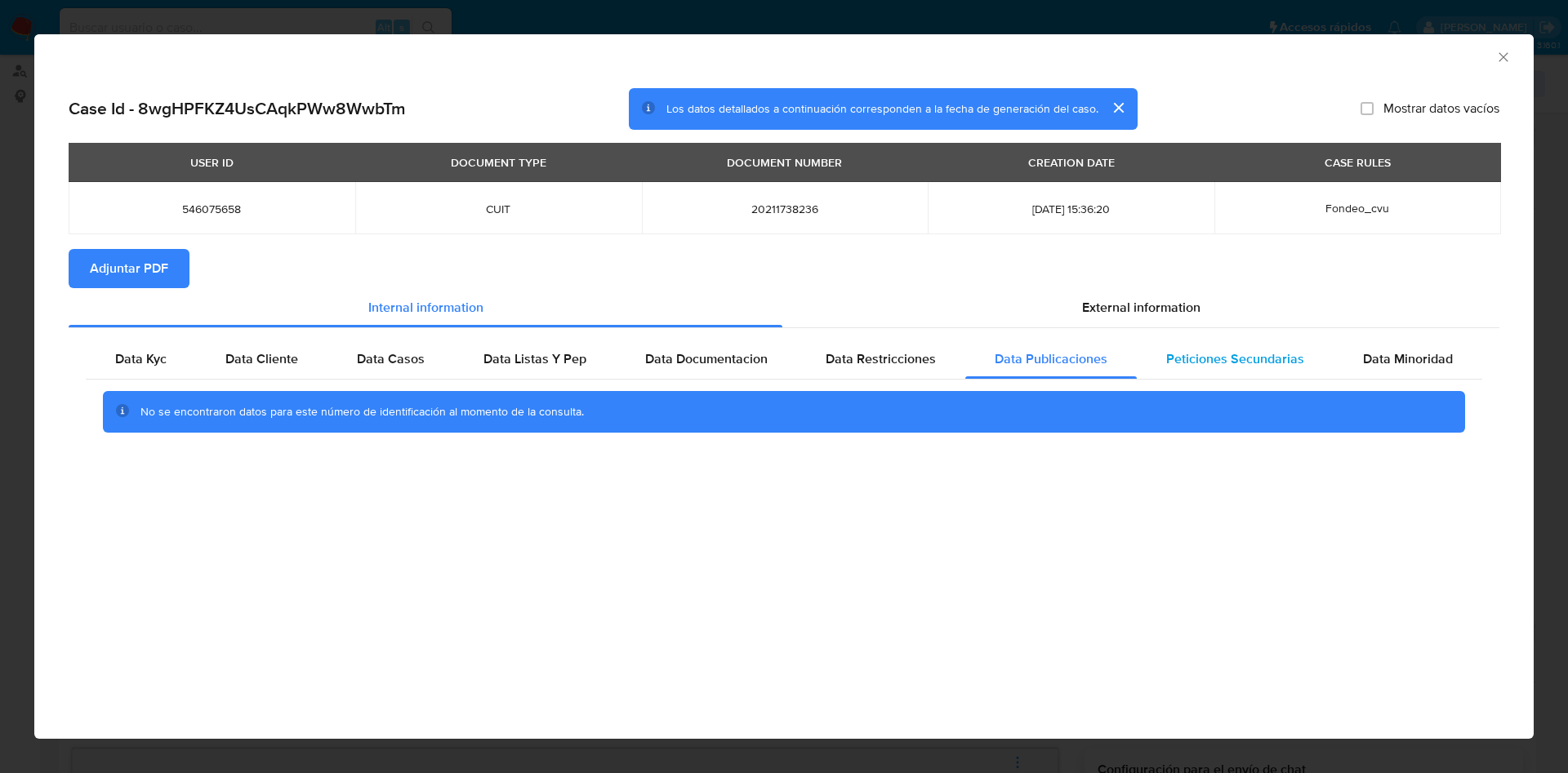
click at [1182, 371] on div "Peticiones Secundarias" at bounding box center [1235, 359] width 197 height 40
click at [1393, 374] on div "Data Minoridad" at bounding box center [1408, 359] width 149 height 40
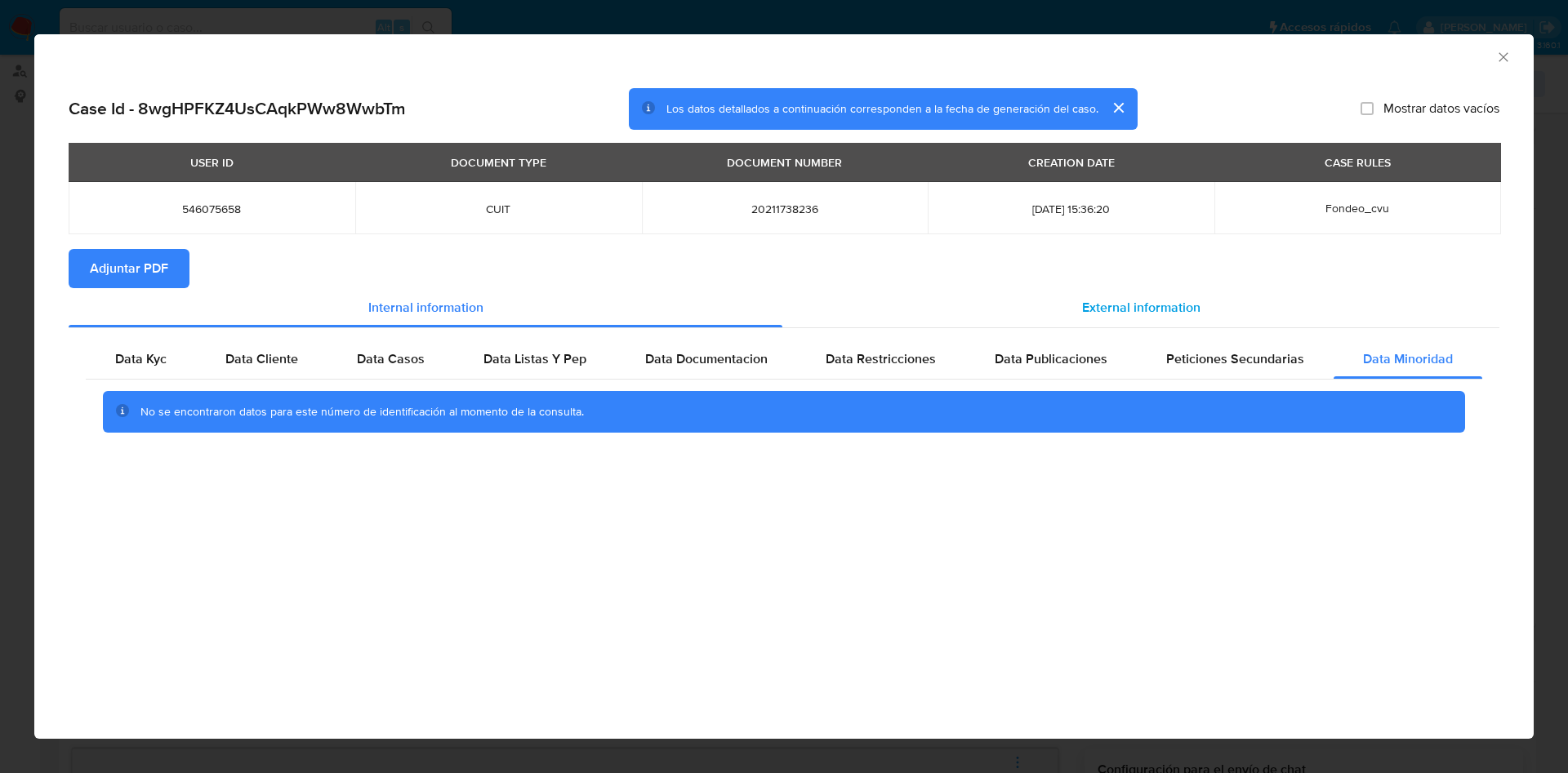
click at [1142, 312] on span "External information" at bounding box center [1141, 307] width 119 height 18
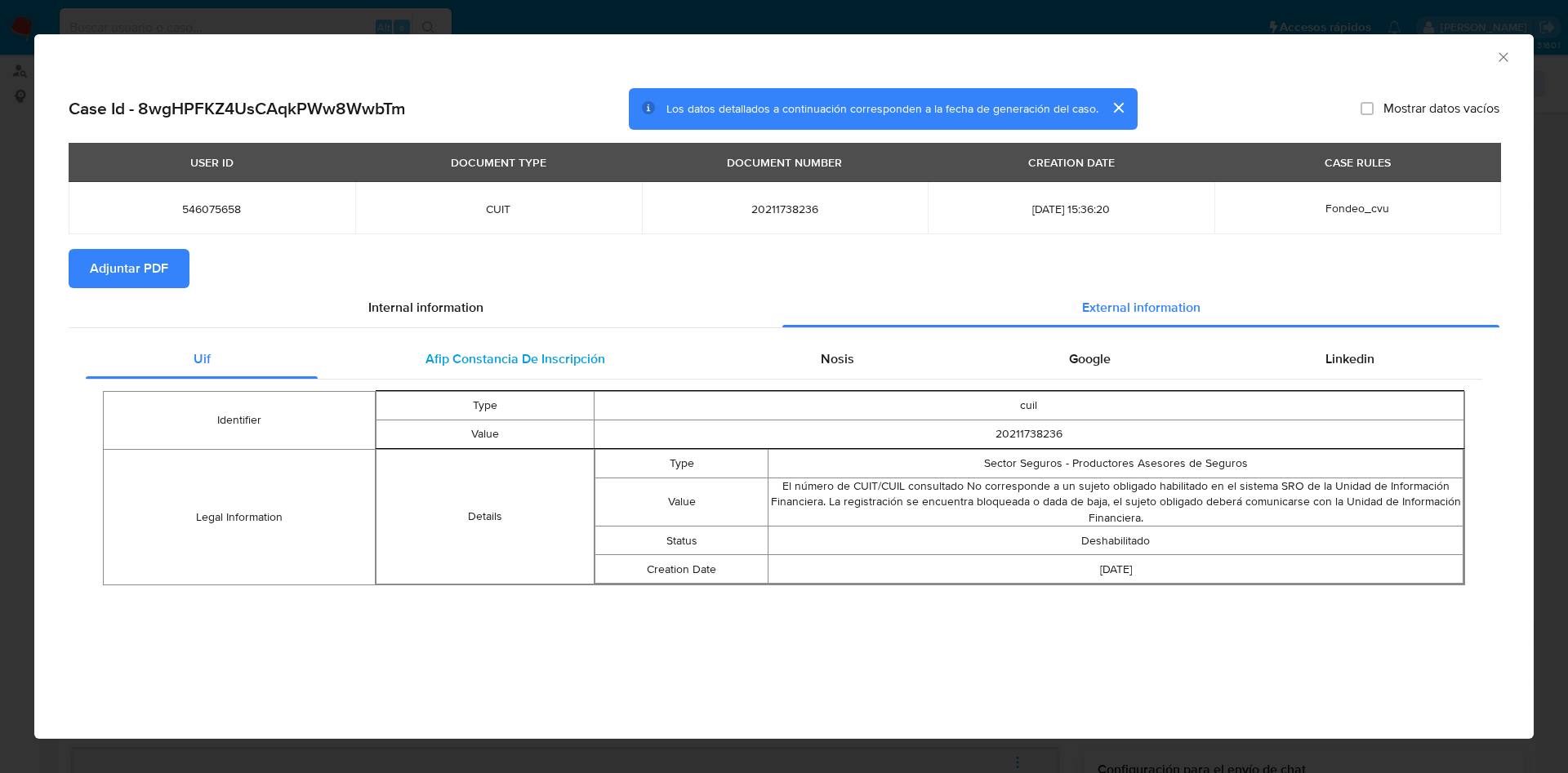
click at [480, 372] on div "Afip Constancia De Inscripción" at bounding box center [515, 359] width 394 height 40
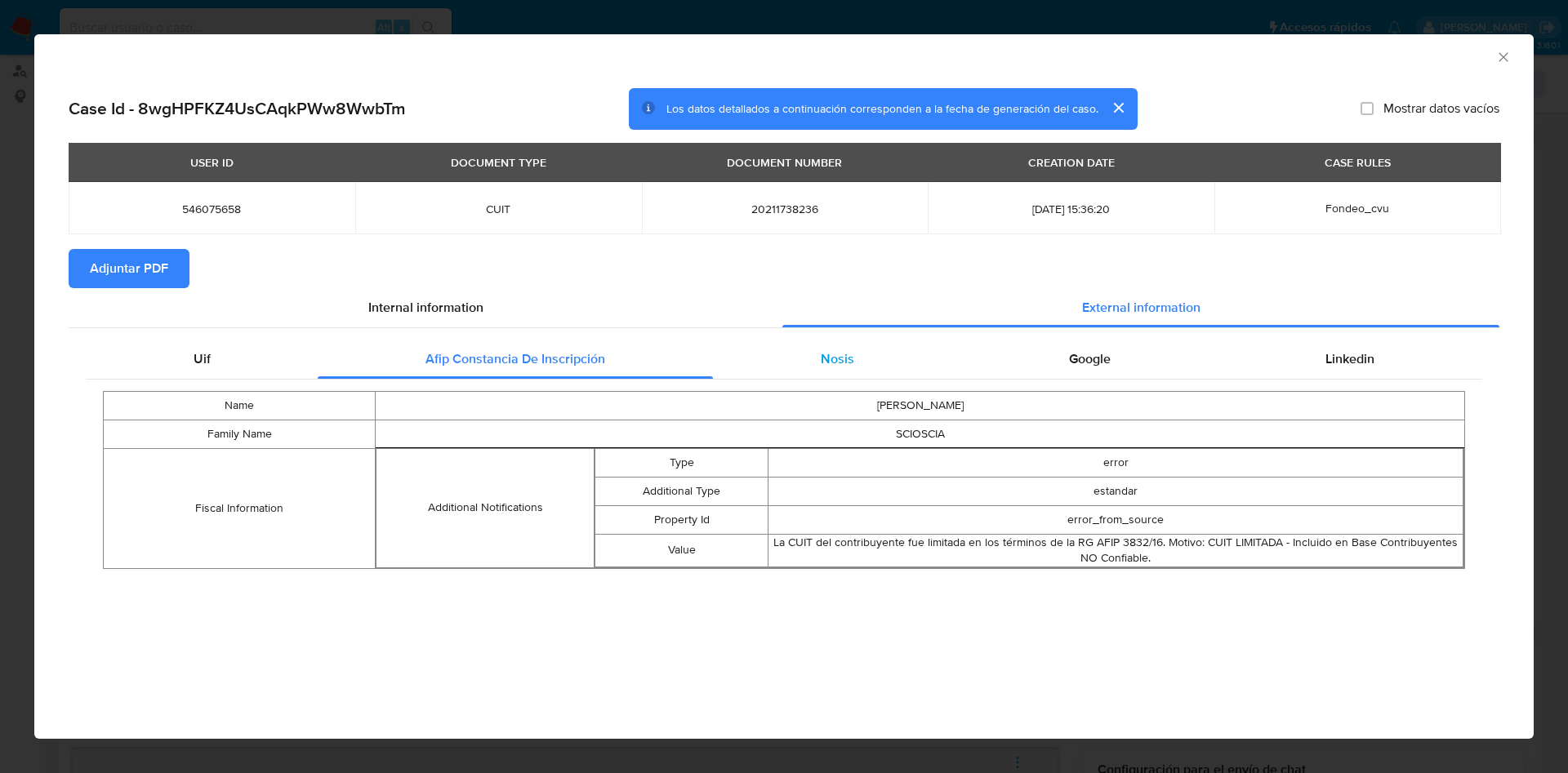
click at [747, 357] on div "Nosis" at bounding box center [837, 359] width 248 height 40
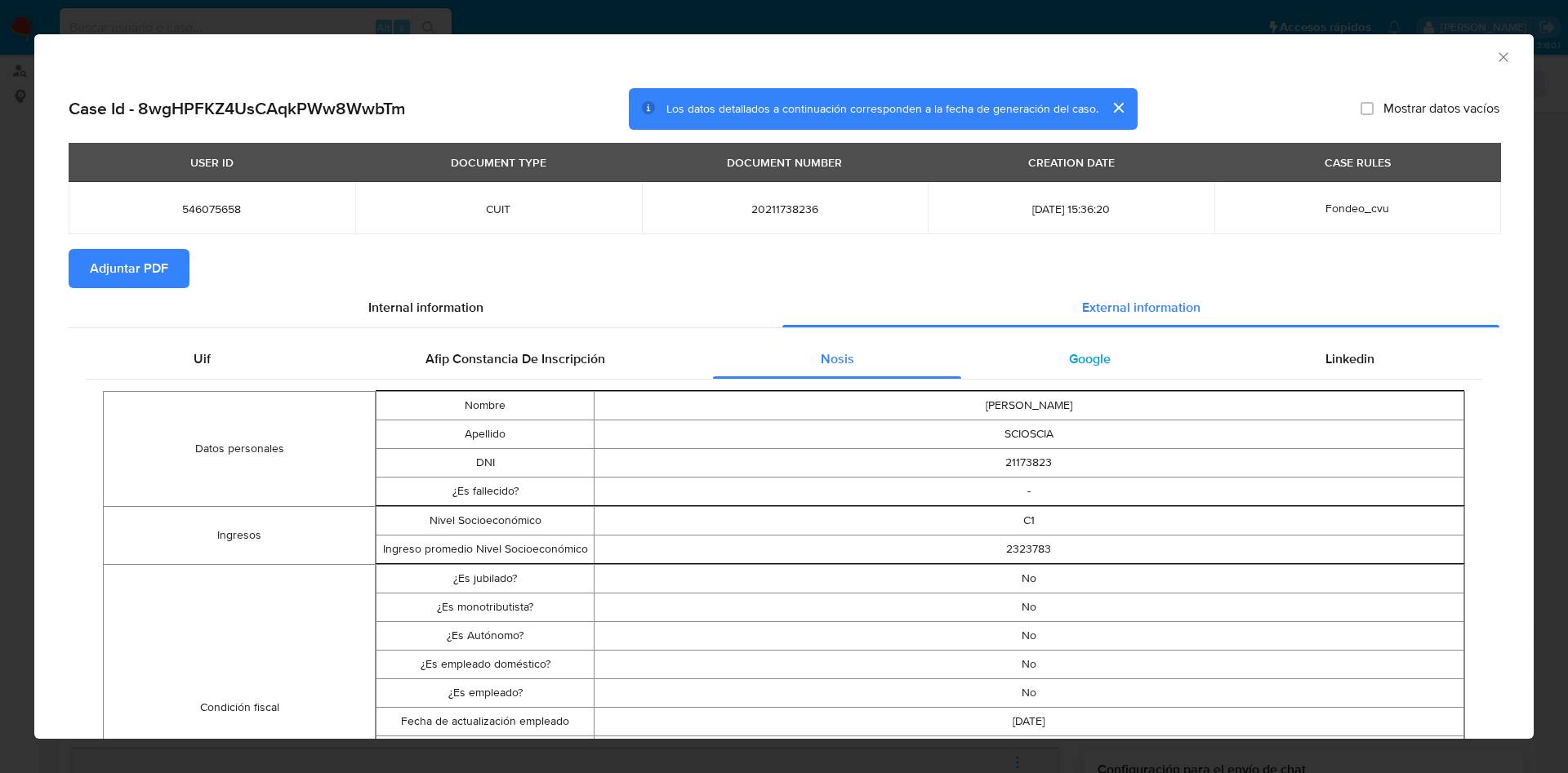
click at [1106, 366] on div "Google" at bounding box center [1088, 359] width 256 height 40
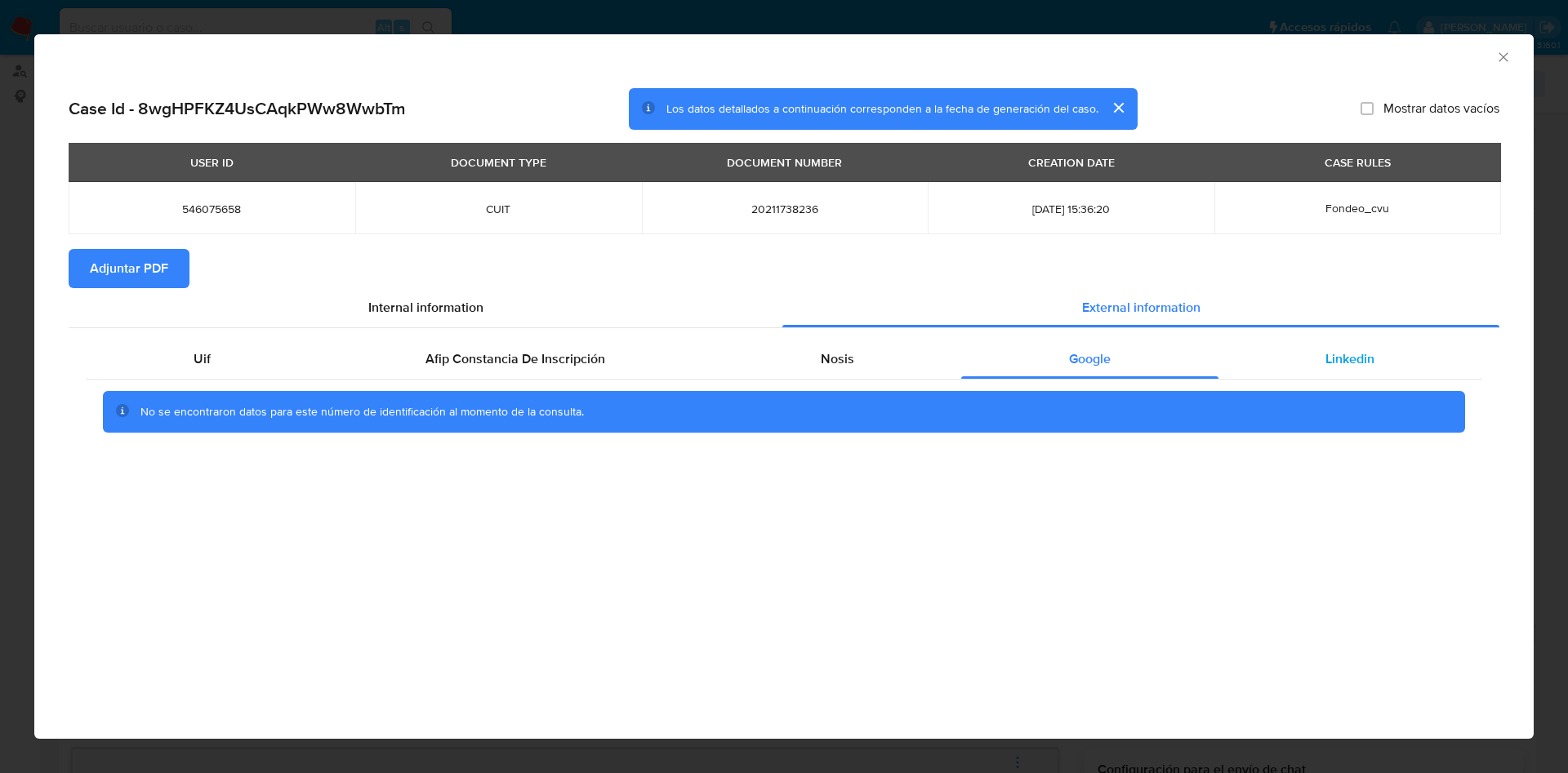
click at [1413, 360] on div "Linkedin" at bounding box center [1351, 359] width 264 height 40
click at [241, 356] on div "Uif" at bounding box center [201, 359] width 232 height 40
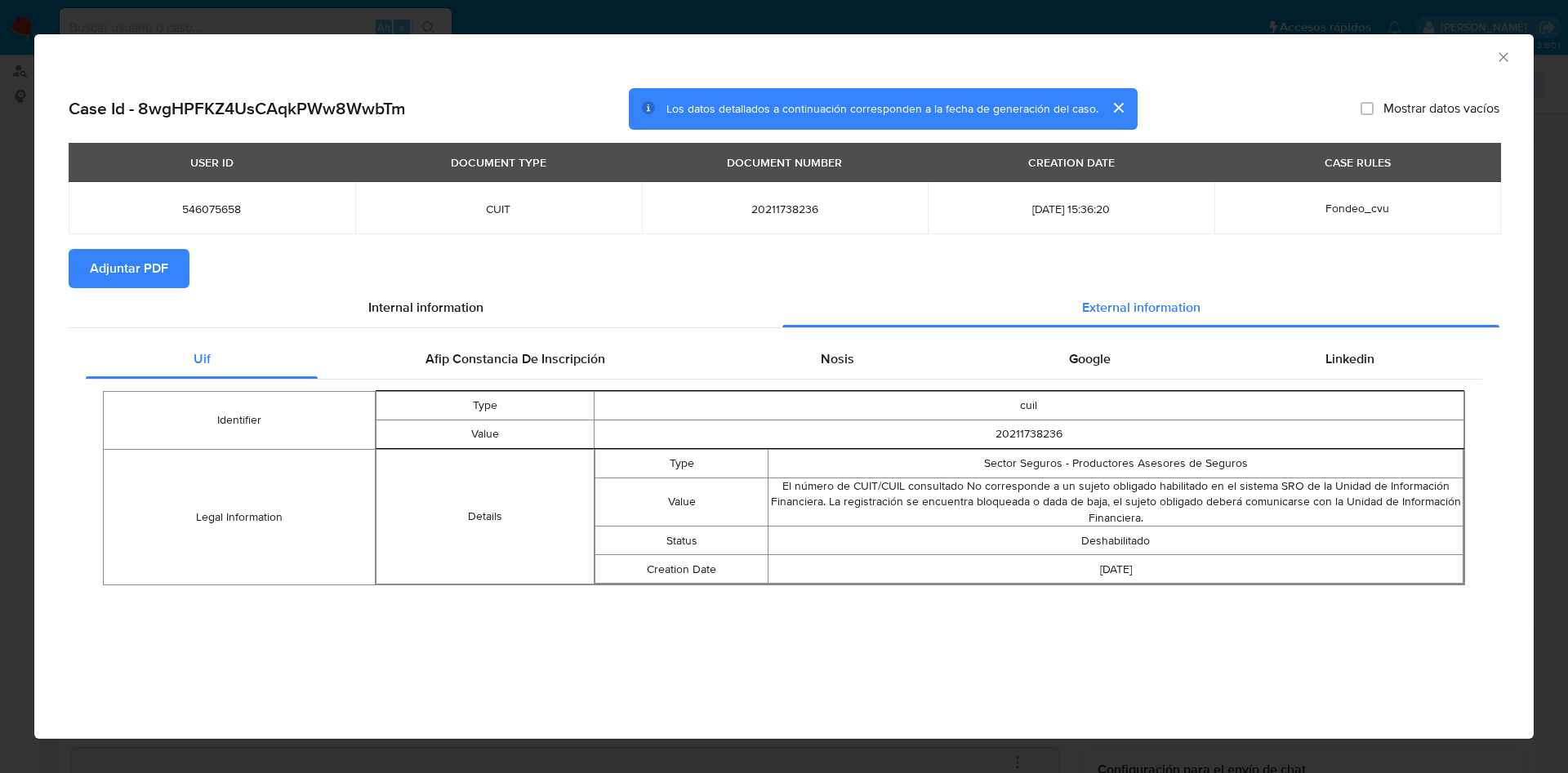
click at [1504, 64] on icon "Cerrar ventana" at bounding box center [1503, 57] width 17 height 17
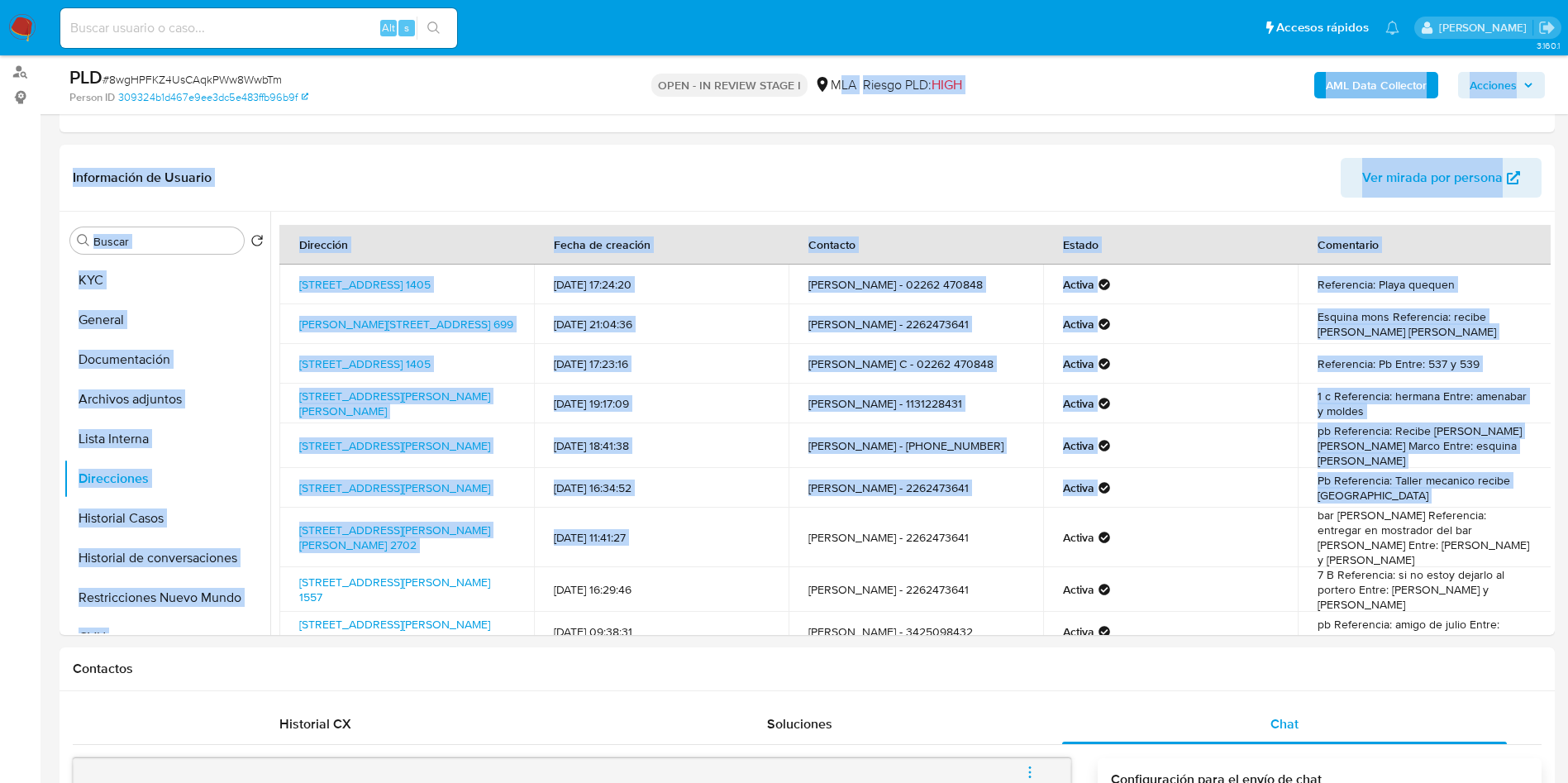
drag, startPoint x: 781, startPoint y: 389, endPoint x: 838, endPoint y: 96, distance: 298.5
click at [747, 341] on td "07/01/2025 21:04:36" at bounding box center [662, 324] width 255 height 40
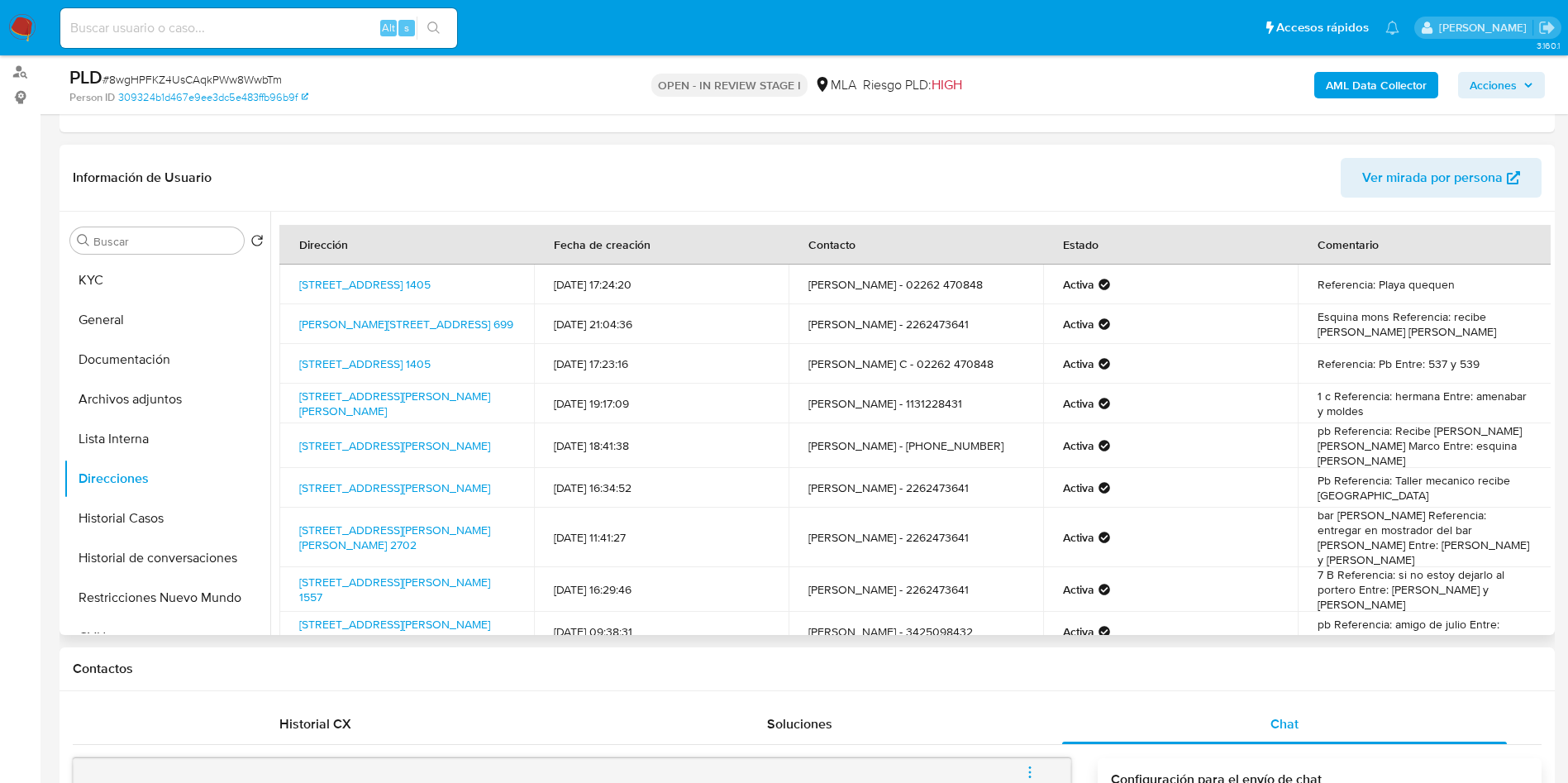
click at [774, 449] on td "16/07/2021 18:41:38" at bounding box center [662, 445] width 255 height 45
drag, startPoint x: 958, startPoint y: 470, endPoint x: 695, endPoint y: 507, distance: 265.6
click at [568, 486] on tbody "Calle 508 1405, Quequen, Buenos Aires, 7631, Argentina 1405 13/04/2020 17:24:20…" at bounding box center [915, 477] width 1272 height 427
click at [704, 499] on td "29/01/2025 16:34:52" at bounding box center [662, 487] width 255 height 40
click at [808, 445] on td "ana carolina coraglio - +54 9 11 6226-1217" at bounding box center [915, 445] width 255 height 45
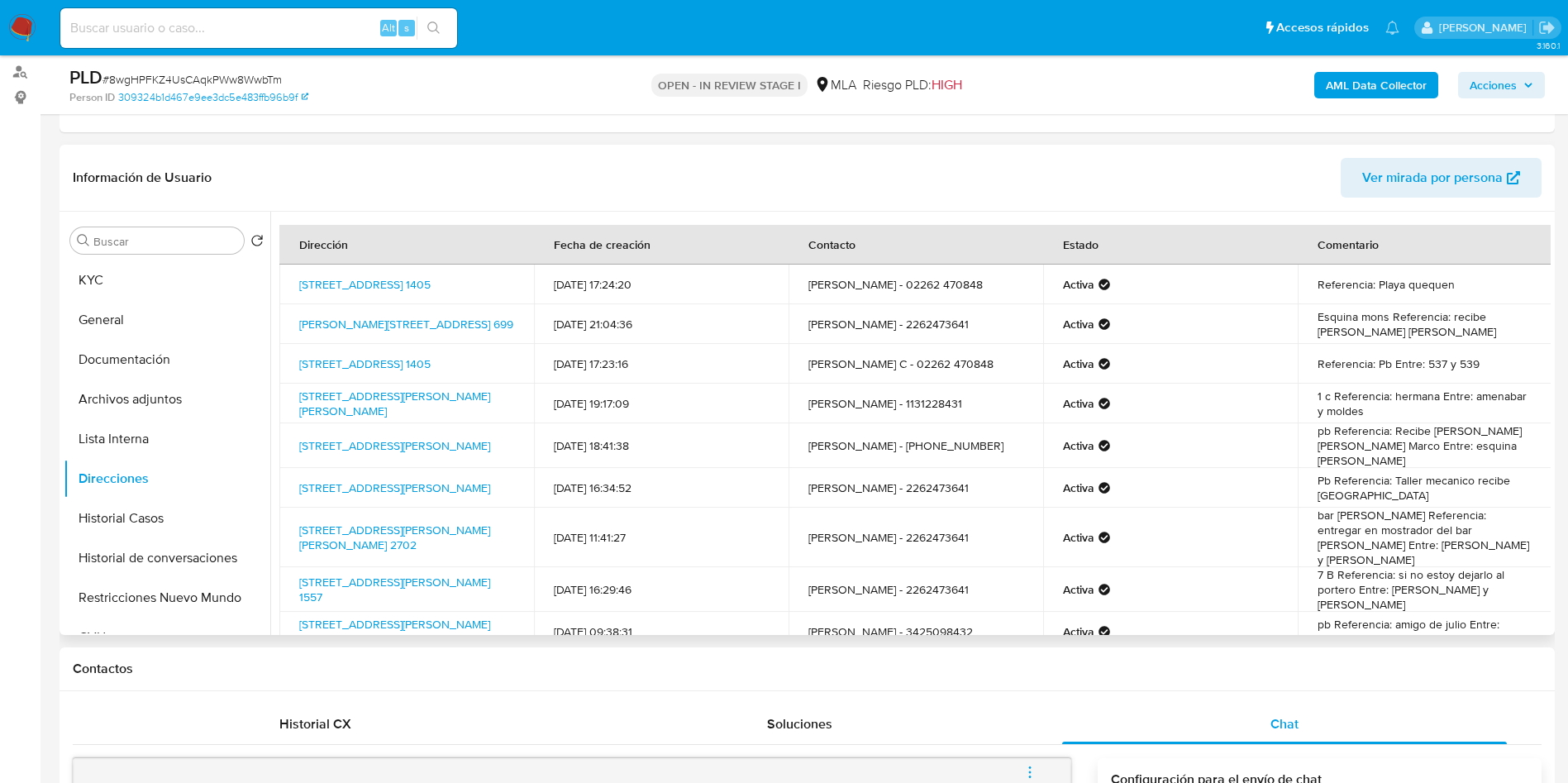
drag, startPoint x: 730, startPoint y: 523, endPoint x: 757, endPoint y: 485, distance: 46.6
click at [757, 485] on tbody "Calle 508 1405, Quequen, Buenos Aires, 7631, Argentina 1405 13/04/2020 17:24:20…" at bounding box center [915, 477] width 1272 height 427
click at [868, 480] on td "Julio Cesar Scioscia - 2262473641" at bounding box center [915, 487] width 255 height 40
click at [111, 257] on div "Buscar Volver al orden por defecto KYC General Documentación Archivos adjuntos …" at bounding box center [167, 424] width 207 height 420
drag, startPoint x: 111, startPoint y: 257, endPoint x: 110, endPoint y: 268, distance: 11.0
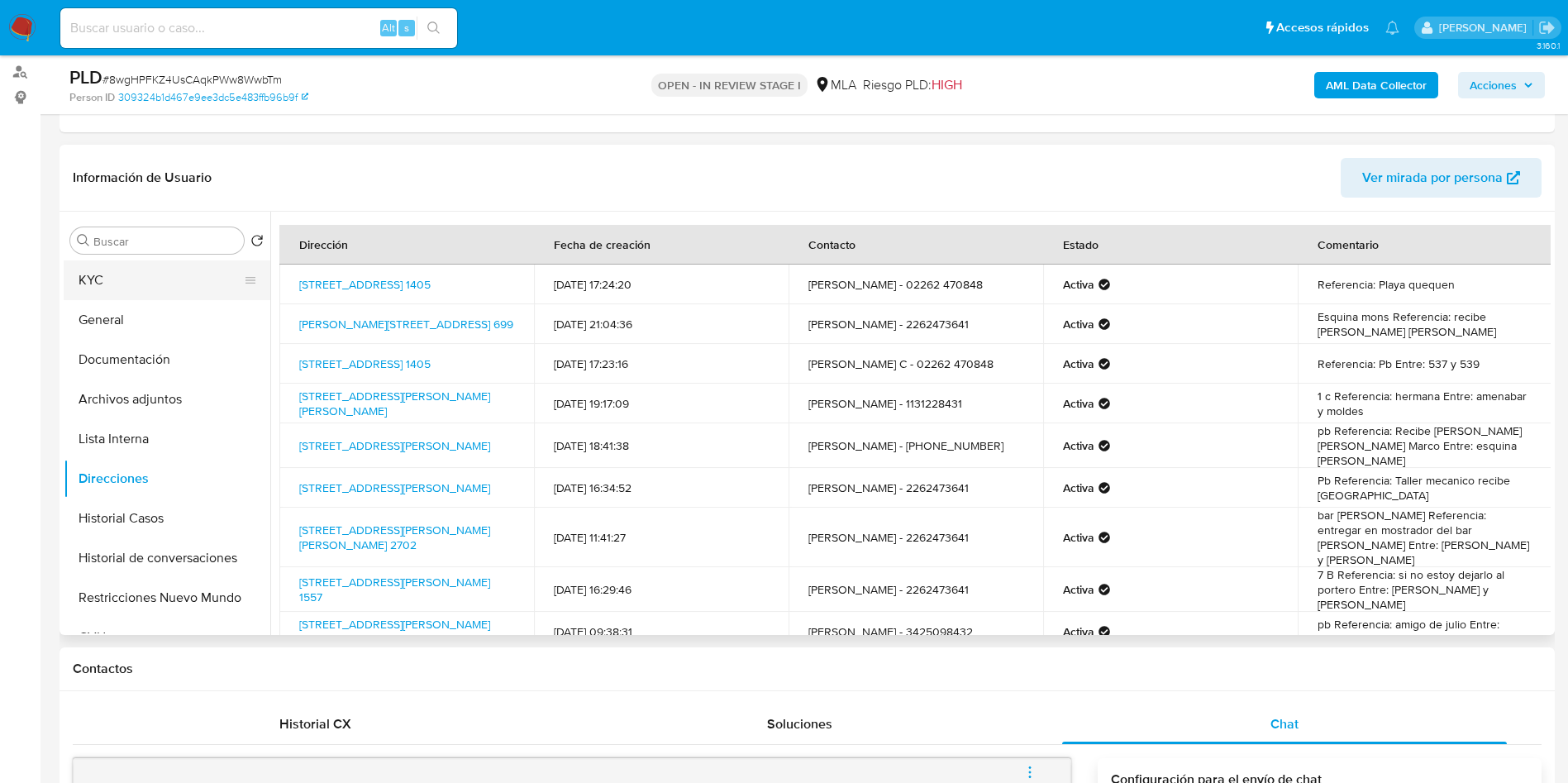
click at [111, 261] on div "Buscar Volver al orden por defecto KYC General Documentación Archivos adjuntos …" at bounding box center [167, 424] width 207 height 420
click at [110, 268] on button "KYC" at bounding box center [159, 280] width 193 height 40
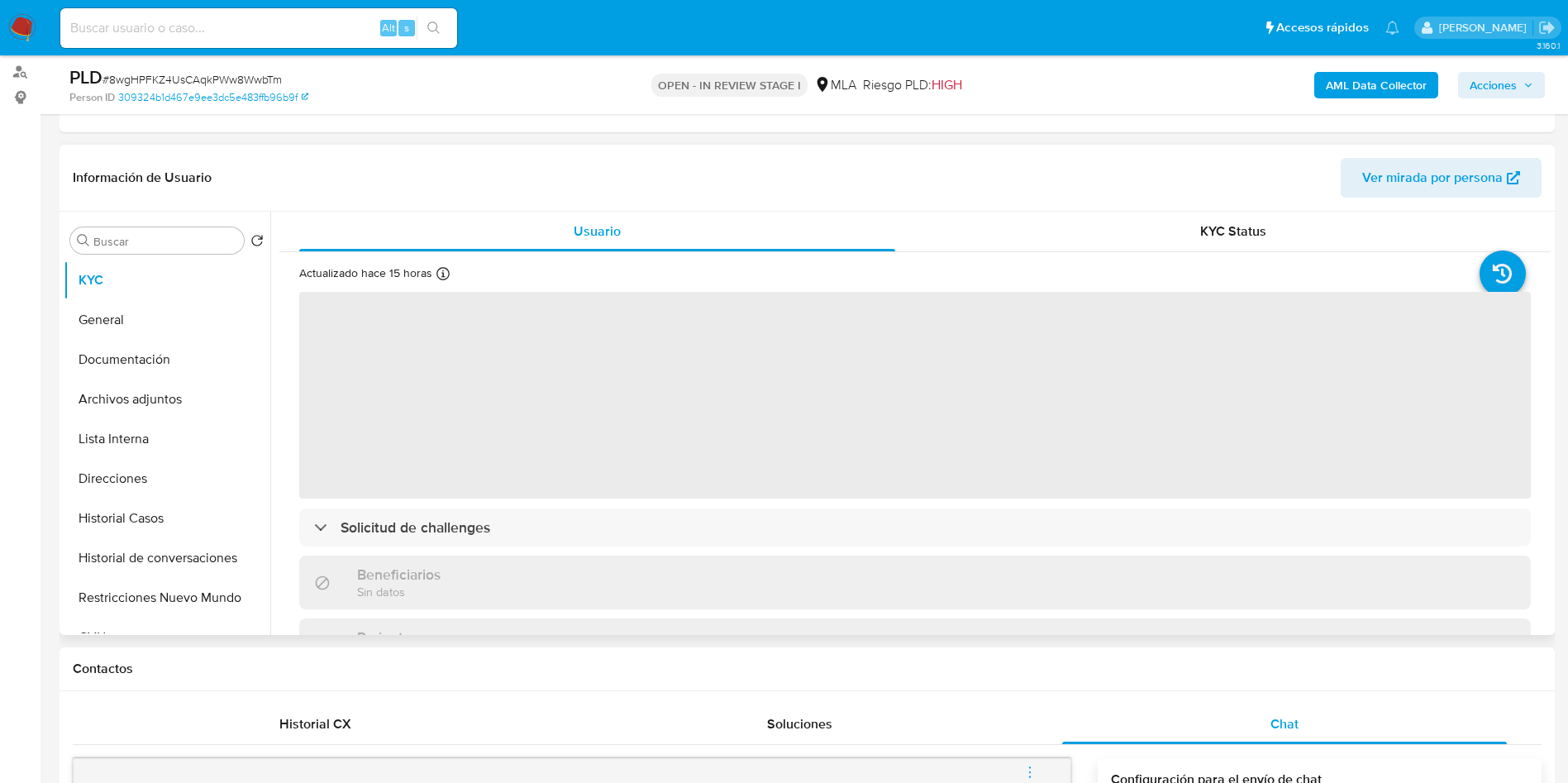
click at [826, 146] on div "Información de Usuario Ver mirada por persona" at bounding box center [807, 177] width 1495 height 67
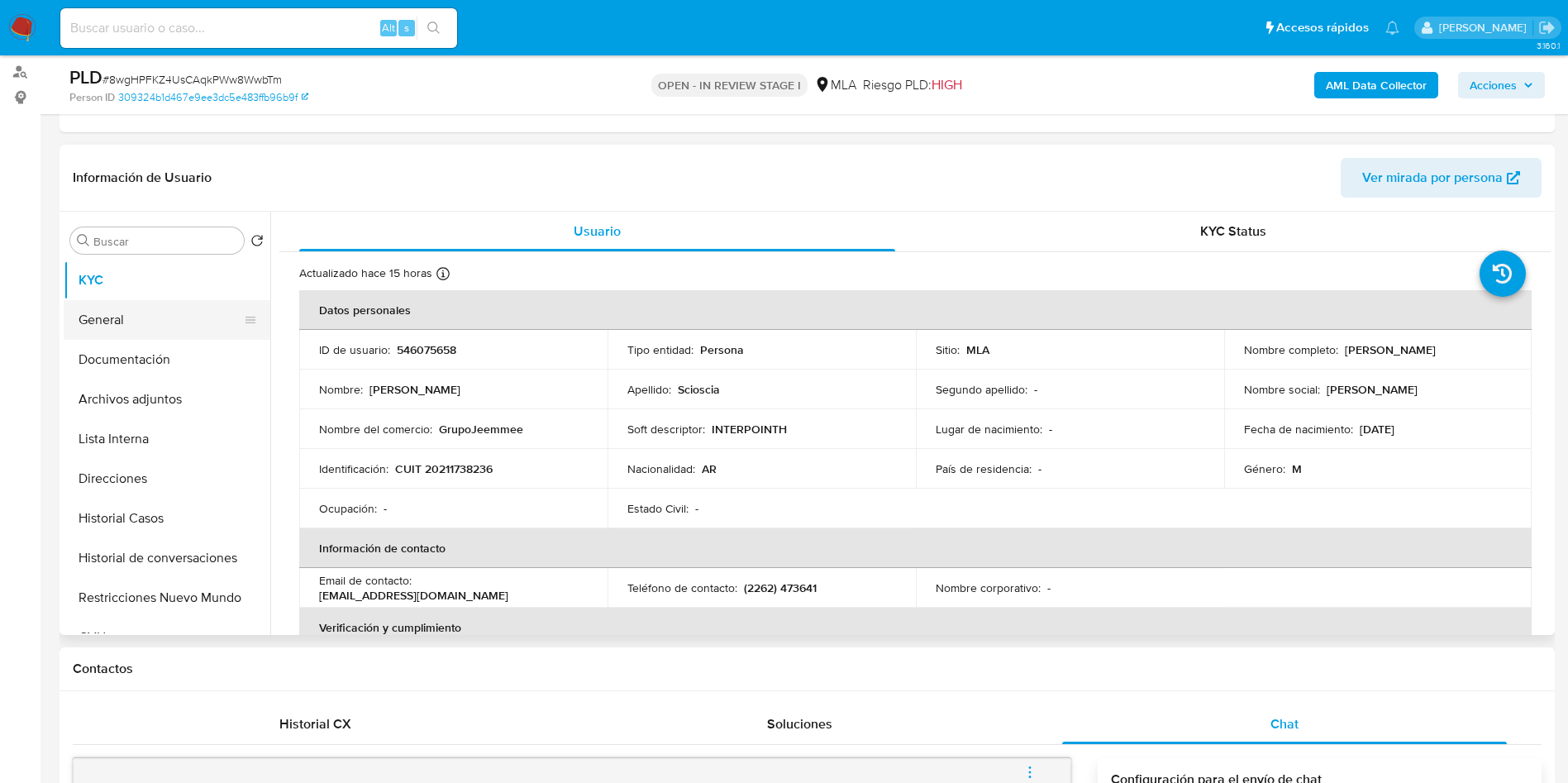
click at [217, 336] on button "General" at bounding box center [159, 320] width 193 height 40
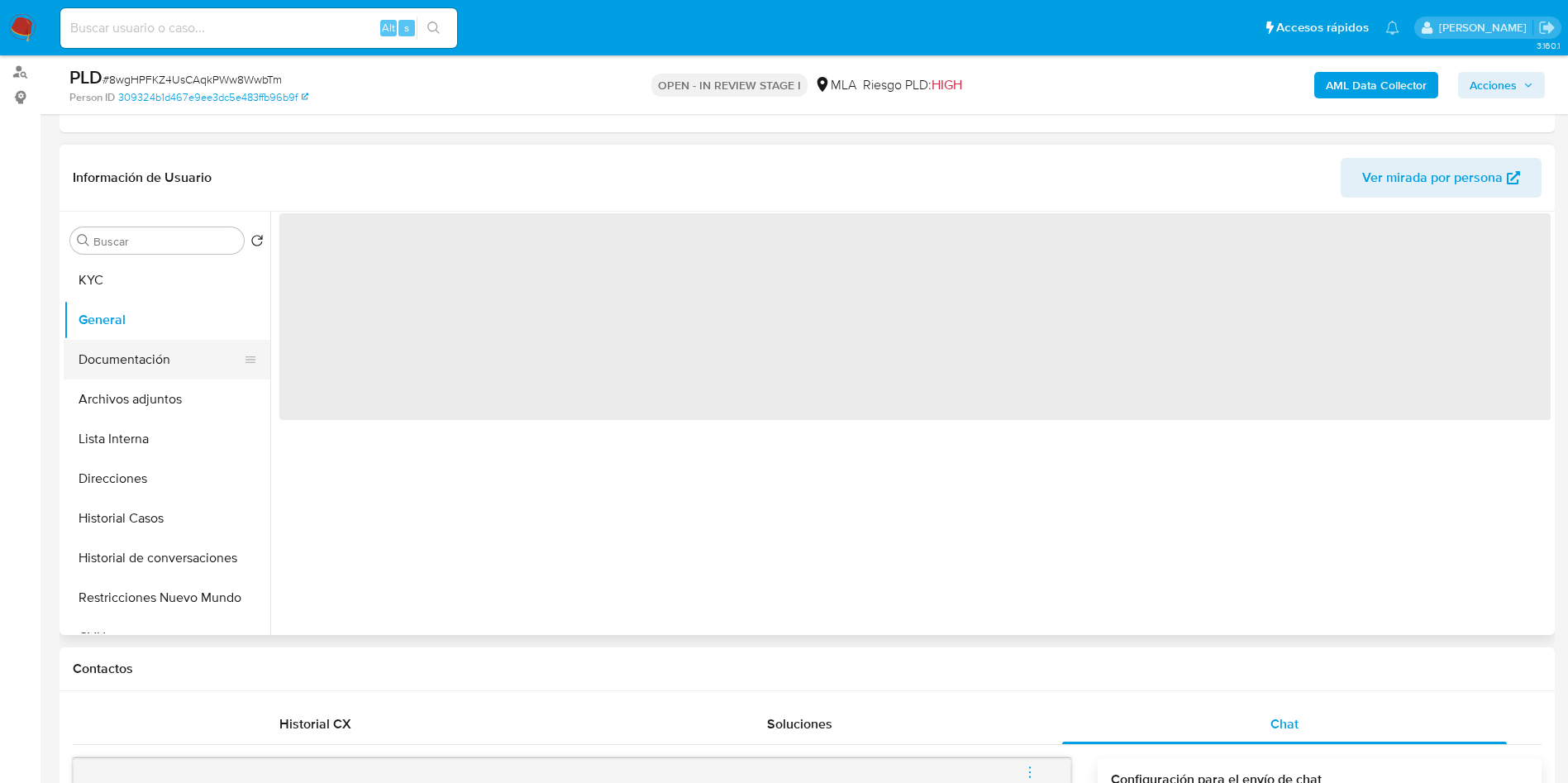
click at [215, 351] on button "Documentación" at bounding box center [159, 359] width 193 height 40
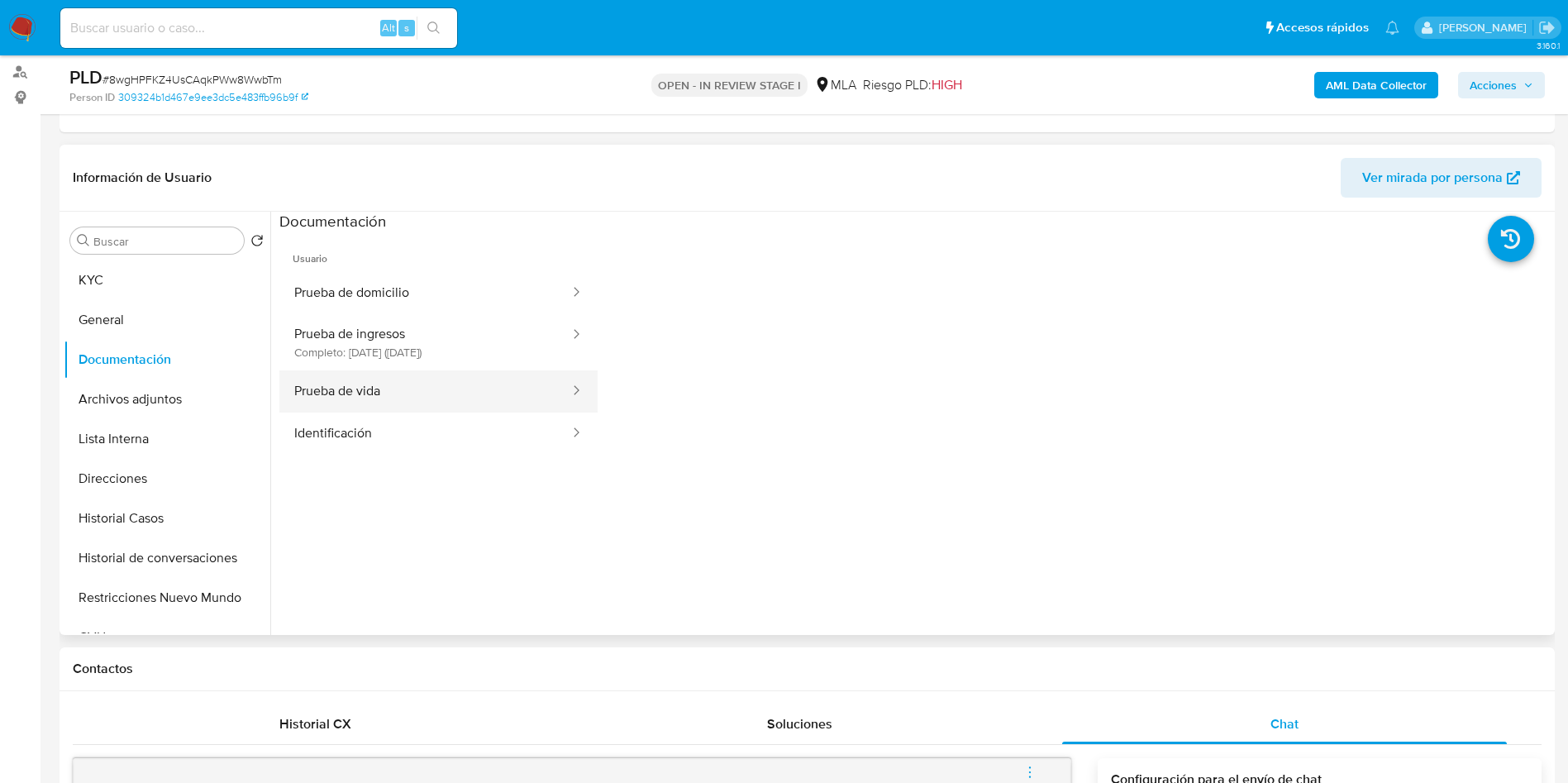
click at [386, 391] on button "Prueba de vida" at bounding box center [426, 391] width 292 height 42
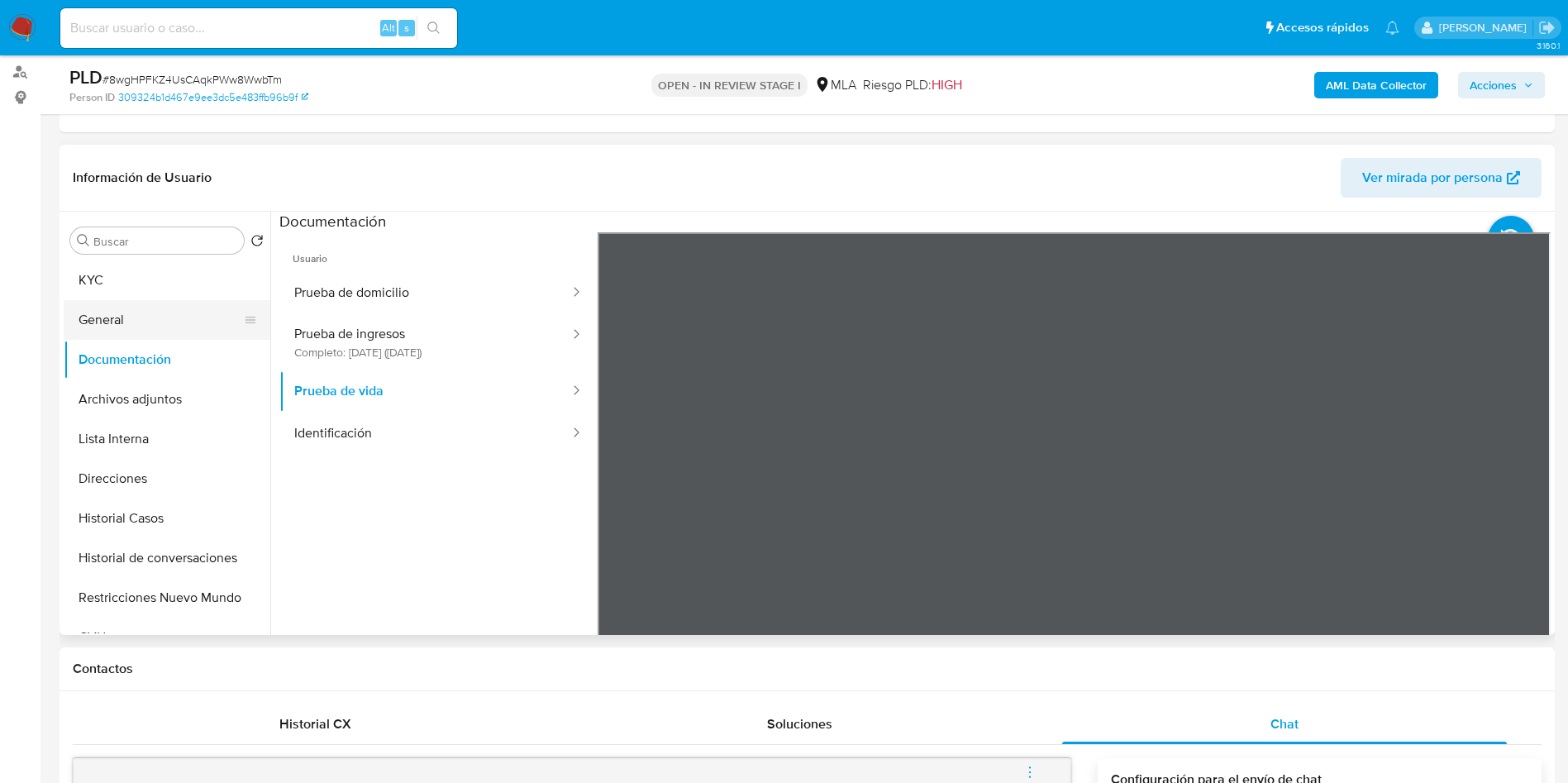
click at [168, 300] on button "General" at bounding box center [159, 320] width 193 height 40
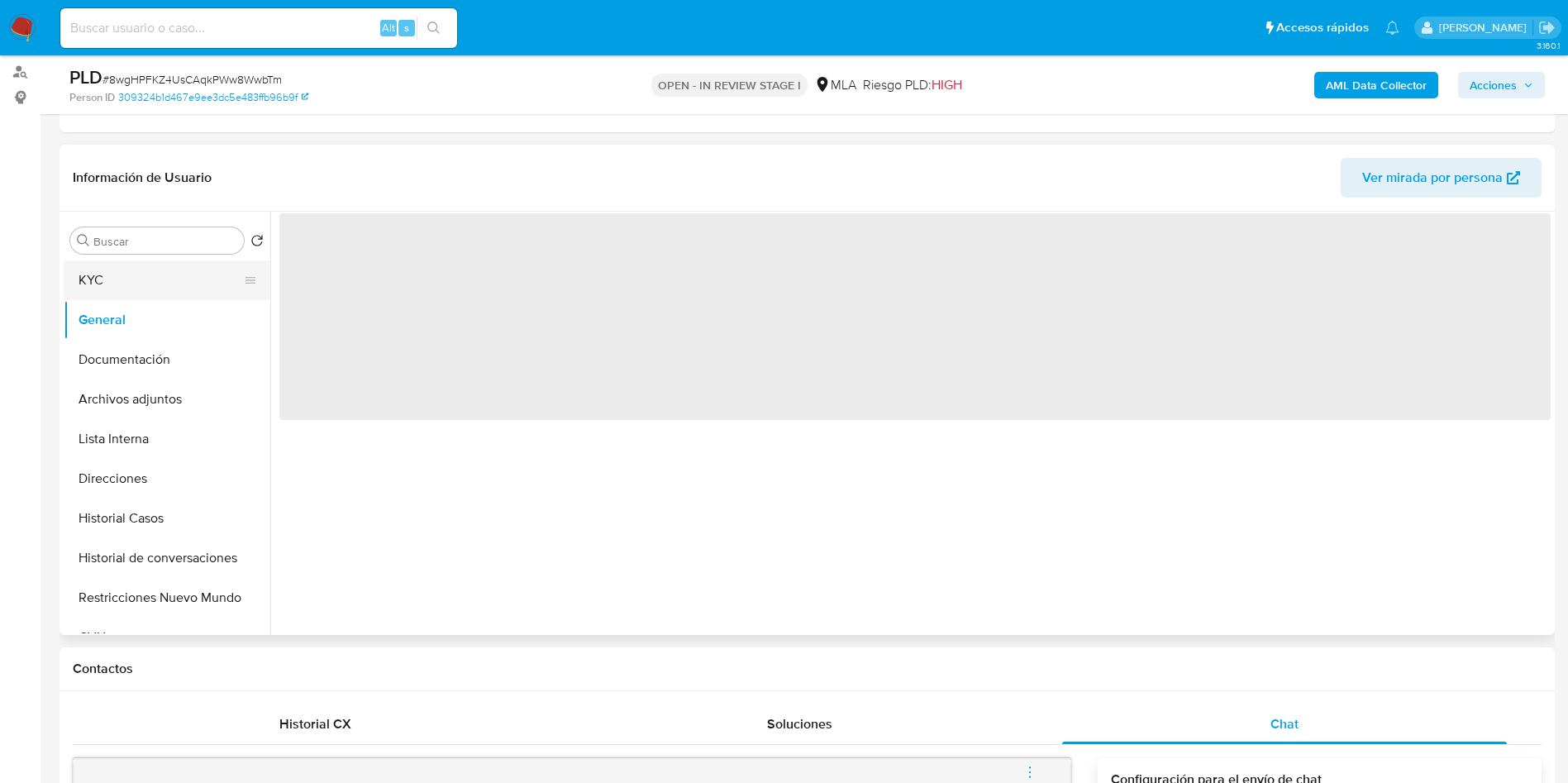
click at [137, 268] on button "KYC" at bounding box center [159, 280] width 193 height 40
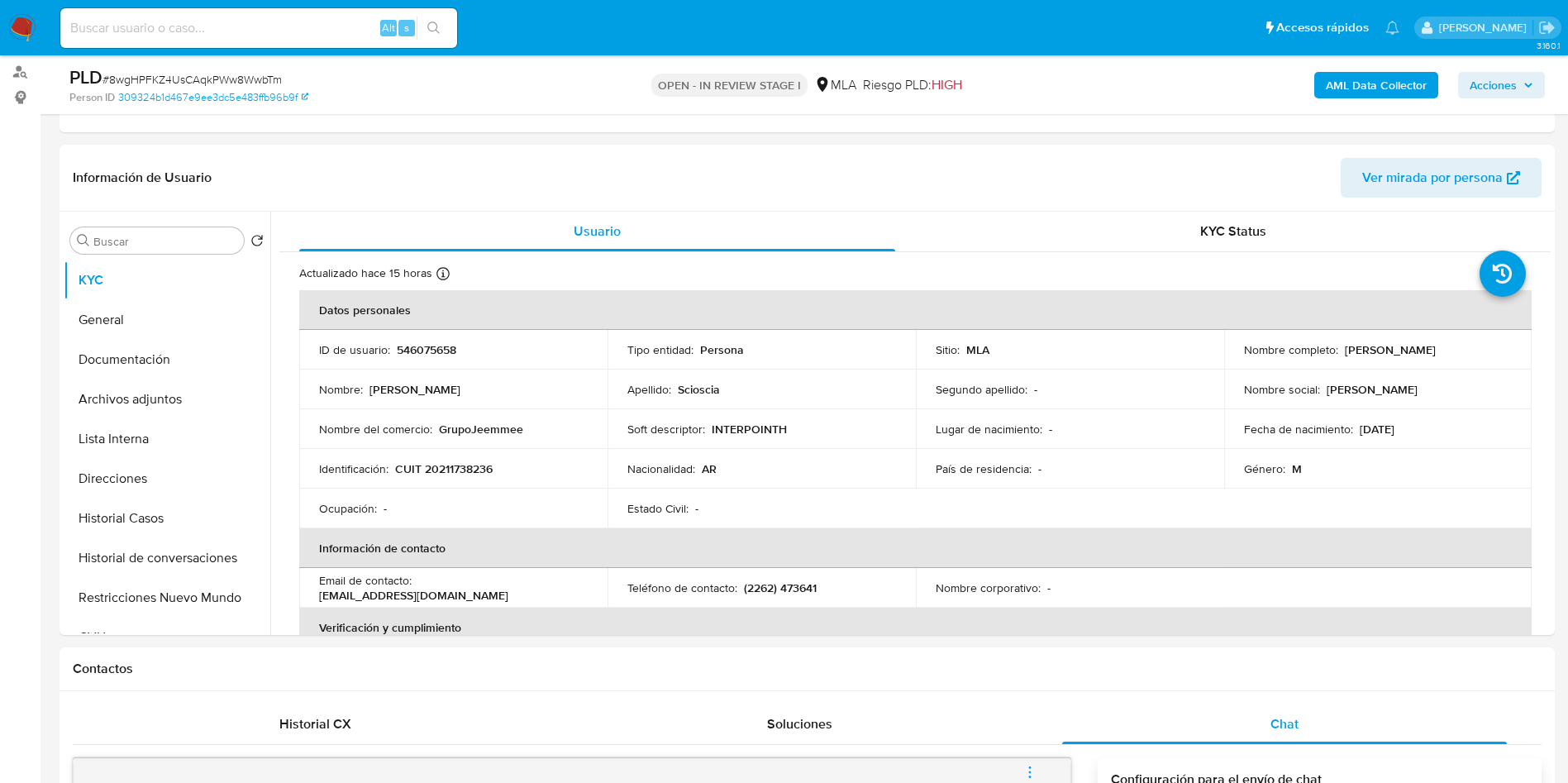
click at [268, 77] on span "# 8wgHPFKZ4UsCAqkPWw8WwbTm" at bounding box center [191, 79] width 179 height 17
copy span "8wgHPFKZ4UsCAqkPWw8WwbTm"
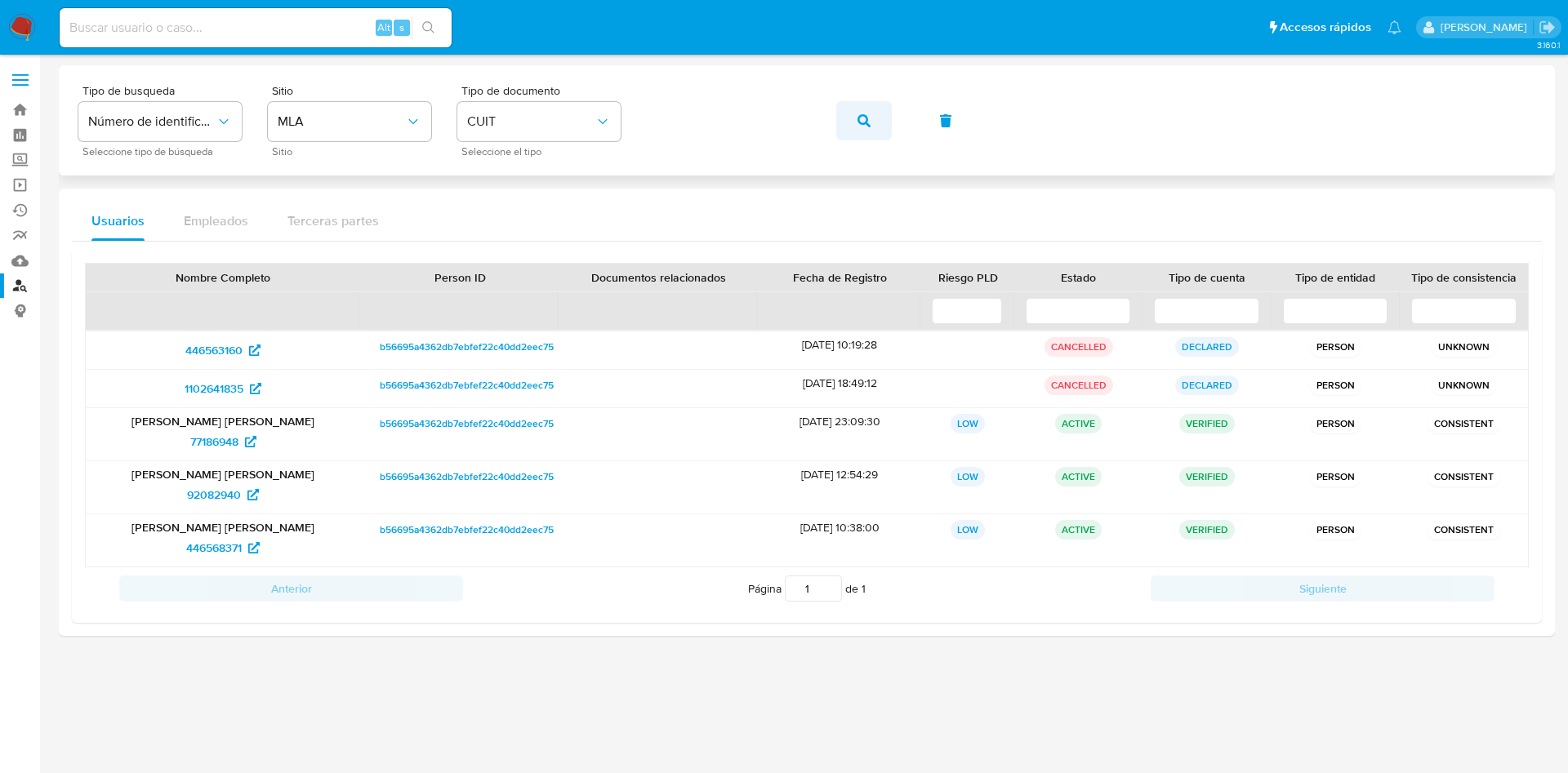
click at [889, 120] on button "button" at bounding box center [863, 120] width 55 height 40
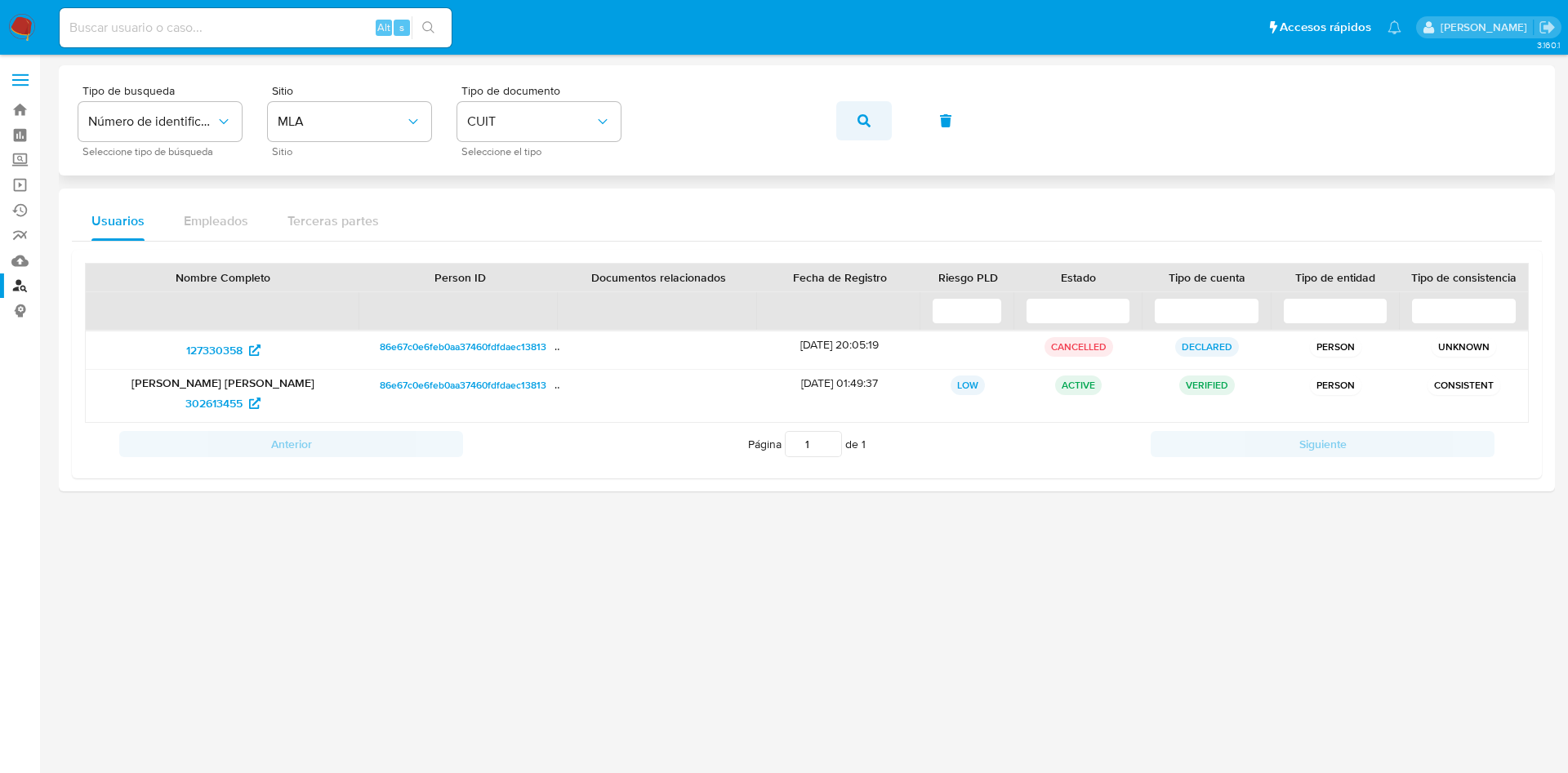
click at [848, 116] on button "button" at bounding box center [863, 120] width 55 height 40
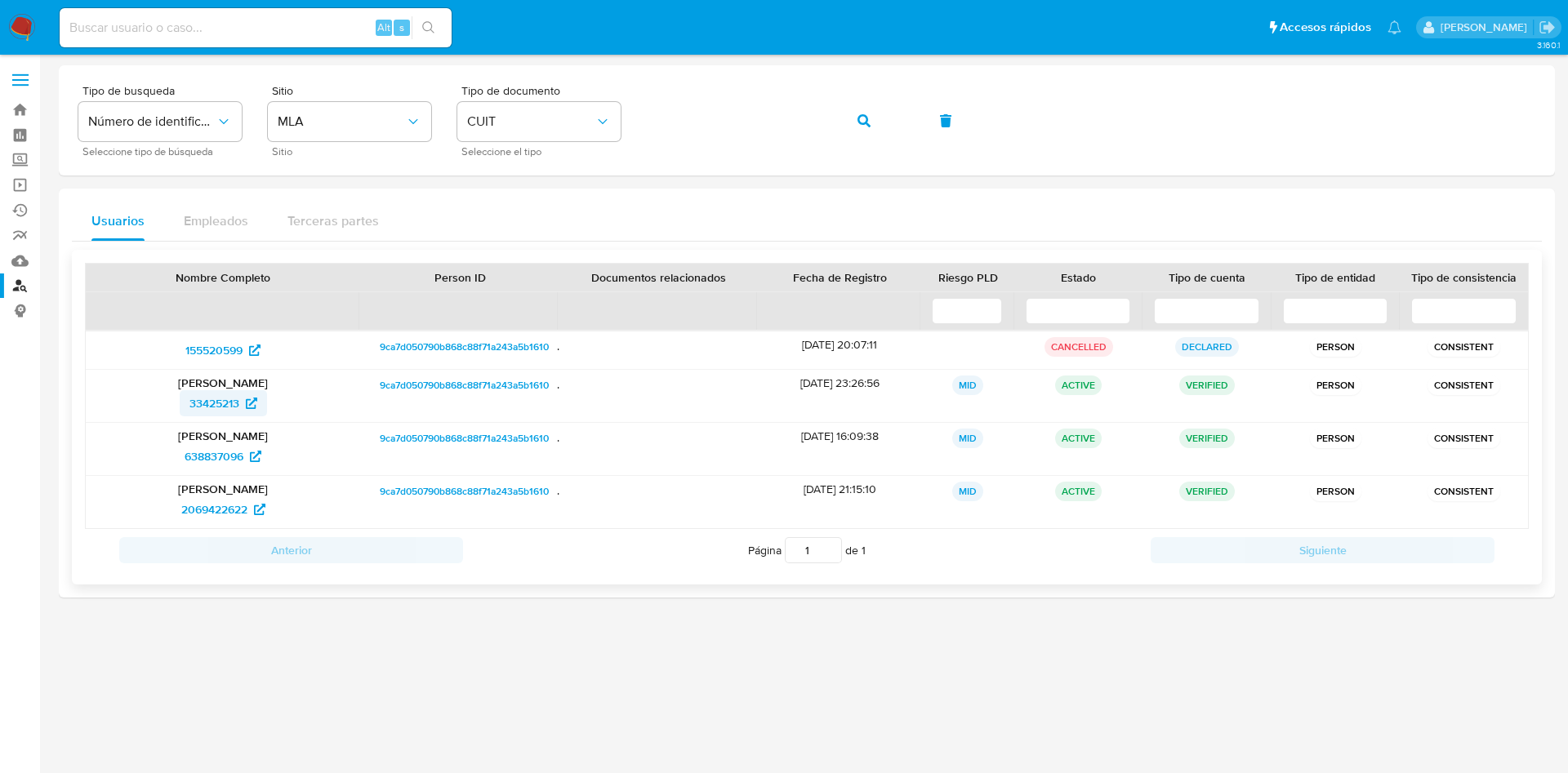
click at [200, 406] on span "33425213" at bounding box center [214, 404] width 50 height 26
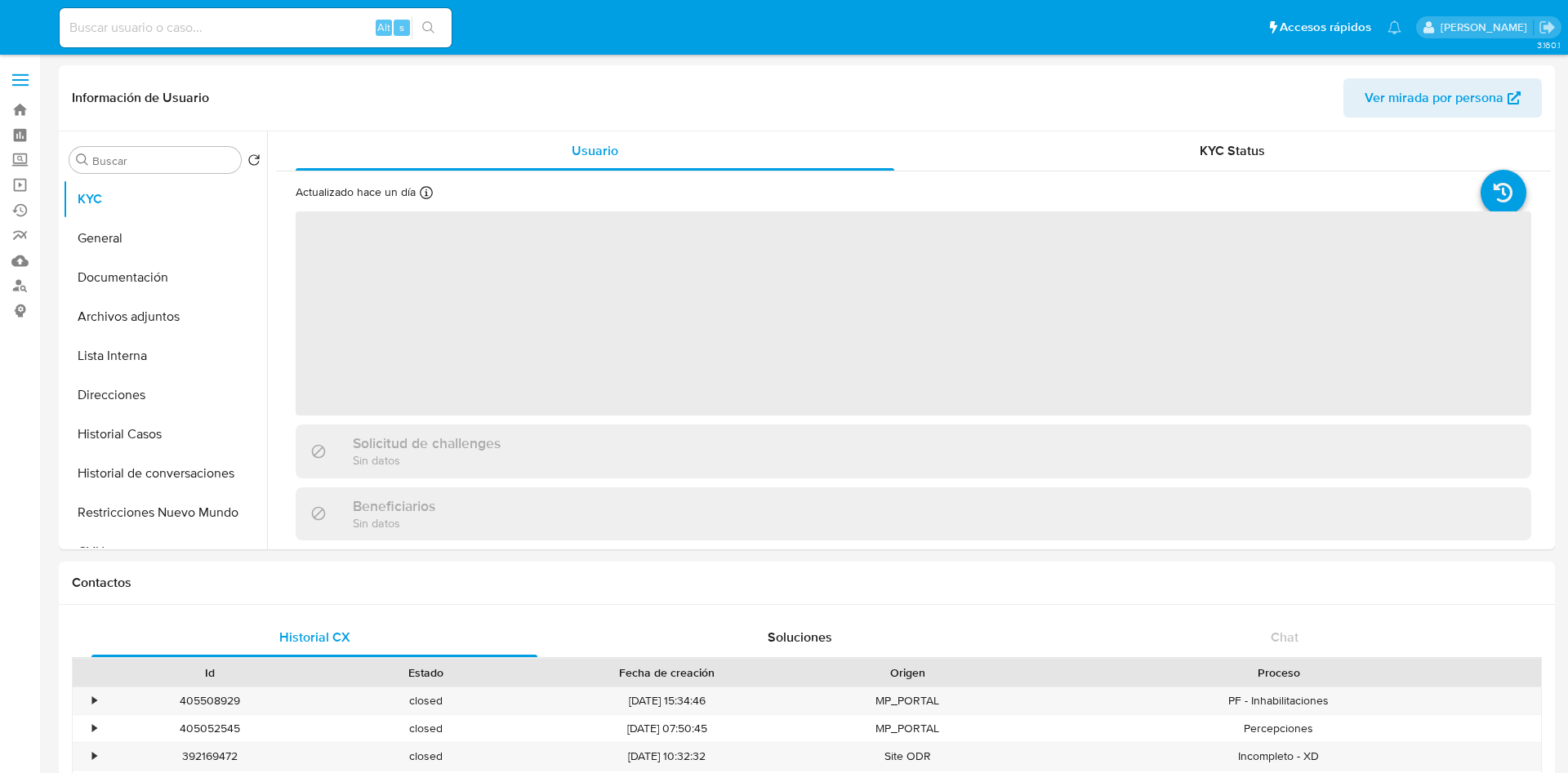
select select "10"
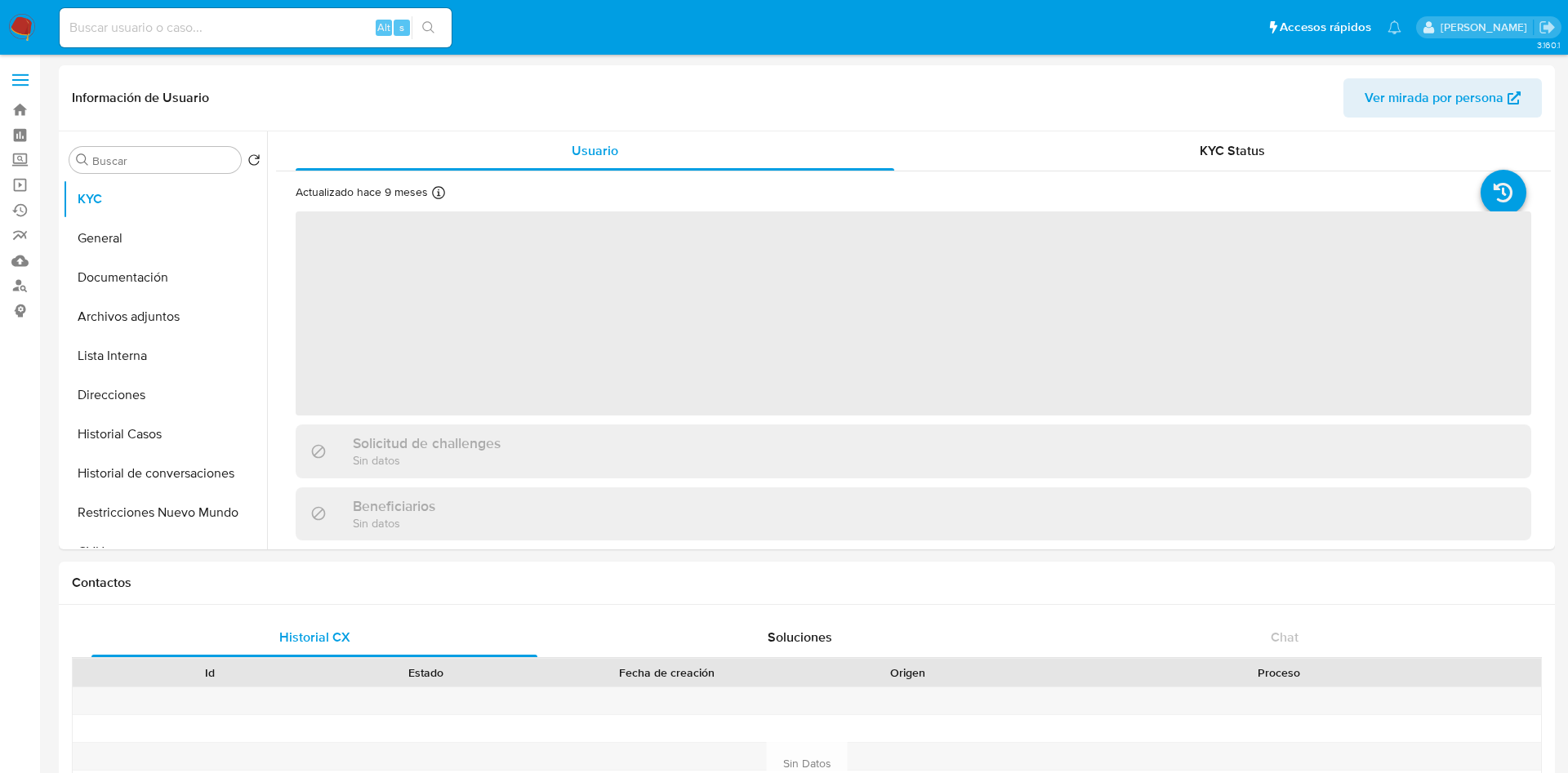
select select "10"
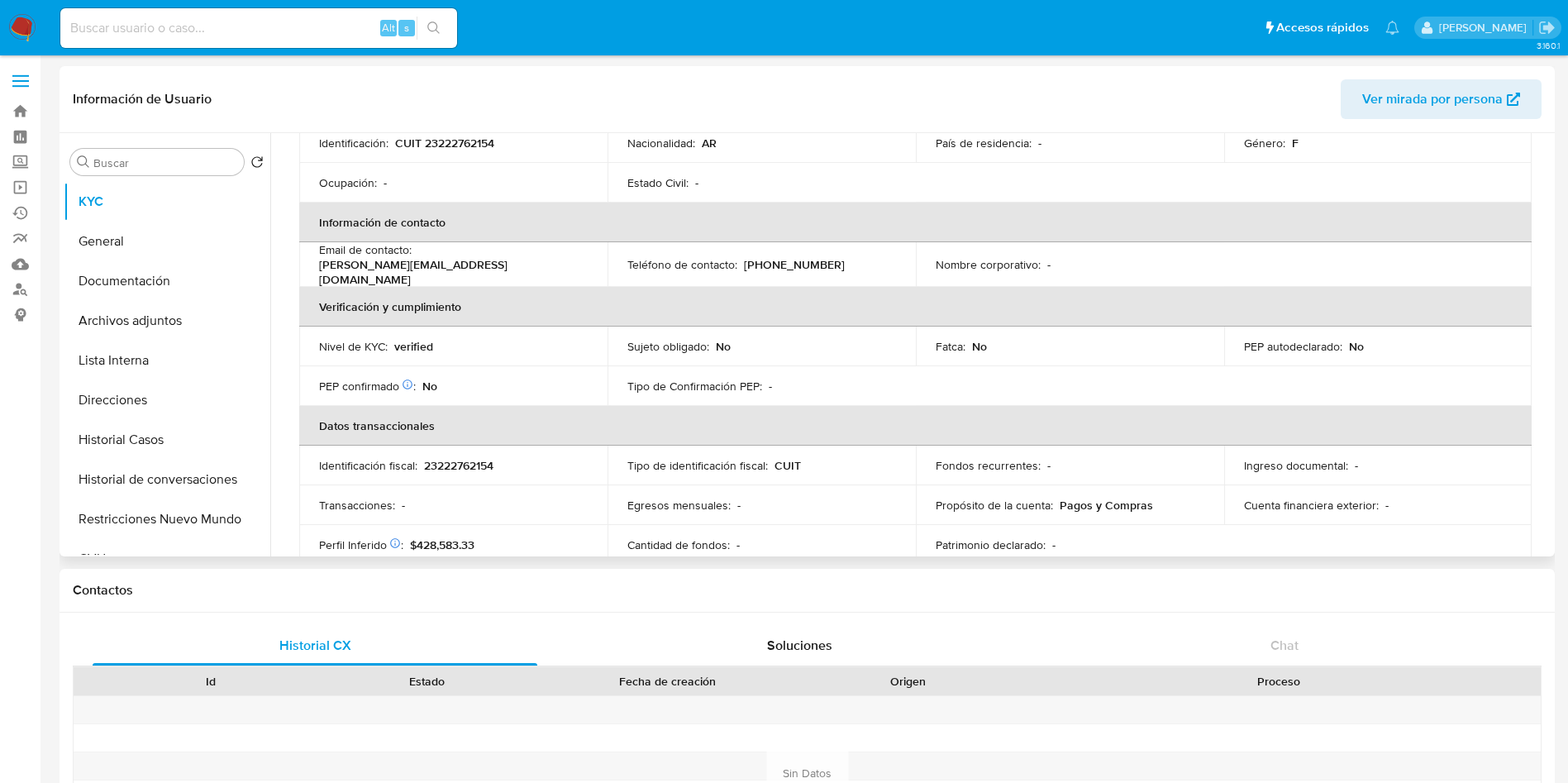
scroll to position [372, 0]
